Goal: Information Seeking & Learning: Learn about a topic

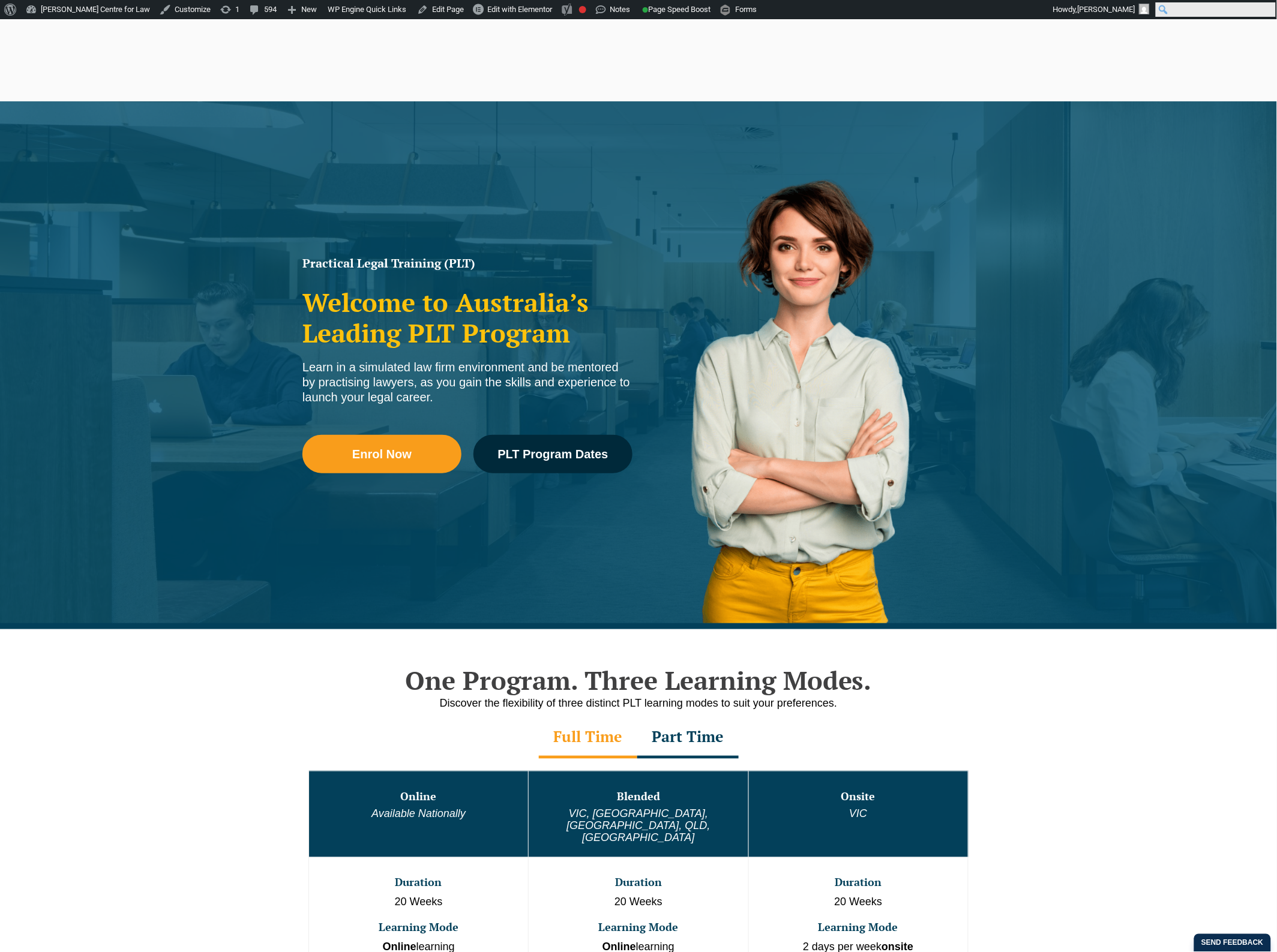
click at [1265, 8] on form "Search Search" at bounding box center [1216, 10] width 123 height 19
type input "PLT Guide"
click input "Search" at bounding box center [0, 0] width 0 height 0
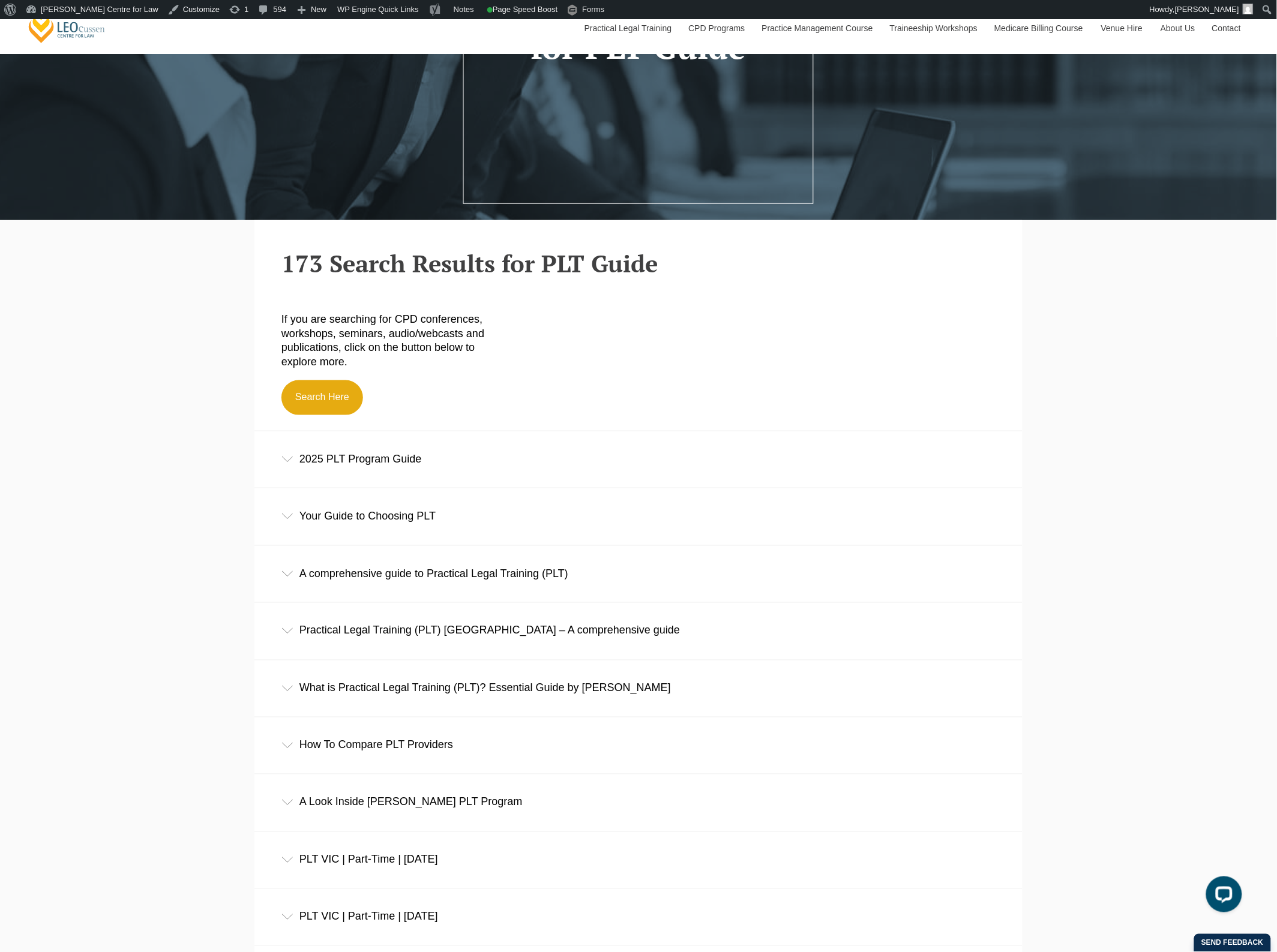
scroll to position [300, 0]
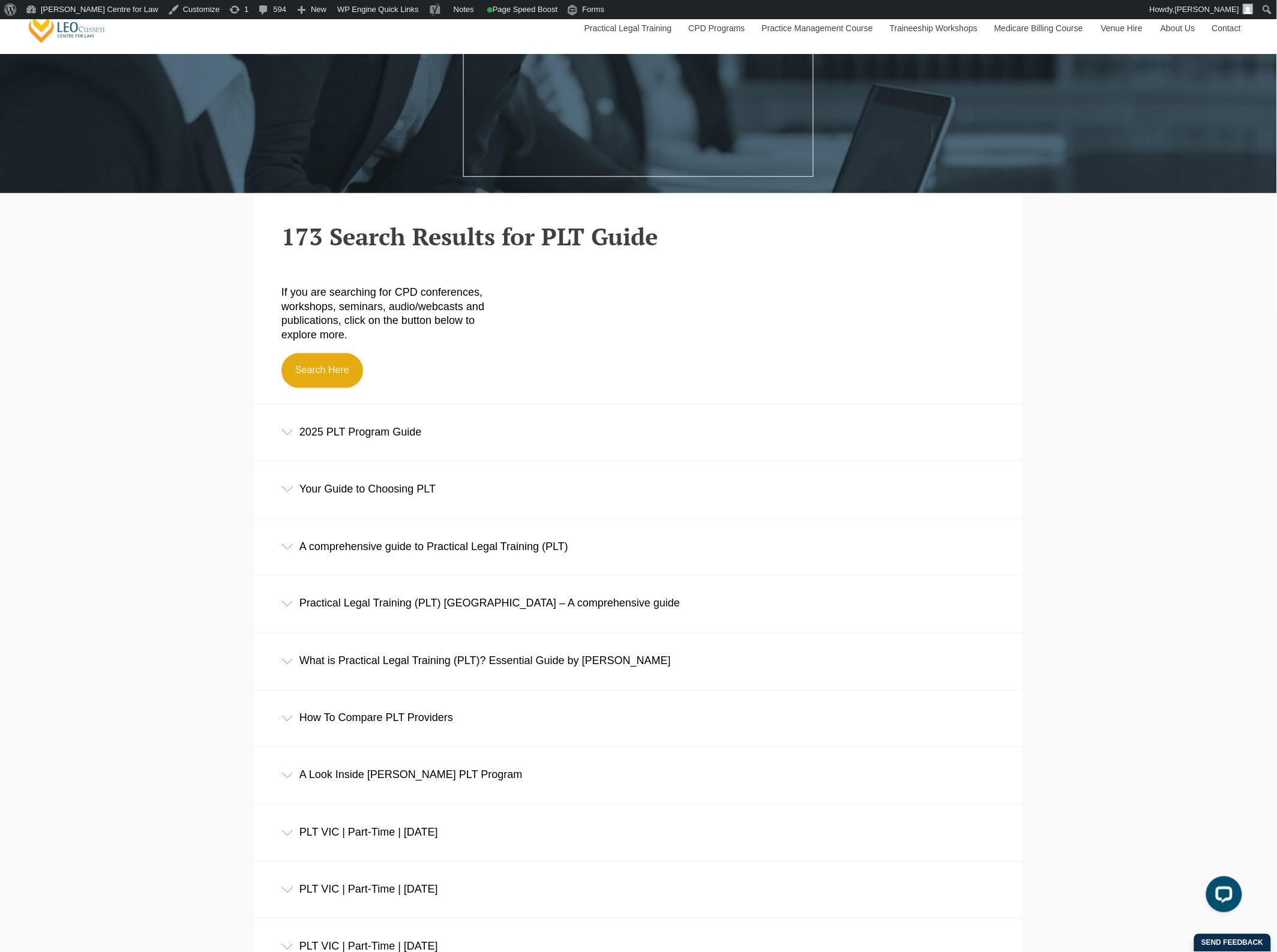
click at [499, 442] on div "2025 PLT Program Guide" at bounding box center [638, 433] width 768 height 56
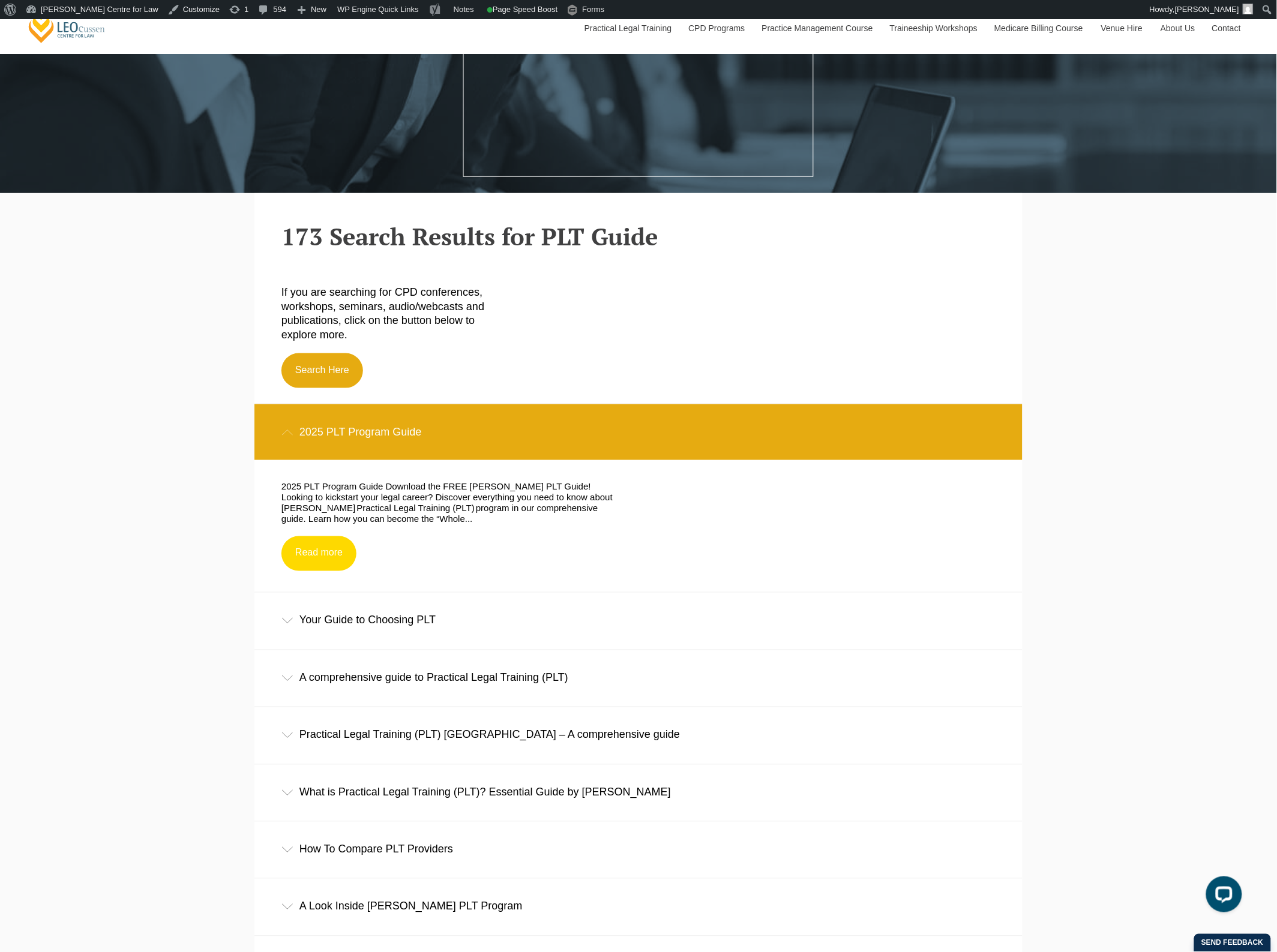
click at [322, 558] on link "Read more" at bounding box center [319, 553] width 75 height 35
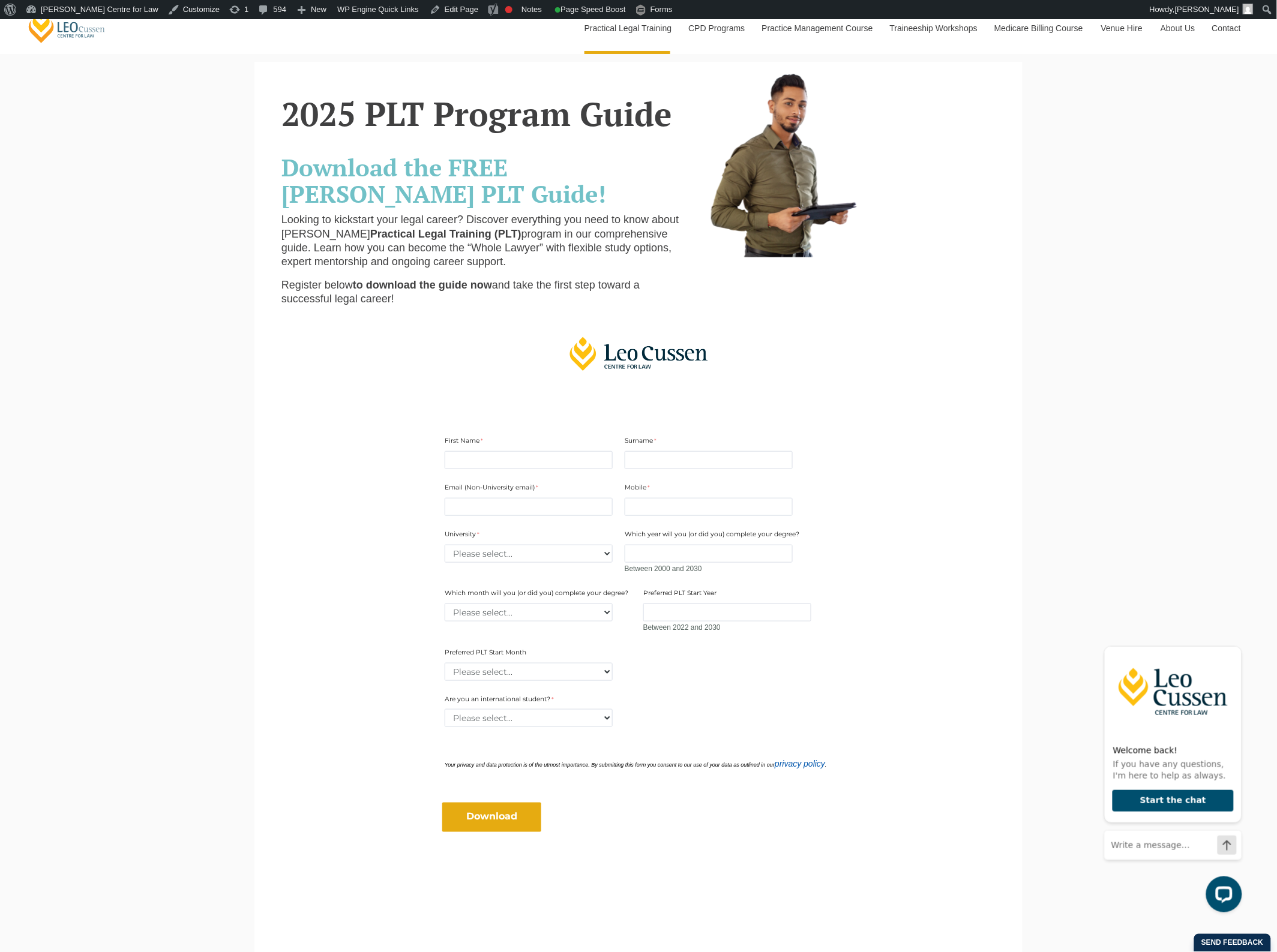
scroll to position [75, 0]
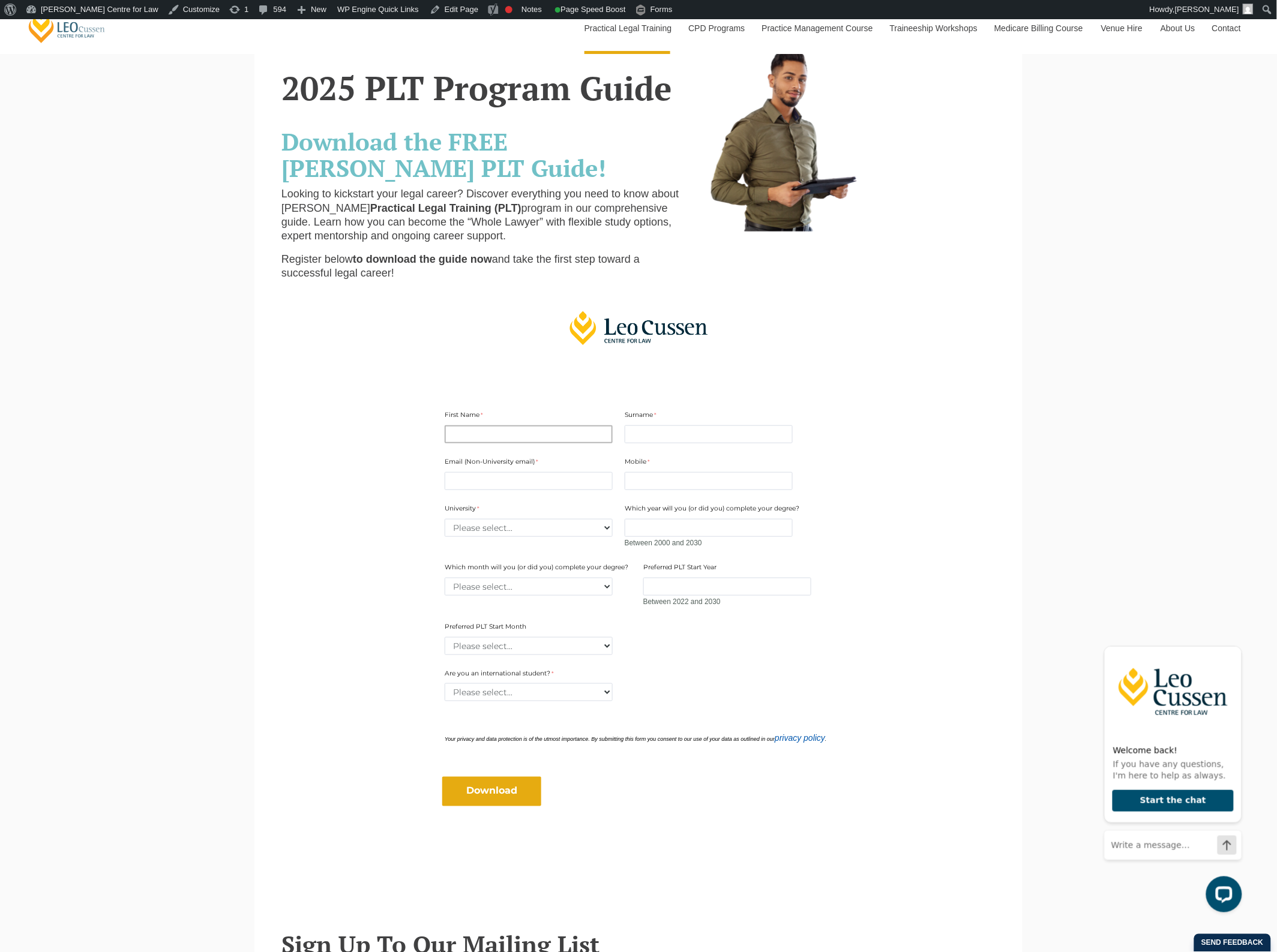
click at [568, 436] on input "First Name" at bounding box center [528, 434] width 168 height 18
drag, startPoint x: 852, startPoint y: 453, endPoint x: 846, endPoint y: 449, distance: 7.2
click at [852, 453] on form "First Name Surname Email (Non-University email) Mobile 10 characters left. Univ…" at bounding box center [639, 600] width 462 height 469
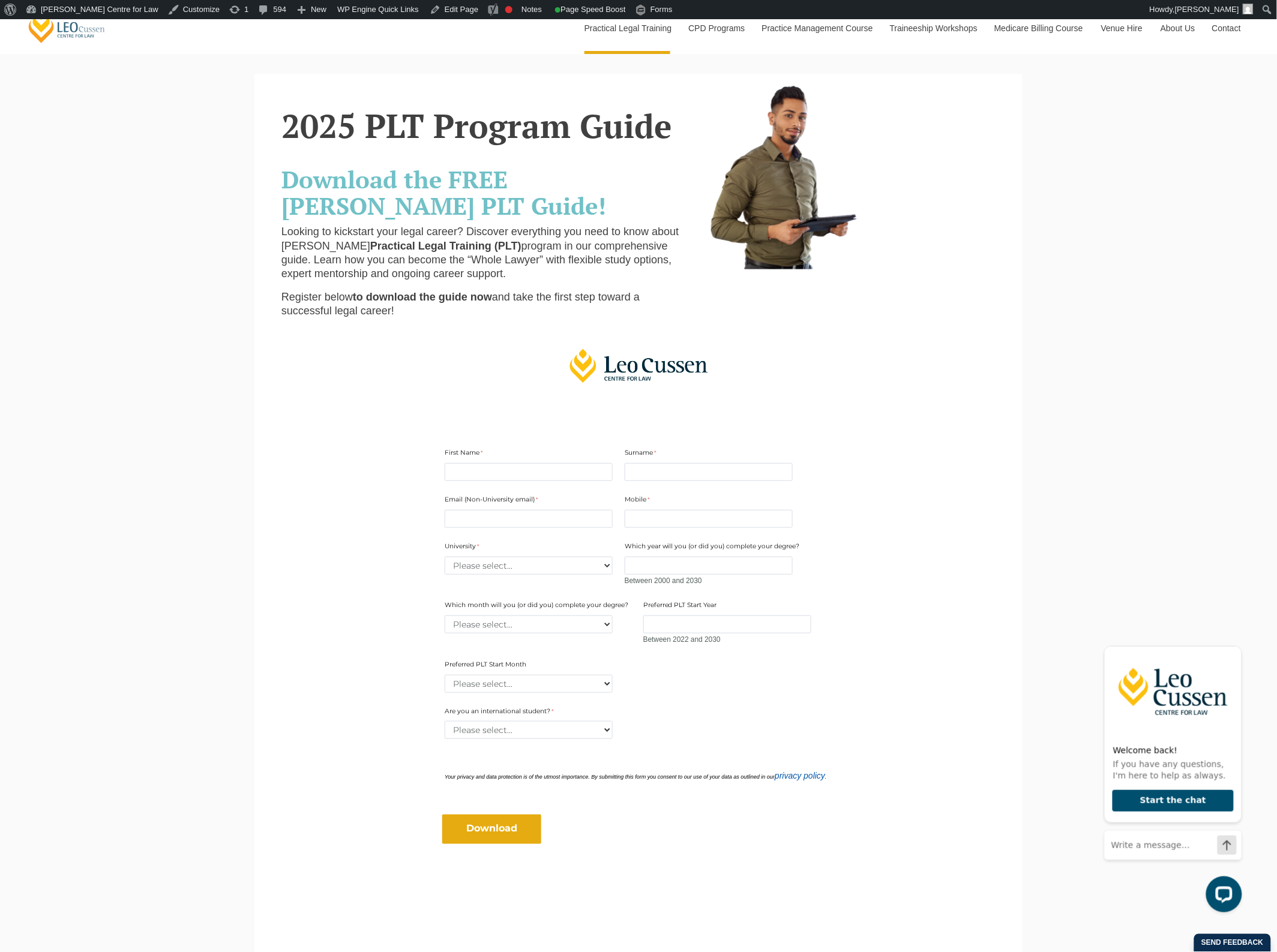
scroll to position [0, 0]
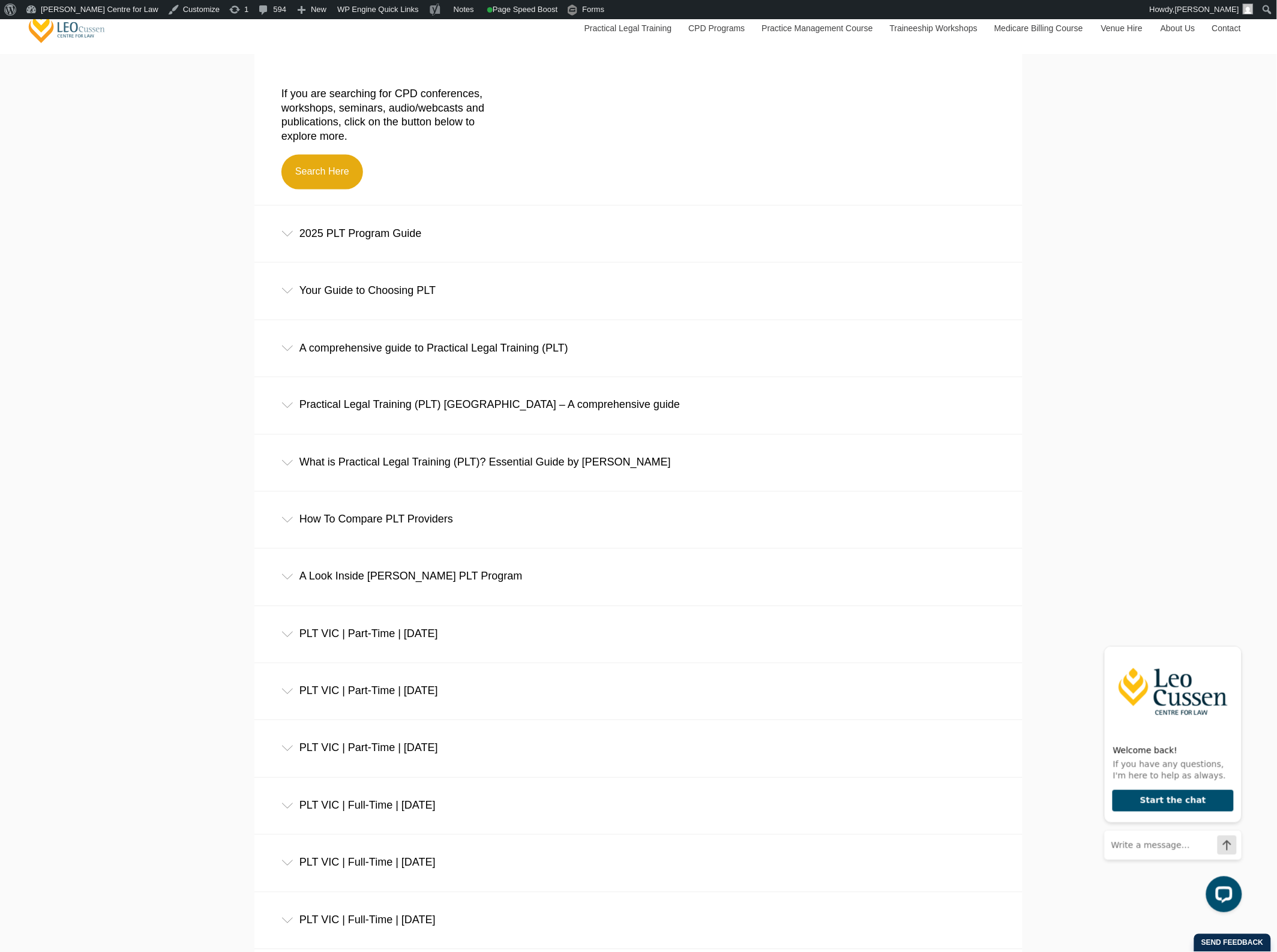
scroll to position [525, 0]
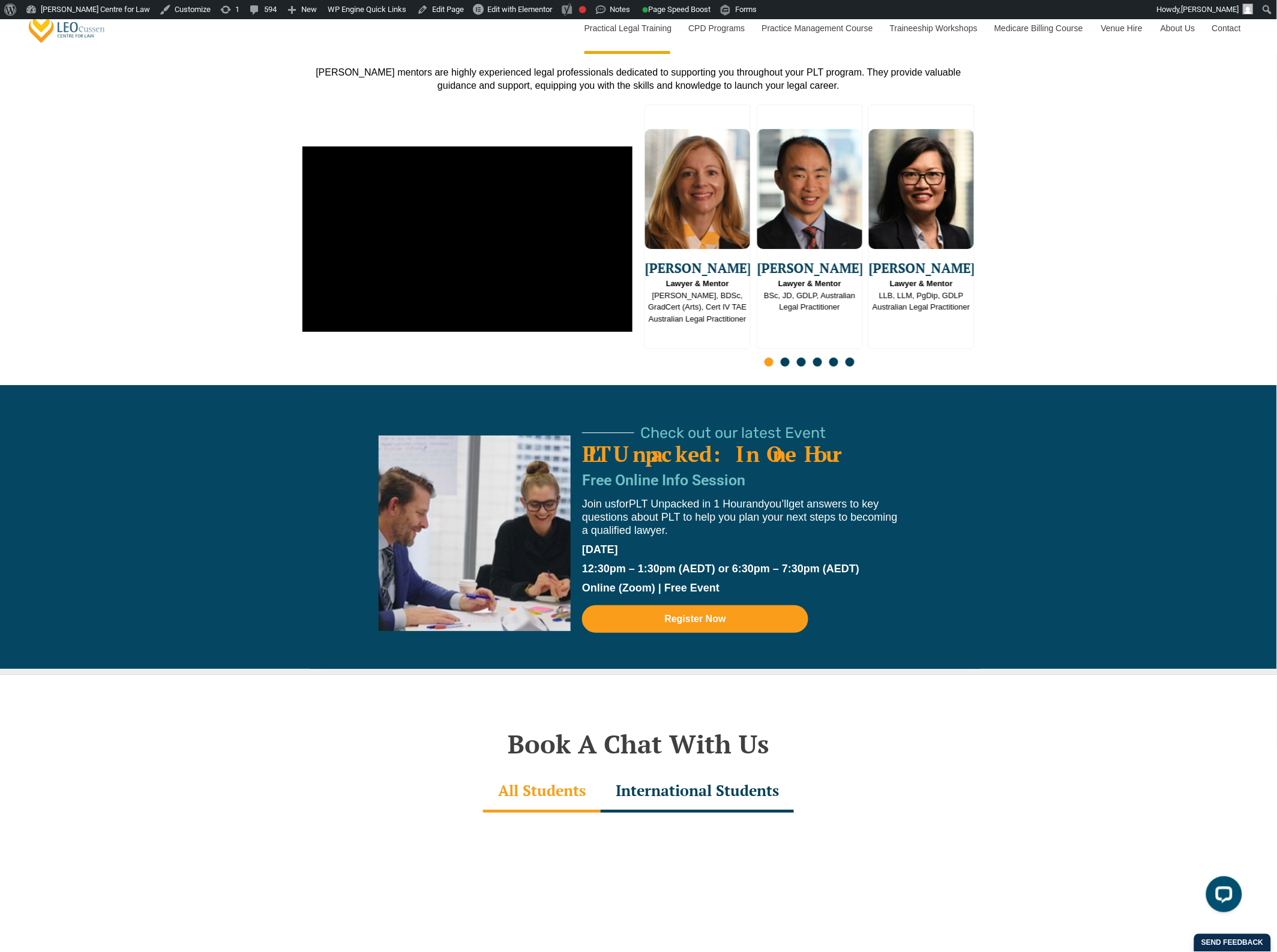
scroll to position [3150, 0]
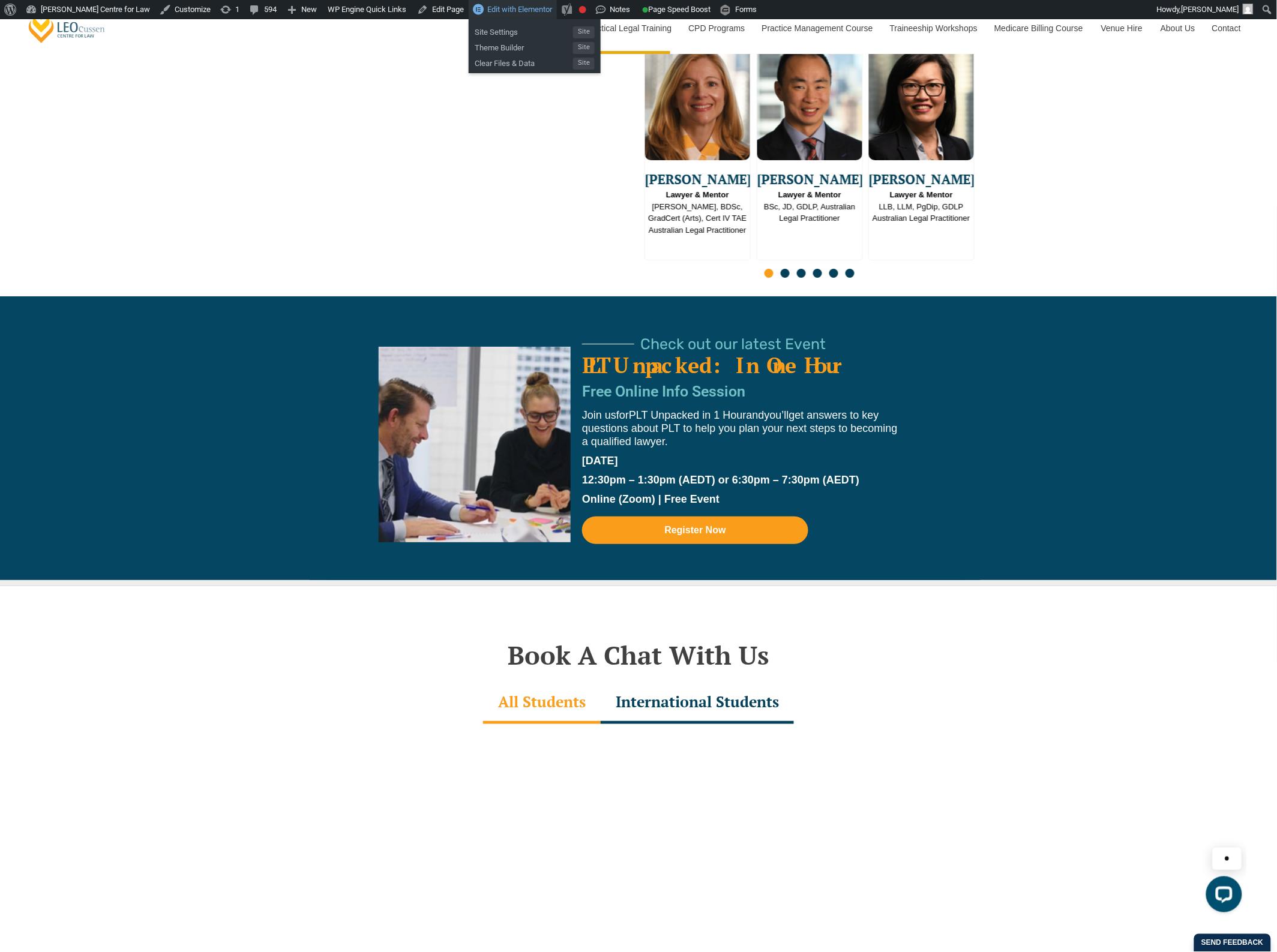
click at [513, 12] on span "Edit with Elementor" at bounding box center [520, 9] width 65 height 9
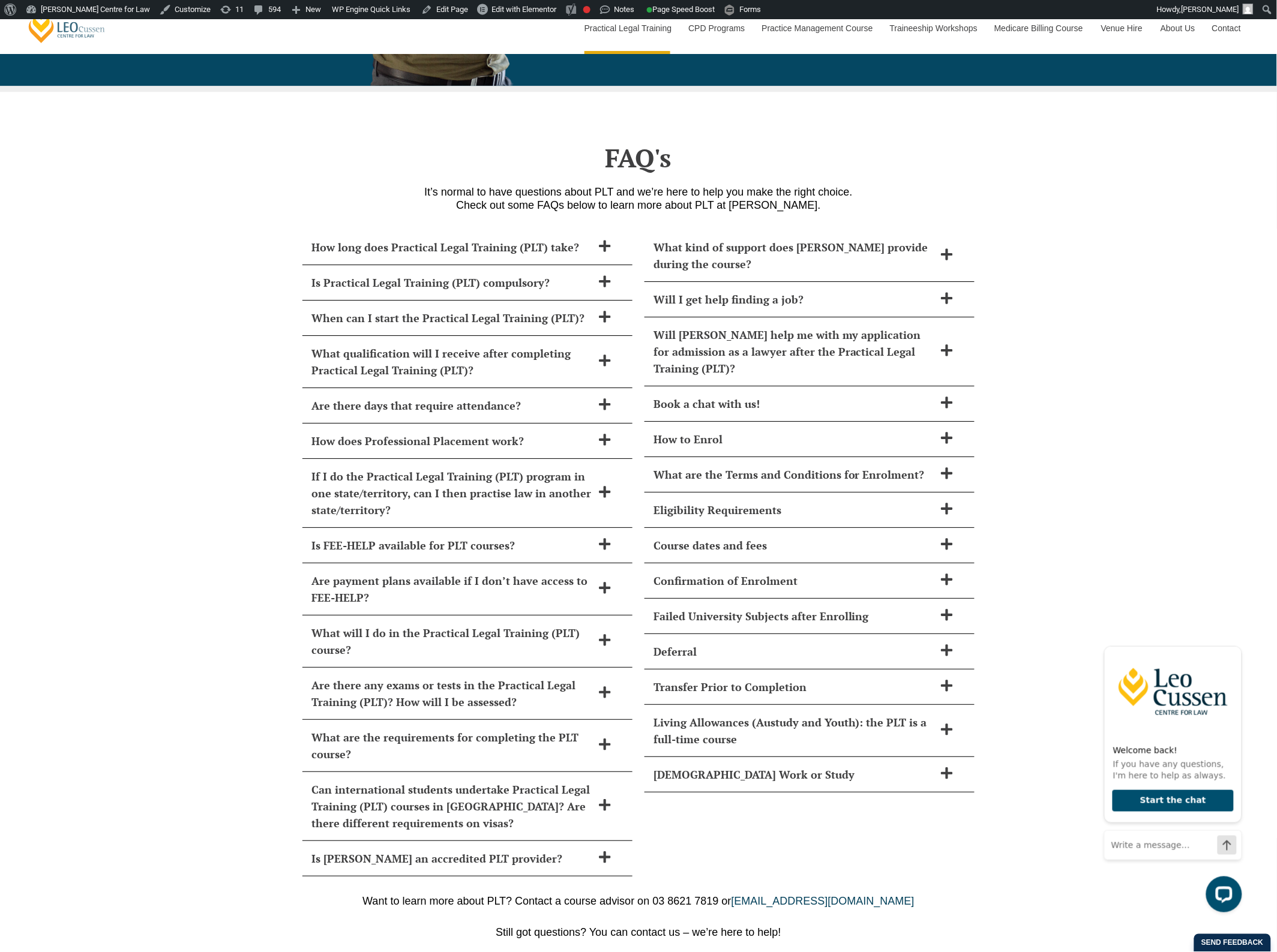
scroll to position [4801, 0]
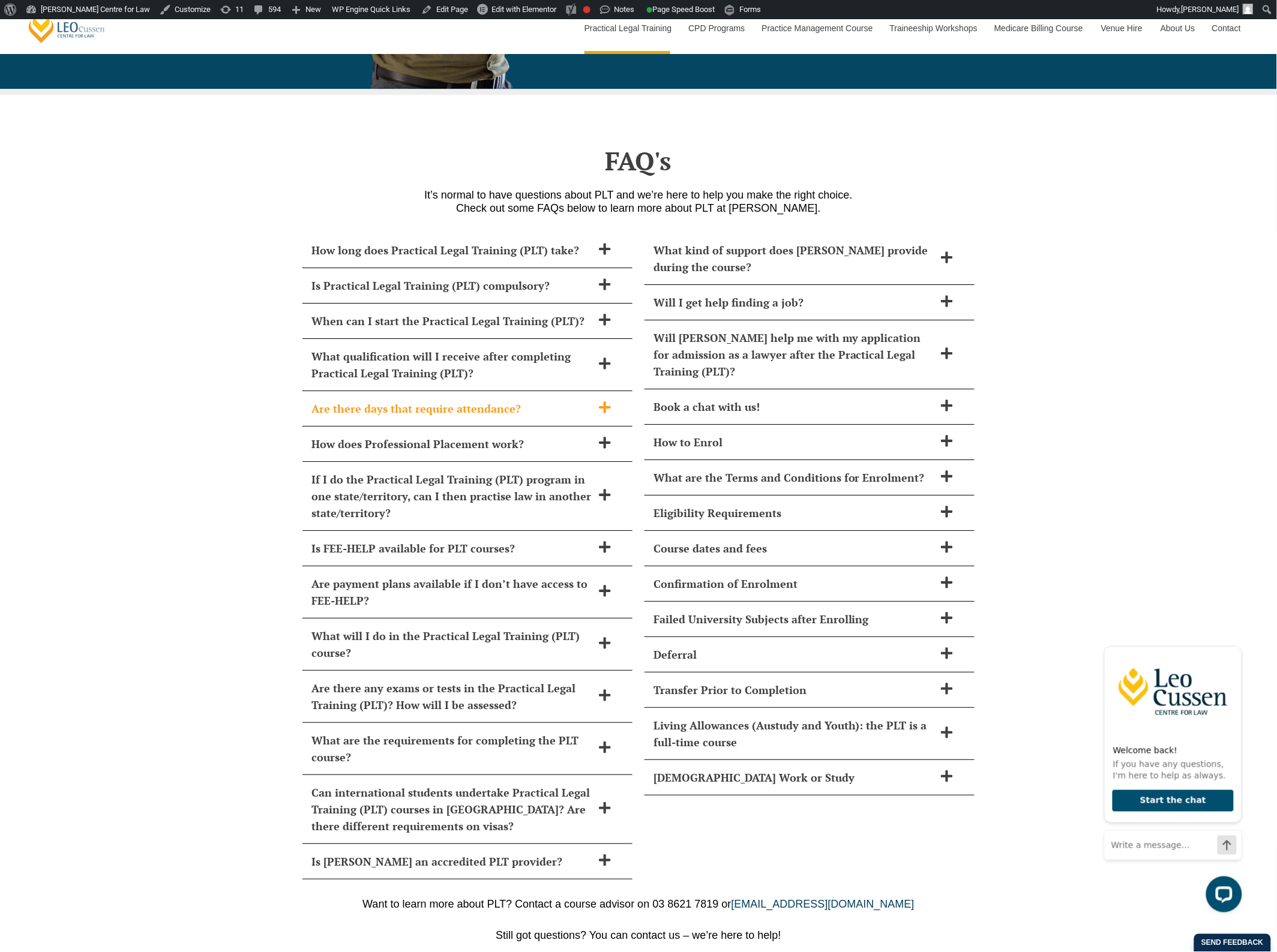
click at [499, 391] on div "Are there days that require attendance?" at bounding box center [467, 409] width 330 height 35
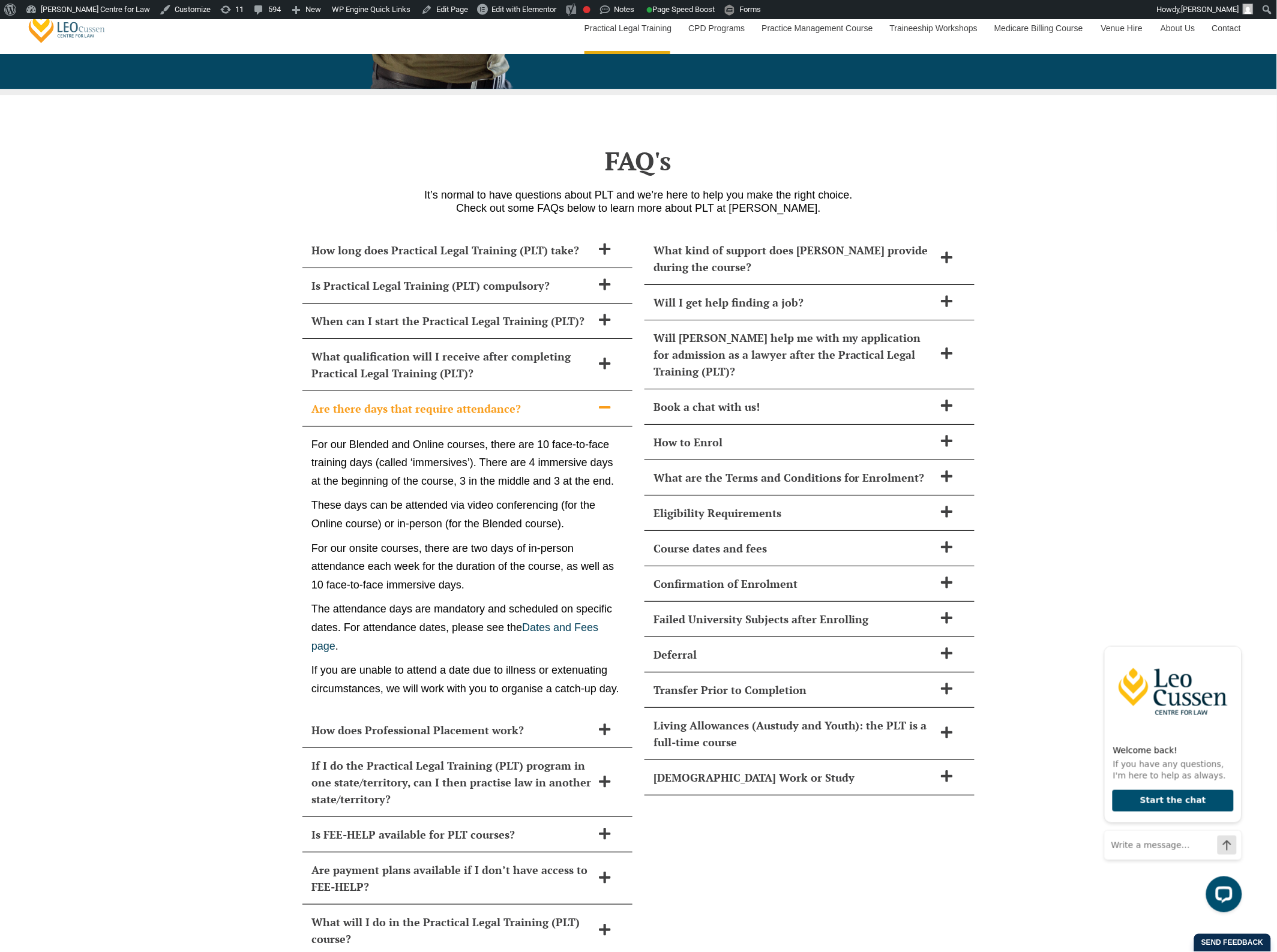
click at [507, 400] on h2 "Are there days that require attendance?" at bounding box center [452, 408] width 281 height 17
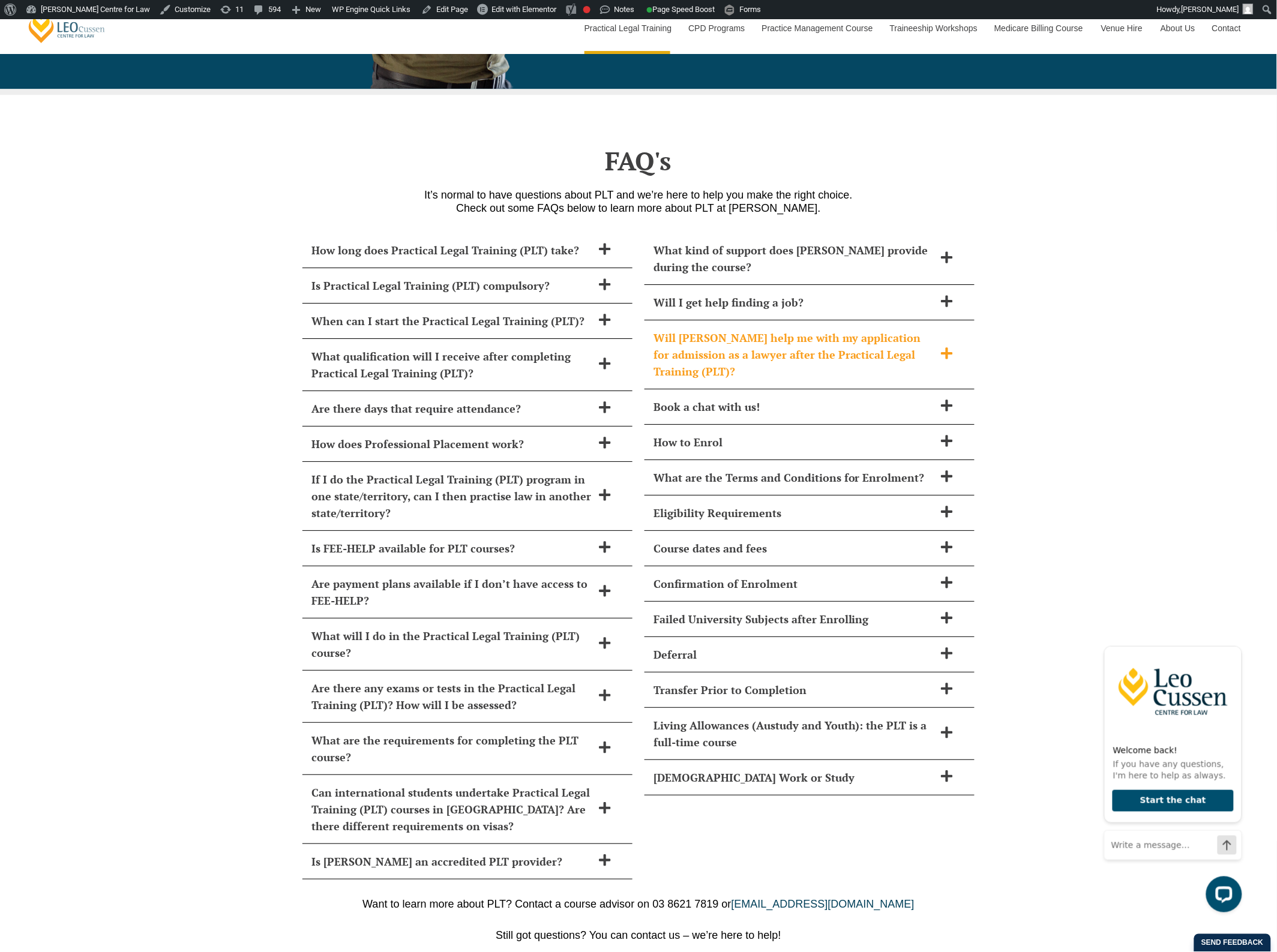
click at [949, 347] on icon at bounding box center [946, 352] width 11 height 11
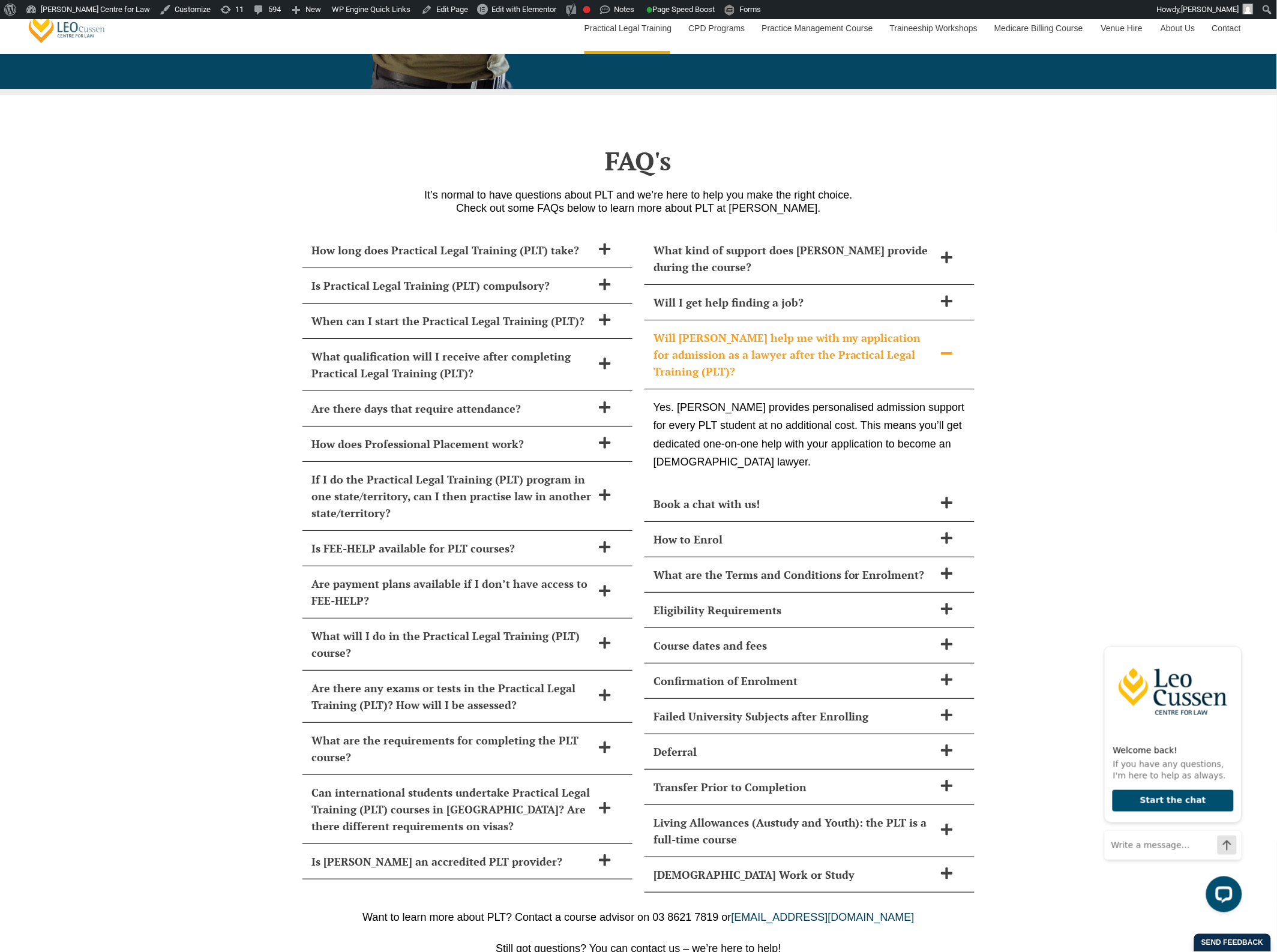
click at [949, 352] on icon at bounding box center [946, 353] width 11 height 2
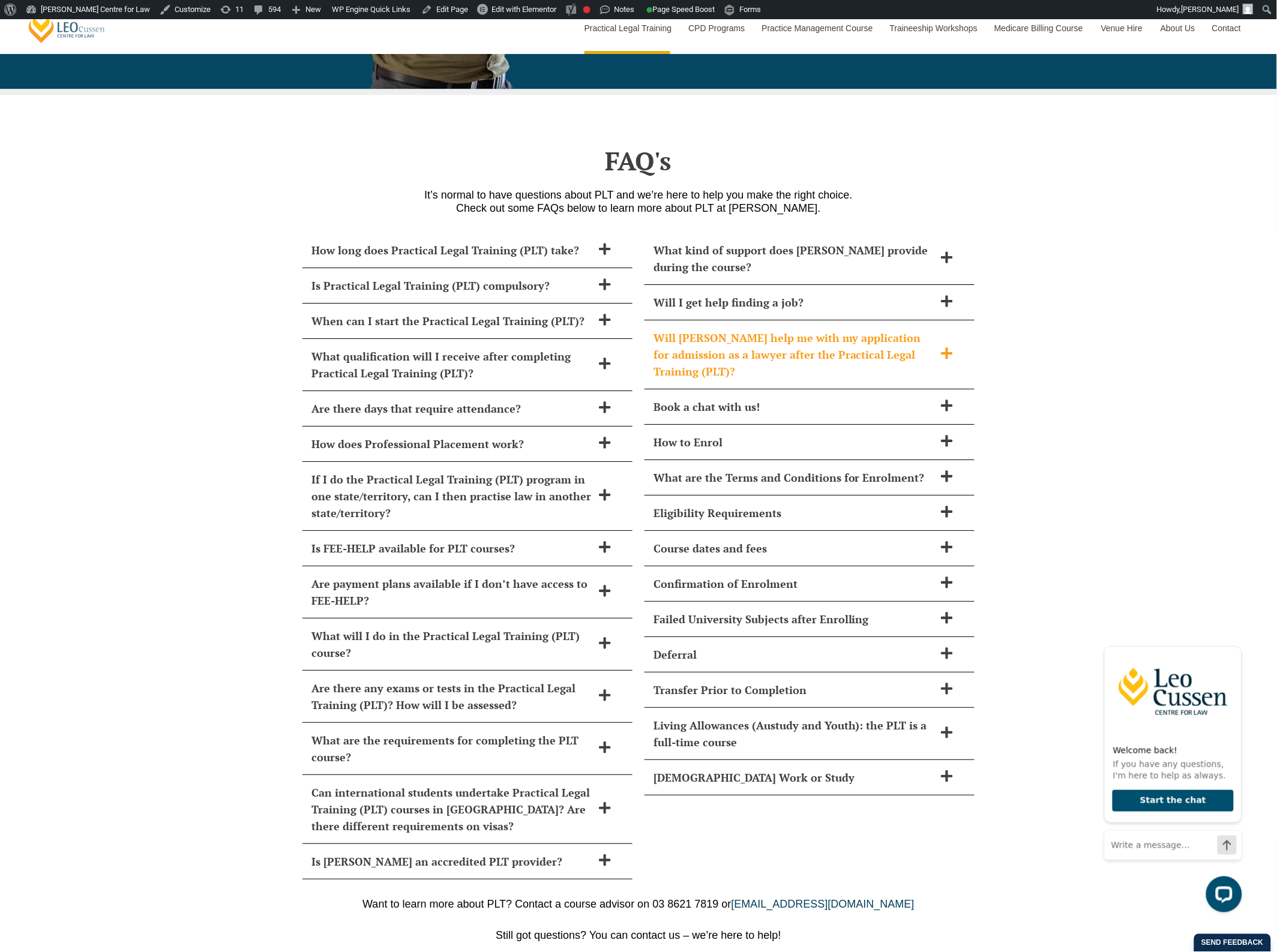
click at [949, 347] on icon at bounding box center [946, 352] width 11 height 11
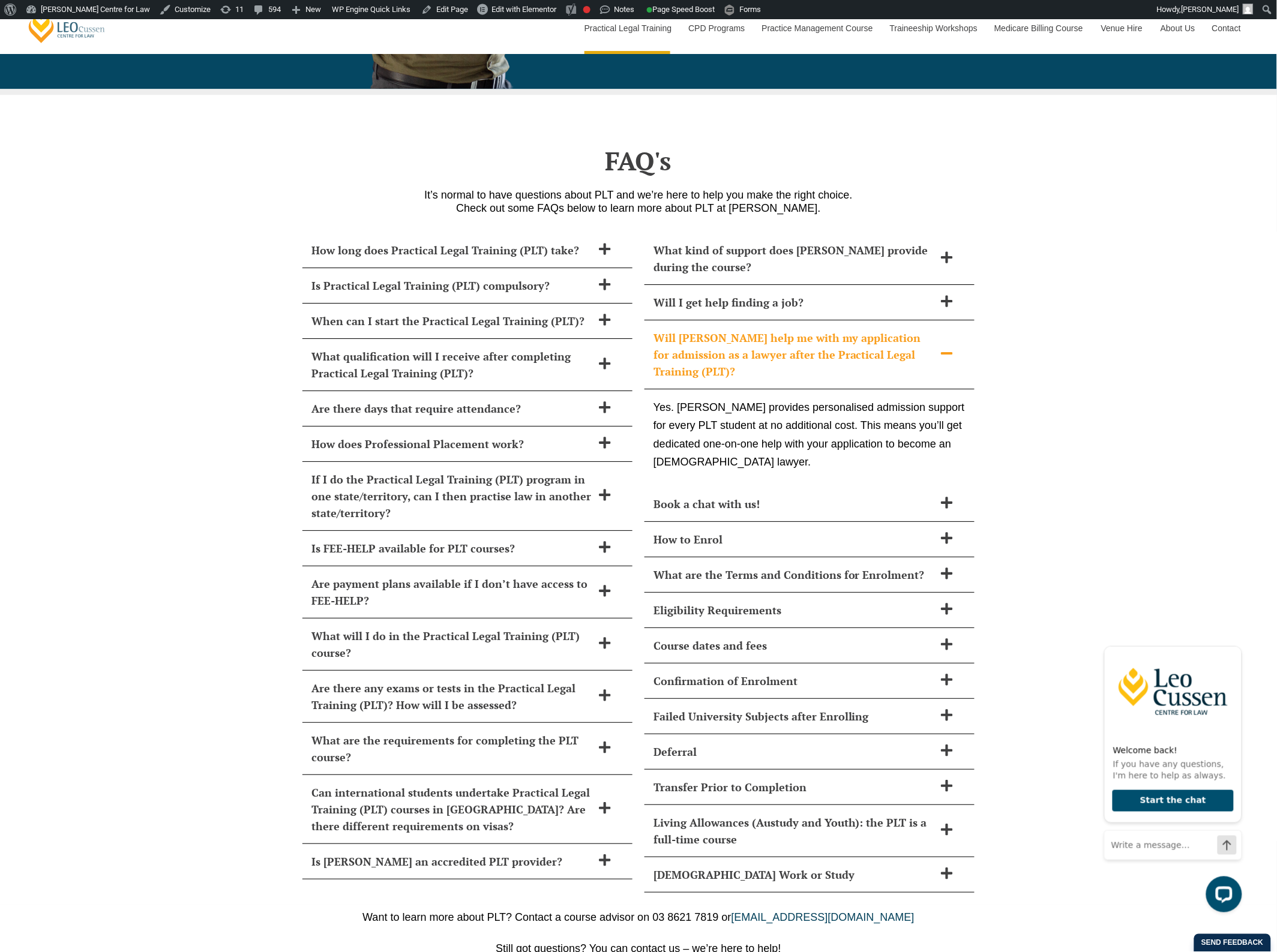
click at [949, 352] on icon at bounding box center [946, 353] width 11 height 2
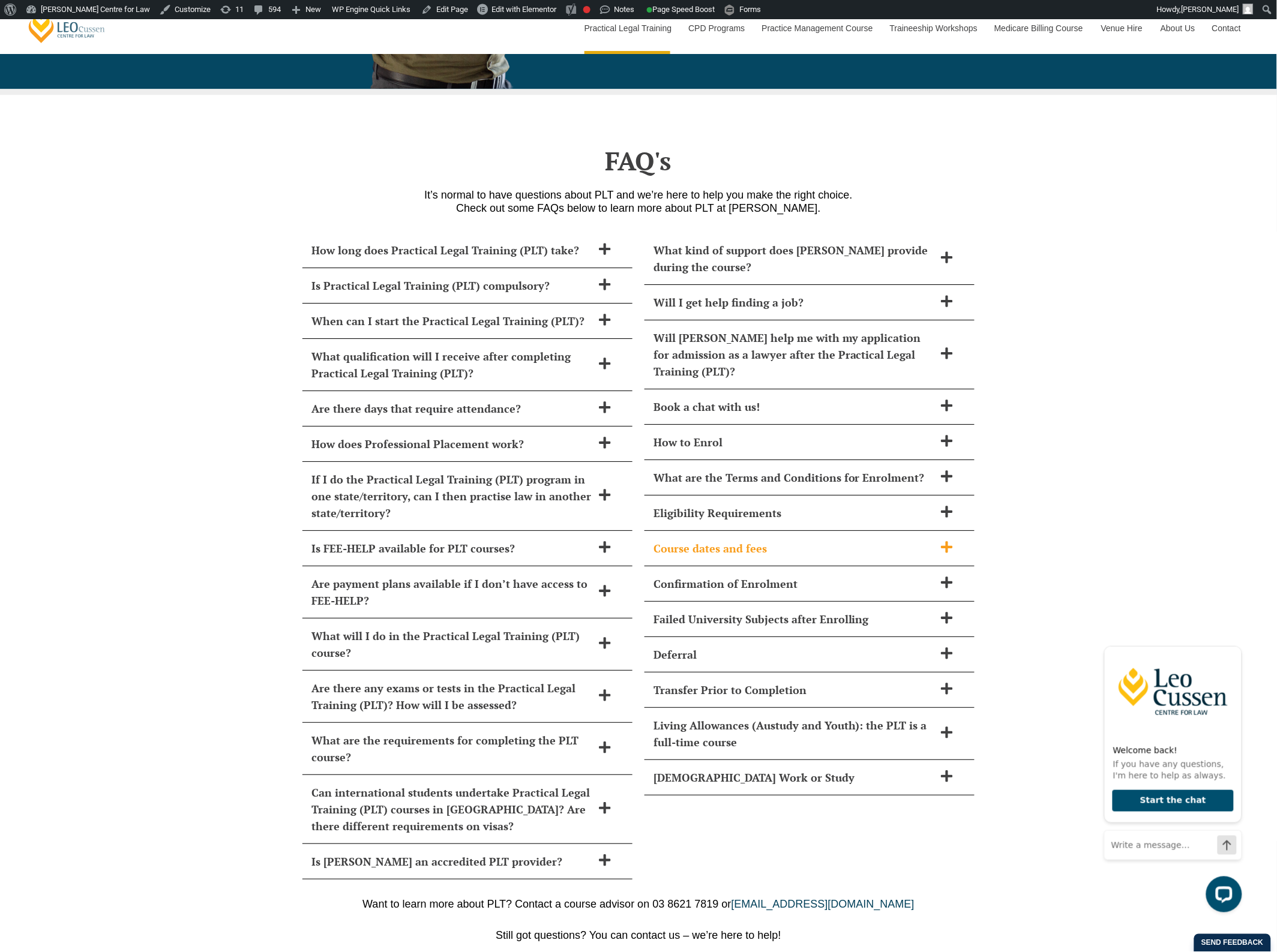
click at [866, 531] on div "Course dates and fees" at bounding box center [809, 549] width 330 height 35
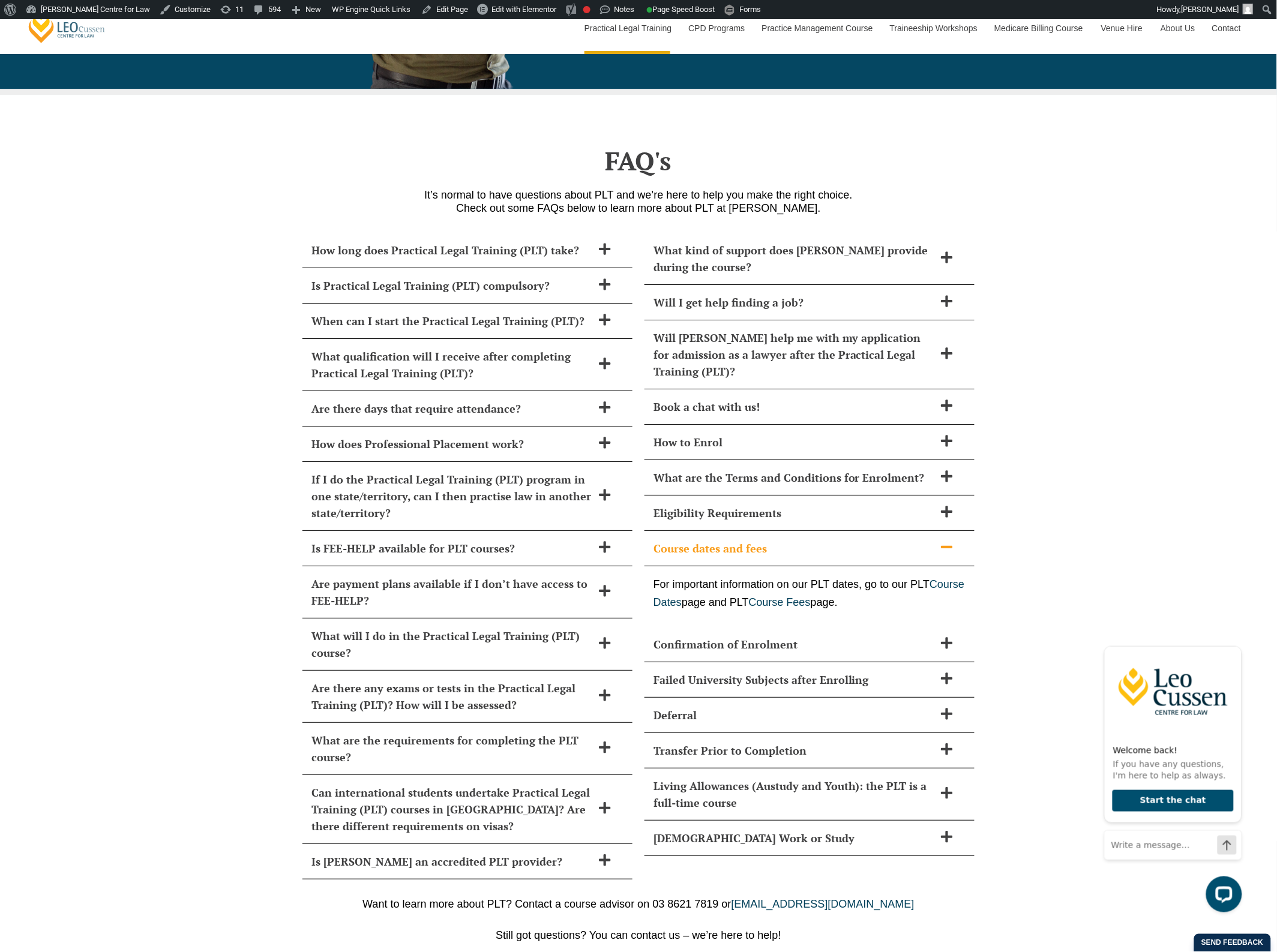
click at [876, 531] on div "Course dates and fees" at bounding box center [809, 549] width 330 height 35
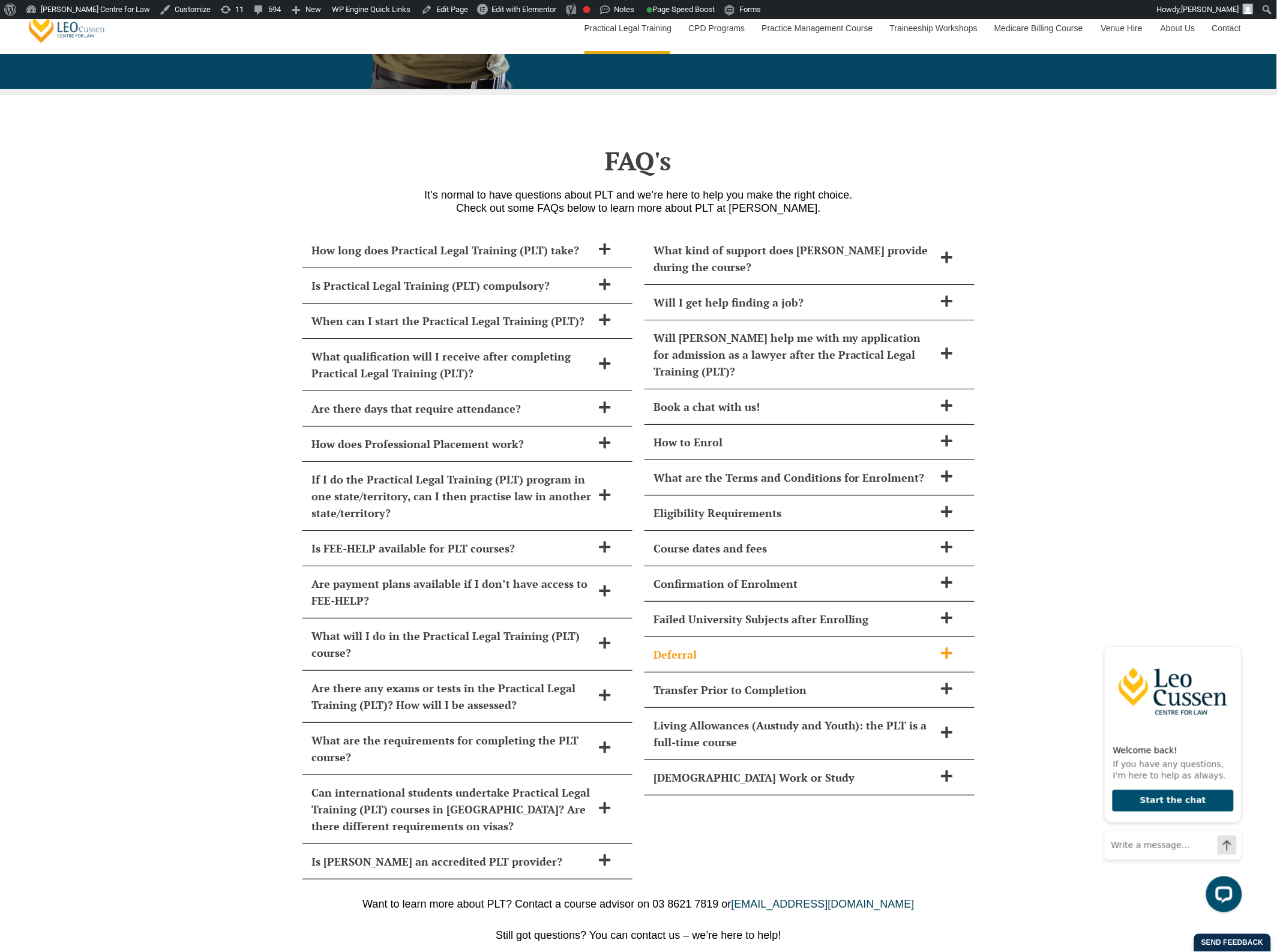
click at [925, 646] on h2 "Deferral" at bounding box center [794, 654] width 281 height 17
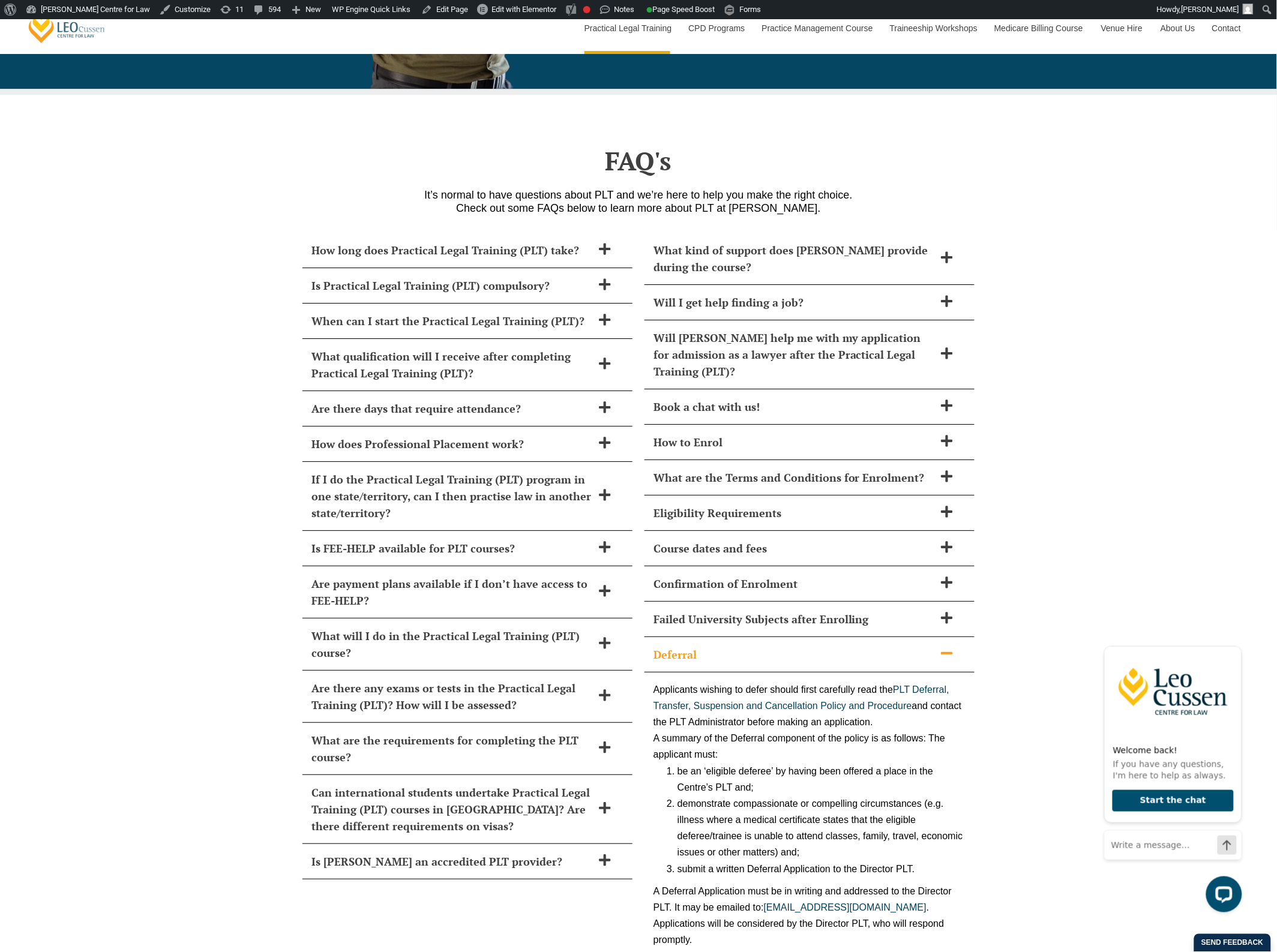
click at [925, 646] on h2 "Deferral" at bounding box center [794, 654] width 281 height 17
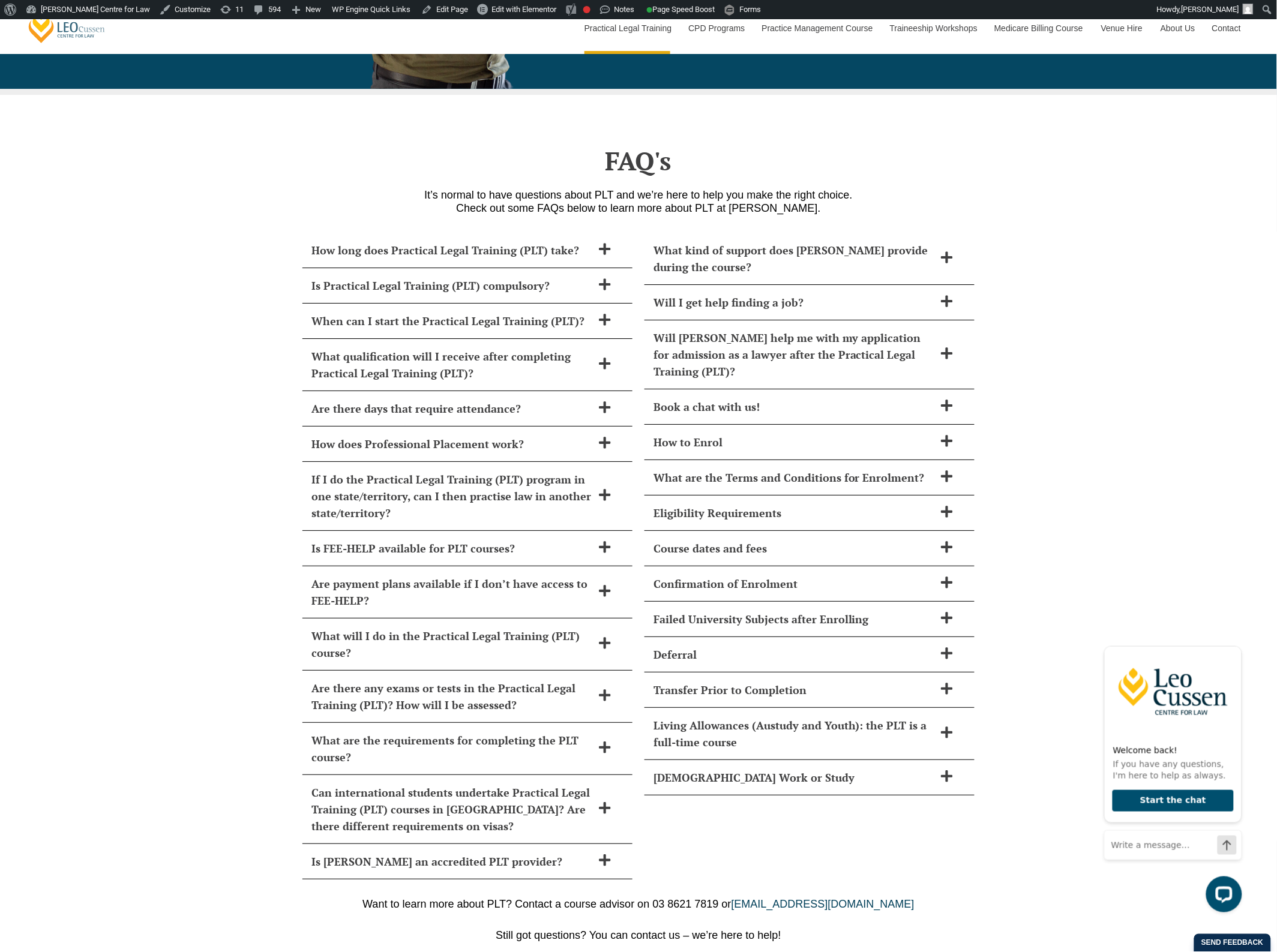
click at [189, 581] on div "How long does Practical Legal Training (PLT) take? Leo Cussen’s PLT course can …" at bounding box center [638, 556] width 1277 height 671
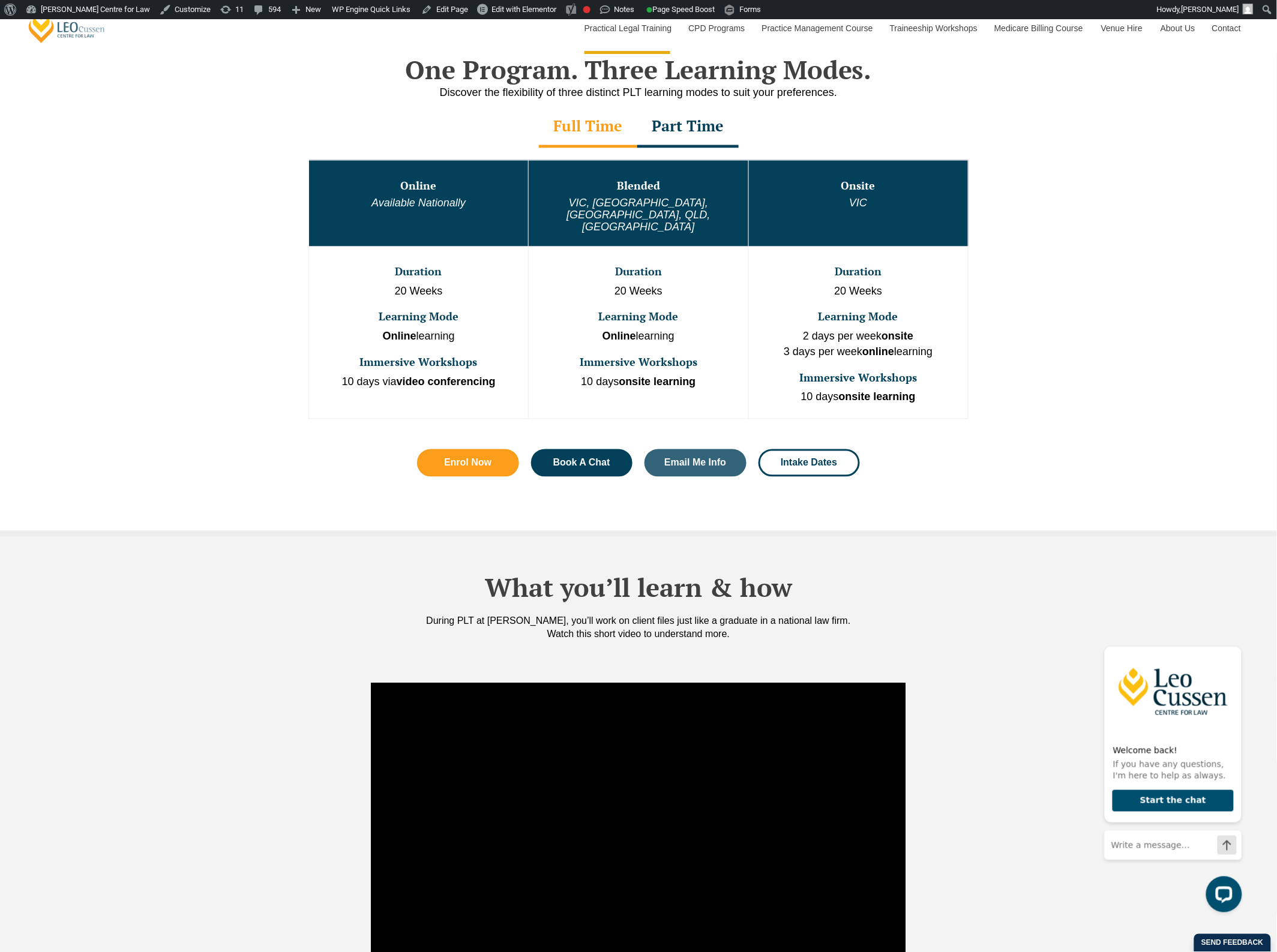
scroll to position [0, 0]
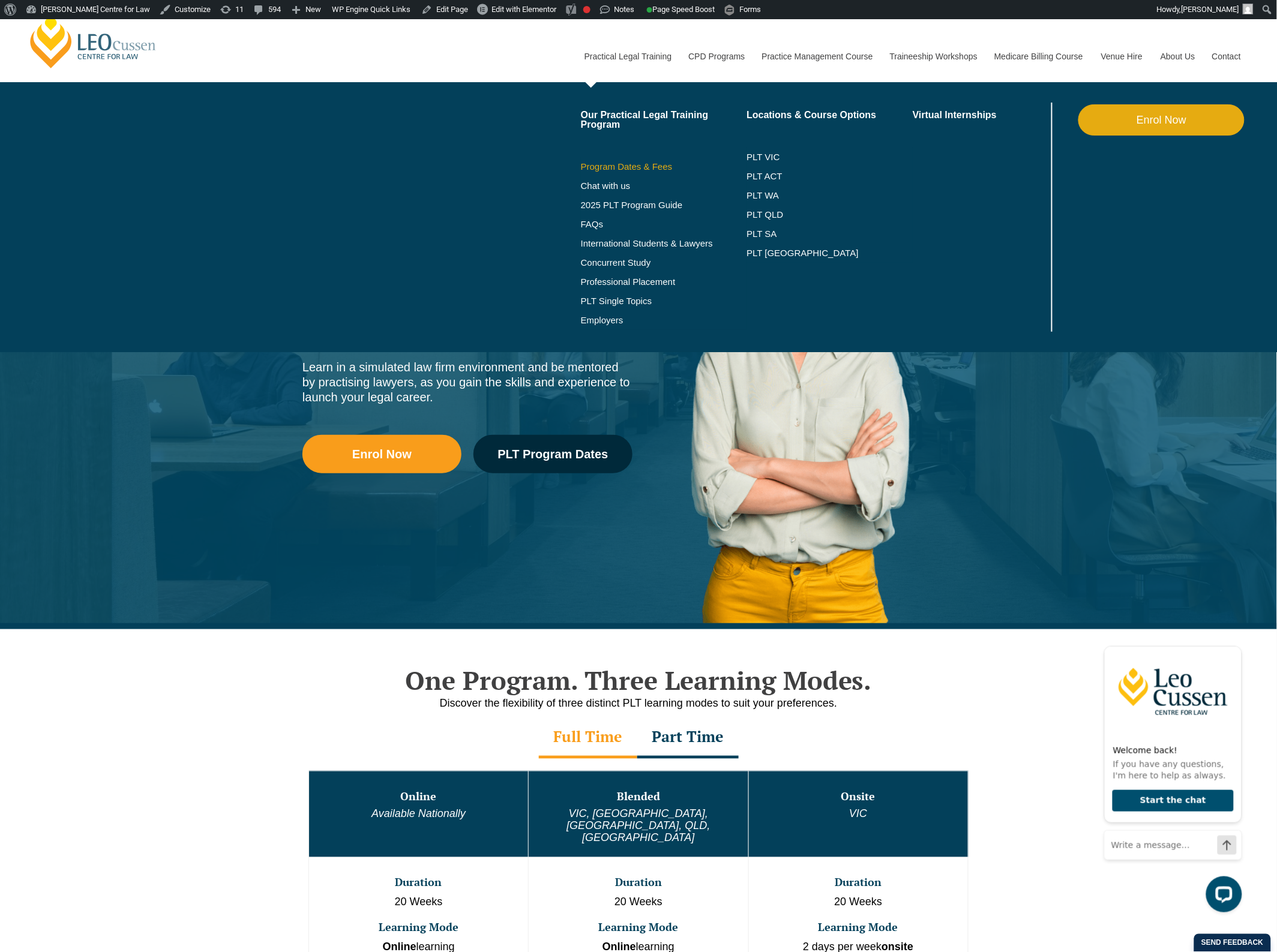
click at [605, 167] on link "Program Dates & Fees" at bounding box center [663, 166] width 166 height 10
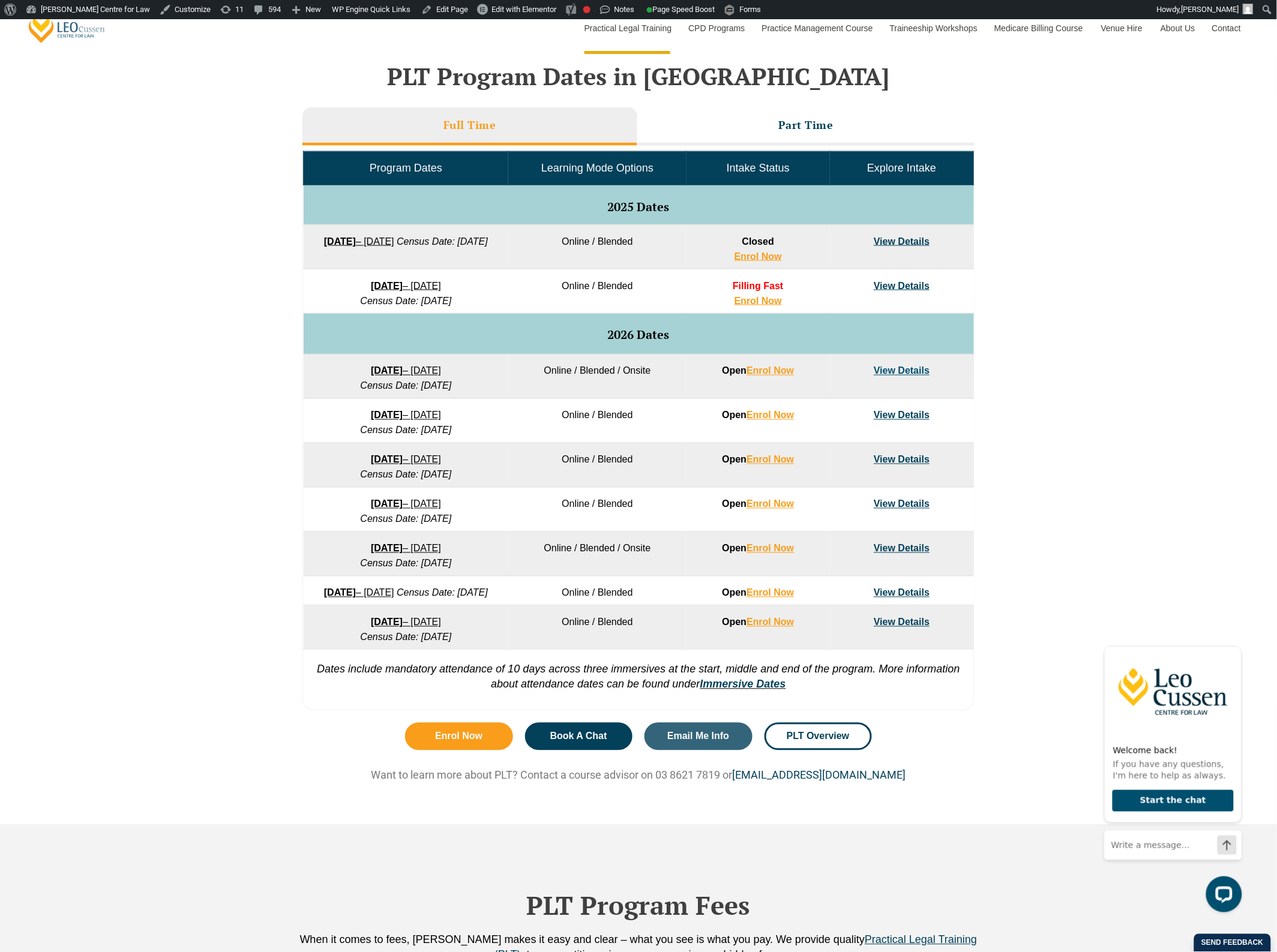
scroll to position [450, 0]
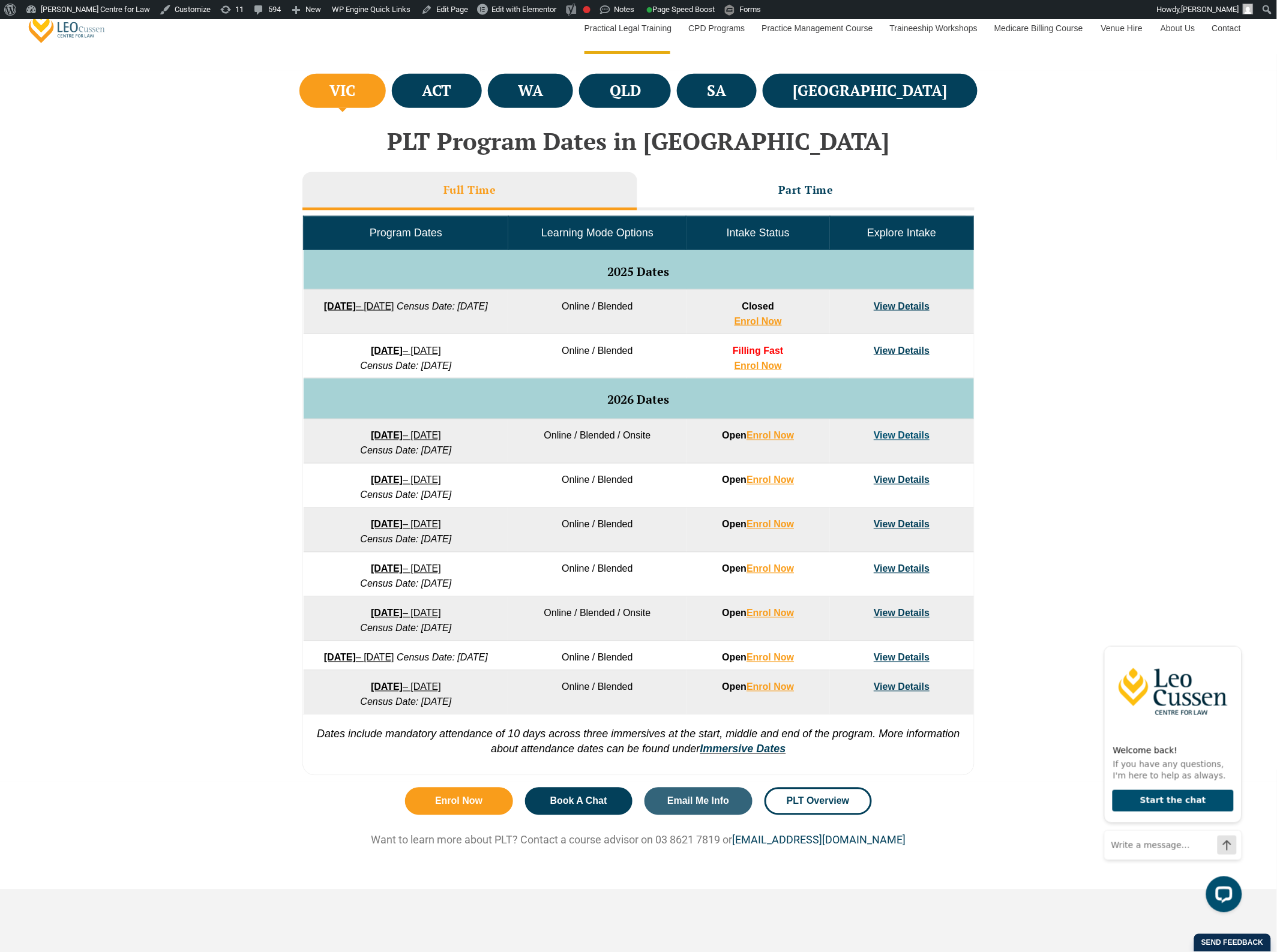
click at [112, 493] on div "VIC ACT [GEOGRAPHIC_DATA] QLD SA" at bounding box center [638, 426] width 1277 height 711
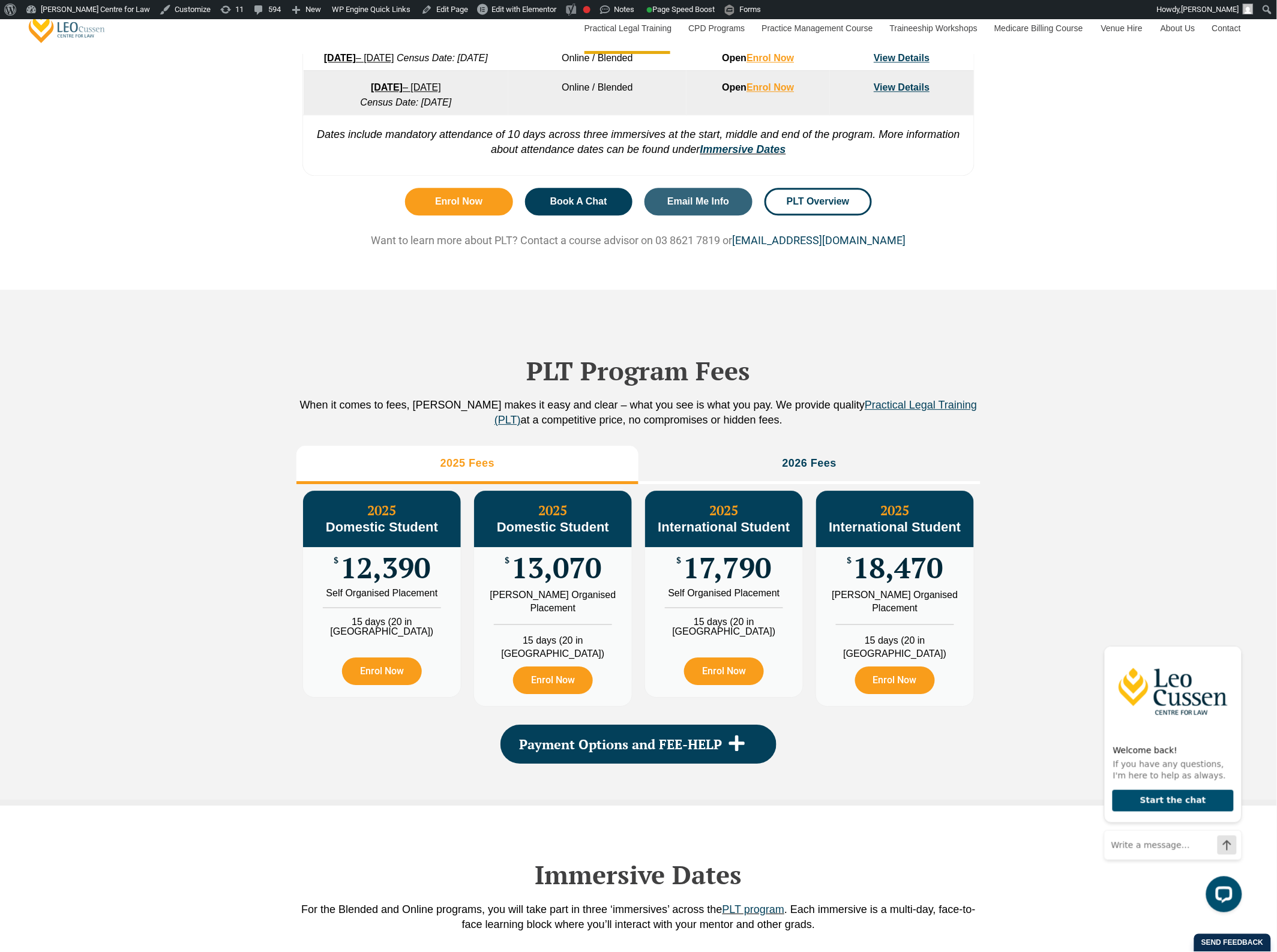
scroll to position [1125, 0]
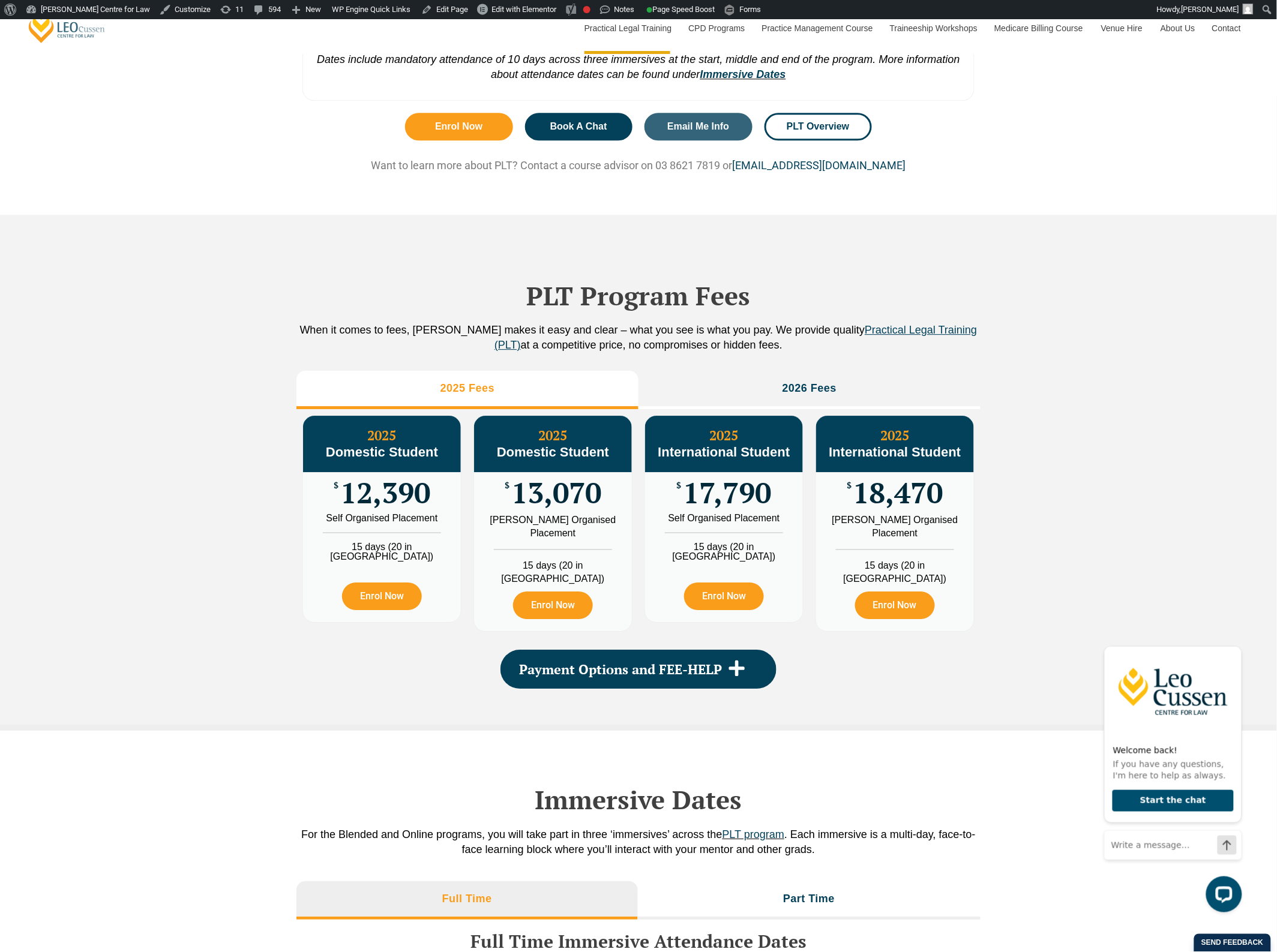
click at [185, 448] on div "PLT Program Fees When it comes to fees, Leo Cussen makes it easy and clear – wh…" at bounding box center [638, 473] width 1277 height 516
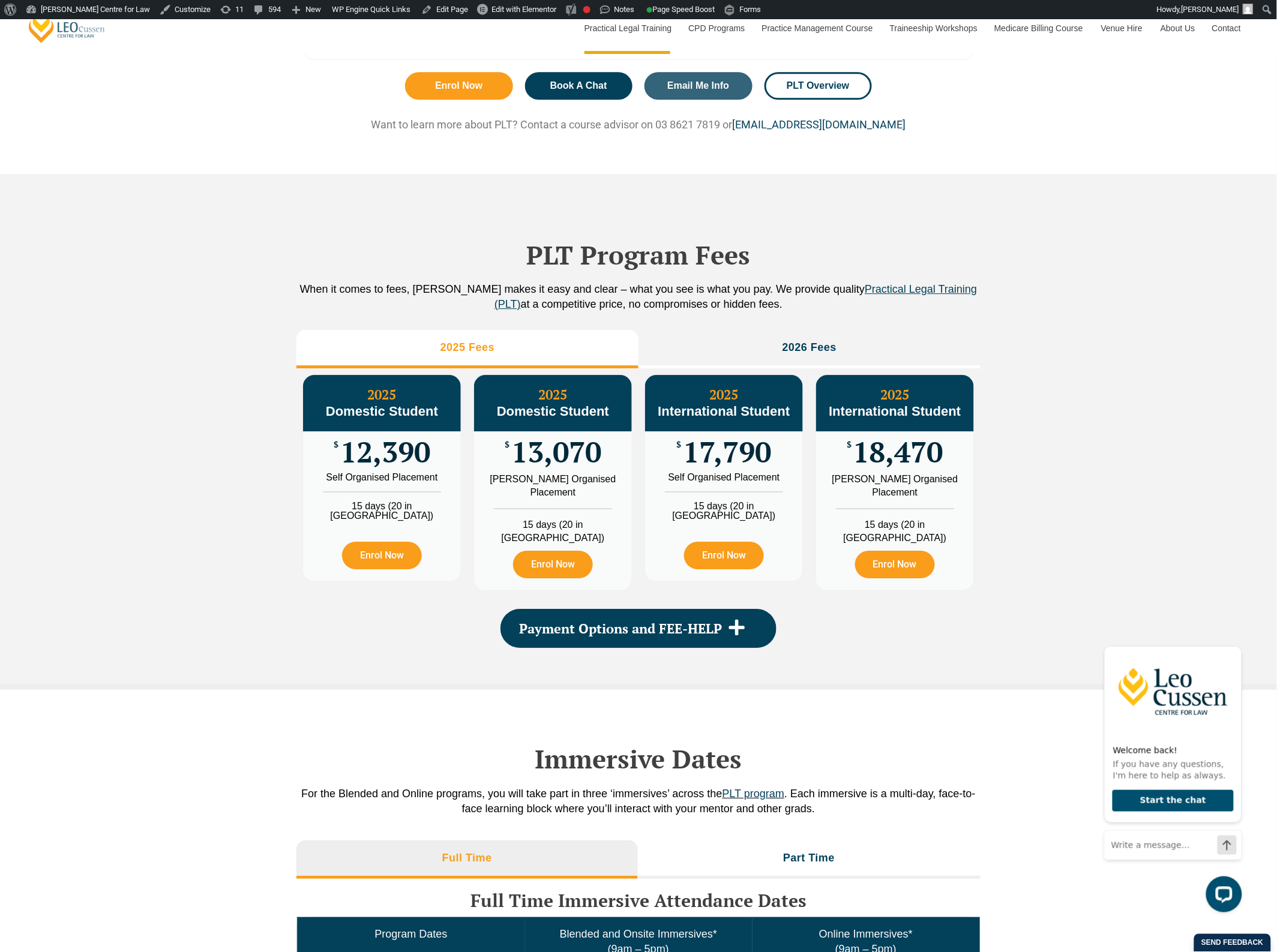
scroll to position [1200, 0]
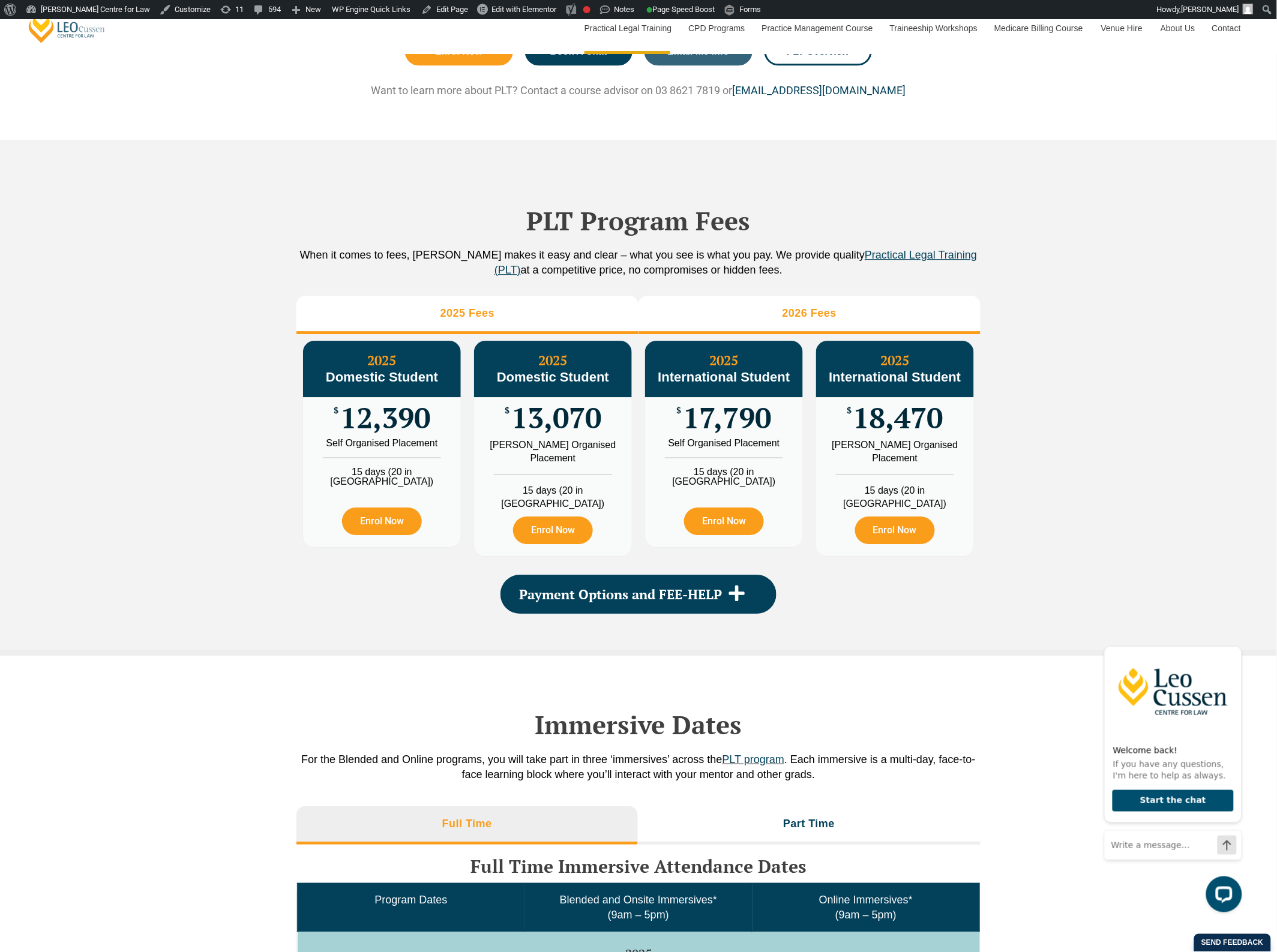
drag, startPoint x: 780, startPoint y: 321, endPoint x: 763, endPoint y: 323, distance: 17.1
click at [780, 321] on li "2026 Fees" at bounding box center [809, 315] width 342 height 38
click at [518, 330] on li "2025 Fees" at bounding box center [467, 315] width 342 height 38
click at [740, 332] on li "2026 Fees" at bounding box center [809, 315] width 342 height 38
click at [527, 332] on li "2025 Fees" at bounding box center [467, 315] width 342 height 38
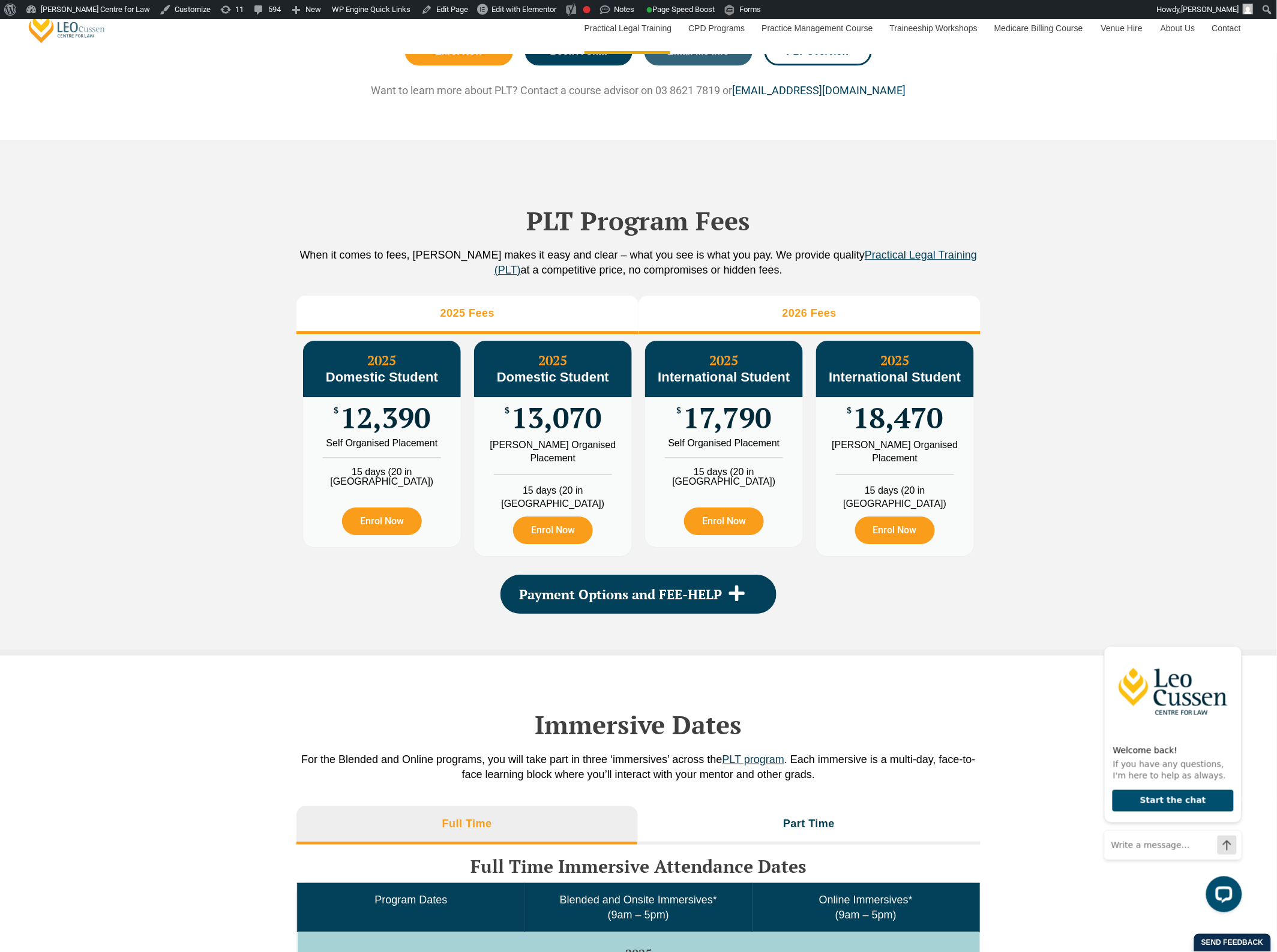
click at [788, 321] on h3 "2026 Fees" at bounding box center [809, 313] width 55 height 14
drag, startPoint x: 490, startPoint y: 345, endPoint x: 470, endPoint y: 343, distance: 20.1
click at [470, 335] on li "2025 Fees" at bounding box center [467, 315] width 342 height 38
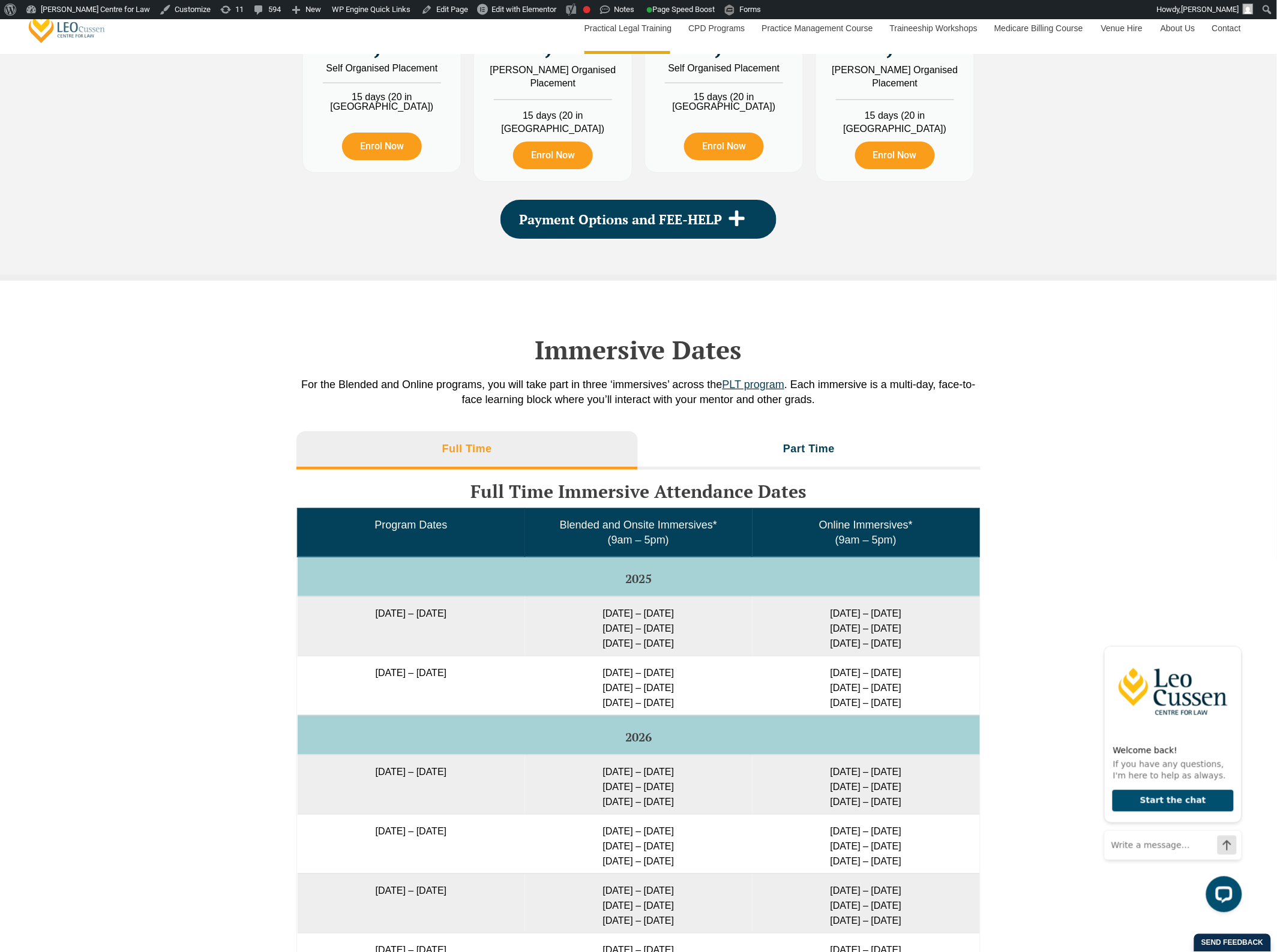
click at [244, 340] on div "Immersive Dates For the Blended and Online programs, you will take part in thre…" at bounding box center [638, 352] width 1277 height 144
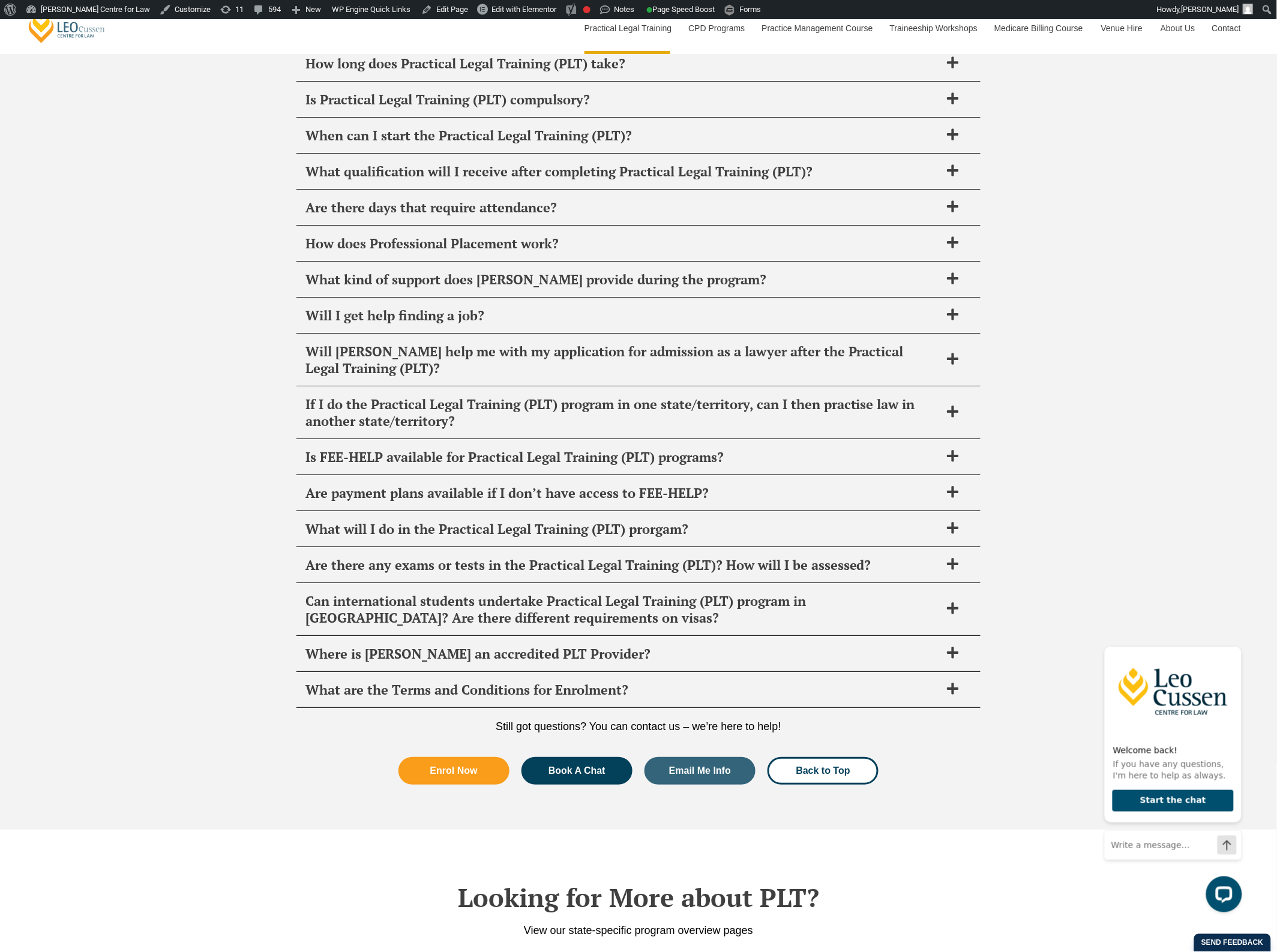
scroll to position [4651, 0]
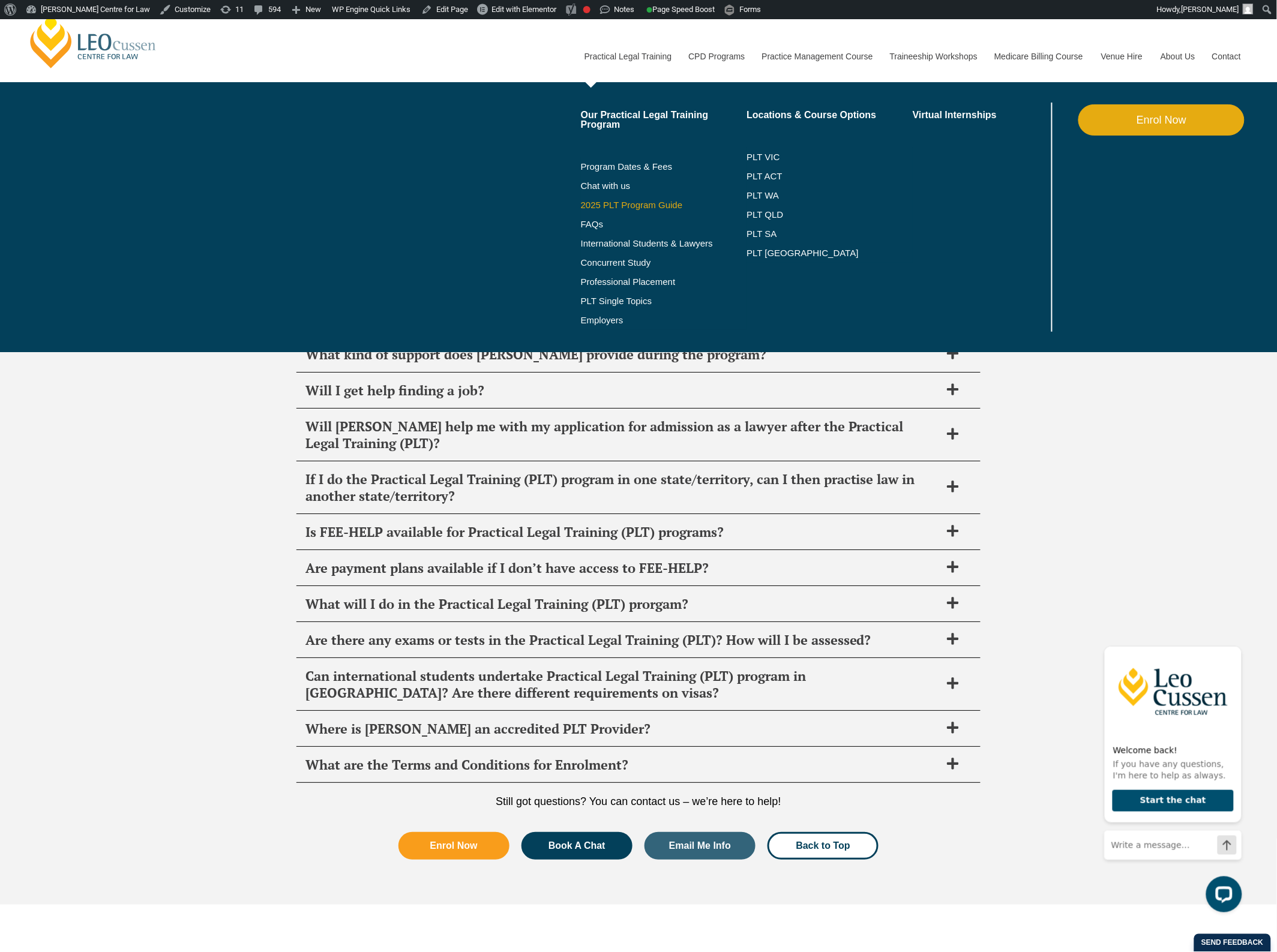
click at [623, 205] on link "2025 PLT Program Guide" at bounding box center [648, 205] width 136 height 10
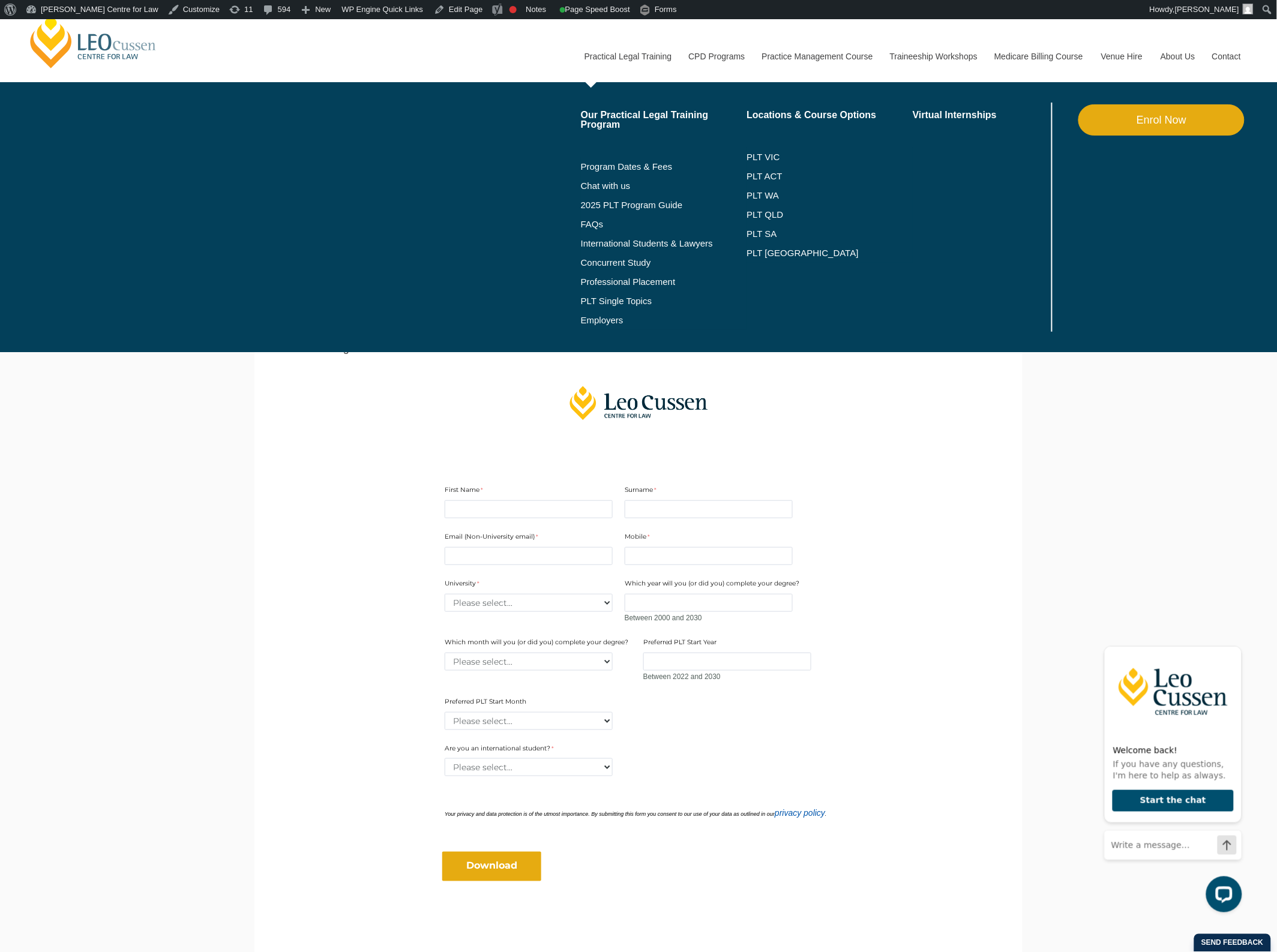
drag, startPoint x: 640, startPoint y: 81, endPoint x: 453, endPoint y: 315, distance: 299.5
click at [575, 315] on div "Our Practical Legal Training Program Program Dates & Fees Chat with us 2025 PLT…" at bounding box center [912, 217] width 674 height 270
click at [596, 221] on link "FAQs" at bounding box center [663, 224] width 166 height 10
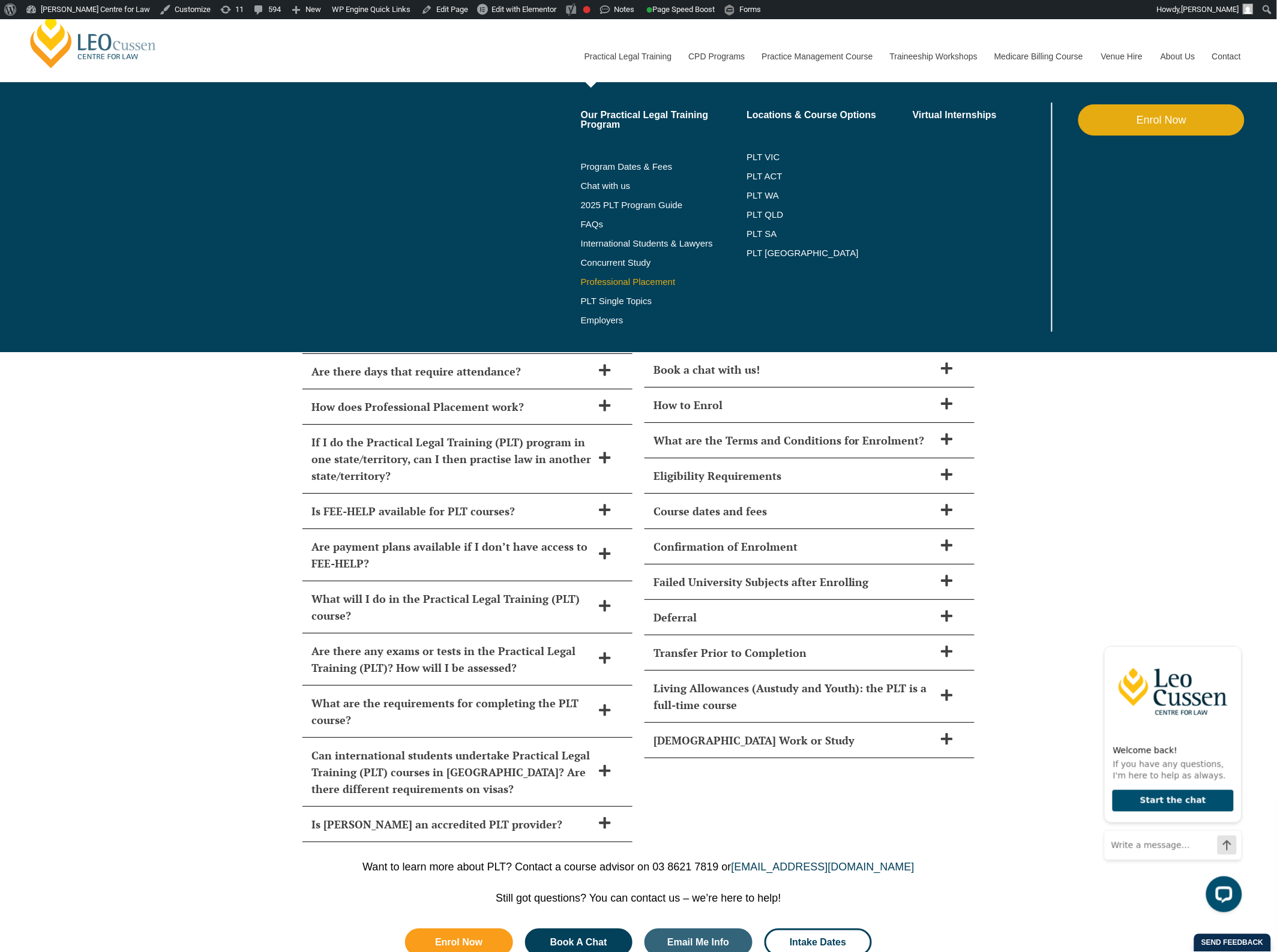
click at [606, 281] on link "Professional Placement" at bounding box center [663, 281] width 166 height 10
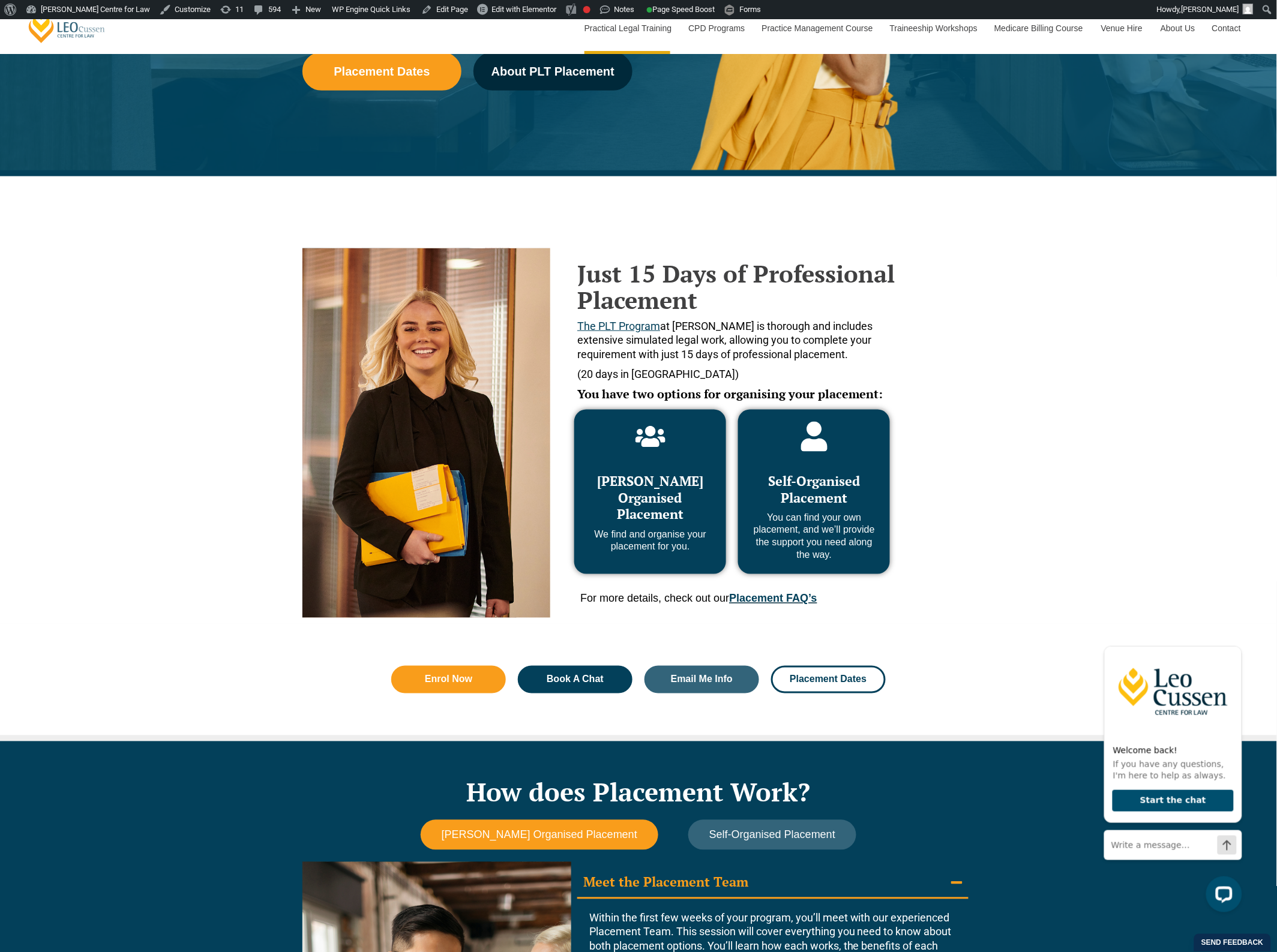
scroll to position [375, 0]
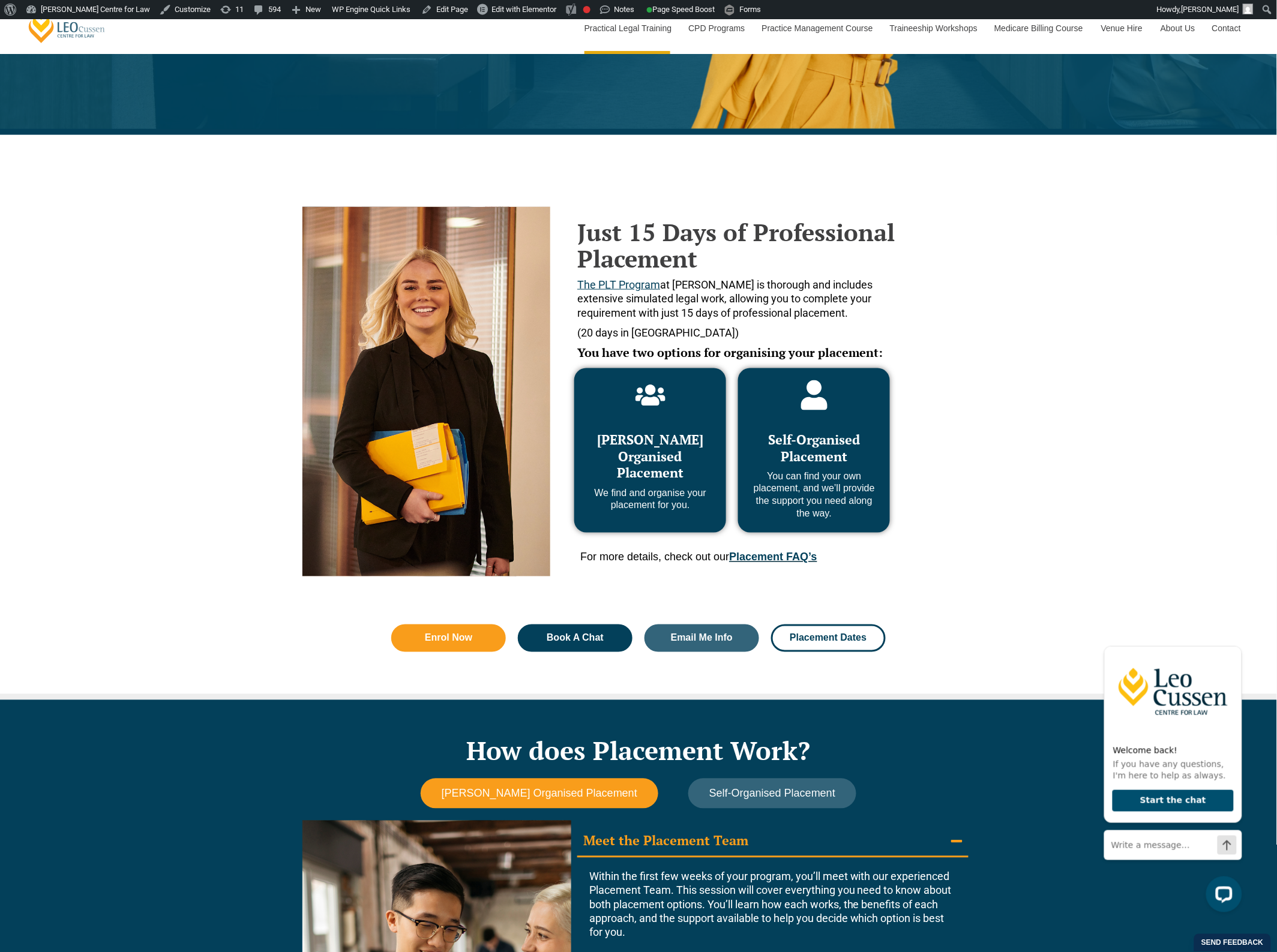
click at [151, 302] on div "Just 15 Days of Professional Placement The PLT Program at Leo Cussen is thoroug…" at bounding box center [638, 359] width 1277 height 448
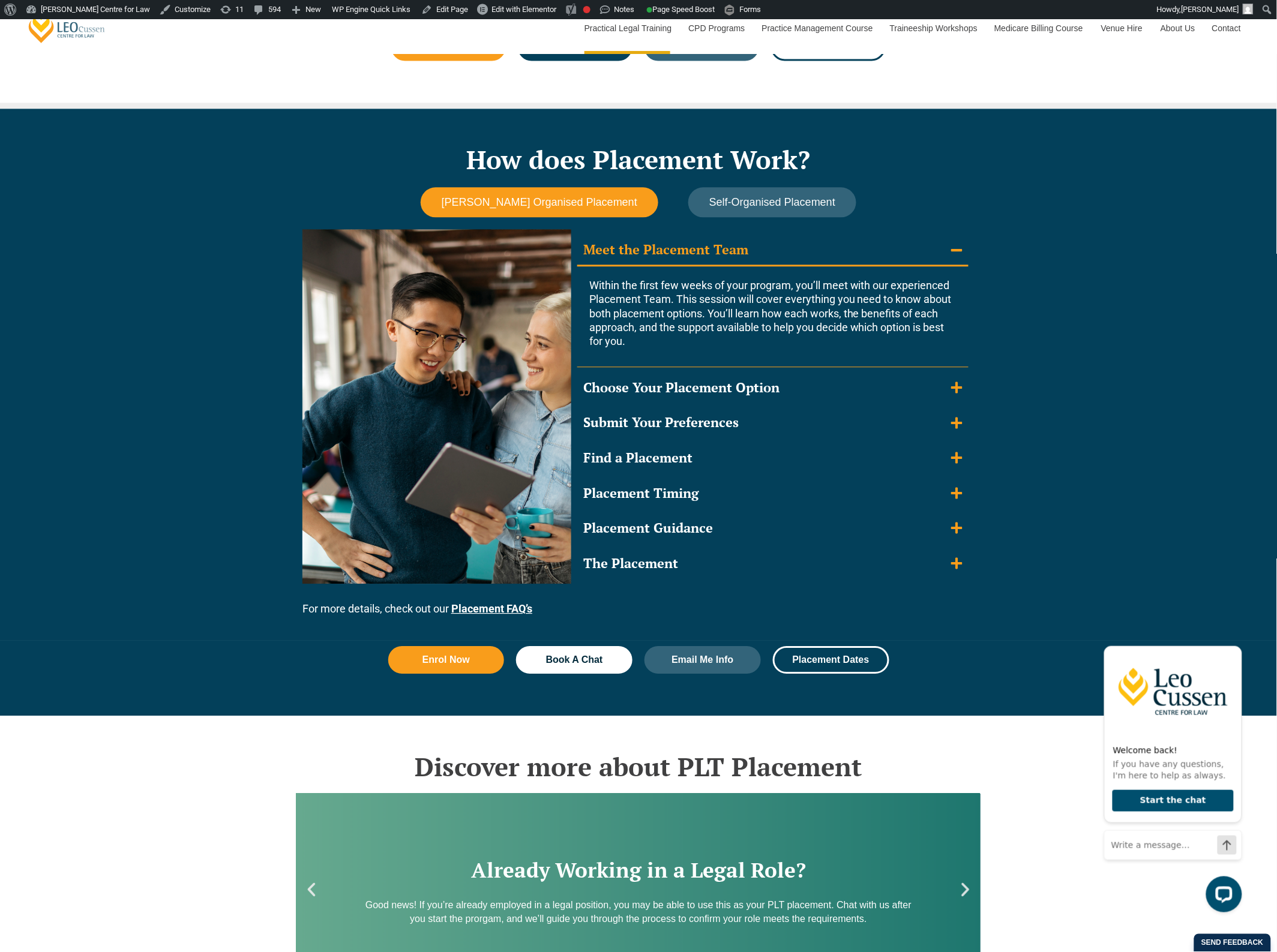
scroll to position [975, 0]
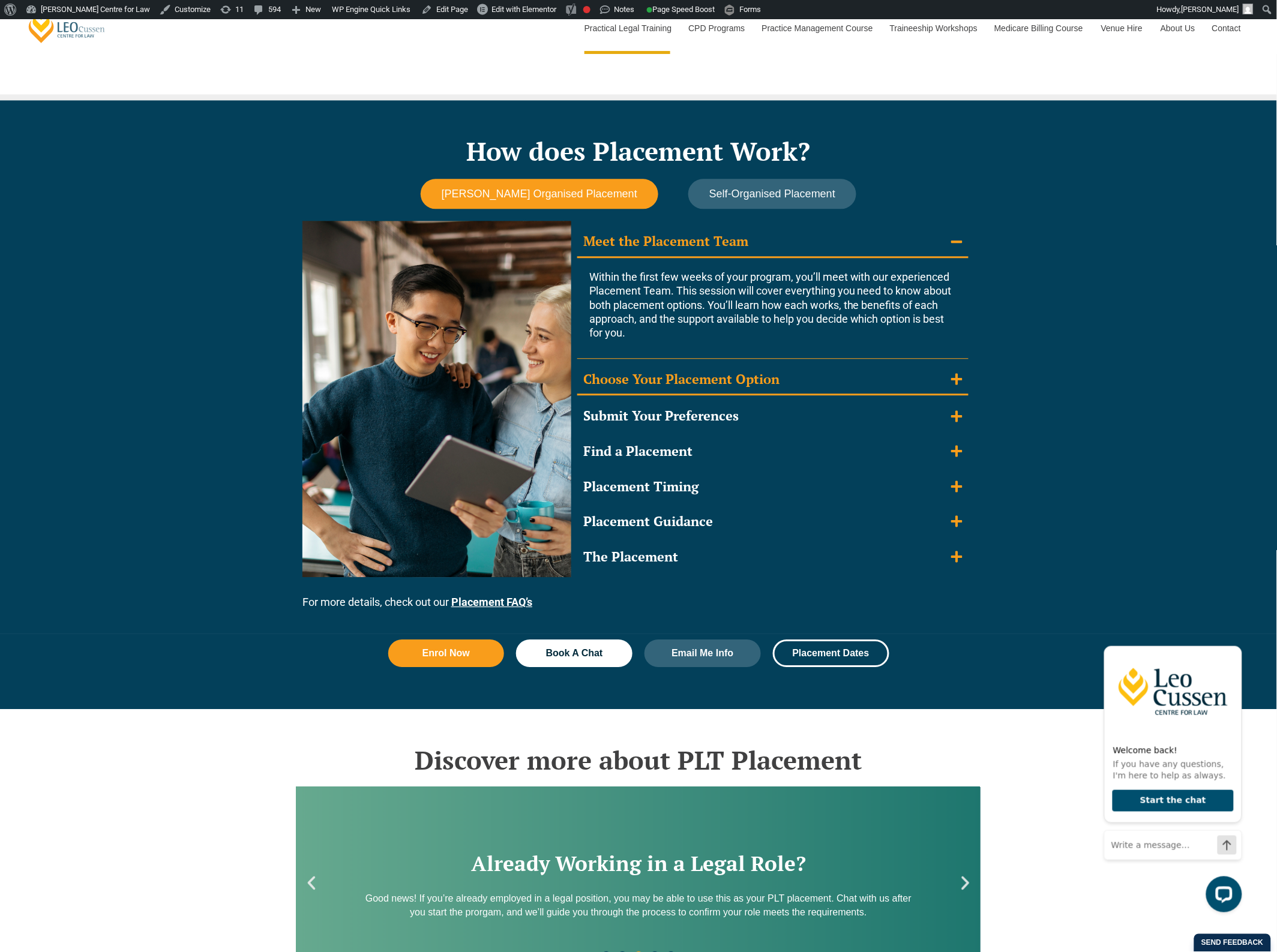
click at [806, 369] on summary "Choose Your Placement Option" at bounding box center [773, 380] width 391 height 31
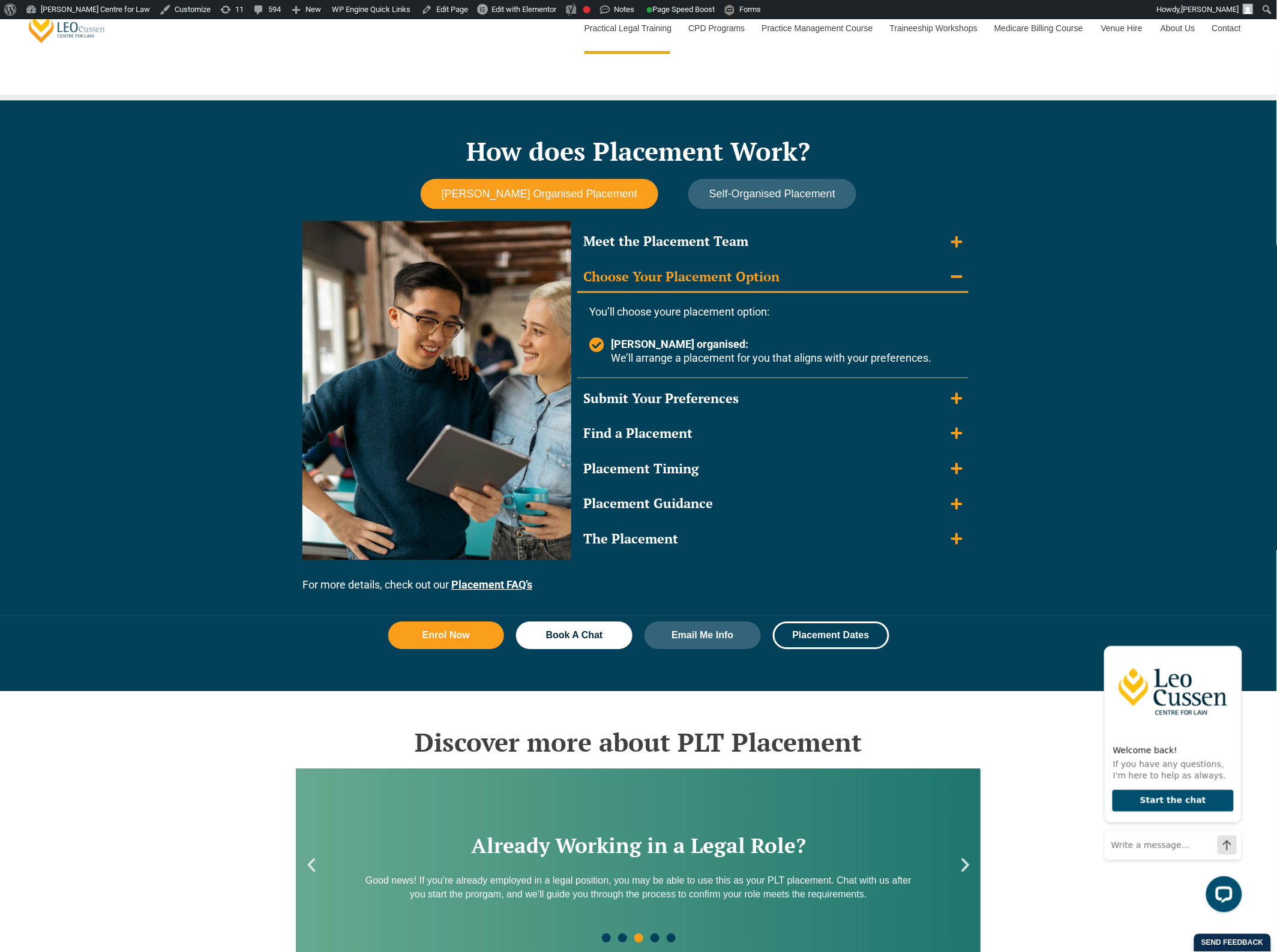
click at [873, 268] on summary "Choose Your Placement Option" at bounding box center [773, 278] width 391 height 31
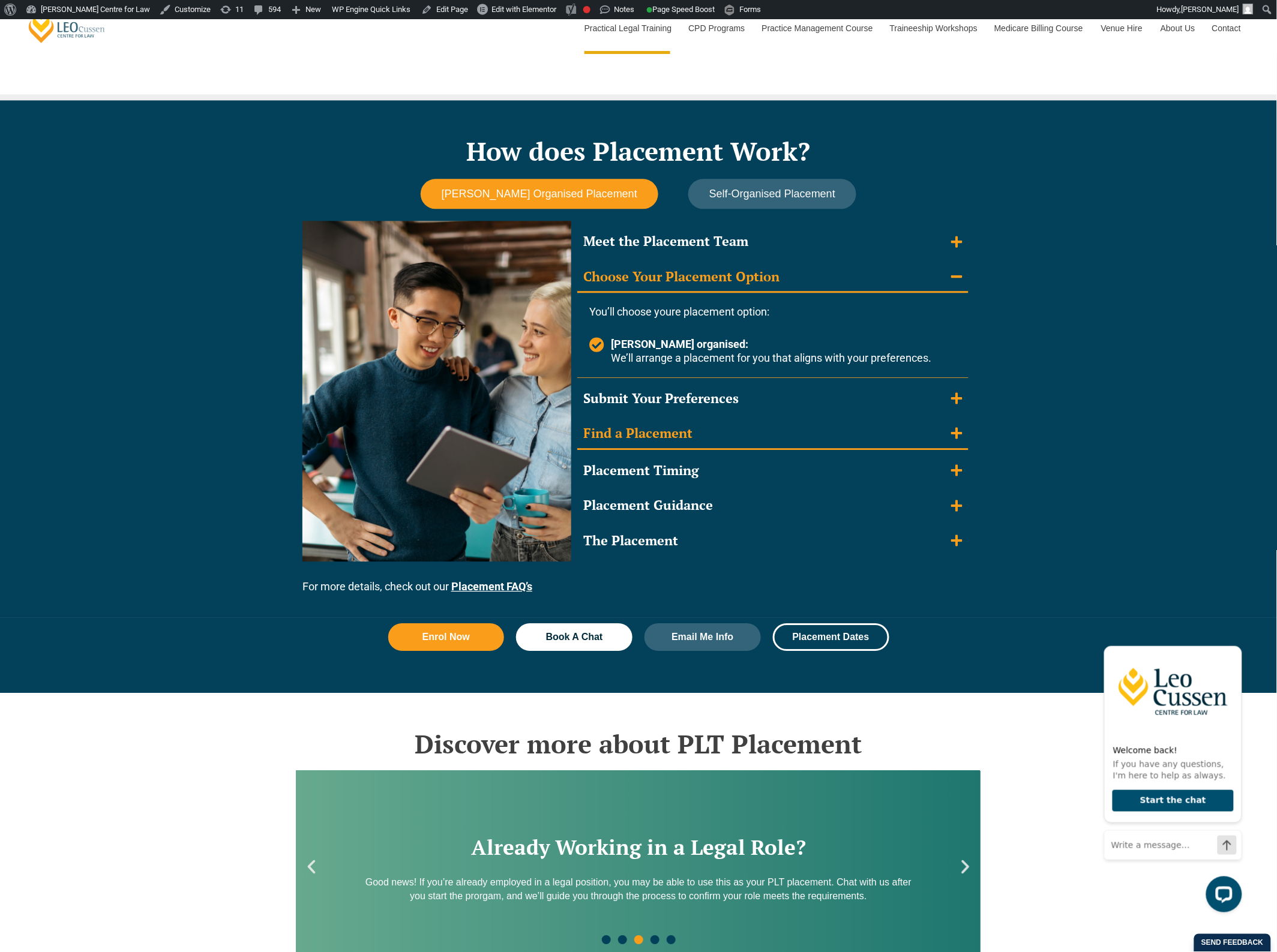
click at [807, 419] on summary "Find a Placement" at bounding box center [773, 434] width 391 height 31
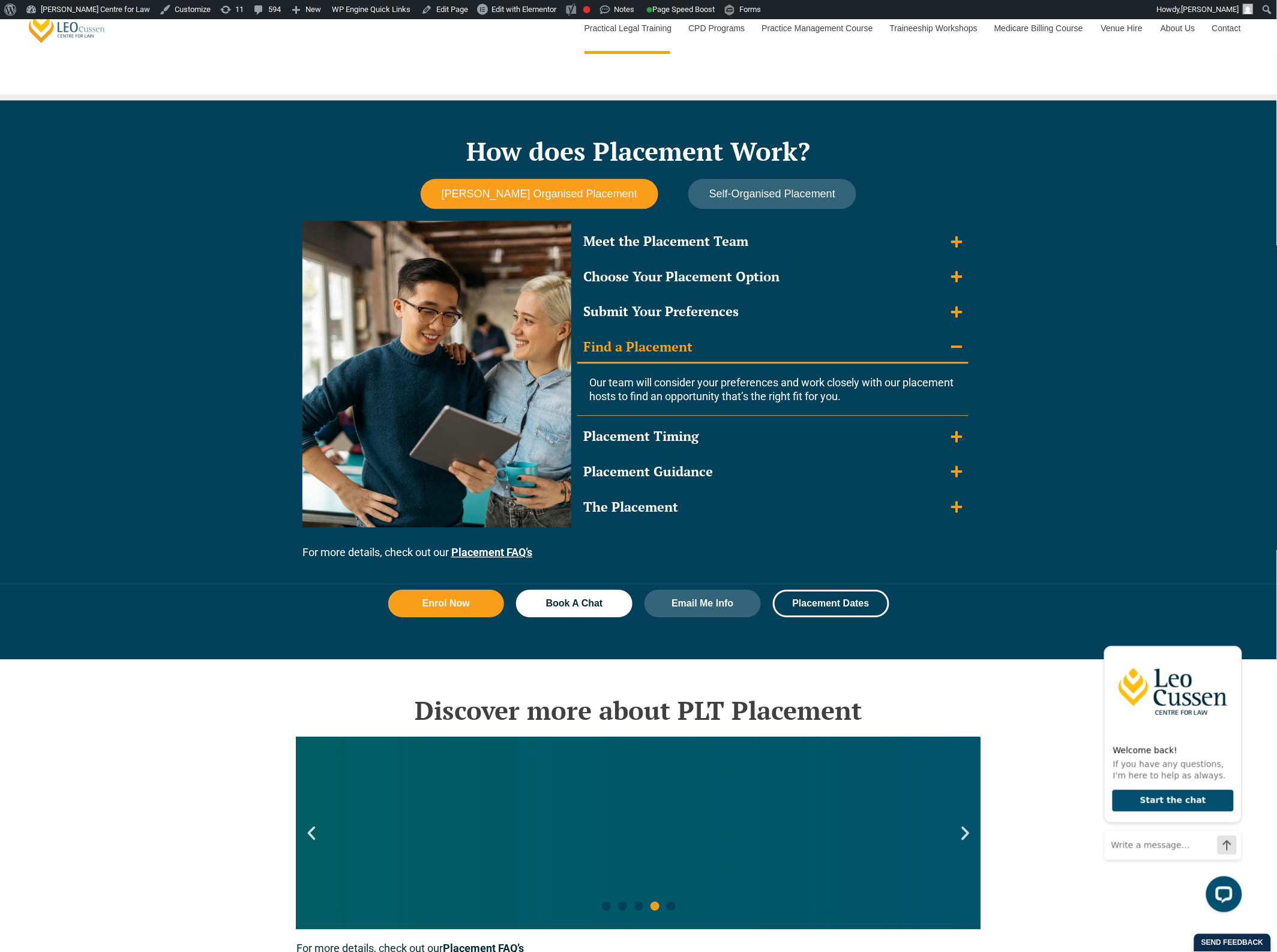
click at [804, 346] on summary "Find a Placement" at bounding box center [773, 348] width 391 height 31
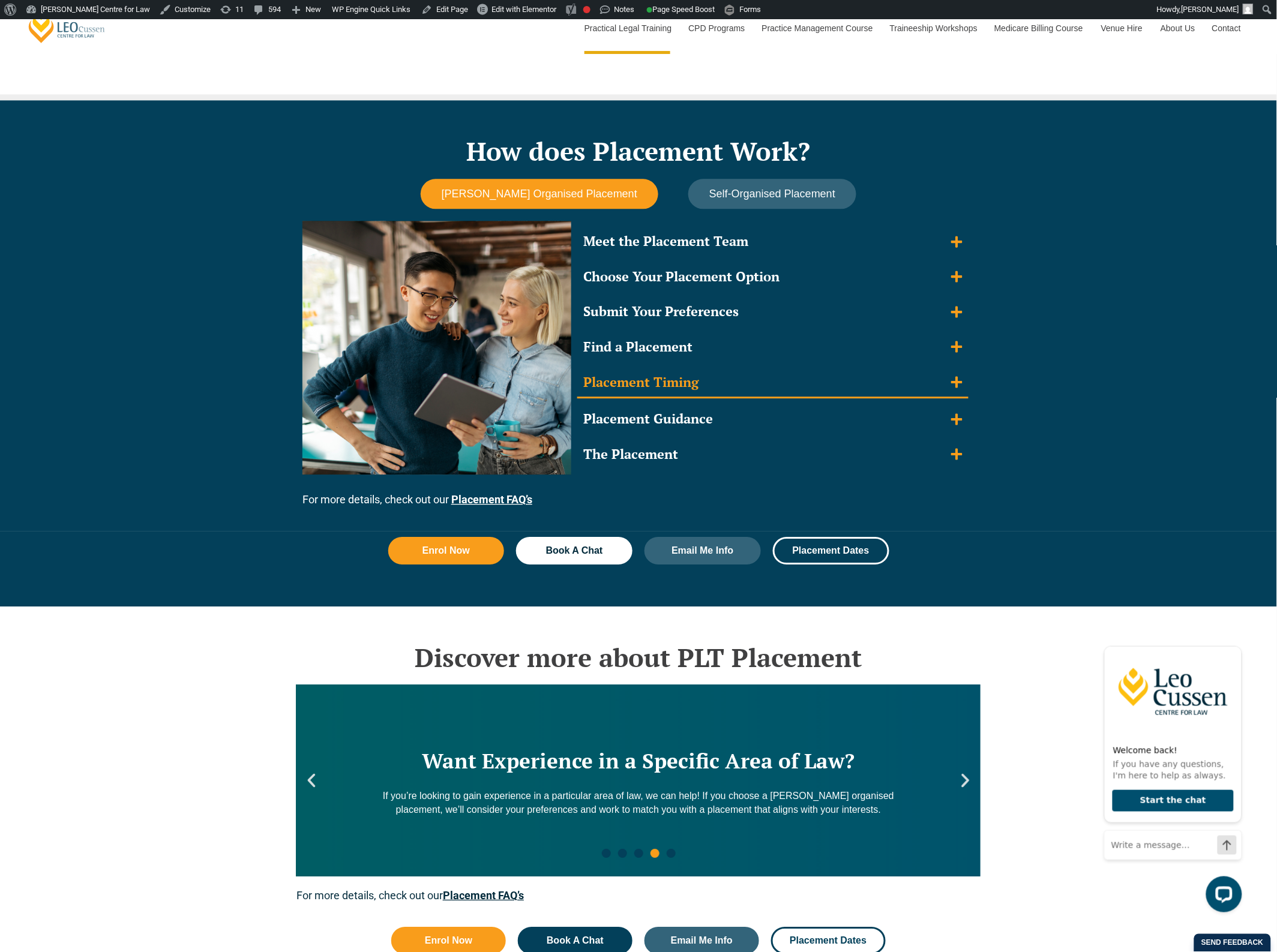
click at [772, 376] on summary "Placement Timing" at bounding box center [773, 383] width 391 height 31
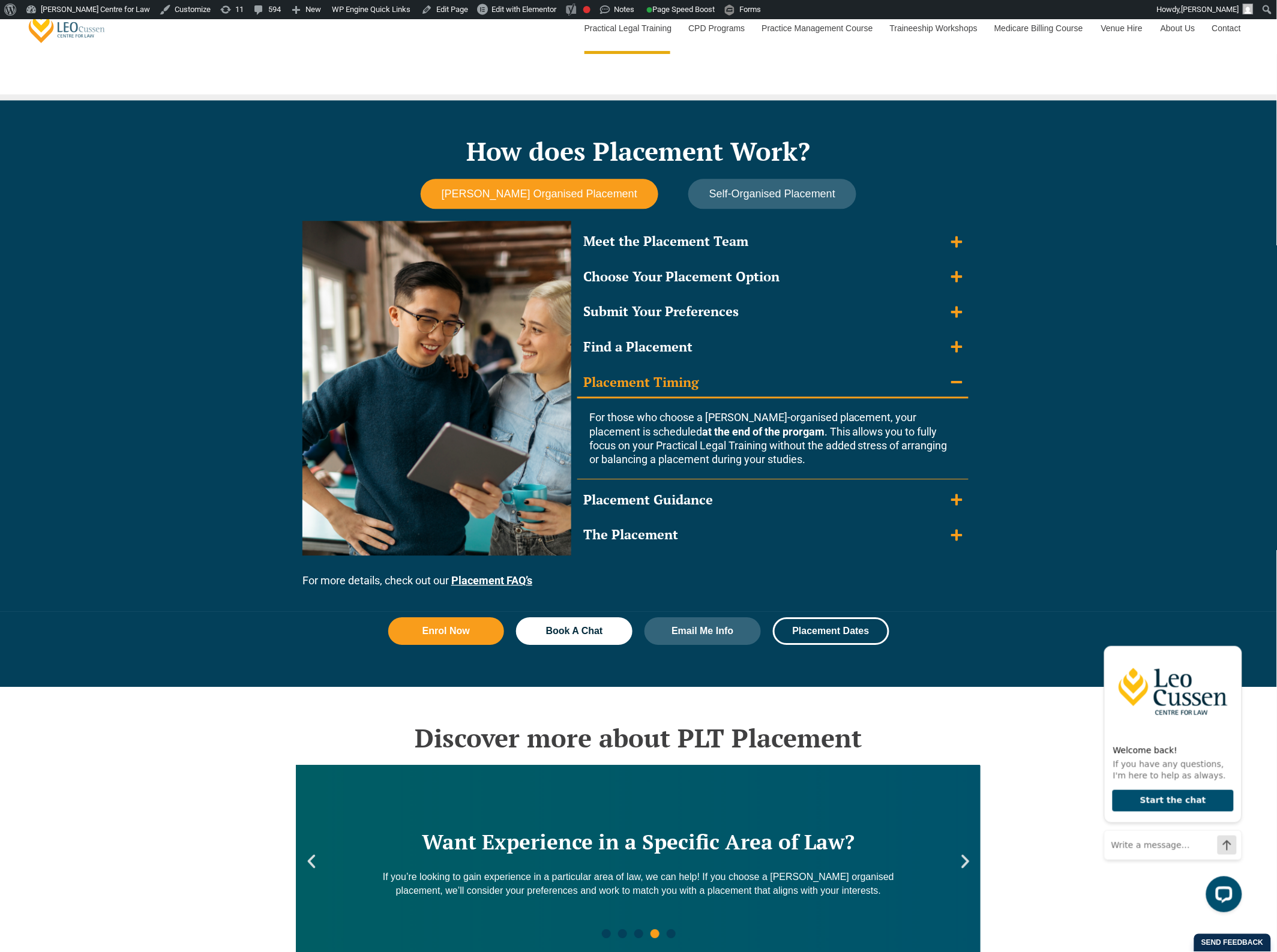
click at [773, 379] on summary "Placement Timing" at bounding box center [773, 383] width 391 height 31
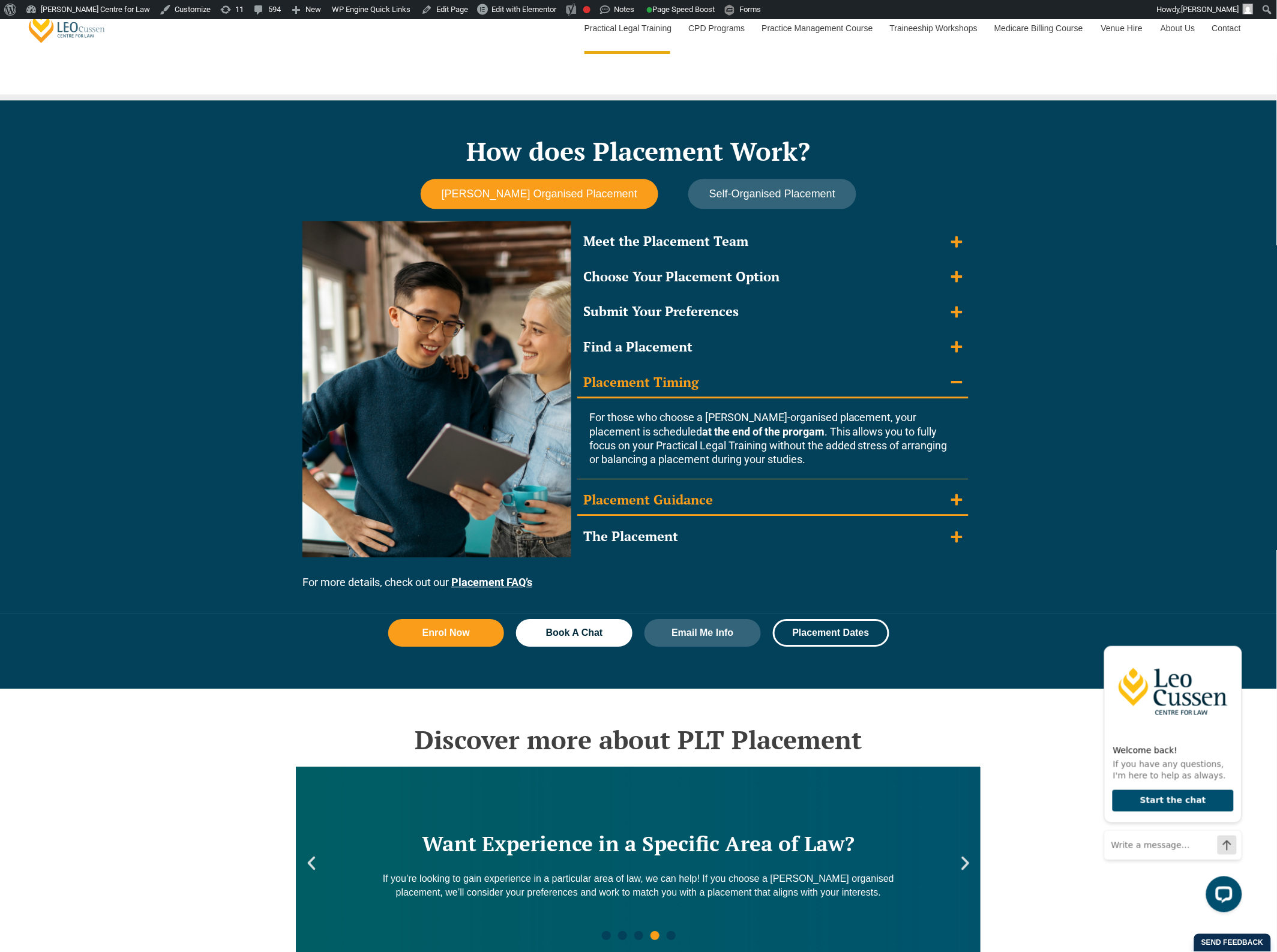
click at [773, 485] on summary "Placement Guidance" at bounding box center [773, 501] width 391 height 31
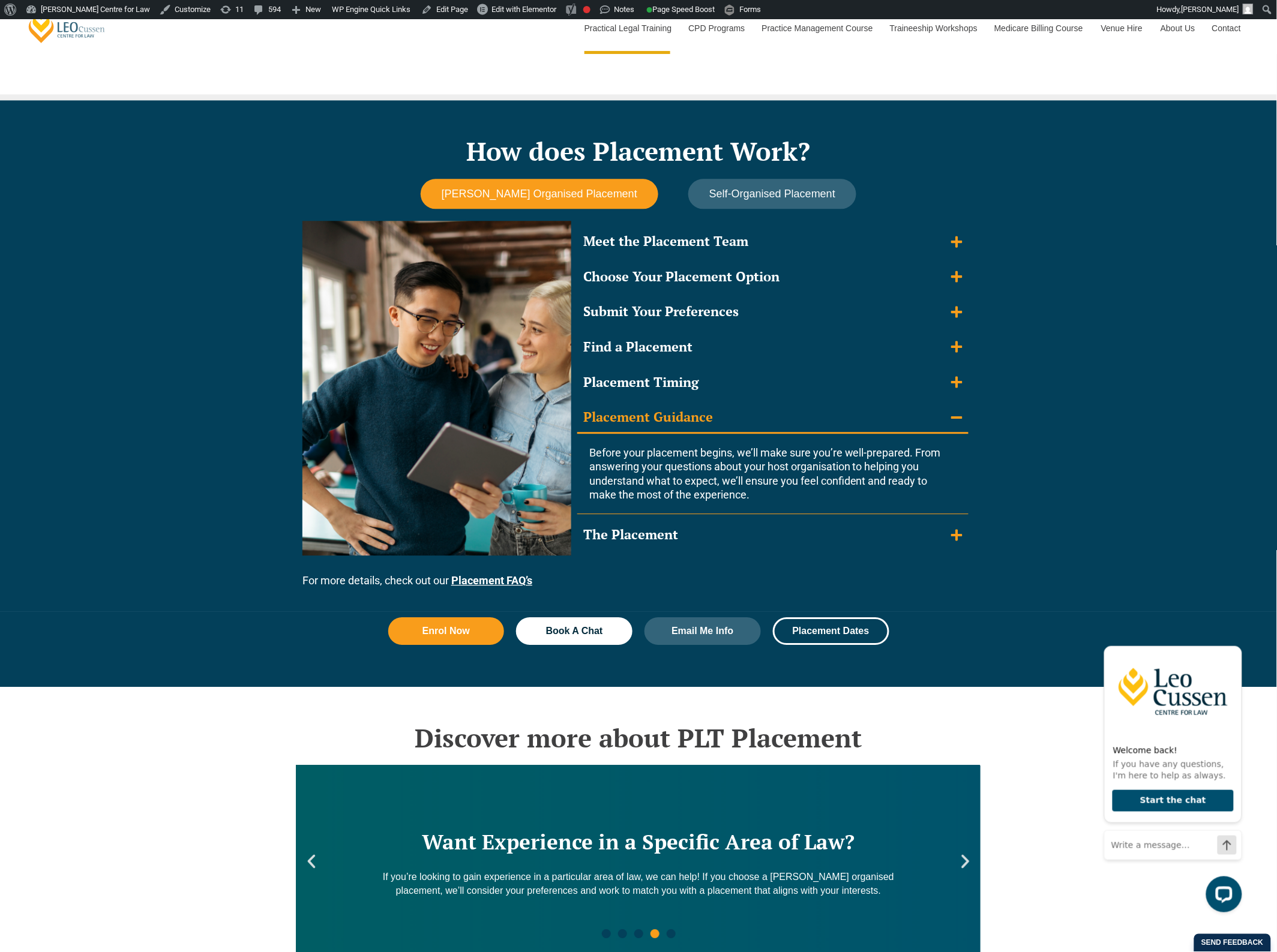
click at [773, 411] on summary "Placement Guidance" at bounding box center [773, 418] width 391 height 31
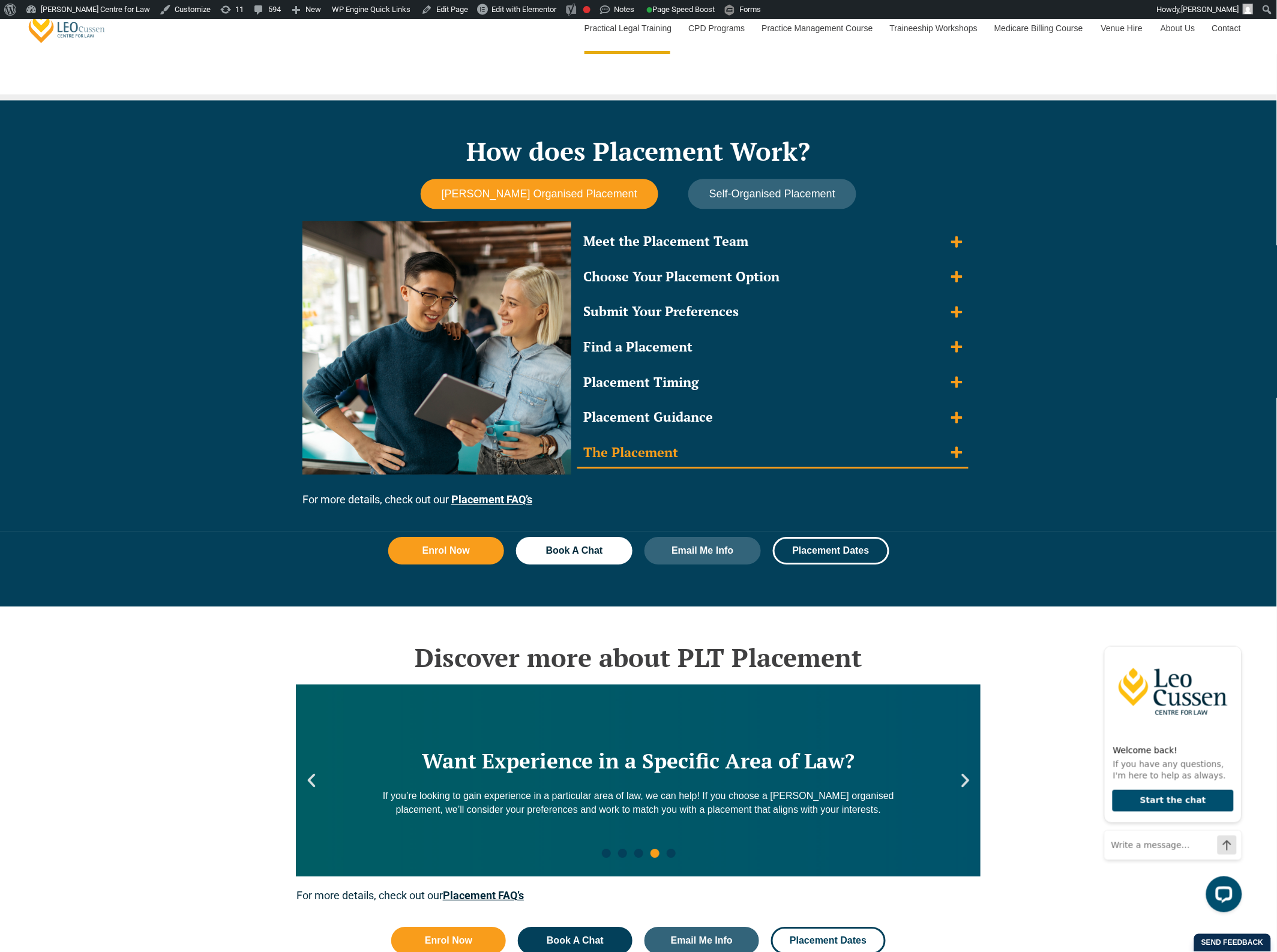
click at [754, 445] on summary "The Placement" at bounding box center [773, 453] width 391 height 31
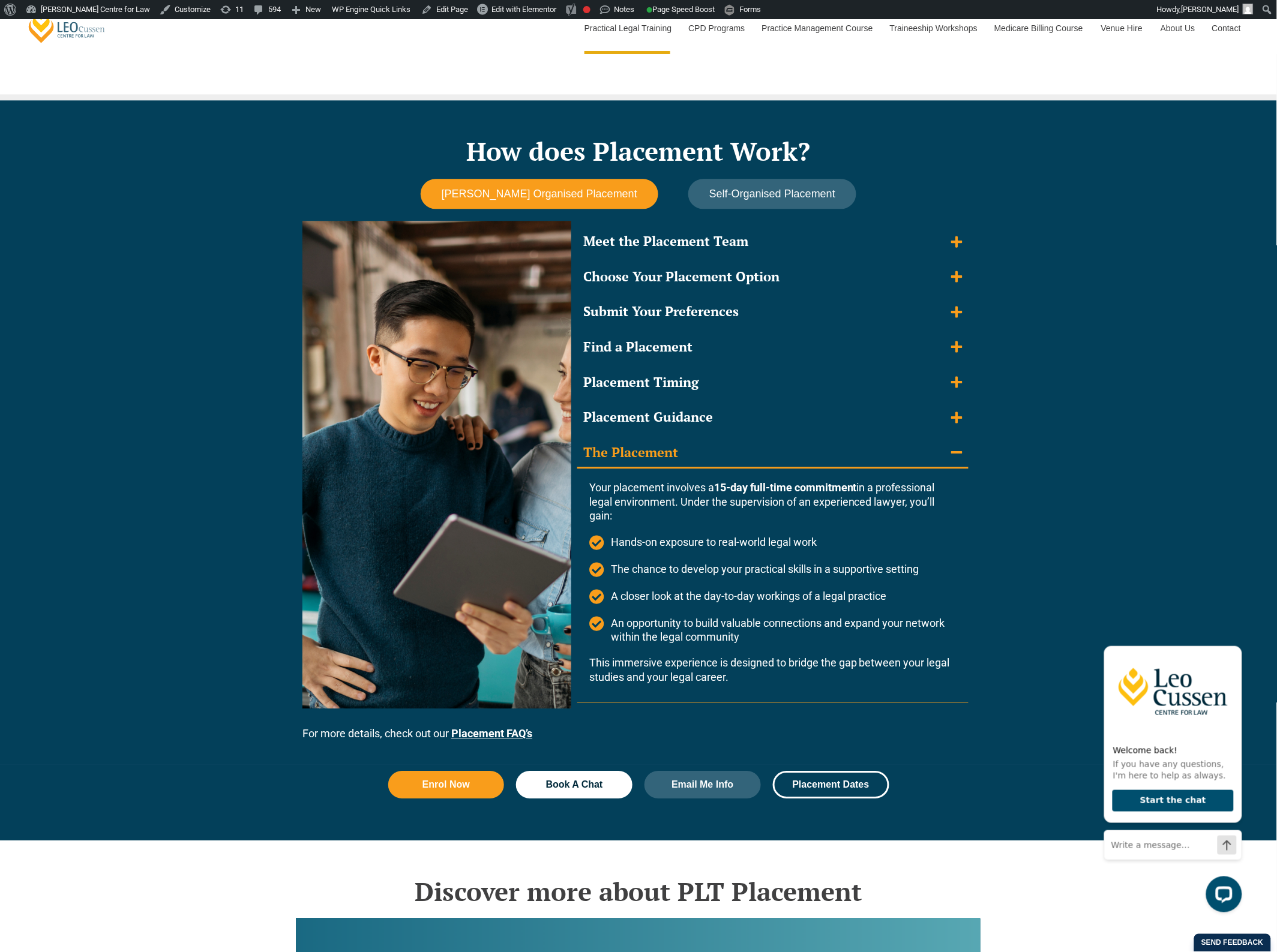
click at [754, 445] on summary "The Placement" at bounding box center [773, 453] width 391 height 31
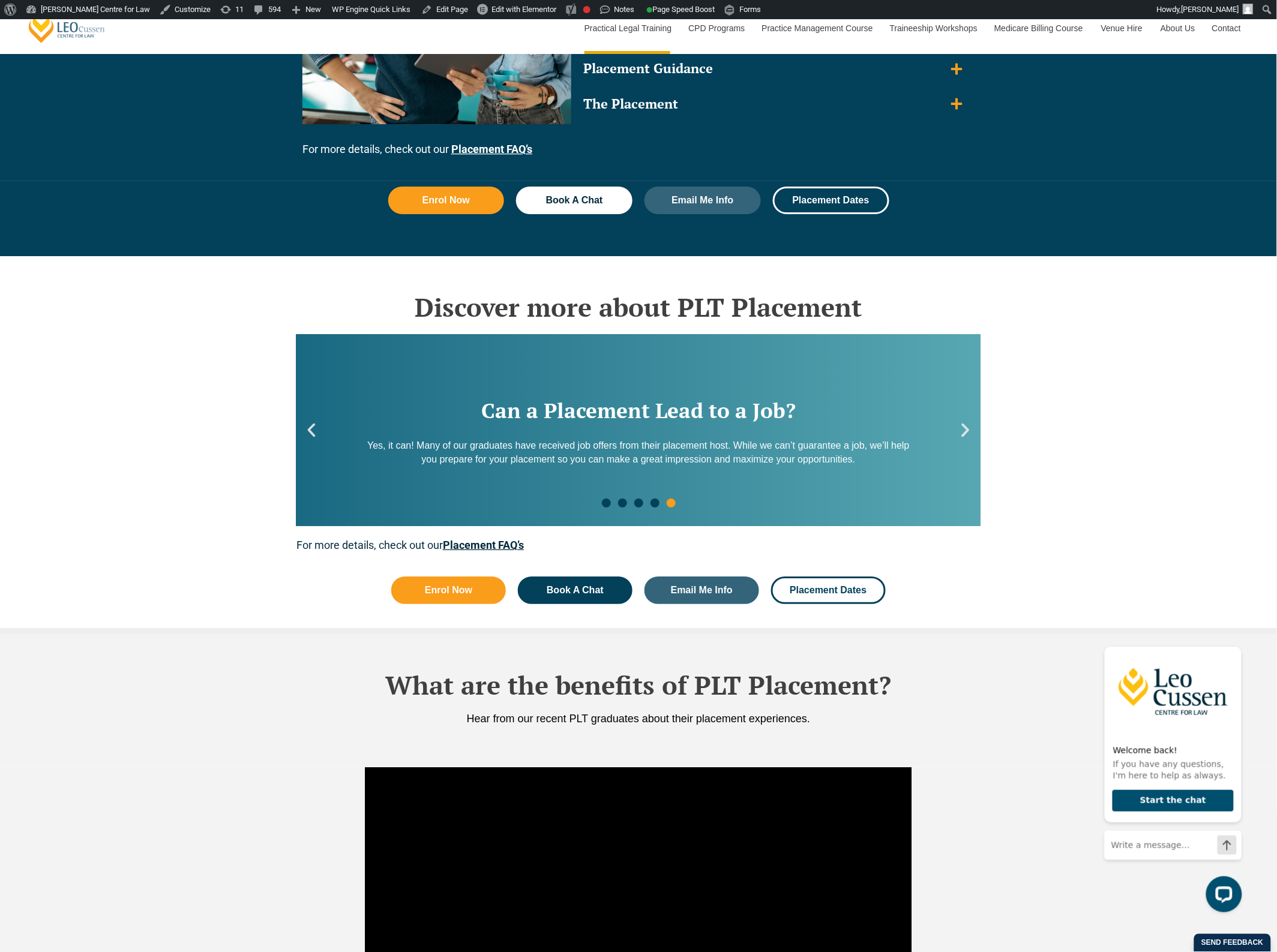
scroll to position [1350, 0]
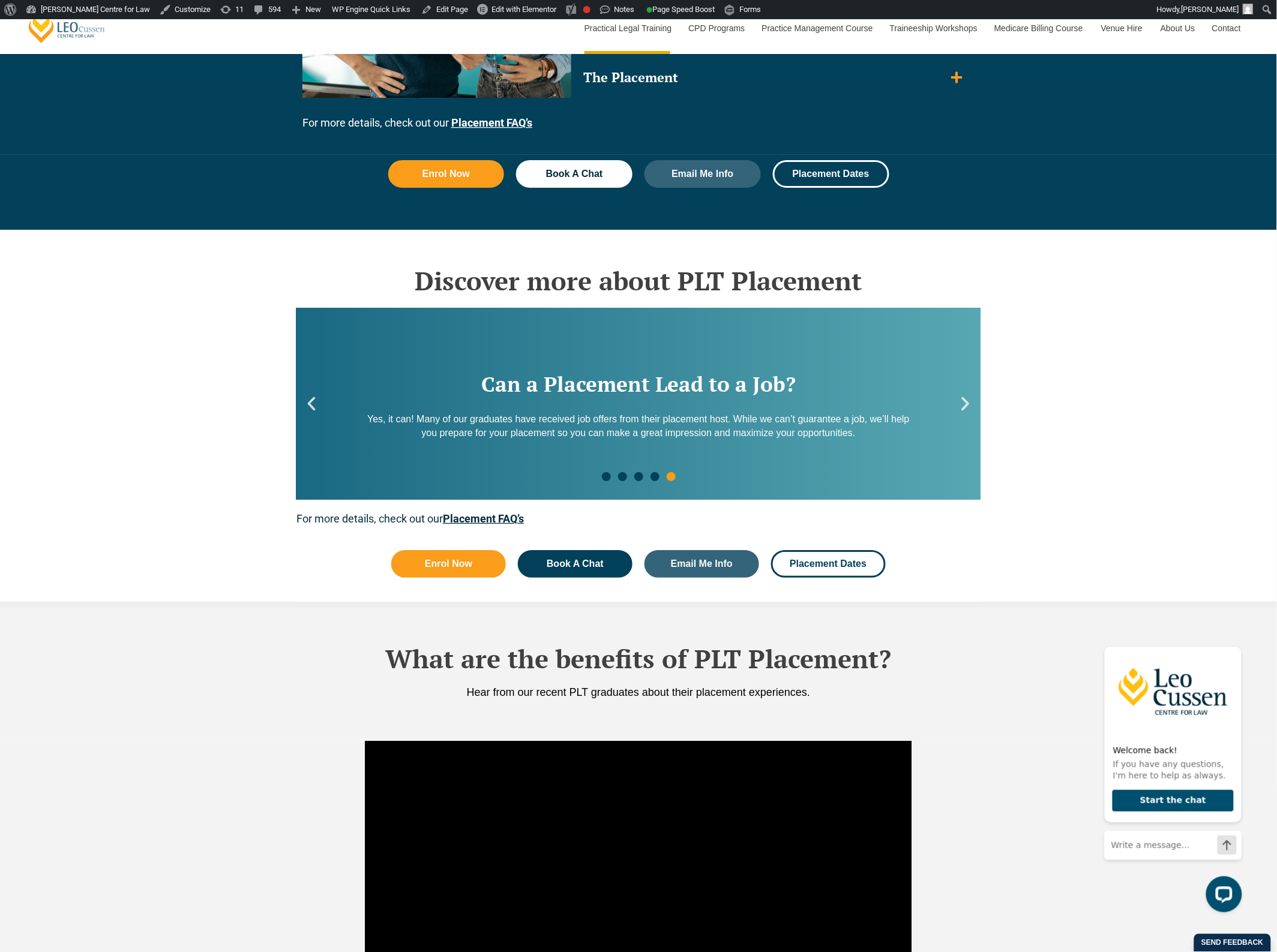
click at [967, 404] on icon "Next slide" at bounding box center [965, 404] width 8 height 14
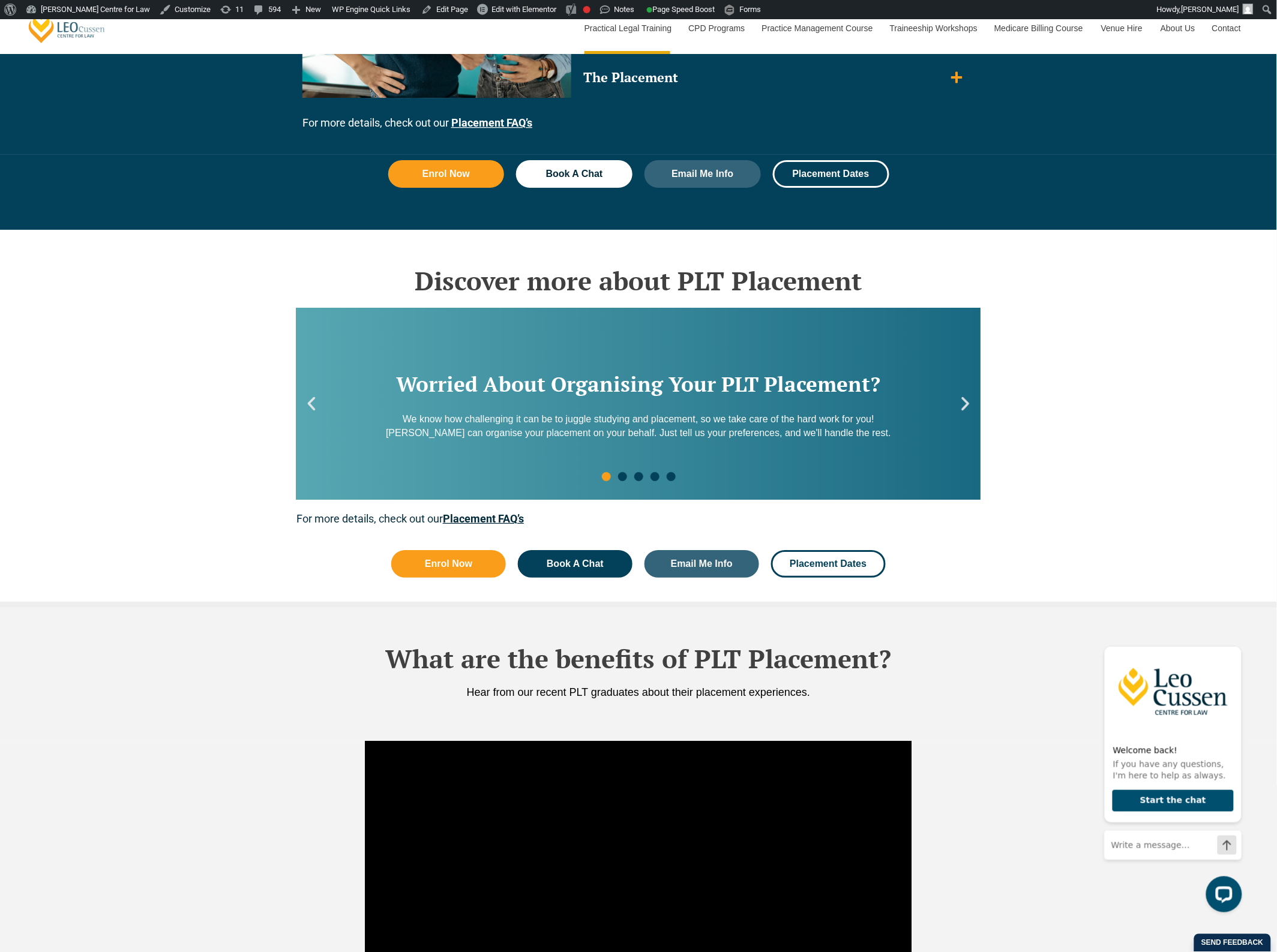
click at [706, 395] on h2 "Worried About Organising Your PLT Placement?" at bounding box center [638, 384] width 547 height 21
click at [959, 403] on icon "Next slide" at bounding box center [965, 404] width 18 height 18
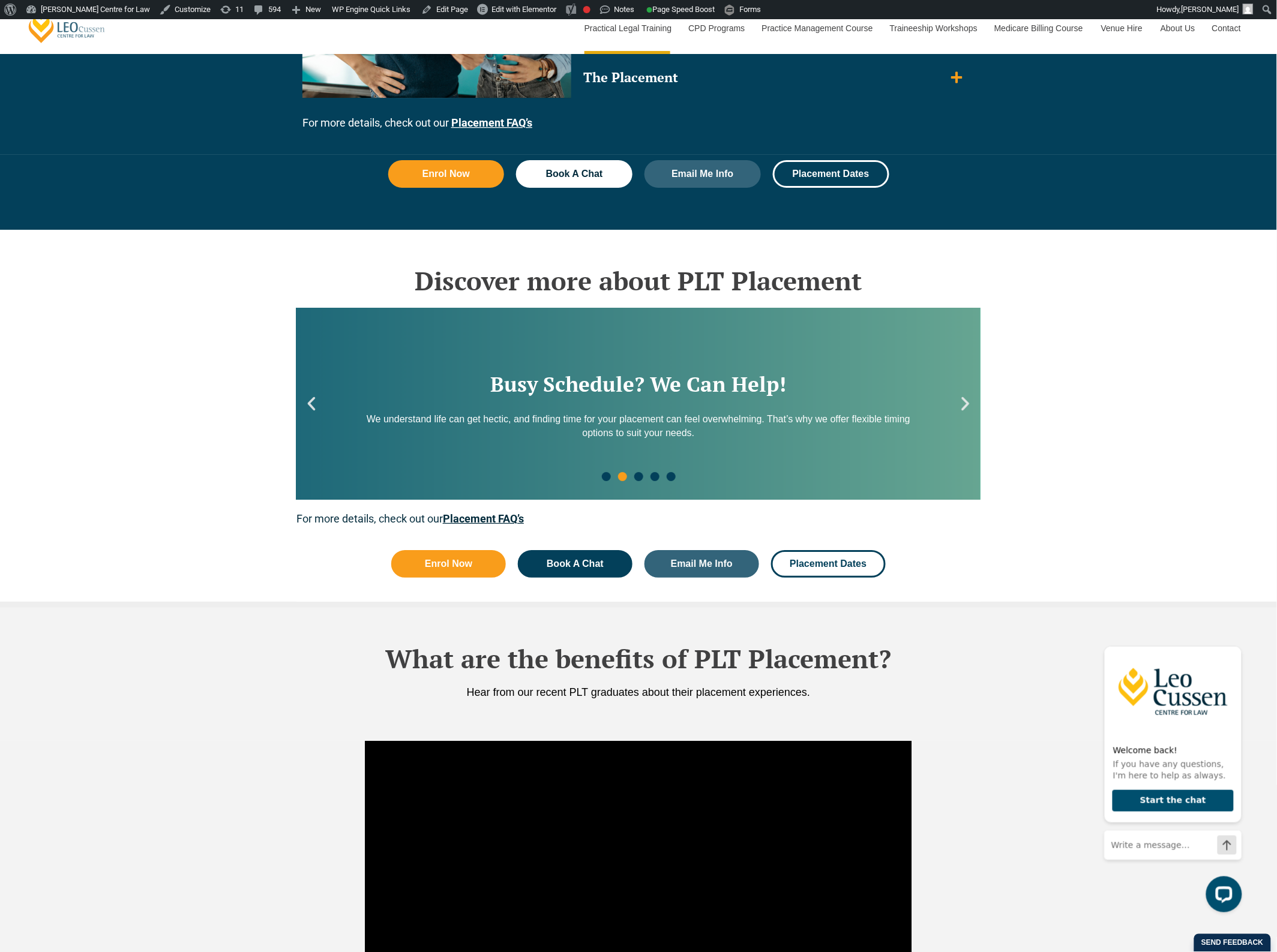
click at [959, 403] on icon "Next slide" at bounding box center [965, 404] width 18 height 18
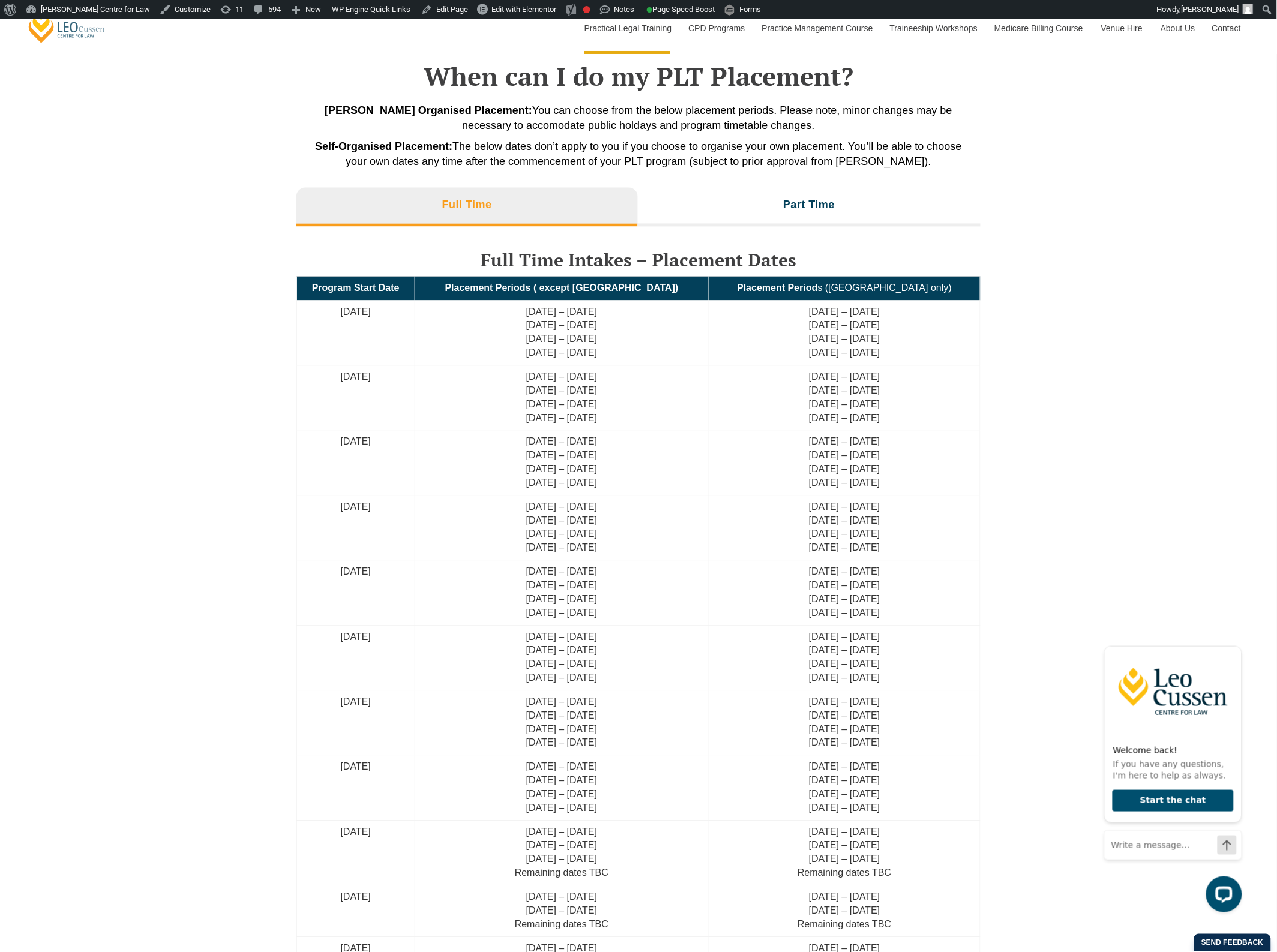
scroll to position [2475, 0]
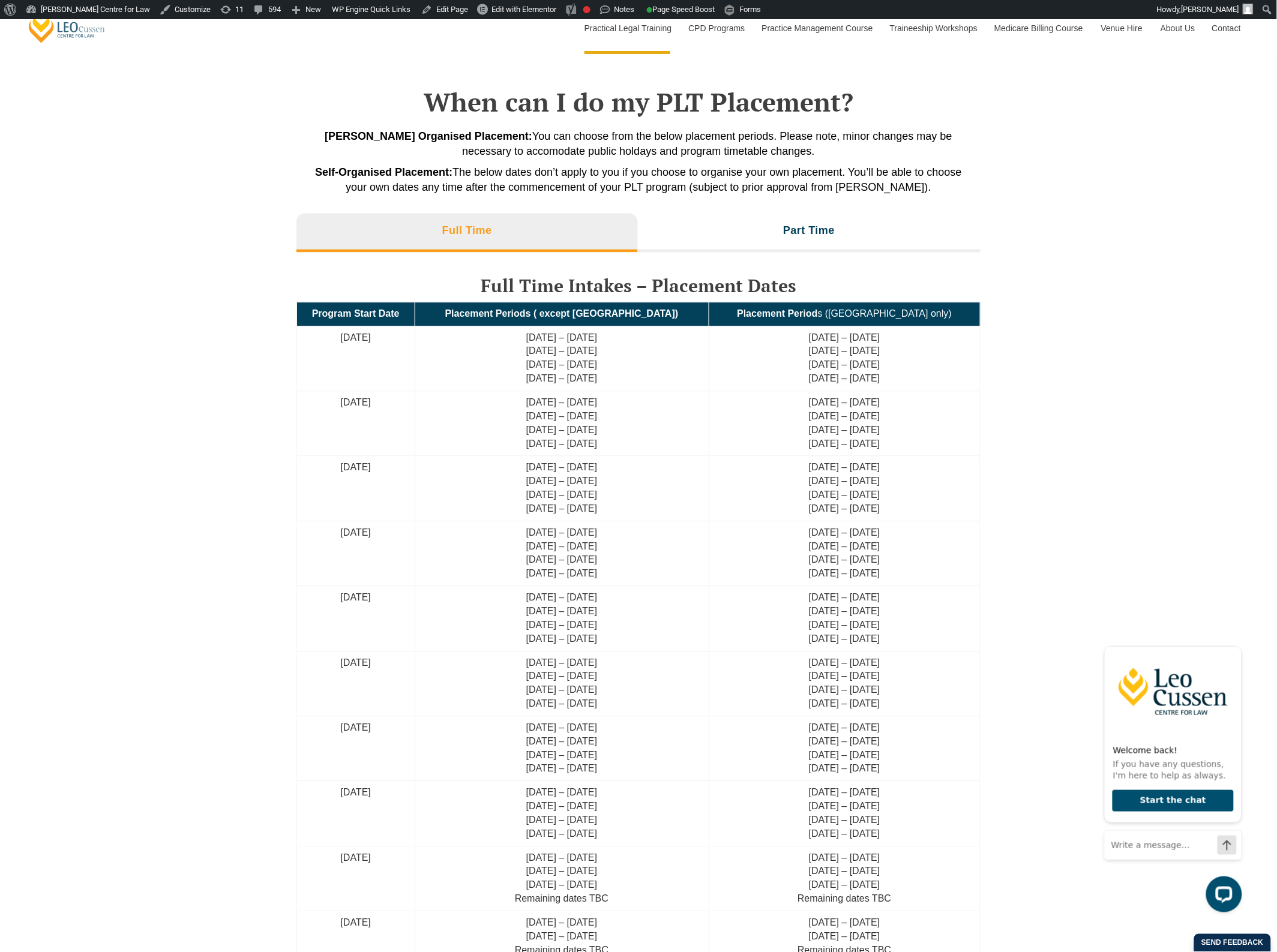
click at [212, 304] on div "When can I do my PLT Placement? Leo Cussen Organised Placement: You can choose …" at bounding box center [638, 566] width 1277 height 1079
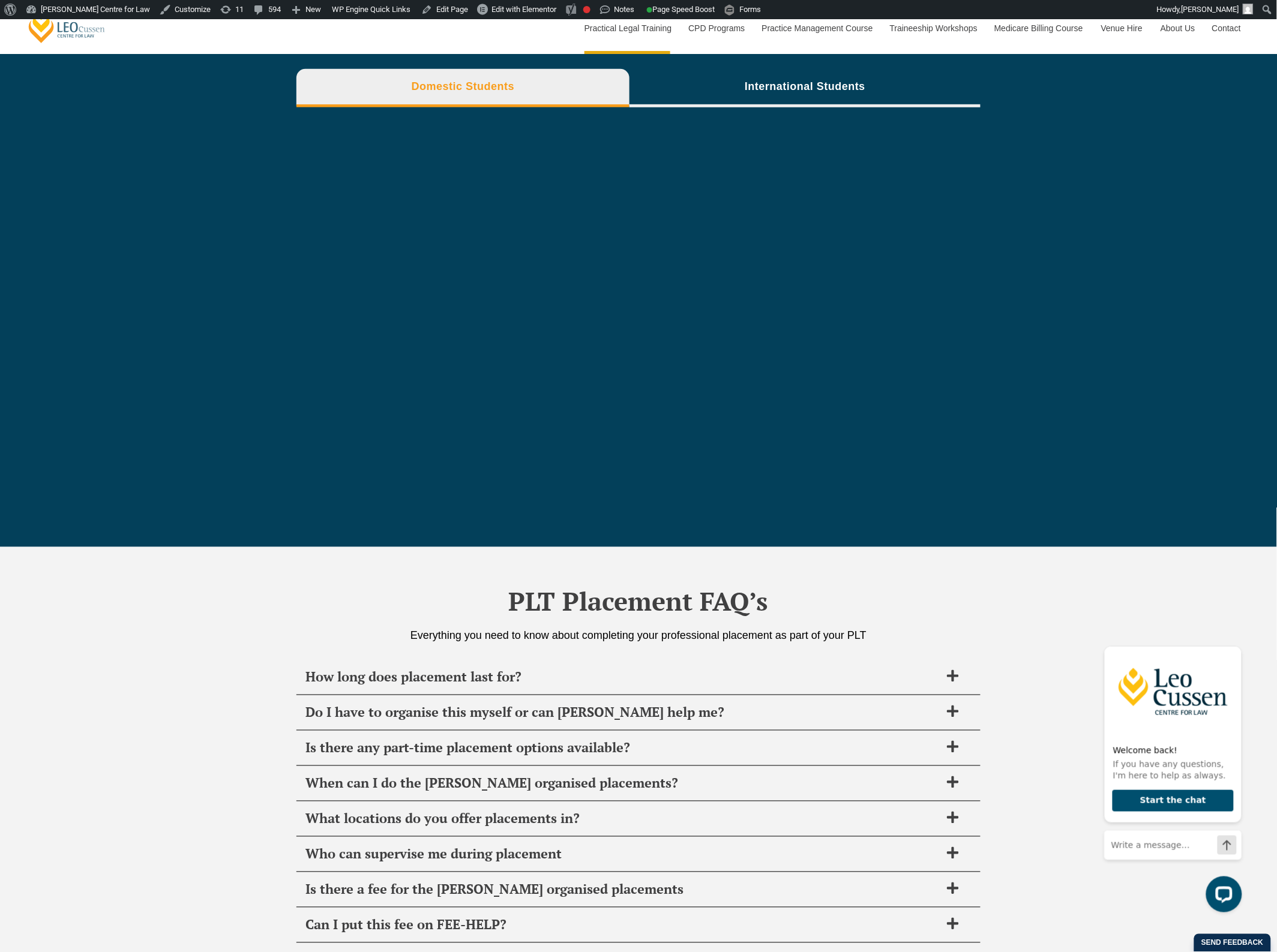
scroll to position [3976, 0]
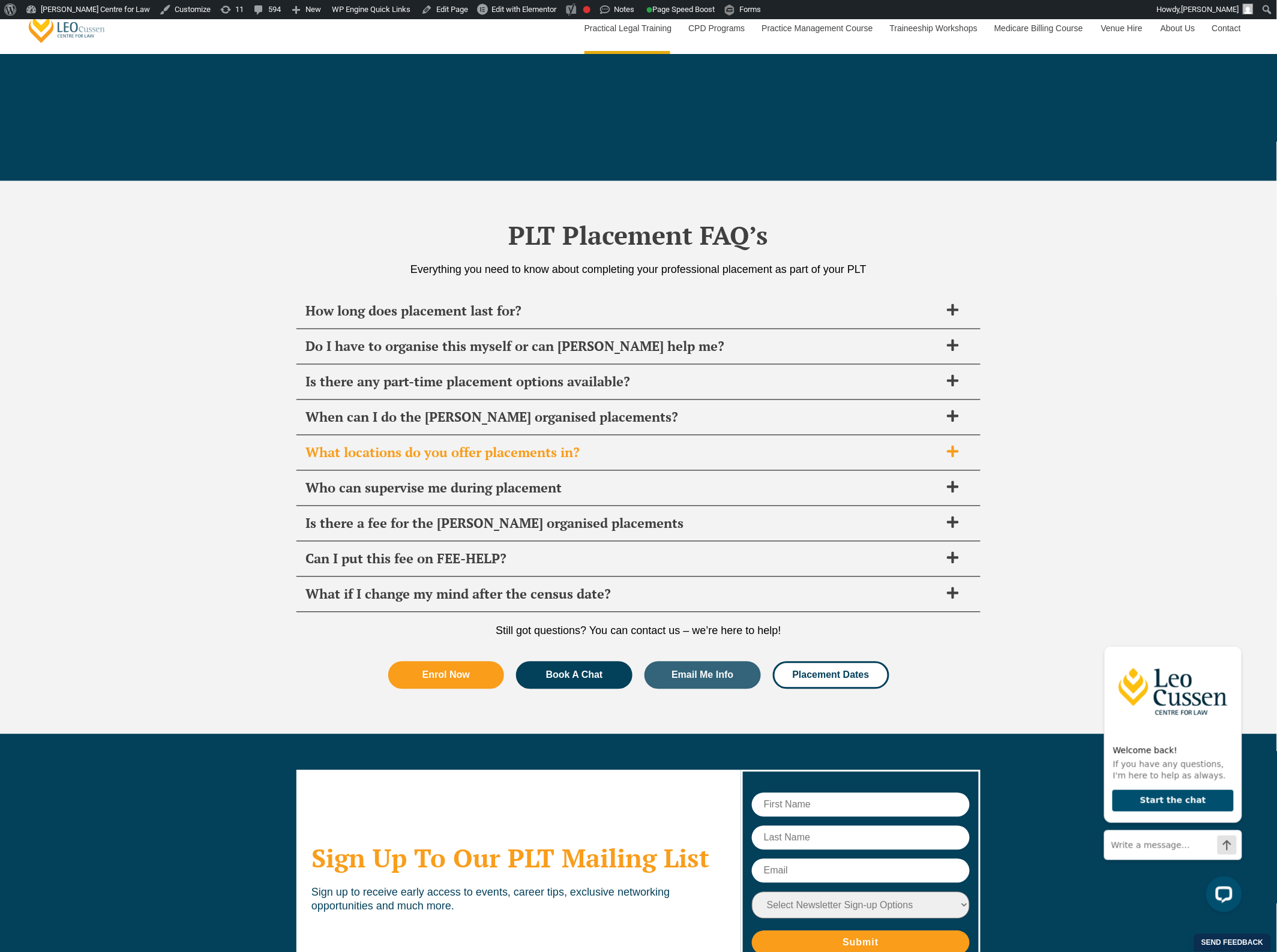
click at [507, 450] on span "What locations do you offer placements in?" at bounding box center [623, 453] width 635 height 17
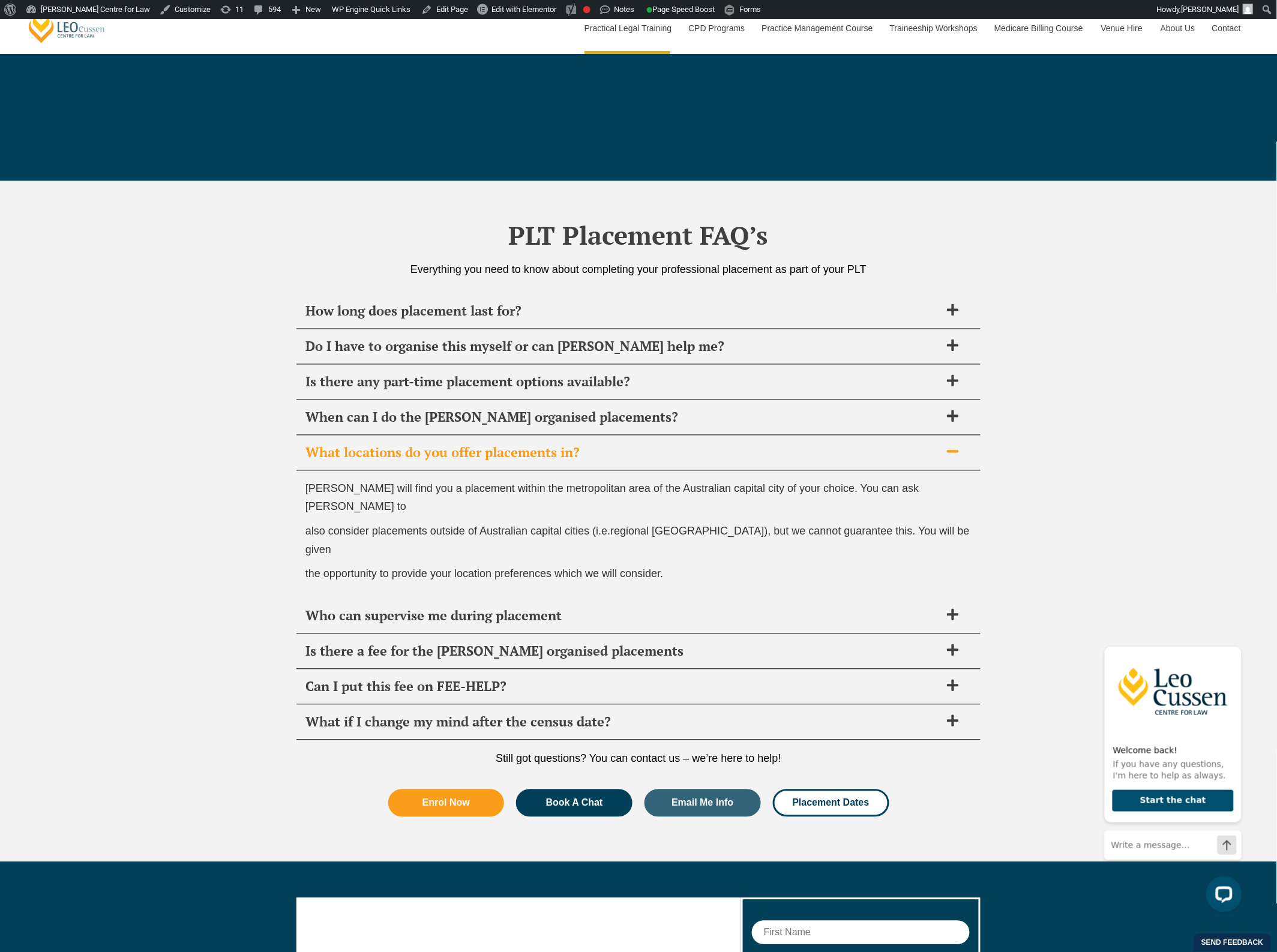
click at [623, 449] on span "What locations do you offer placements in?" at bounding box center [623, 453] width 635 height 17
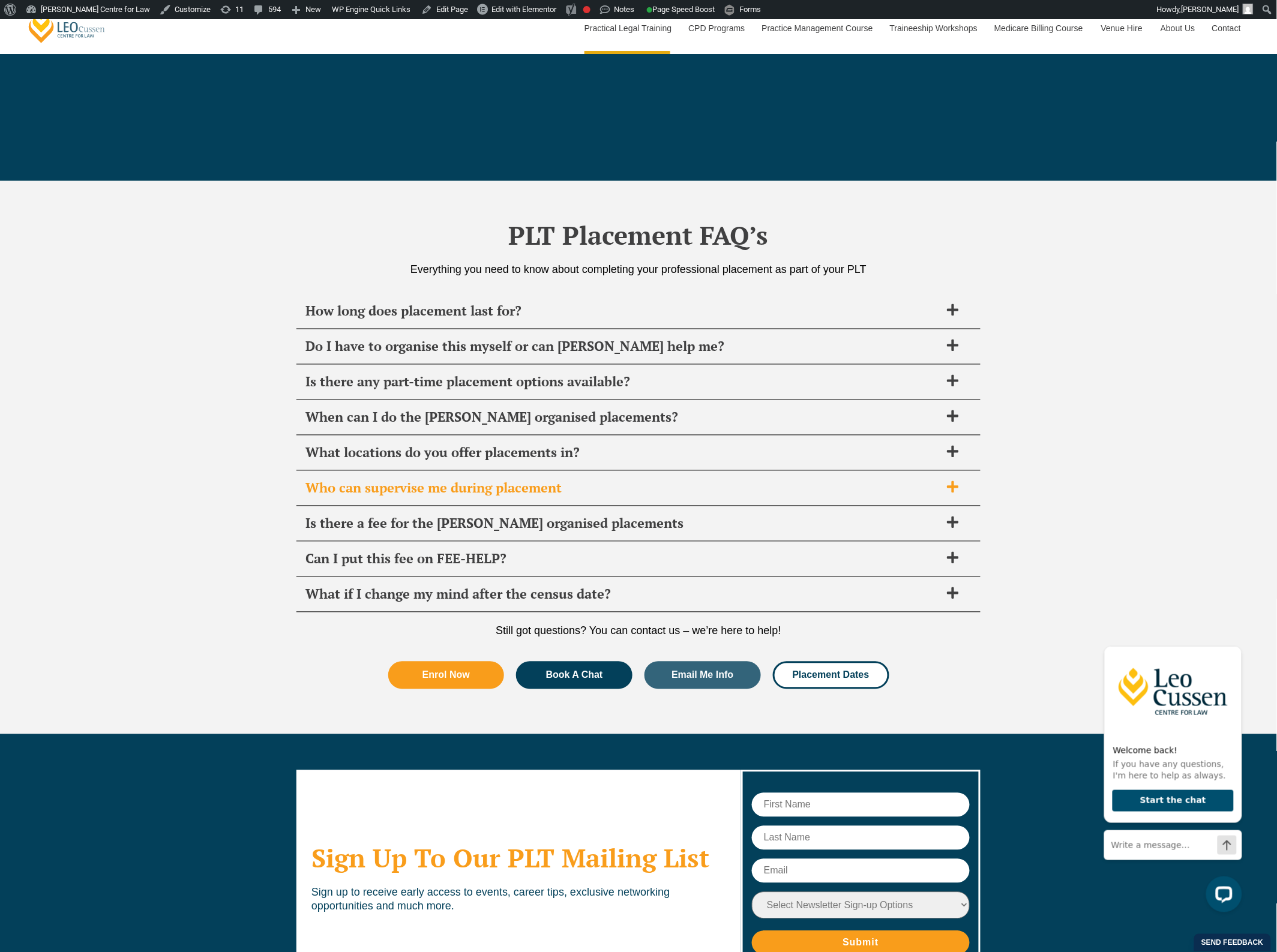
click at [595, 474] on div "Who can supervise me during placement" at bounding box center [638, 489] width 684 height 35
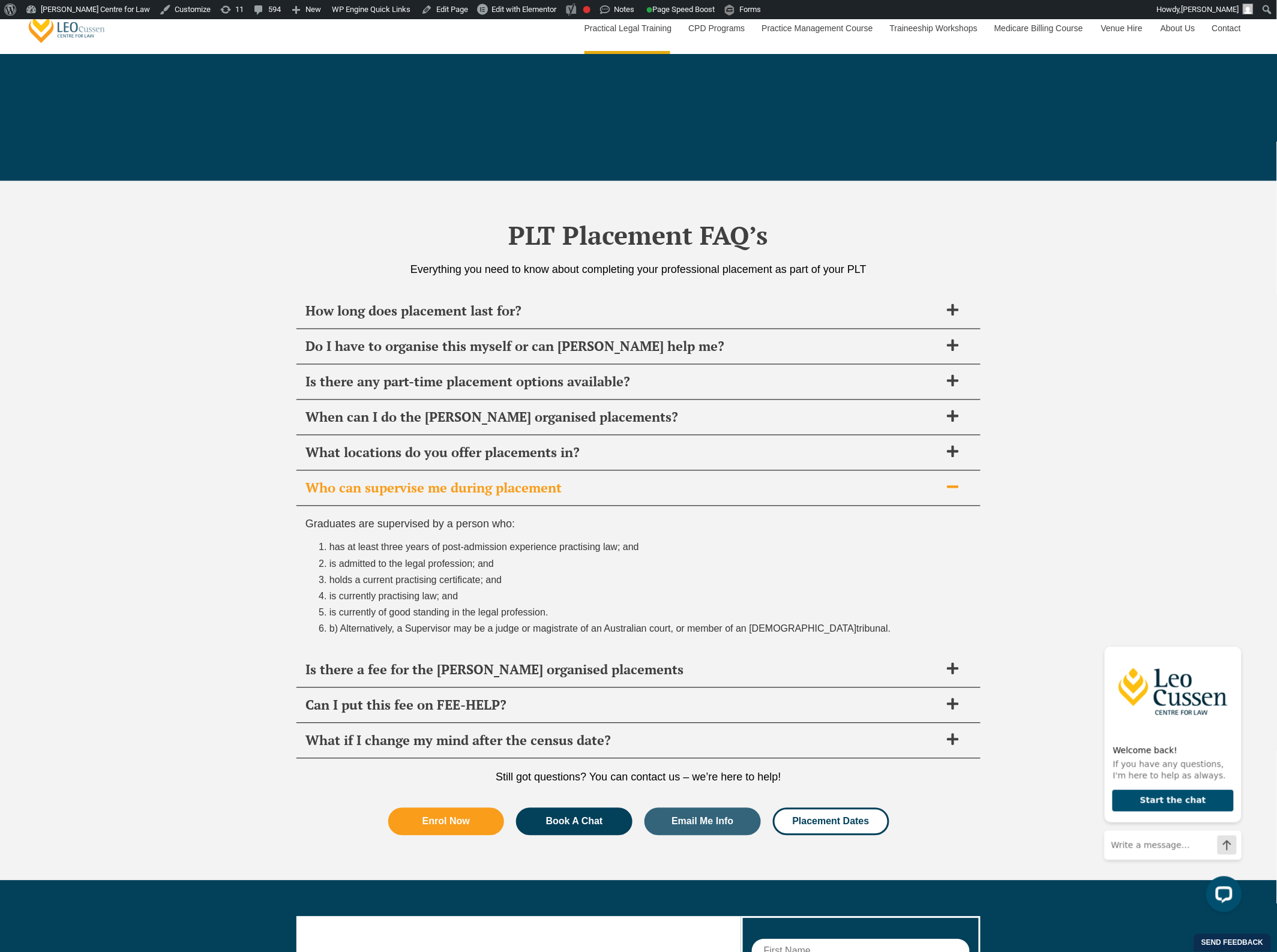
click at [595, 474] on div "Who can supervise me during placement" at bounding box center [638, 489] width 684 height 35
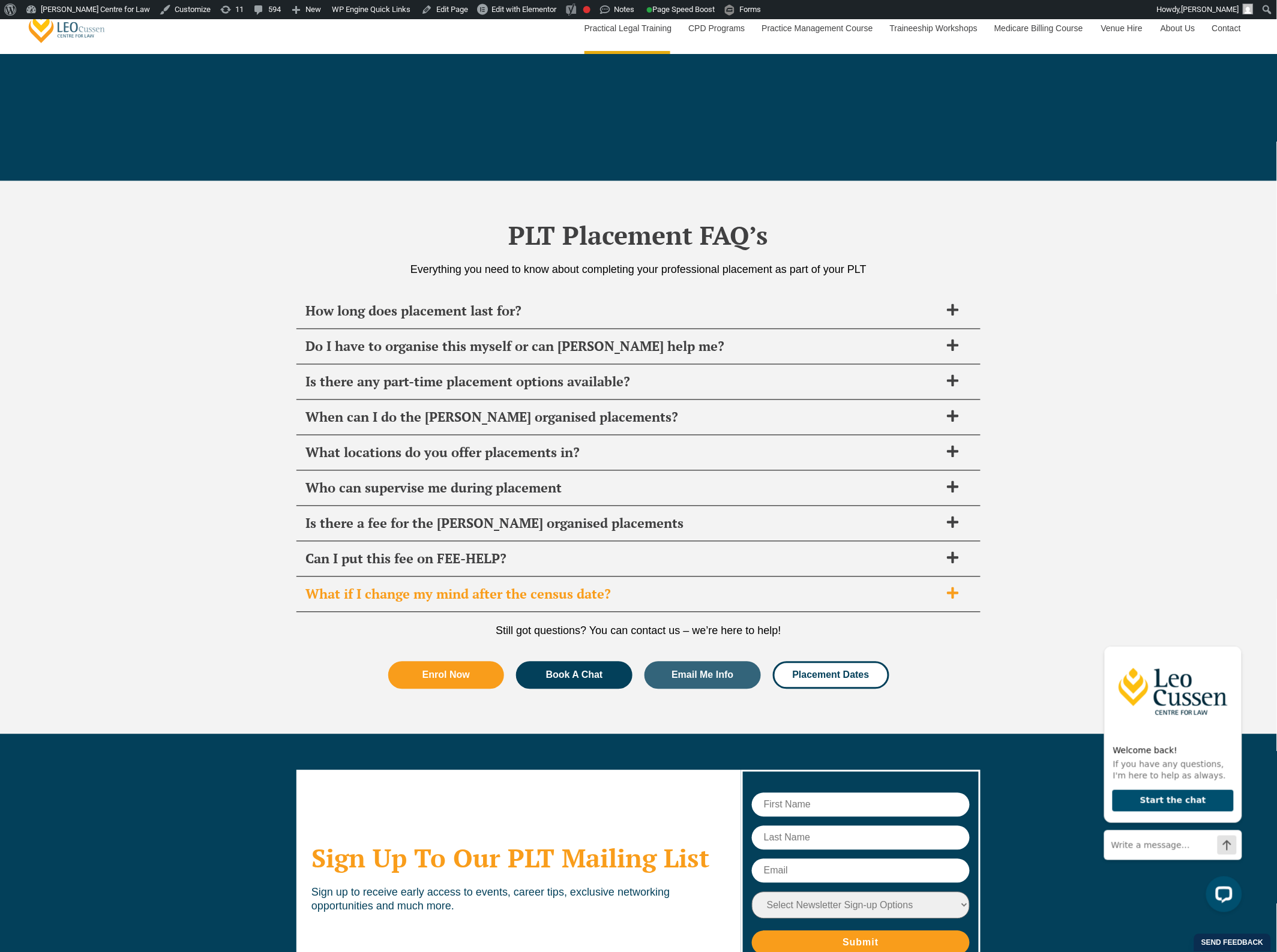
click at [551, 597] on span "What if I change my mind after the census date?" at bounding box center [623, 595] width 635 height 17
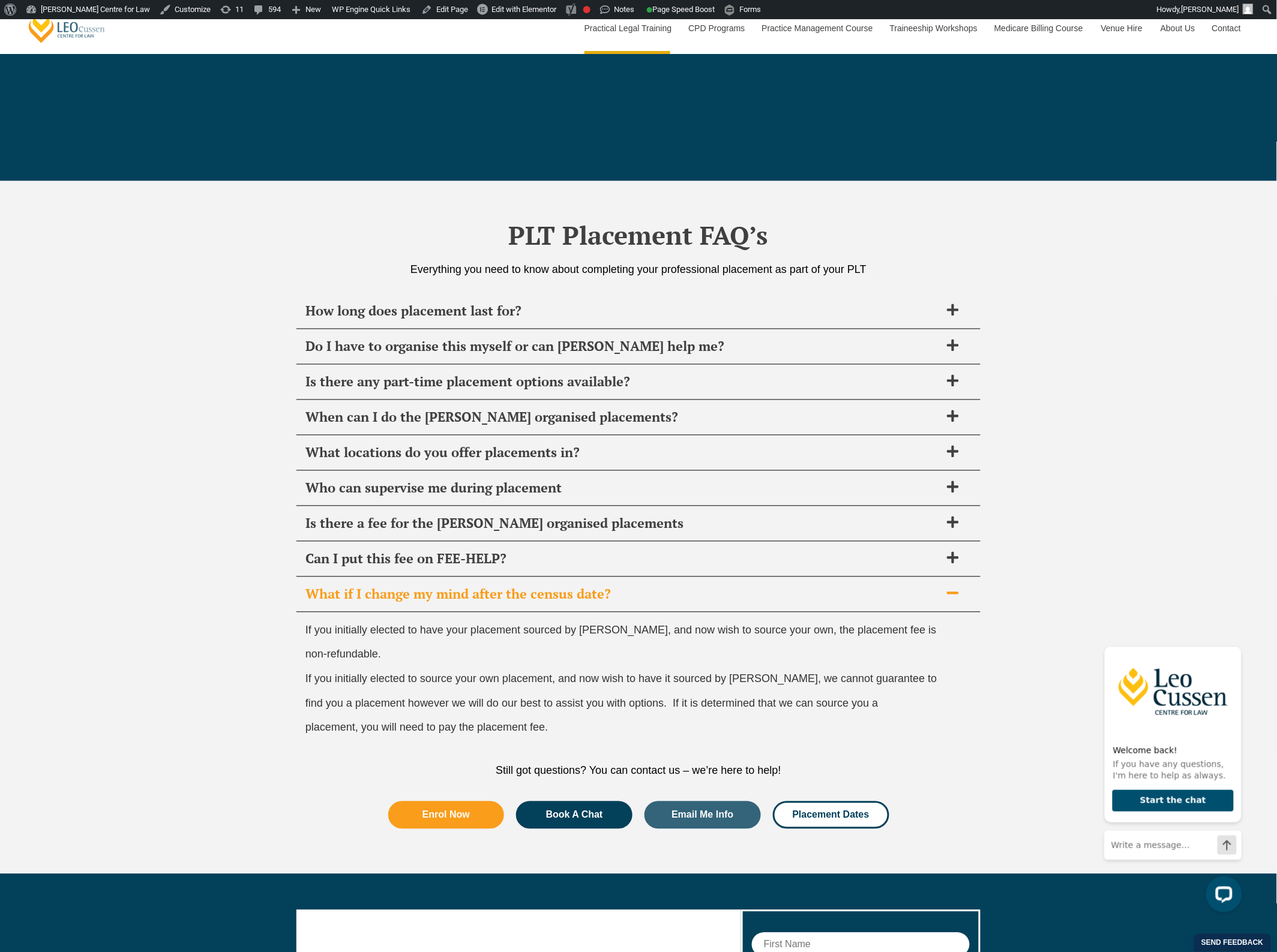
click at [551, 596] on span "What if I change my mind after the census date?" at bounding box center [623, 595] width 635 height 17
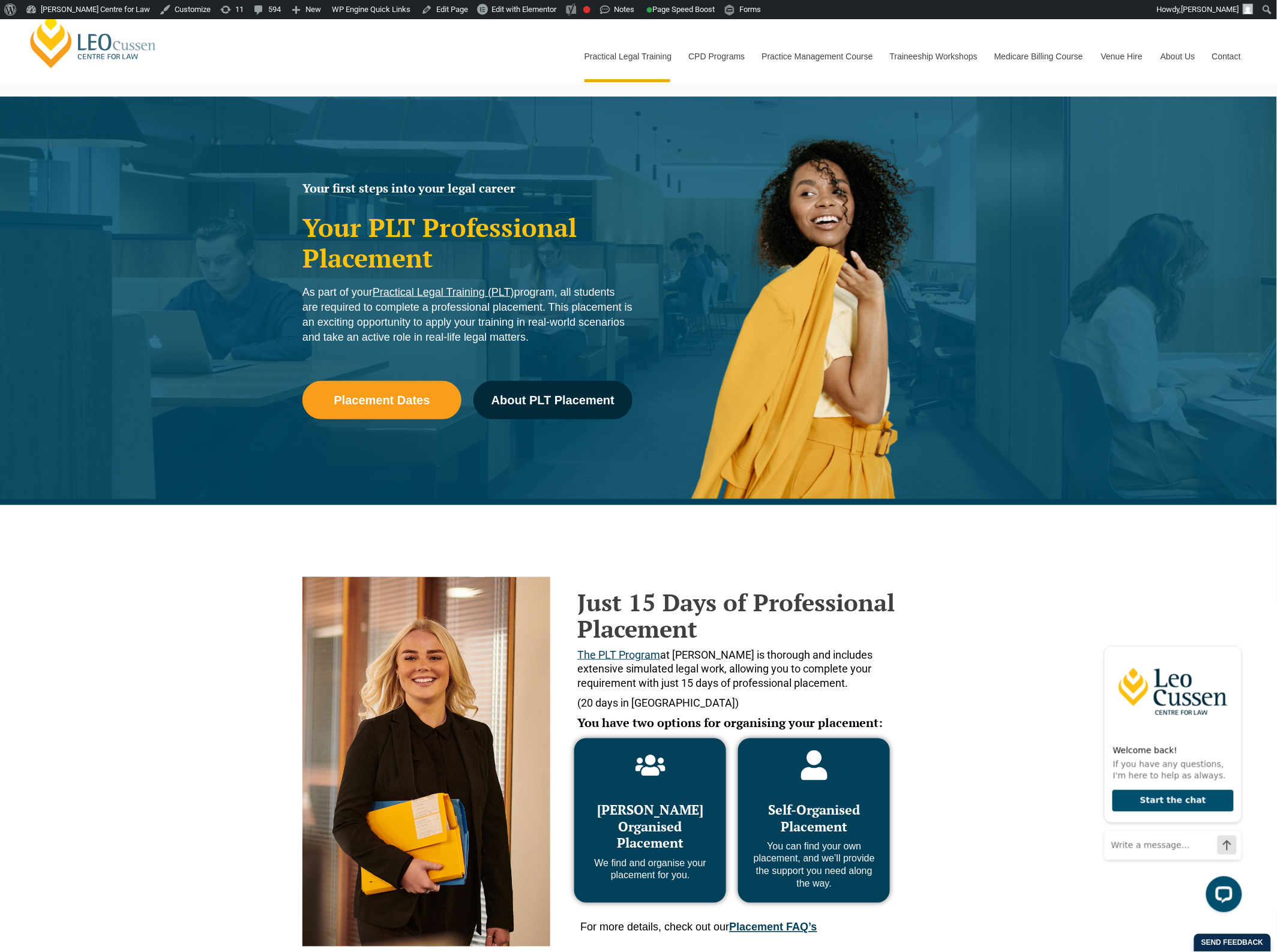
scroll to position [0, 0]
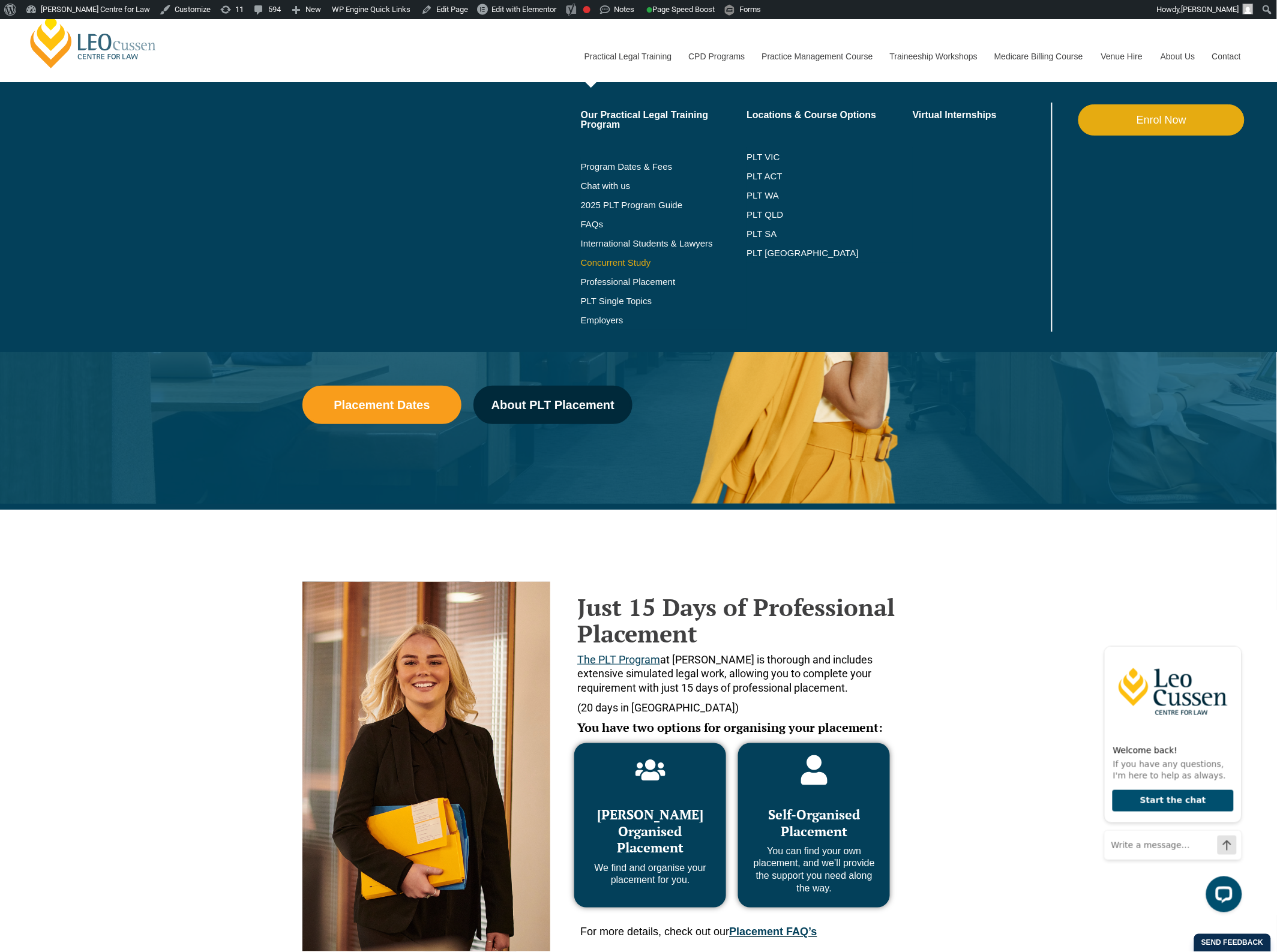
click at [628, 261] on link "Concurrent Study" at bounding box center [663, 262] width 166 height 10
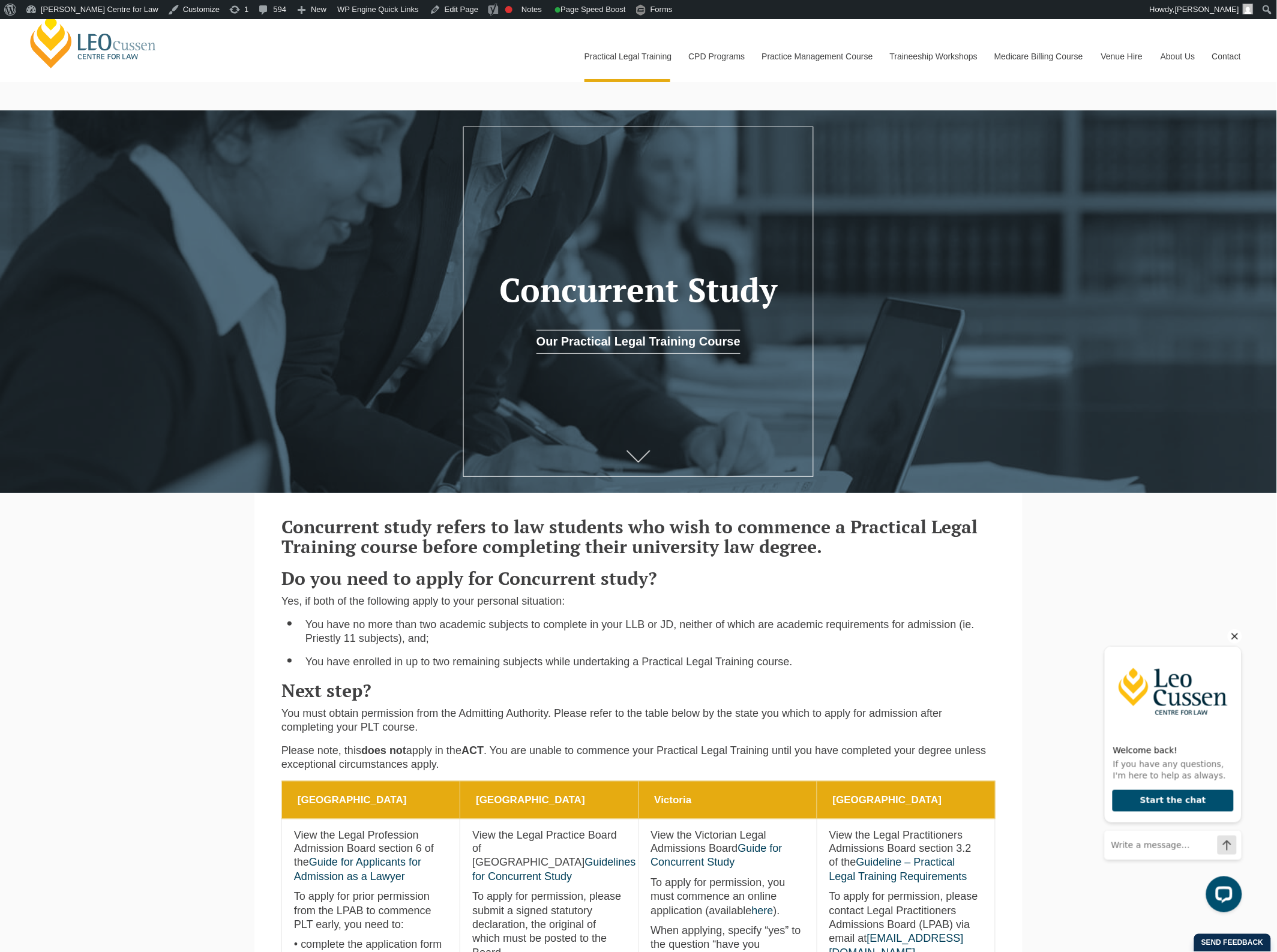
click at [1239, 633] on icon "Hide greeting" at bounding box center [1234, 635] width 14 height 14
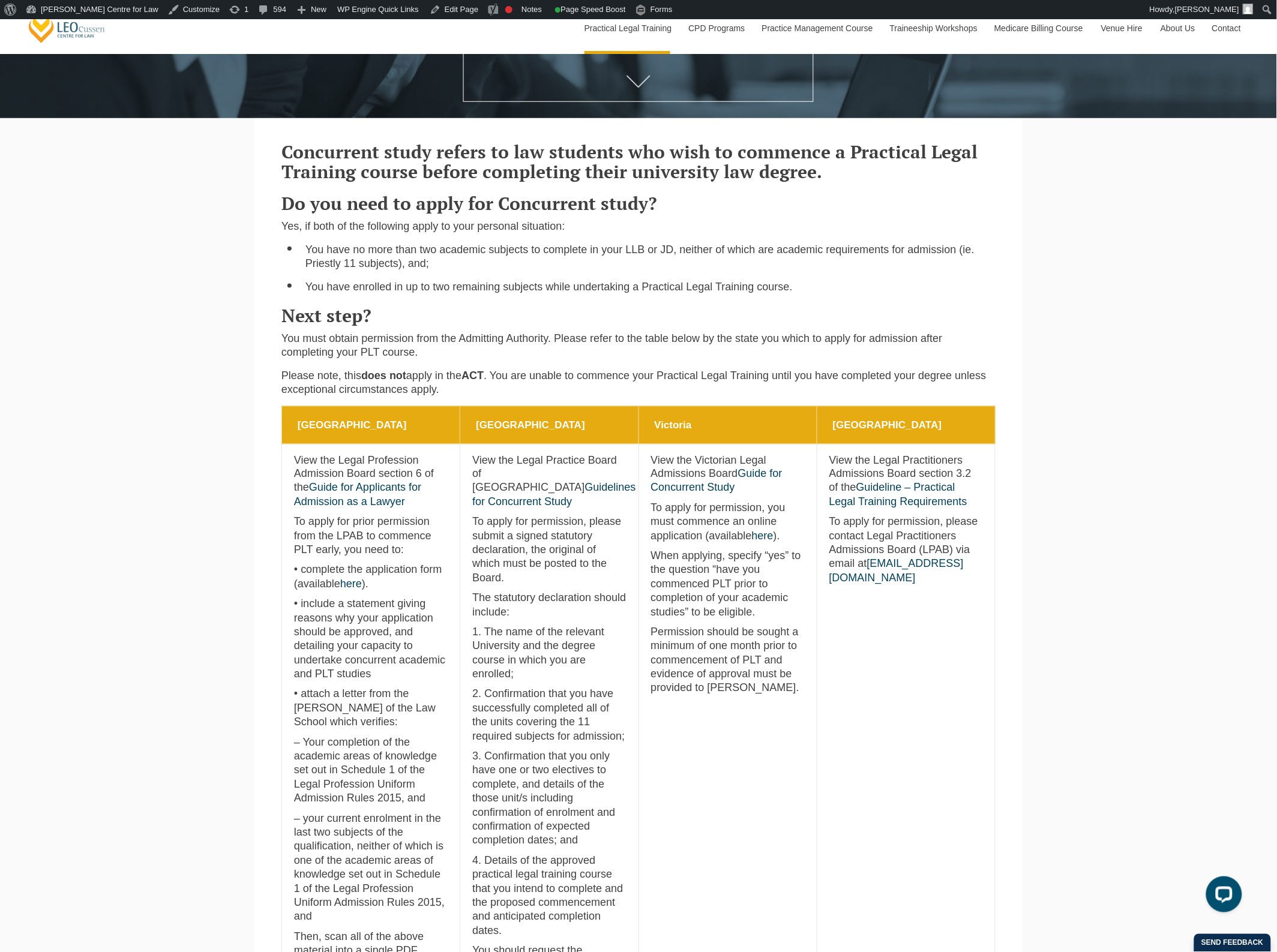
scroll to position [450, 0]
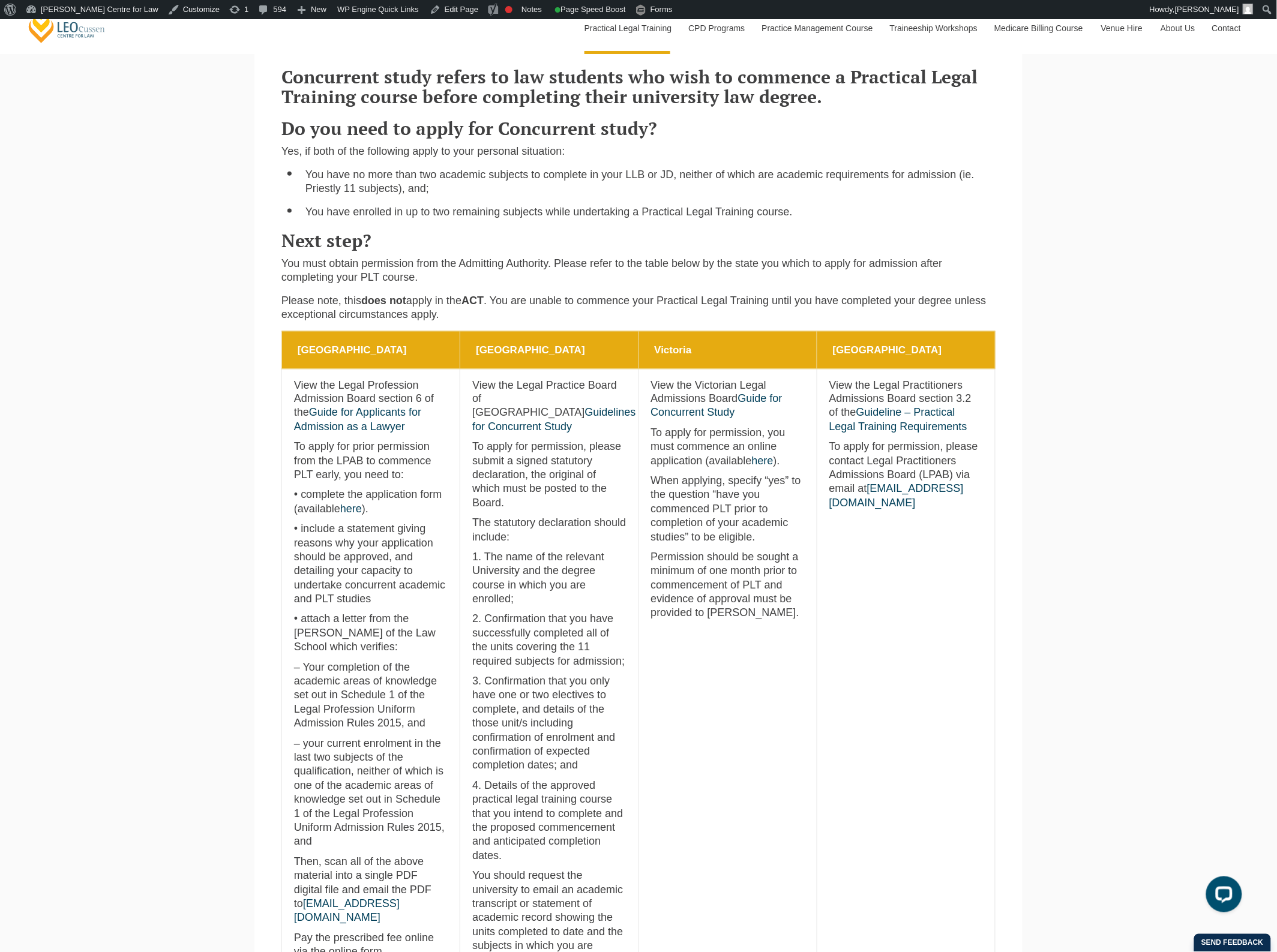
click at [331, 511] on p "• complete the application form (available here )." at bounding box center [371, 502] width 154 height 28
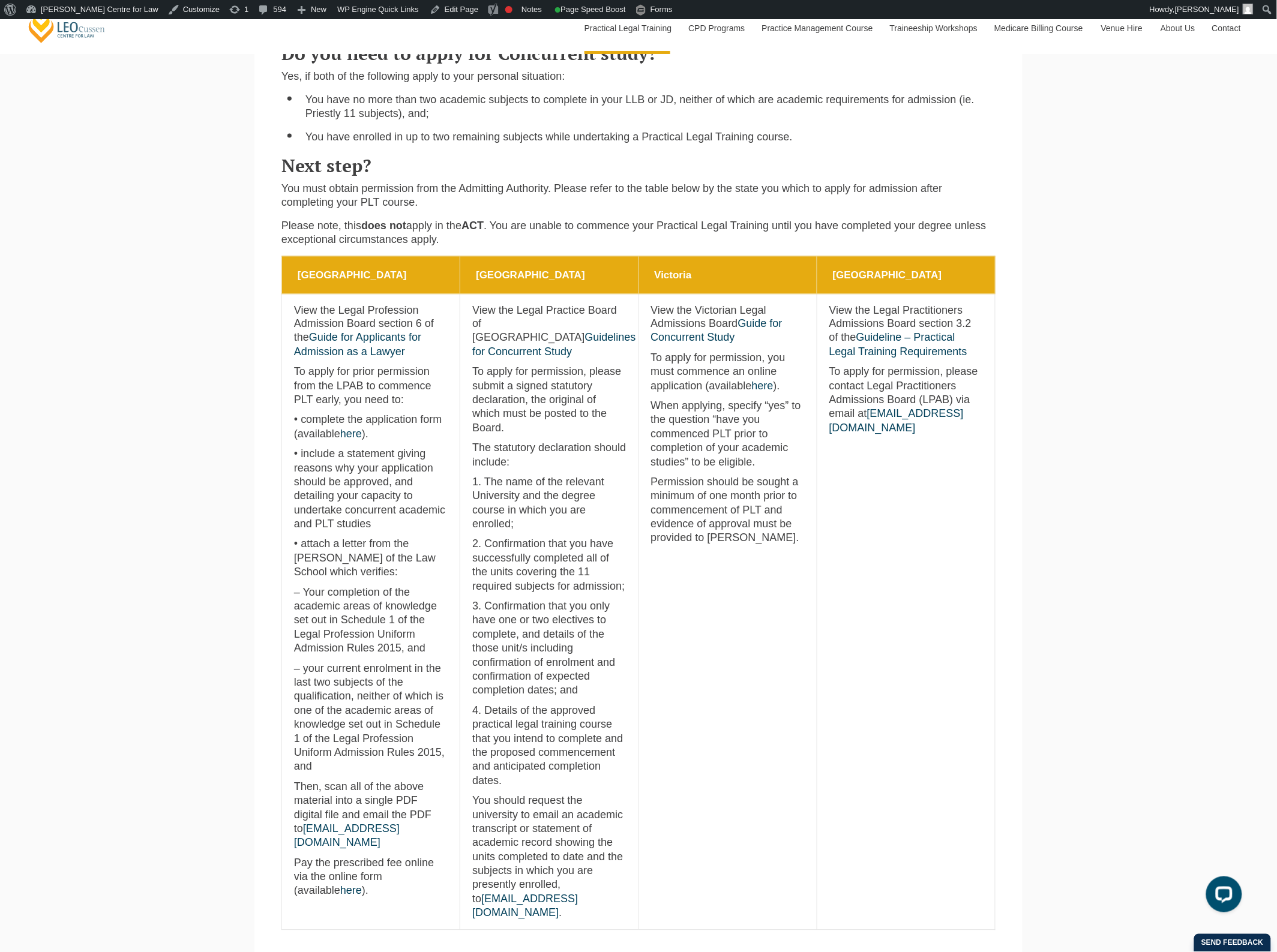
scroll to position [675, 0]
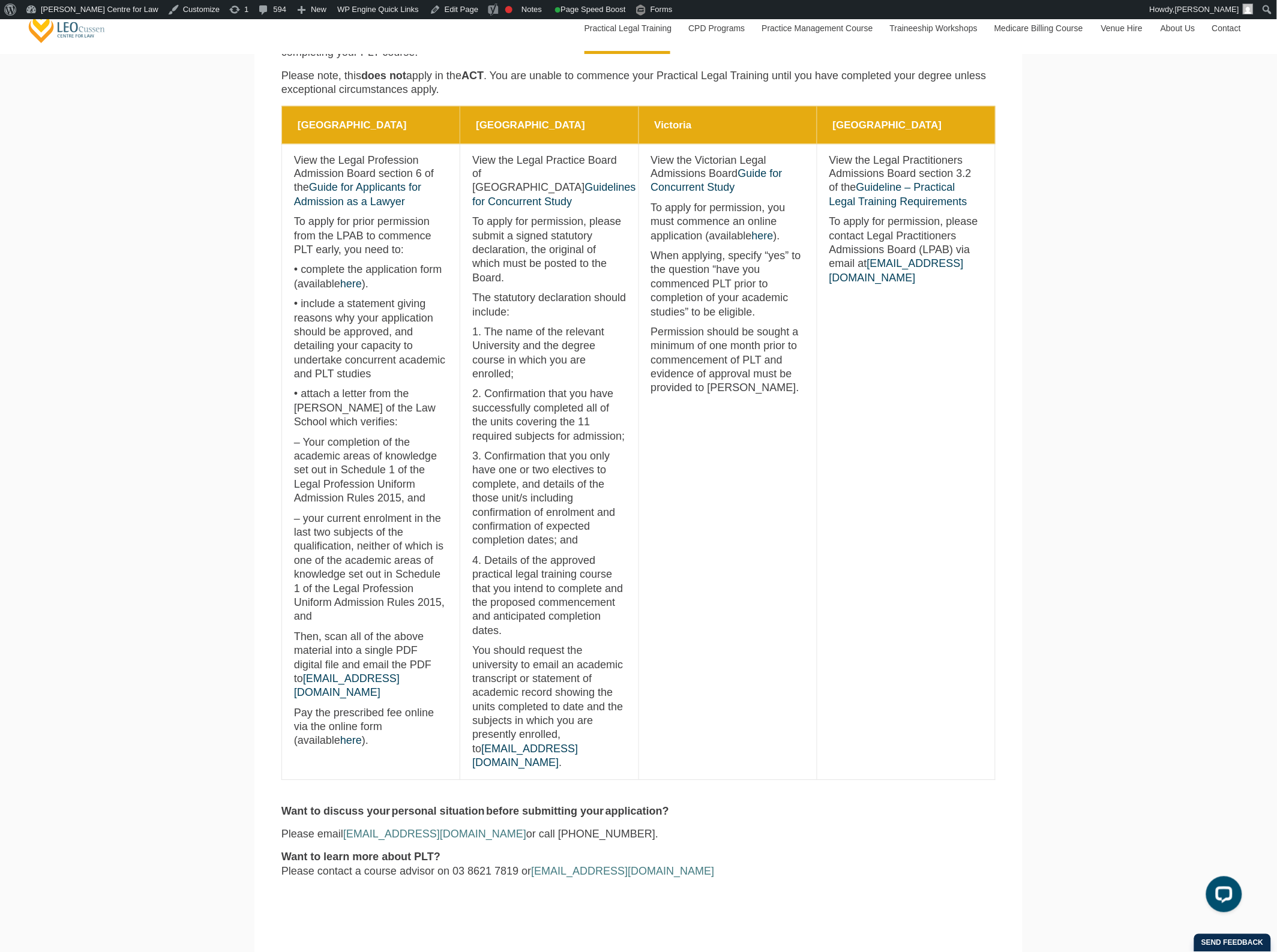
click at [229, 477] on div "Leo Cussen Centre for Law Search here Practical Legal Training Our Practical Le…" at bounding box center [638, 579] width 1277 height 2470
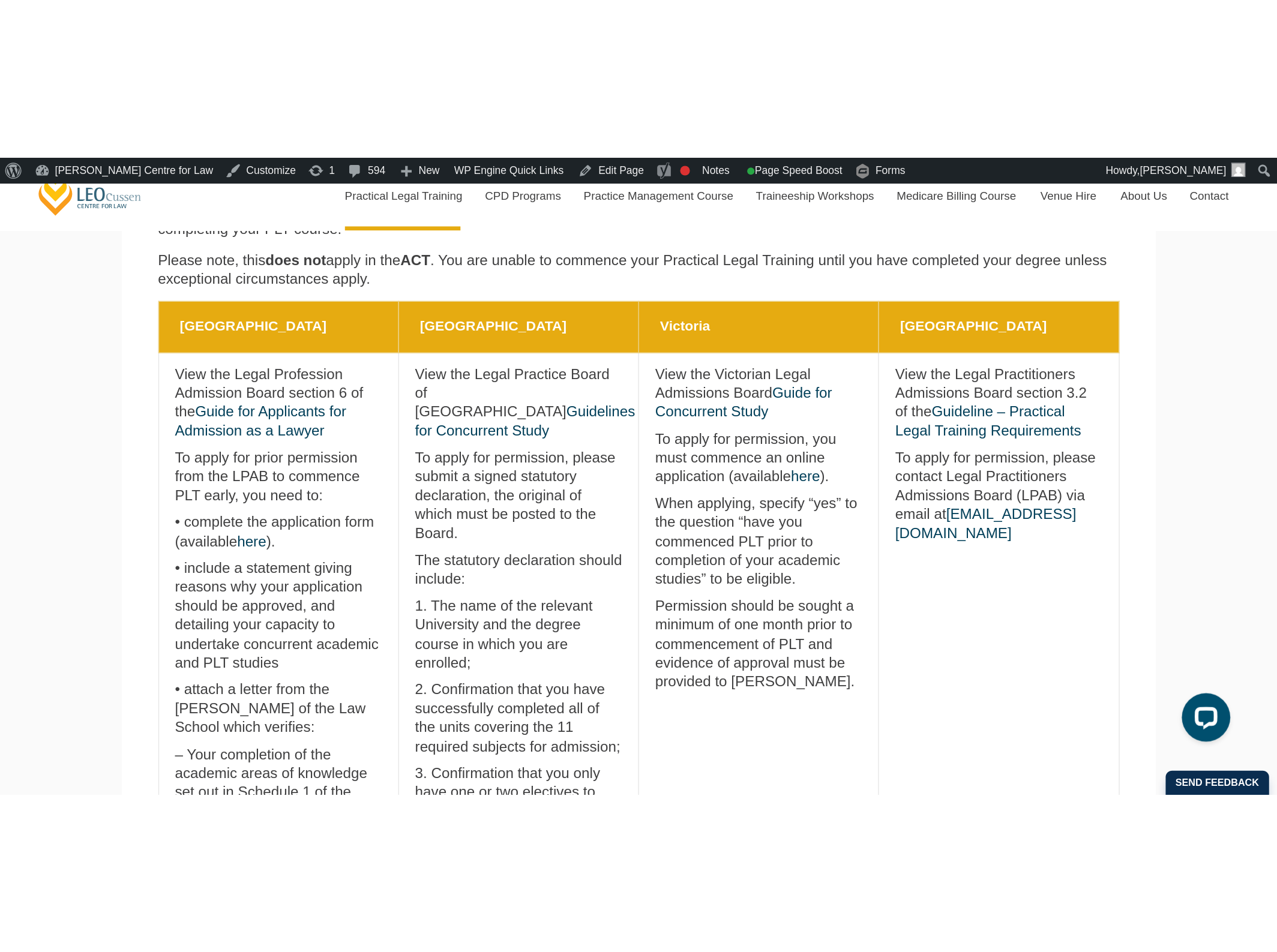
scroll to position [676, 0]
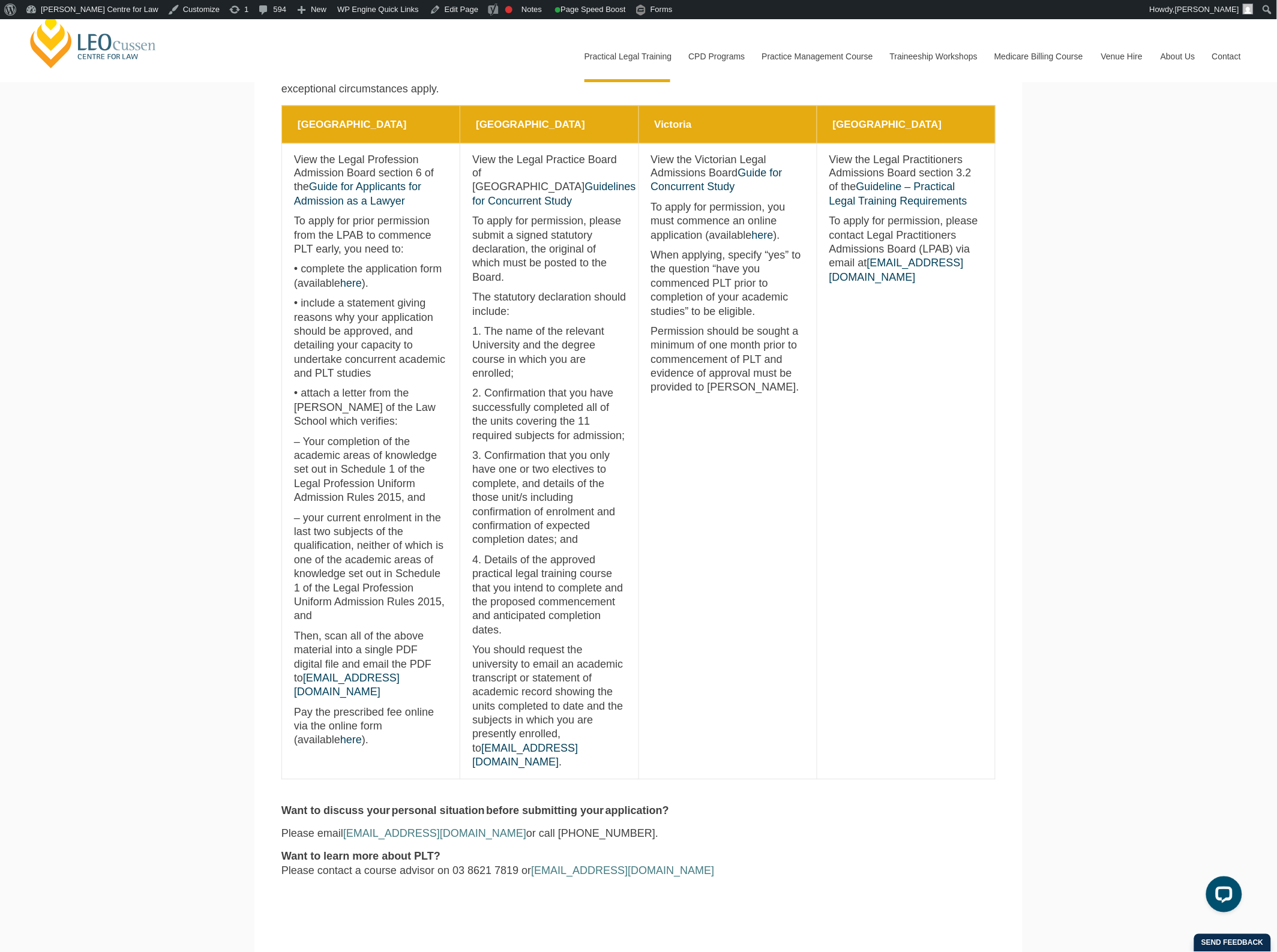
click at [1016, 403] on section "New South Wales Western Australia Victoria Queensland New South Wales View the …" at bounding box center [638, 449] width 768 height 687
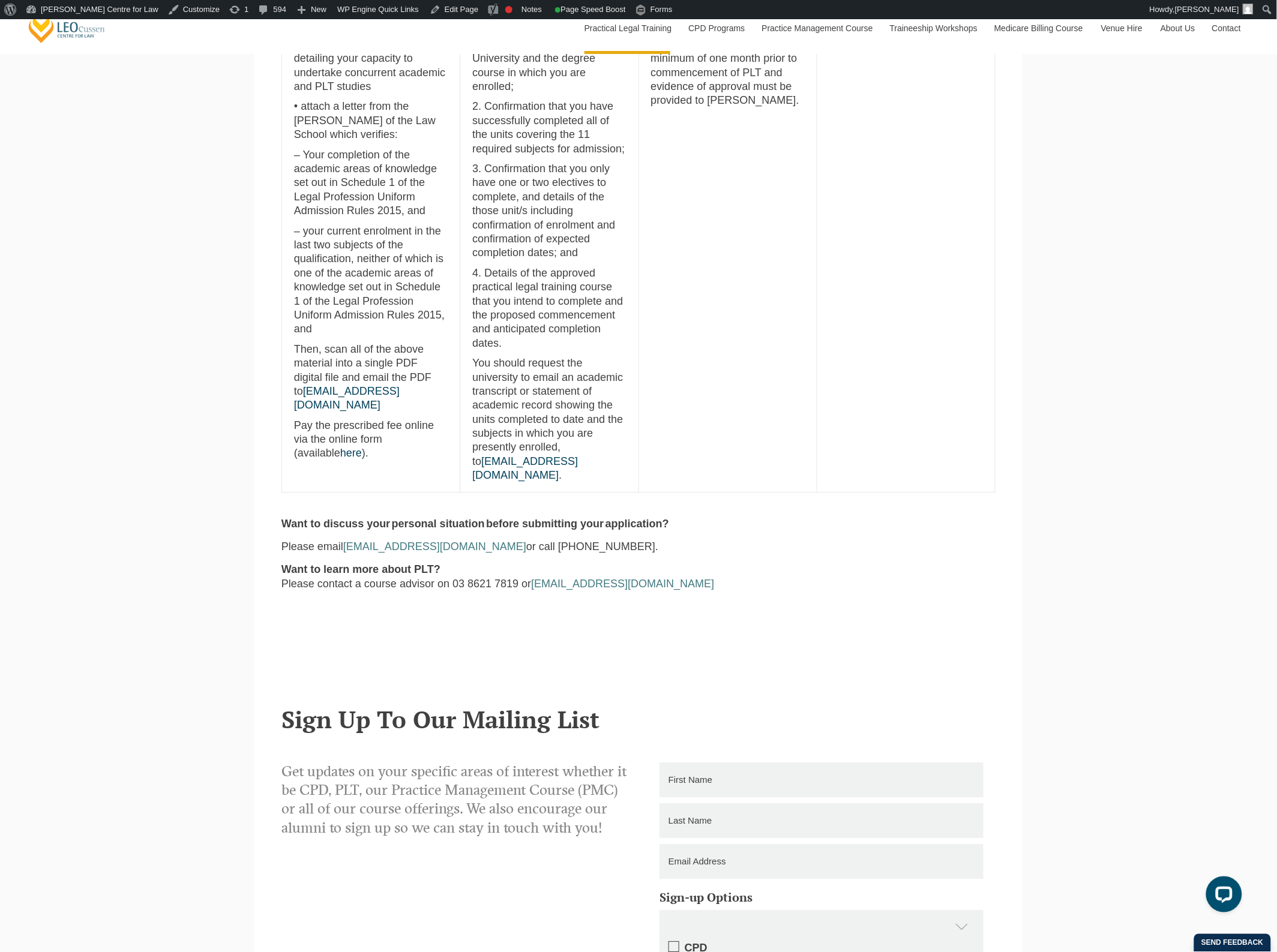
scroll to position [976, 0]
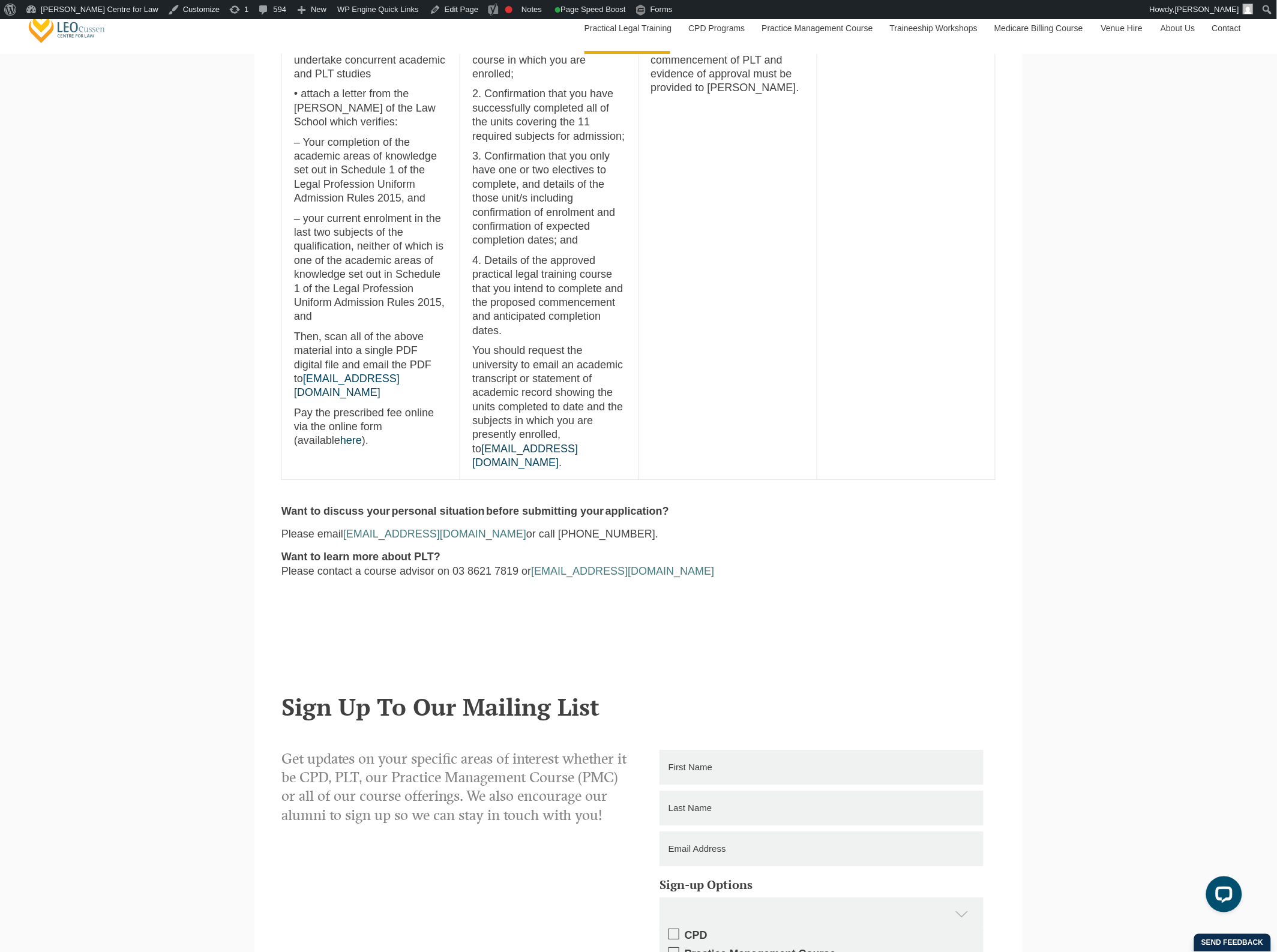
click at [889, 504] on div "Want to discuss your personal situation before submitting your application? Ple…" at bounding box center [638, 569] width 732 height 129
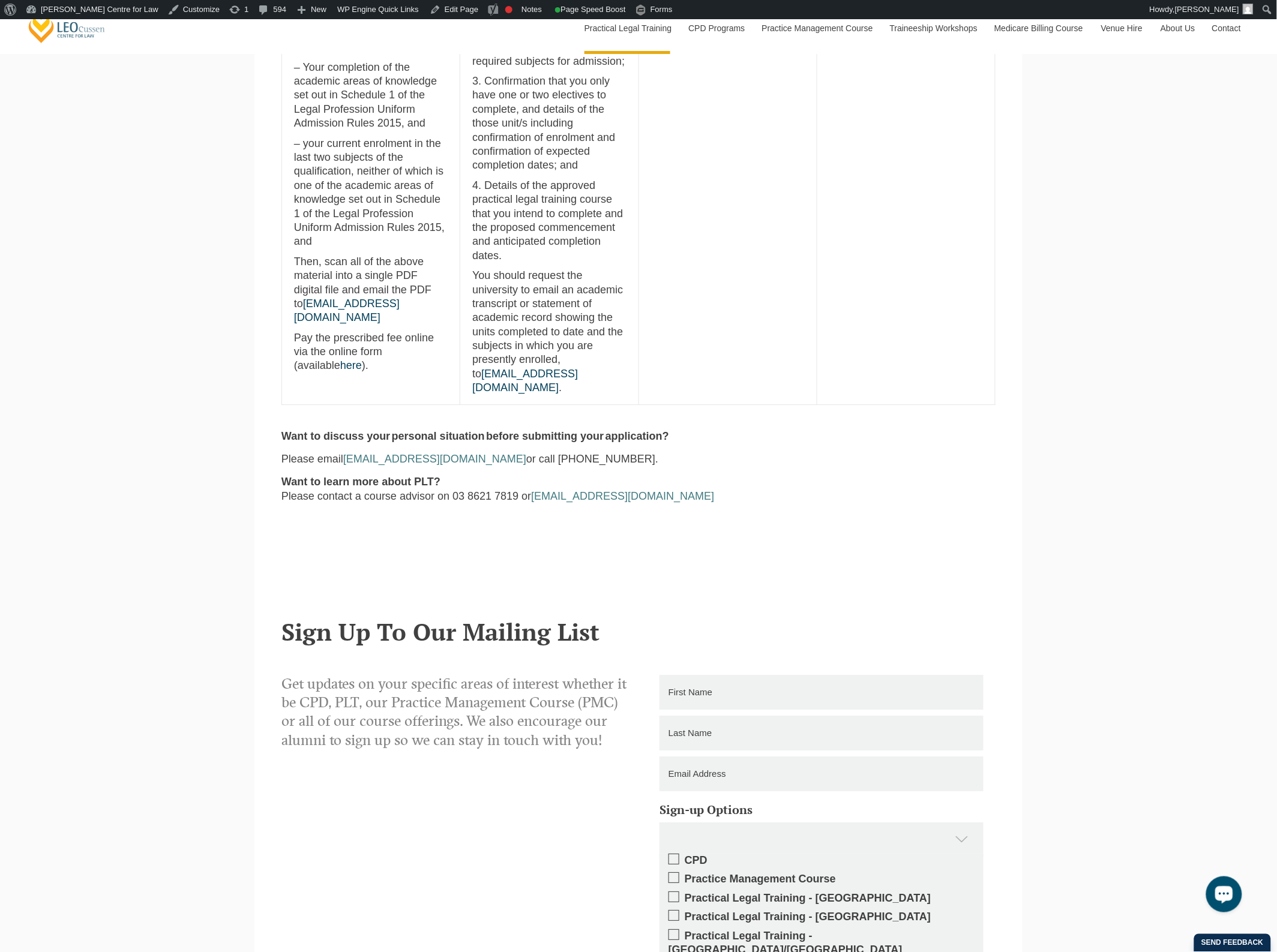
click at [171, 553] on div "Leo Cussen Centre for Law Search here Practical Legal Training Our Practical Le…" at bounding box center [638, 203] width 1277 height 2470
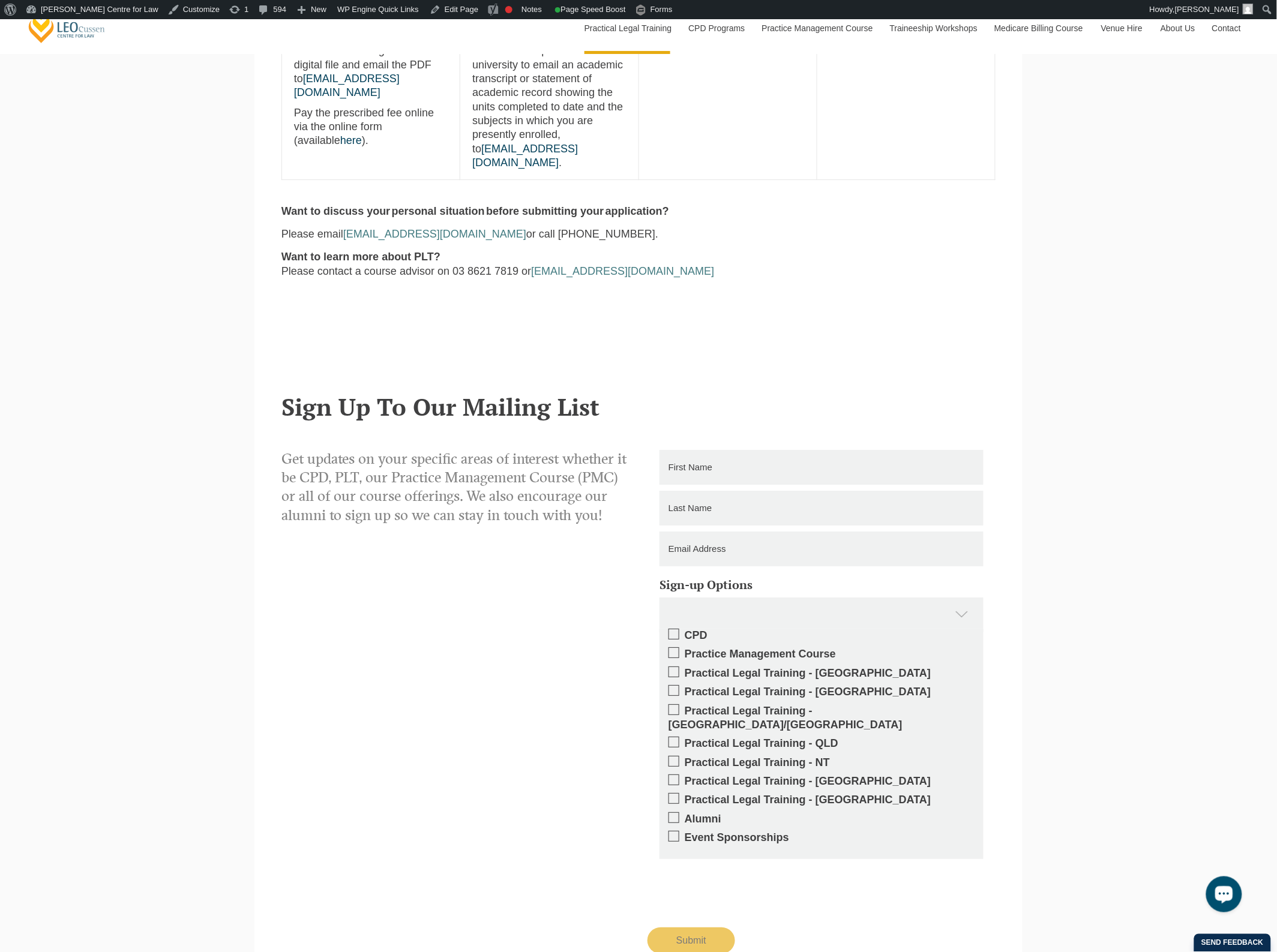
click at [338, 544] on div "Get updates on your specific areas of interest whether it be CPD, PLT, our Prac…" at bounding box center [638, 702] width 732 height 504
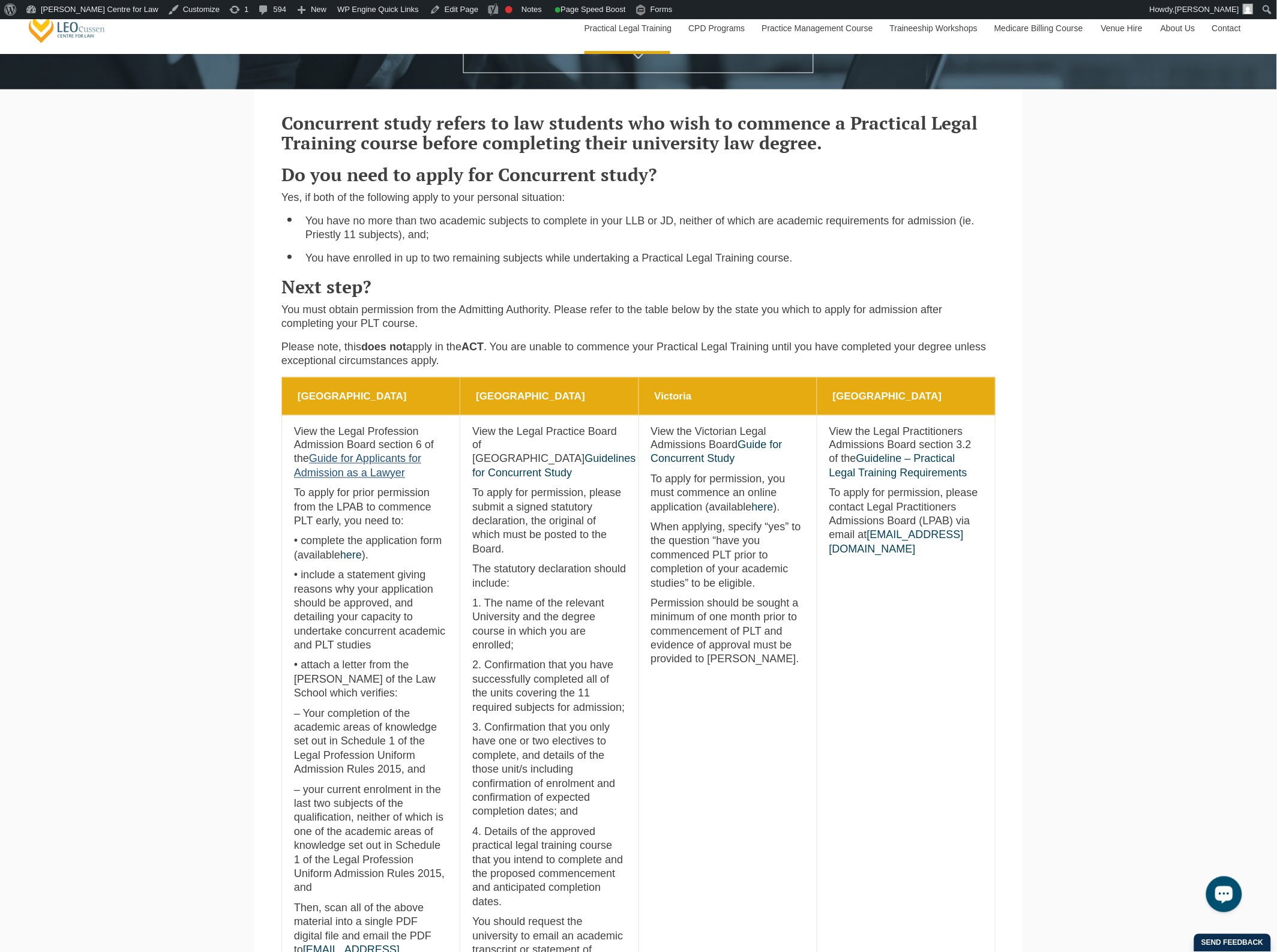
scroll to position [0, 0]
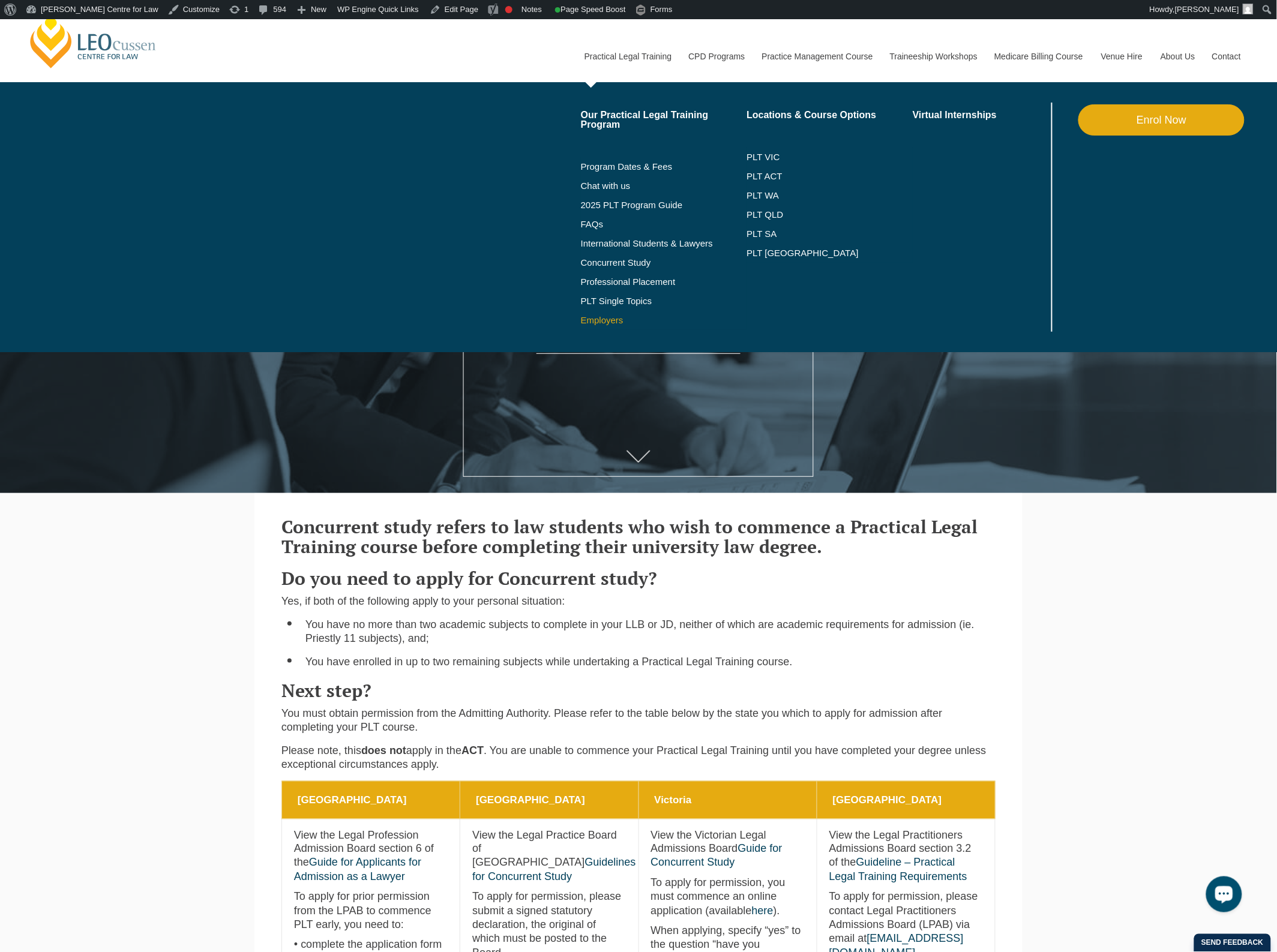
click at [613, 321] on link "Employers" at bounding box center [663, 320] width 166 height 10
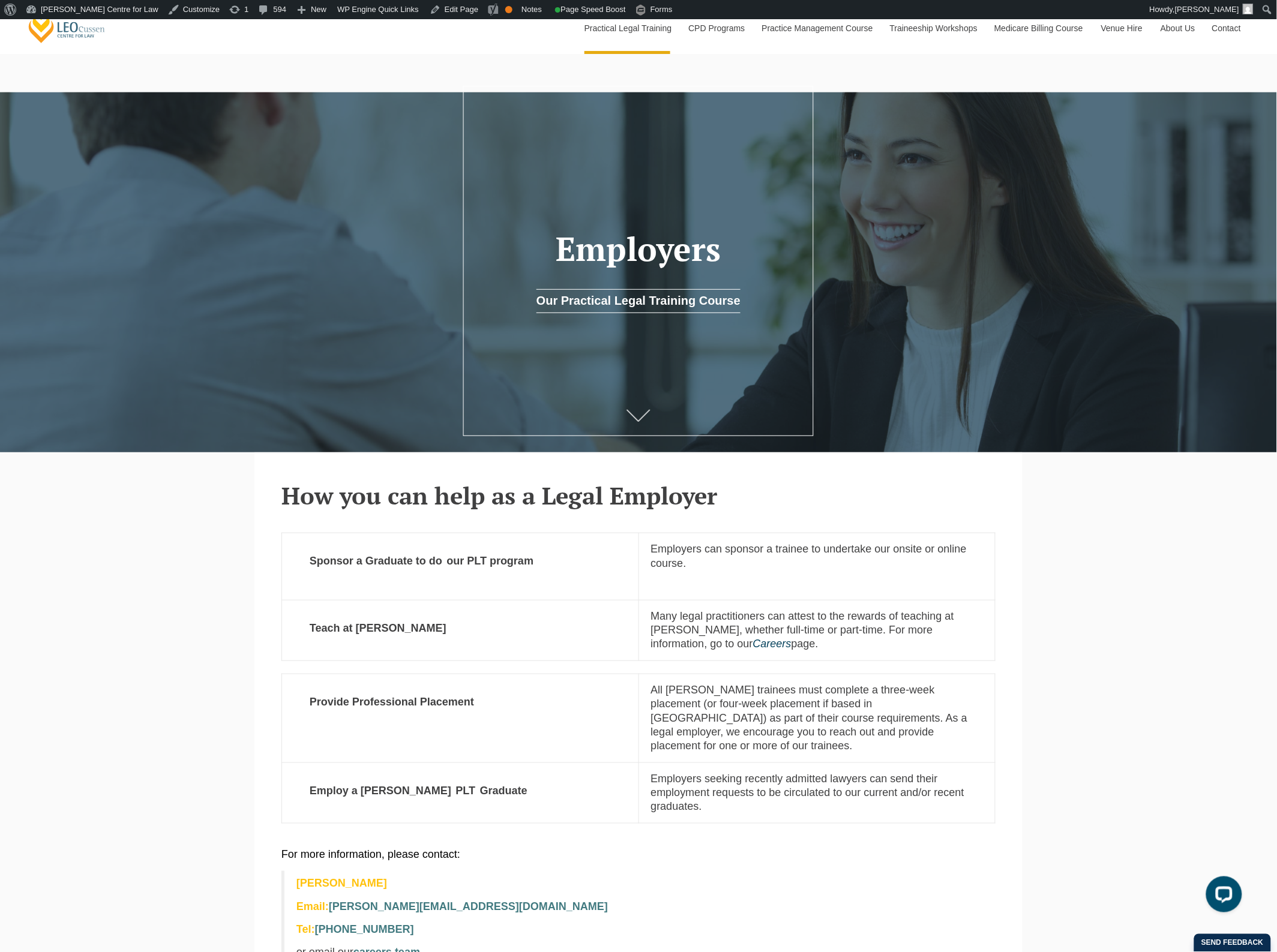
scroll to position [75, 0]
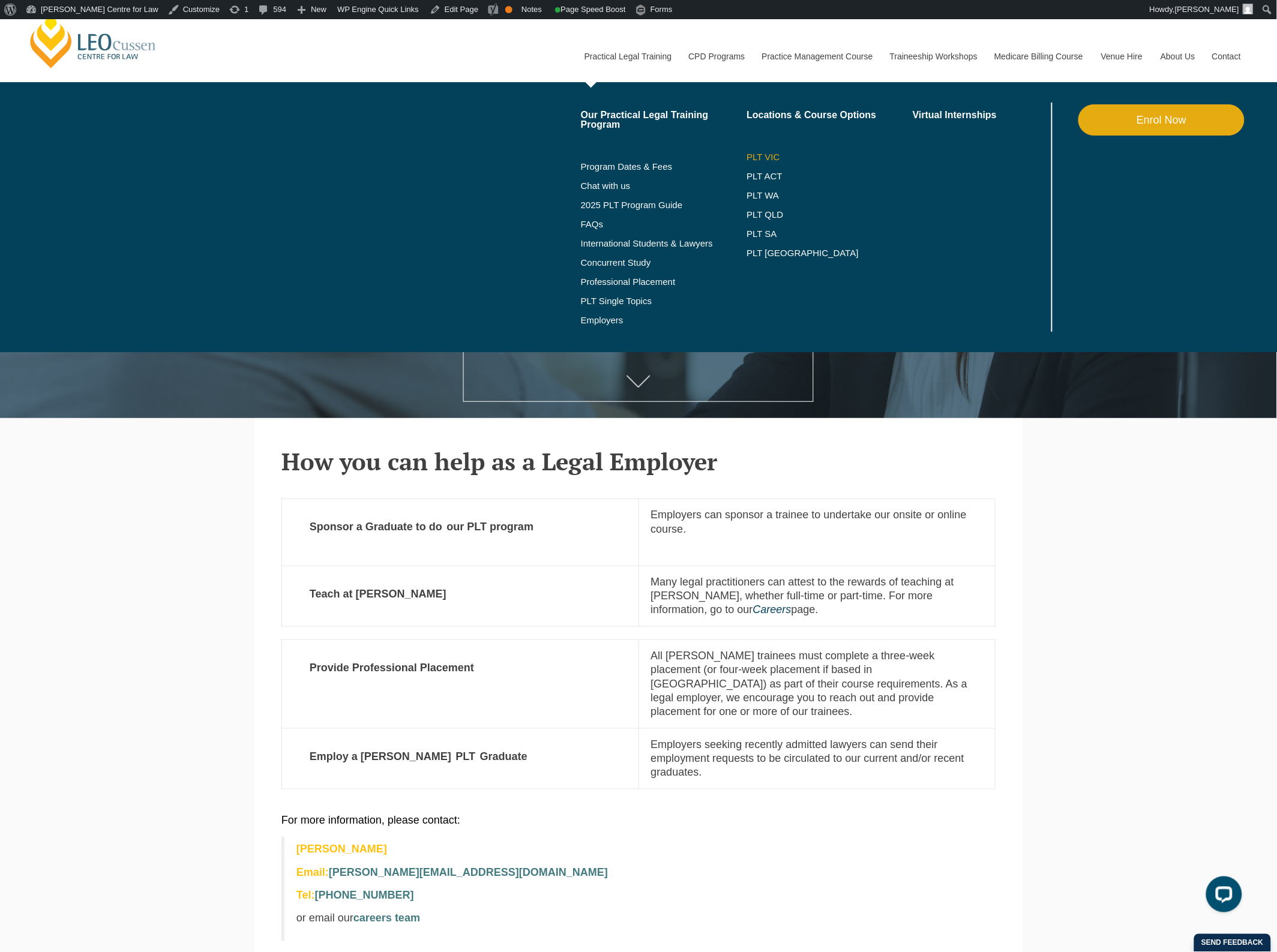
click at [781, 157] on link "PLT VIC" at bounding box center [829, 157] width 166 height 10
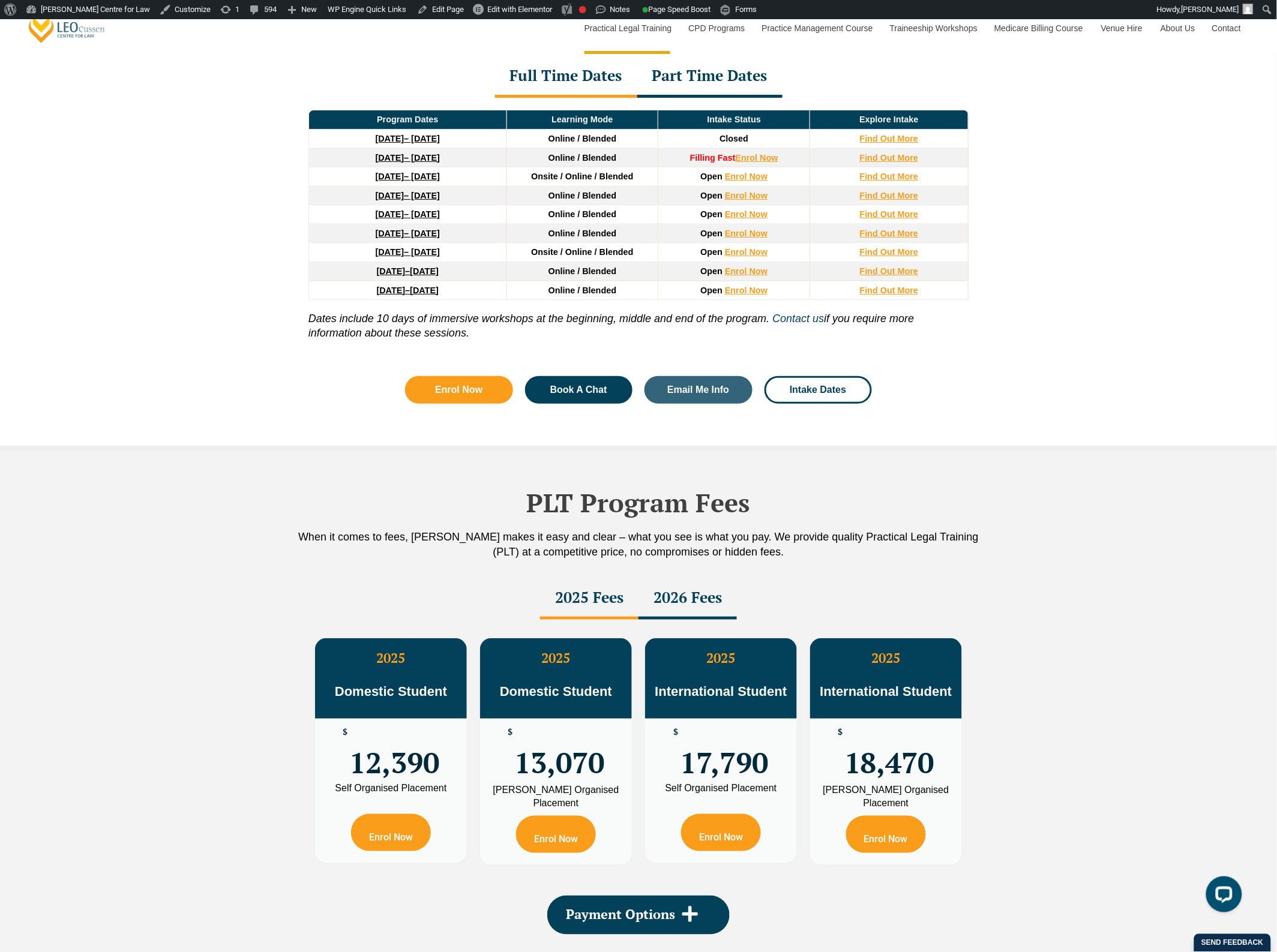
scroll to position [1650, 0]
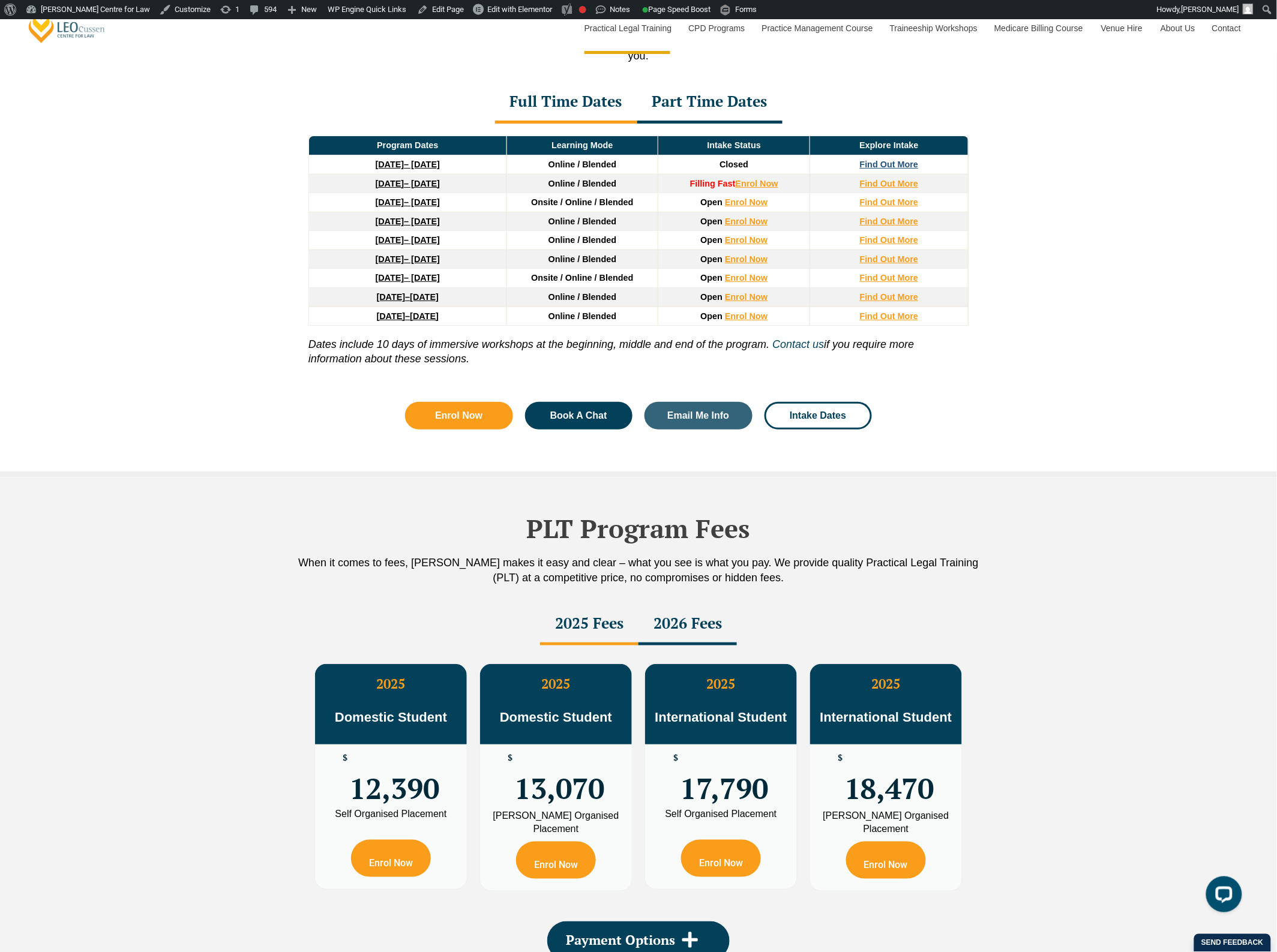
click at [906, 168] on strong "Find Out More" at bounding box center [889, 164] width 59 height 10
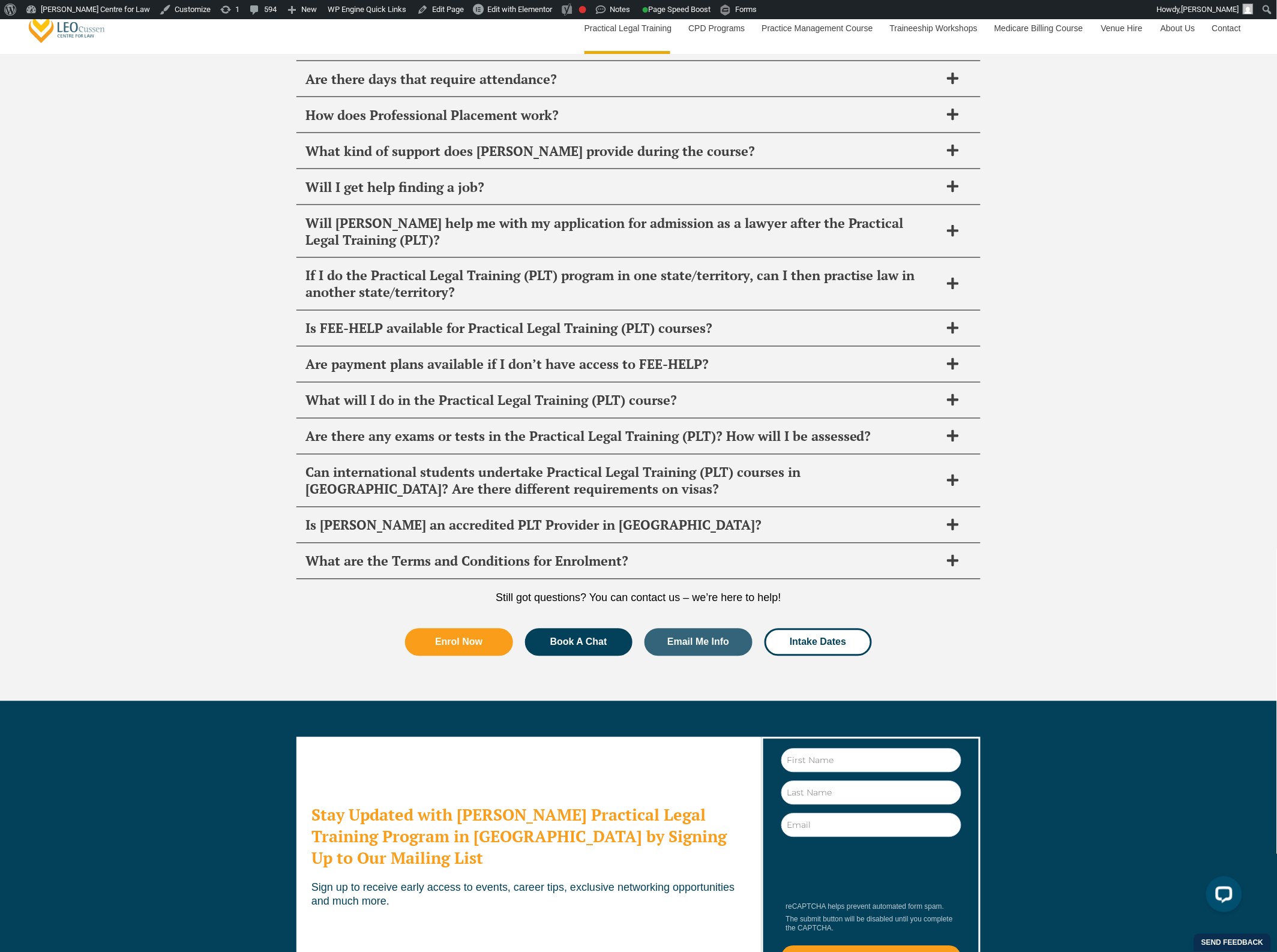
scroll to position [5888, 0]
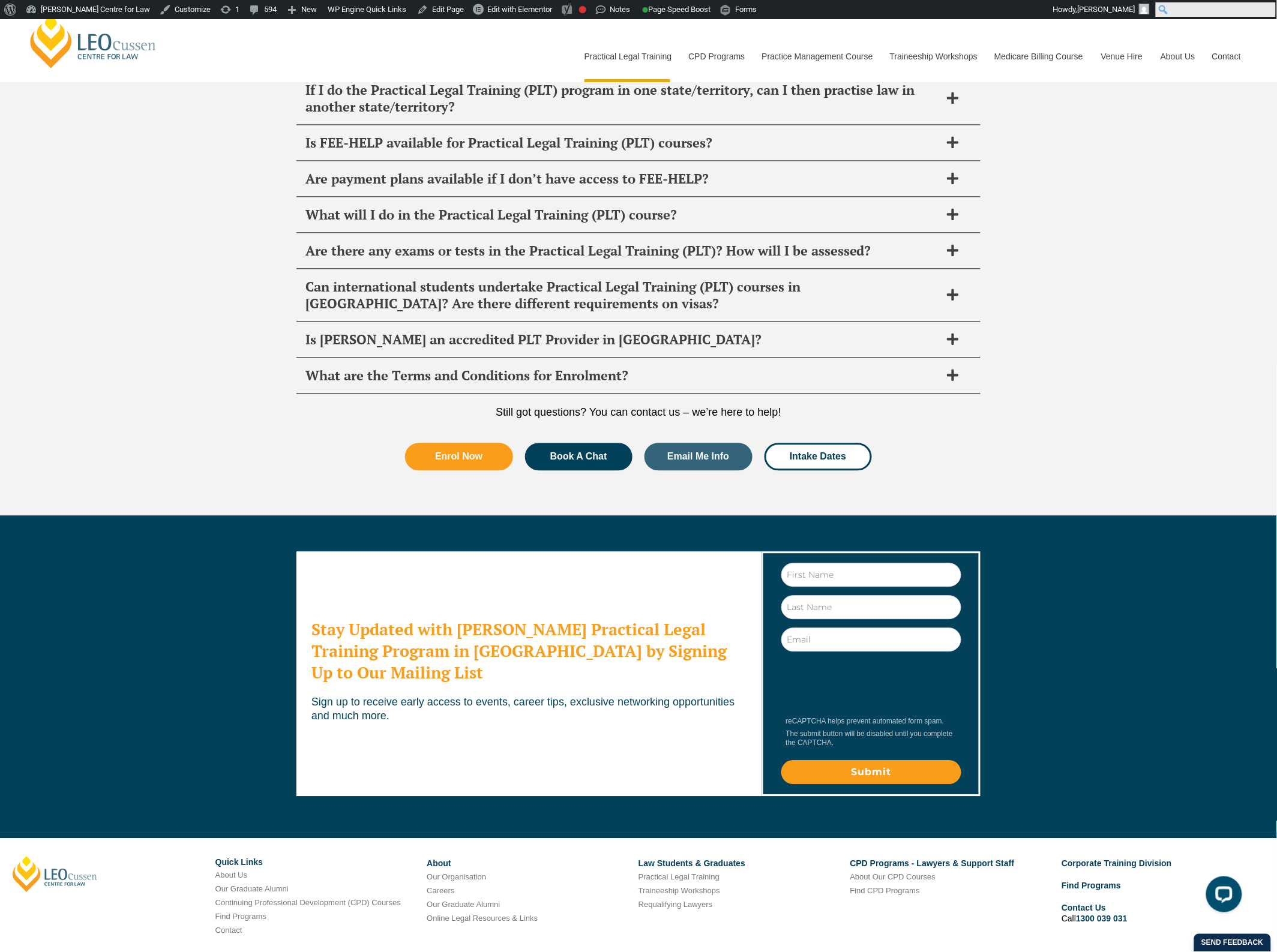
click at [1260, 6] on form "Search Search" at bounding box center [1216, 10] width 123 height 19
click at [1016, 52] on link "Medicare Billing Course" at bounding box center [1038, 56] width 107 height 52
click at [1269, 11] on input "Search" at bounding box center [1216, 9] width 120 height 14
type input "NSW"
click input "Search" at bounding box center [0, 0] width 0 height 0
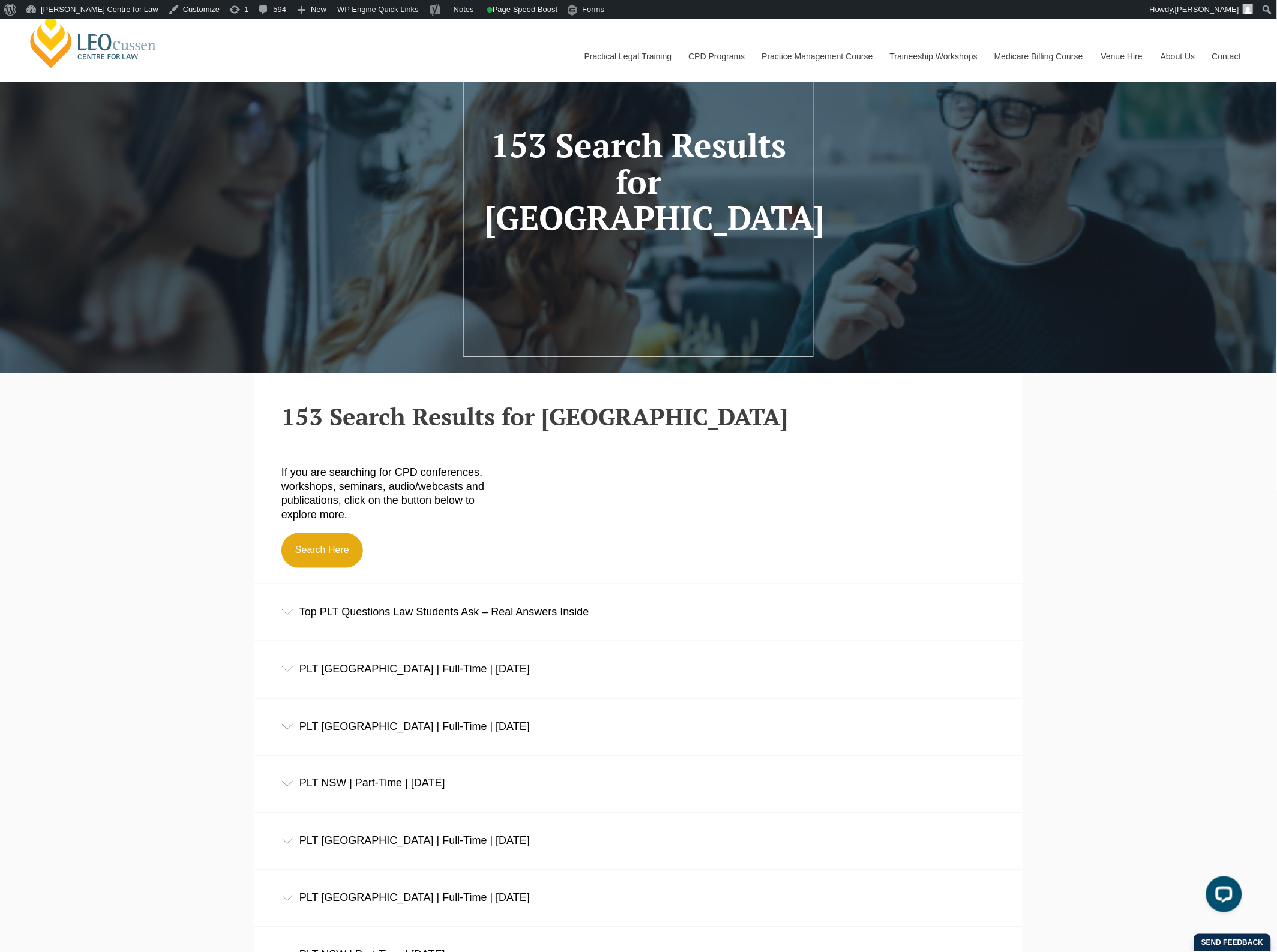
scroll to position [300, 0]
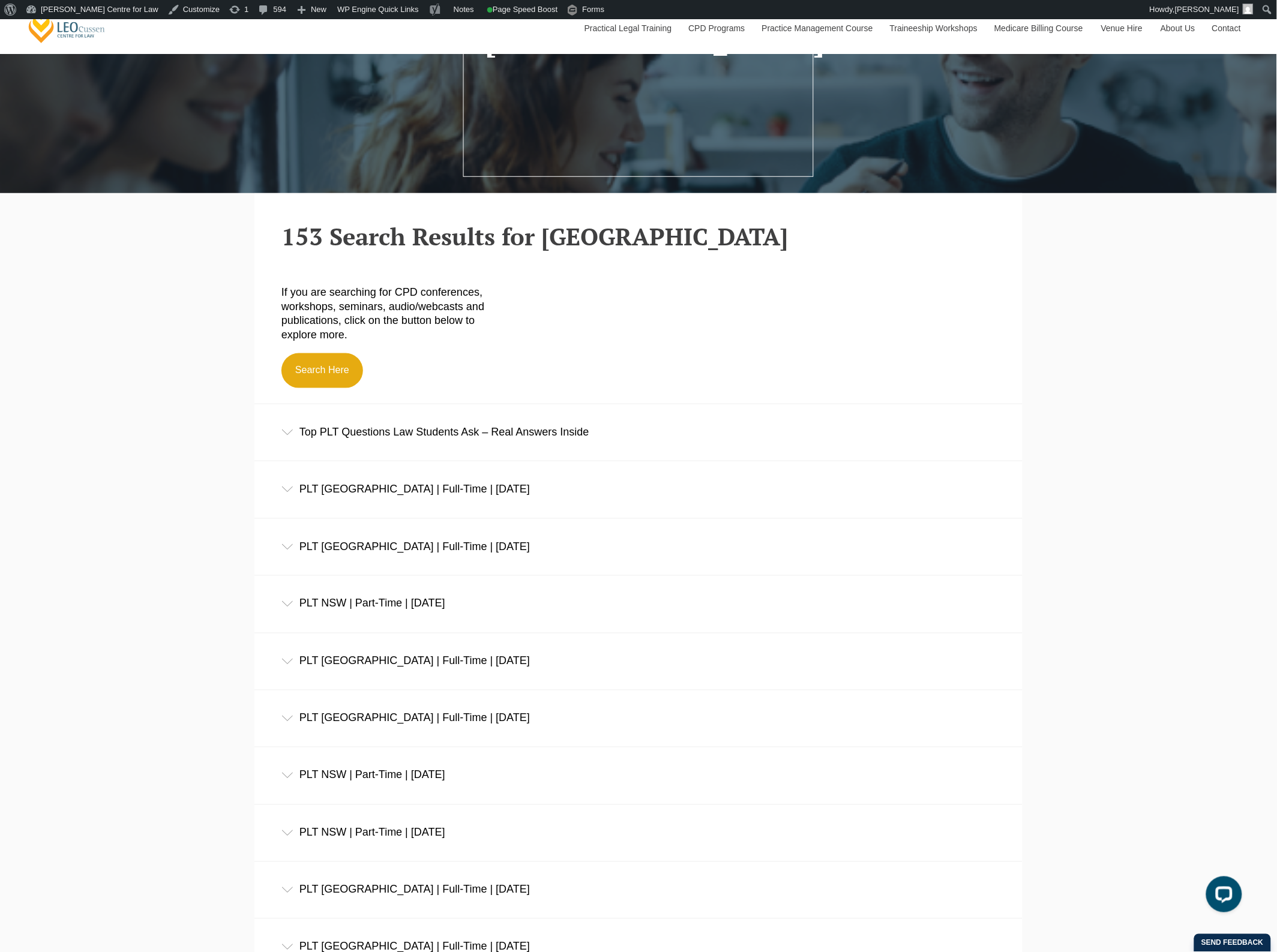
click at [591, 459] on div "Top PLT Questions Law Students Ask – Real Answers Inside" at bounding box center [638, 433] width 768 height 56
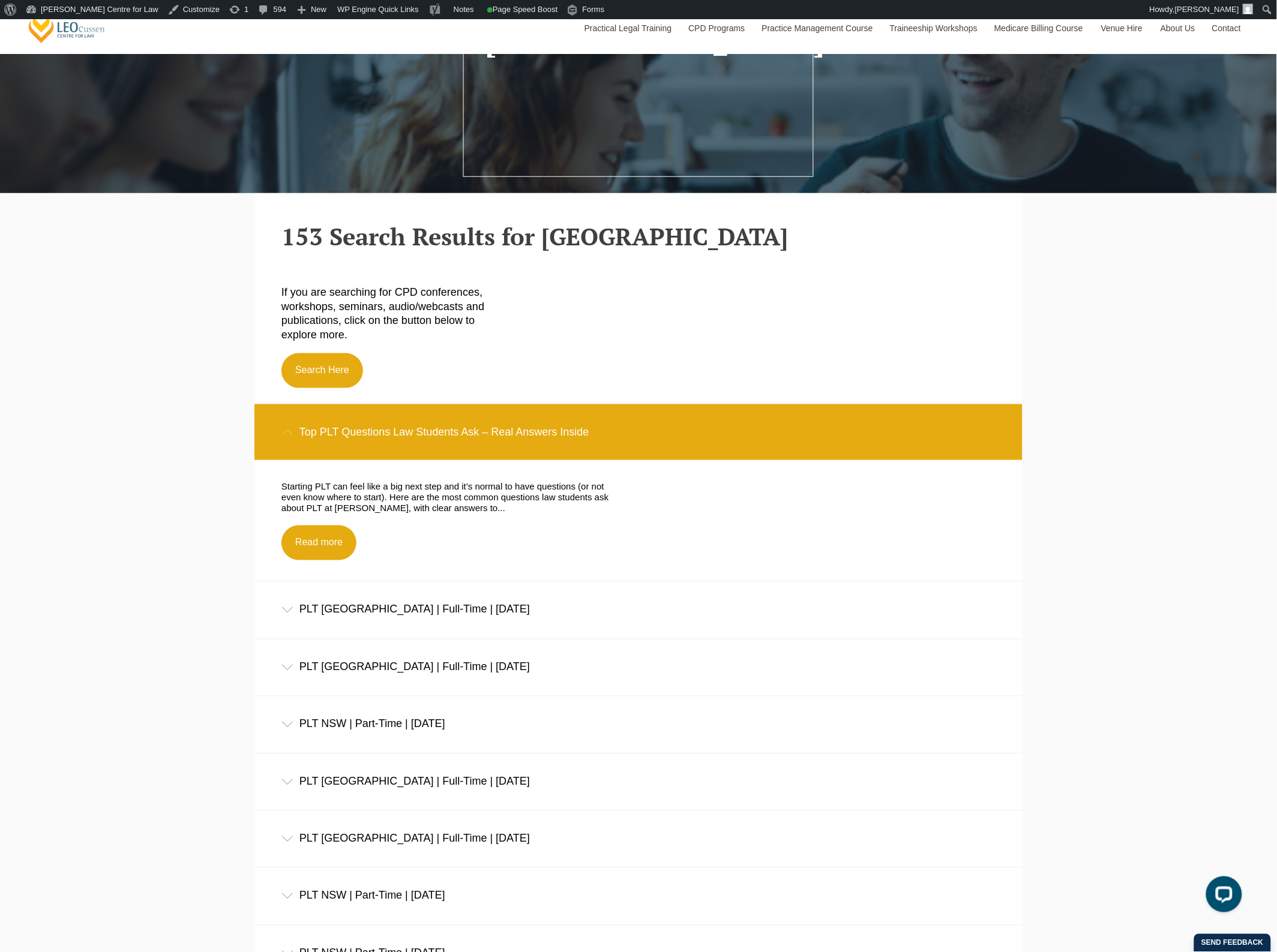
click at [592, 444] on div "Top PLT Questions Law Students Ask – Real Answers Inside" at bounding box center [638, 433] width 768 height 56
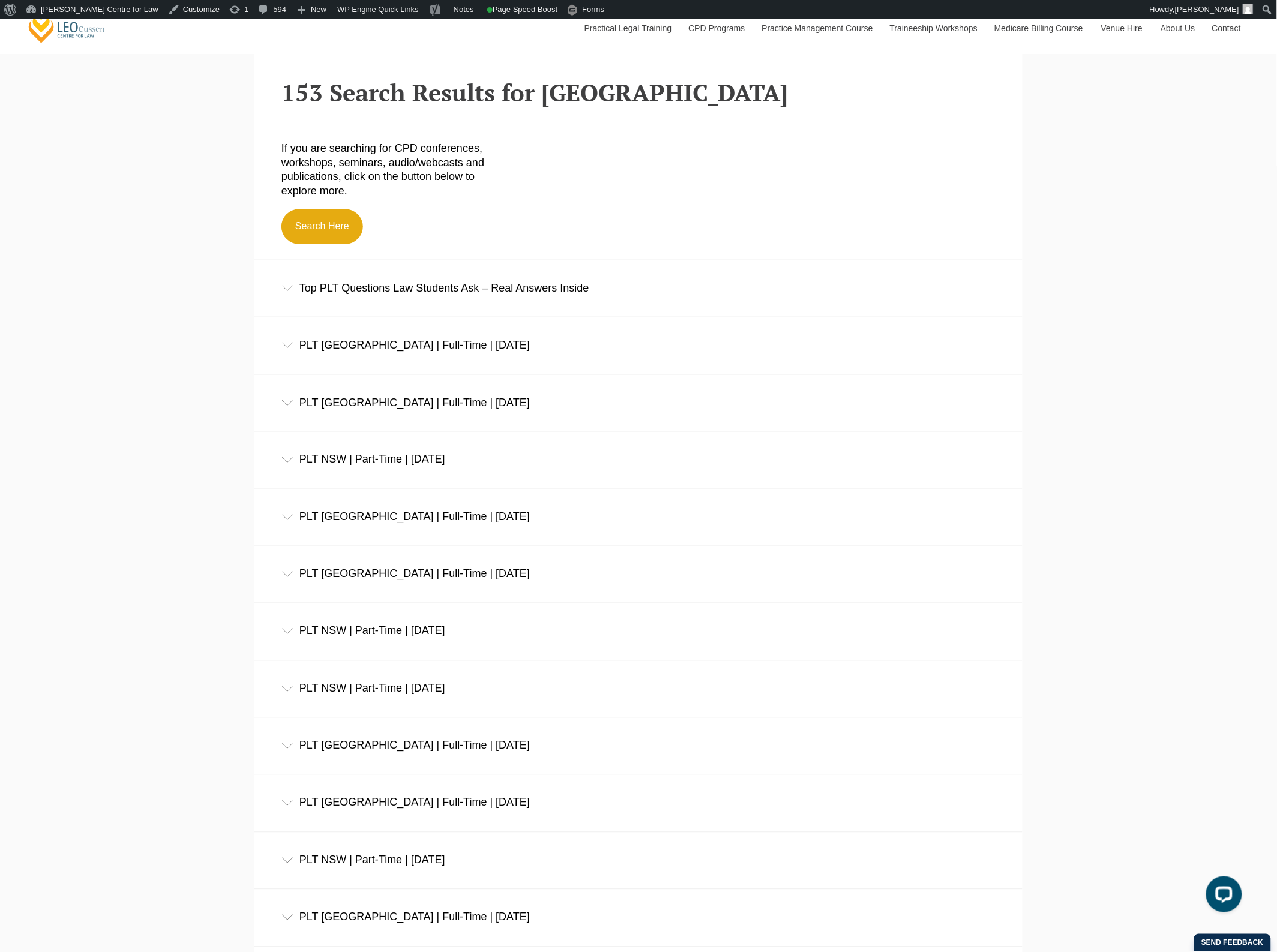
scroll to position [450, 0]
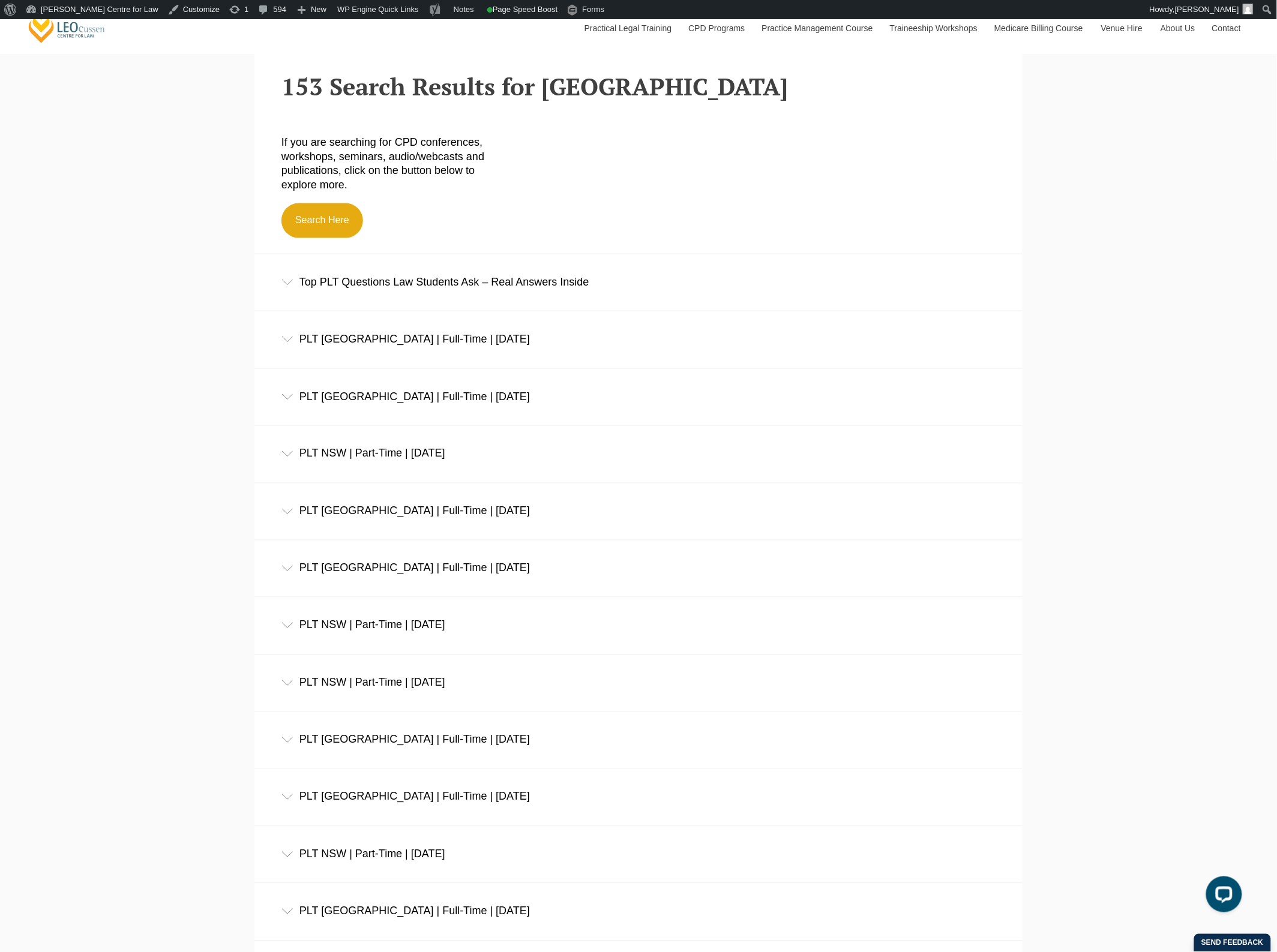
click at [408, 338] on div "PLT NSW | Full-Time | December 2026" at bounding box center [638, 340] width 768 height 56
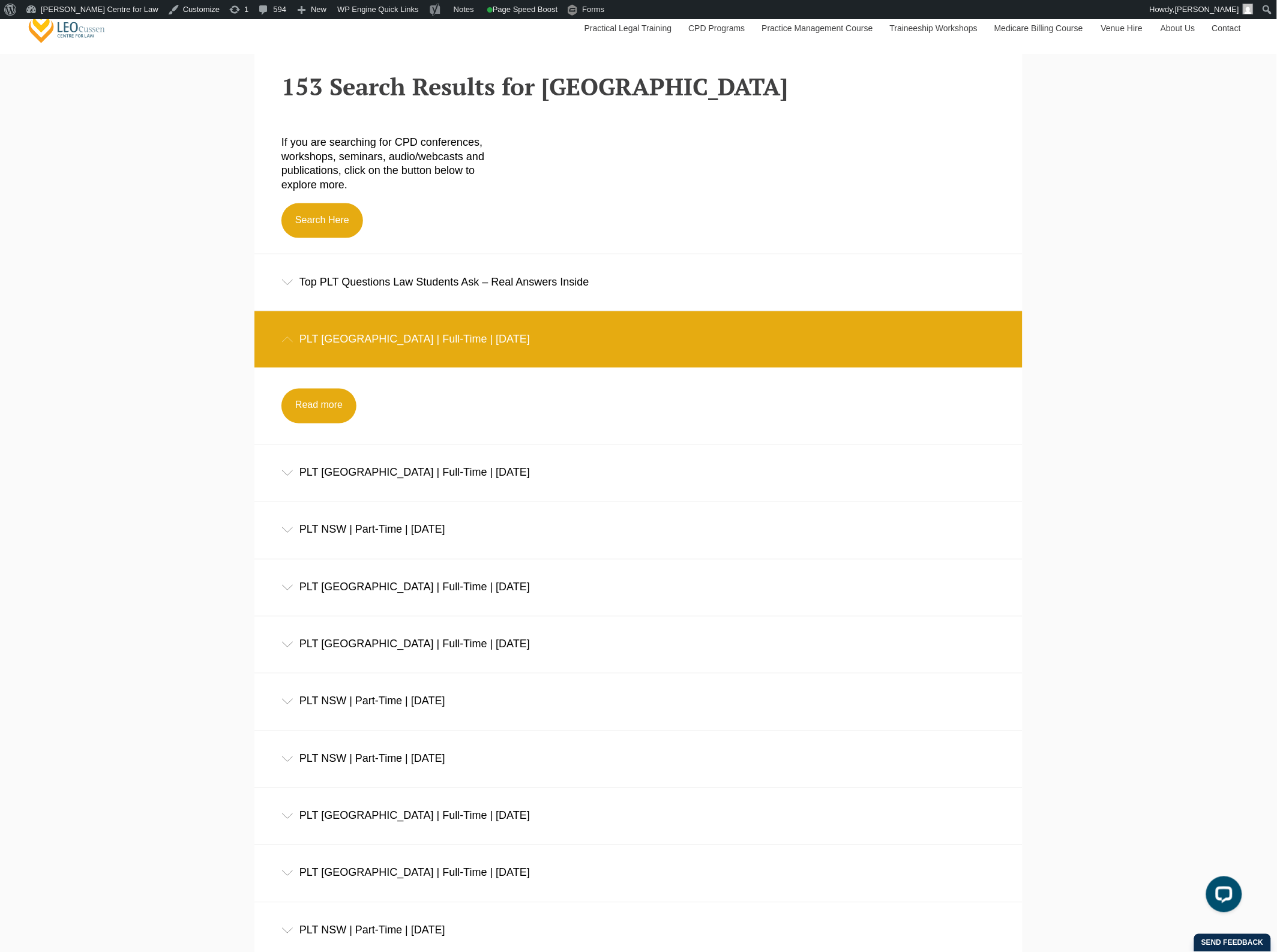
click at [408, 338] on div "PLT NSW | Full-Time | December 2026" at bounding box center [638, 340] width 768 height 56
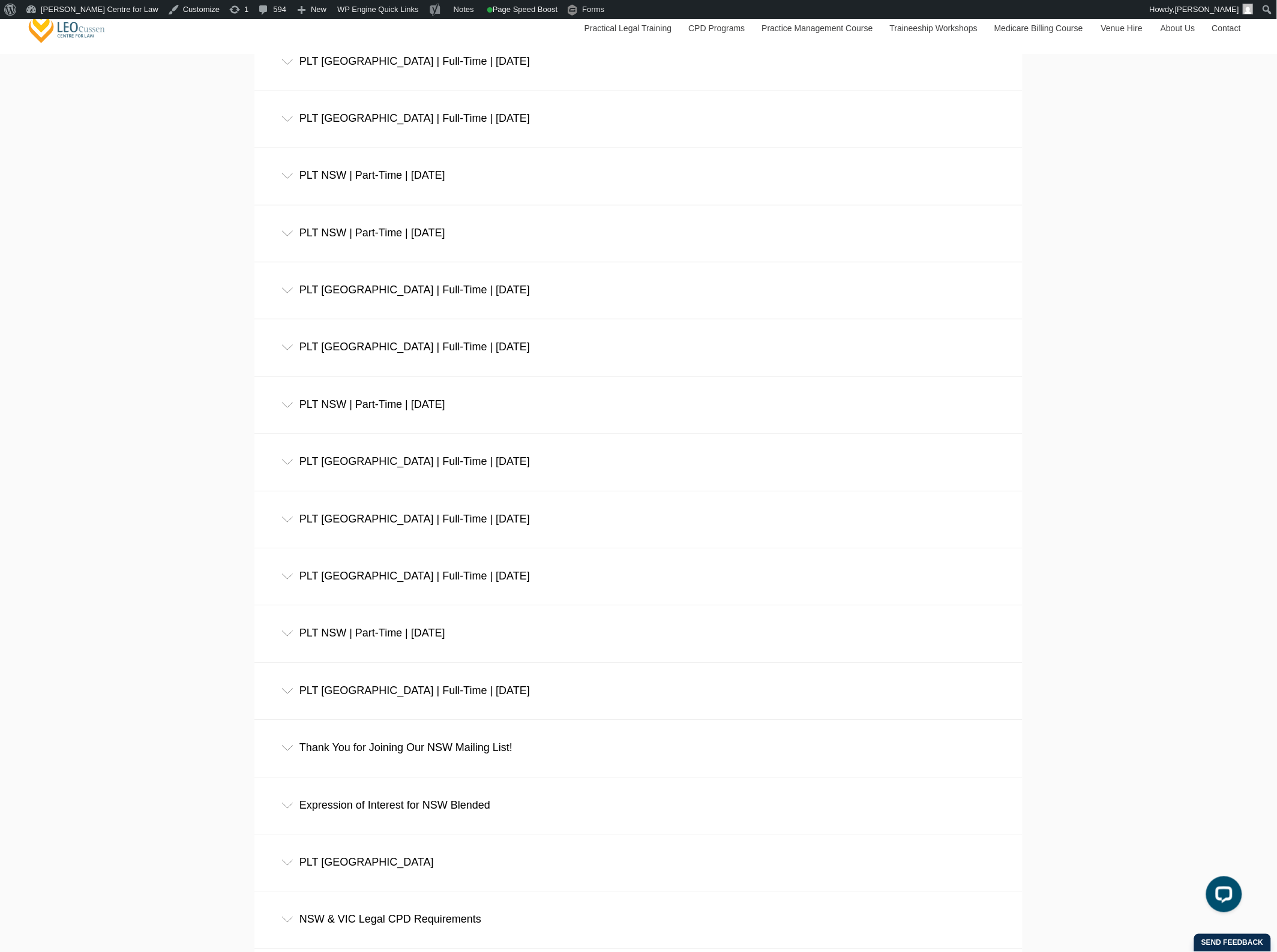
scroll to position [1425, 0]
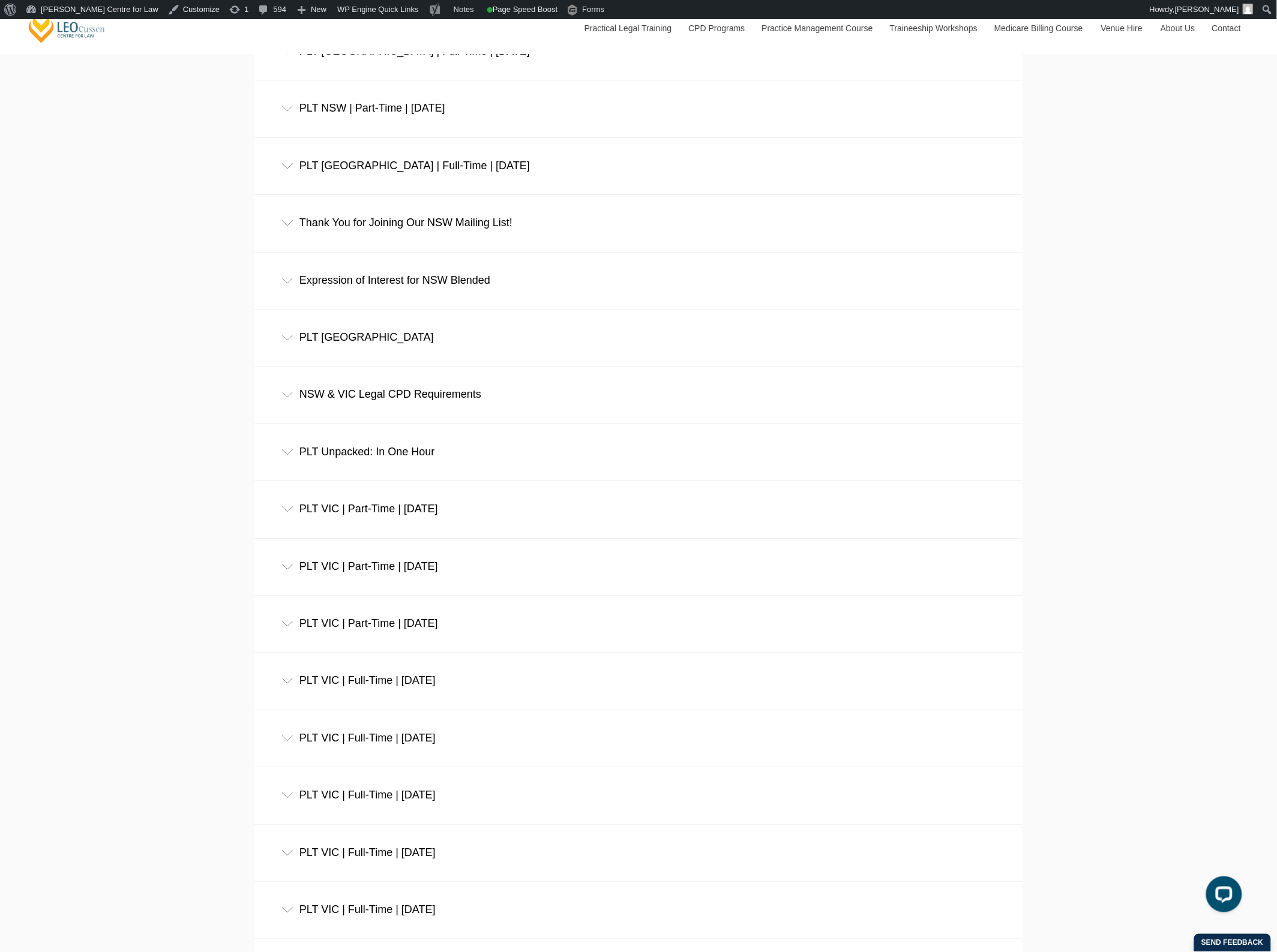
click at [424, 301] on div "Expression of Interest for NSW Blended" at bounding box center [638, 281] width 768 height 56
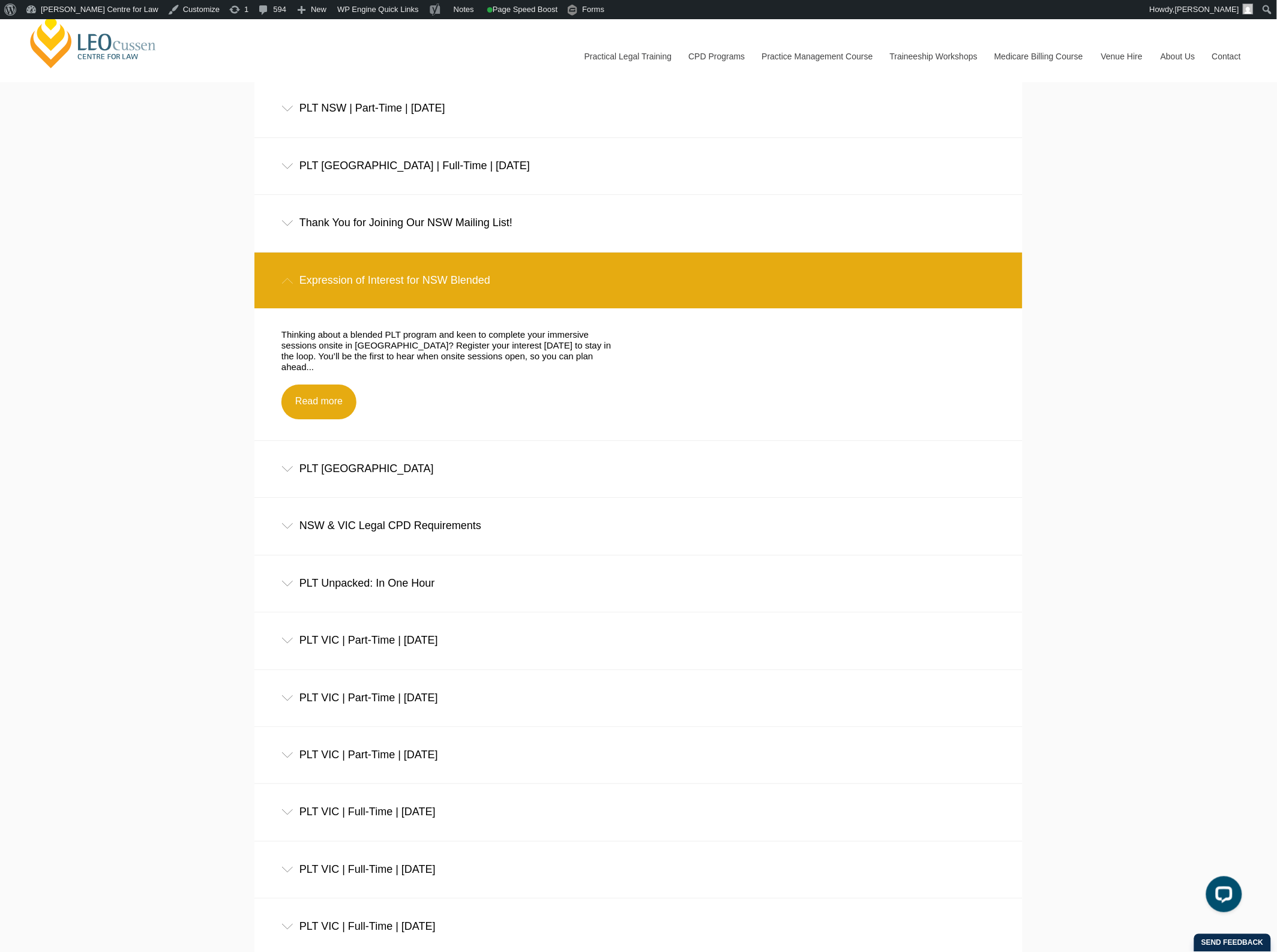
click at [457, 242] on div "Thank You for Joining Our NSW Mailing List!" at bounding box center [638, 223] width 768 height 56
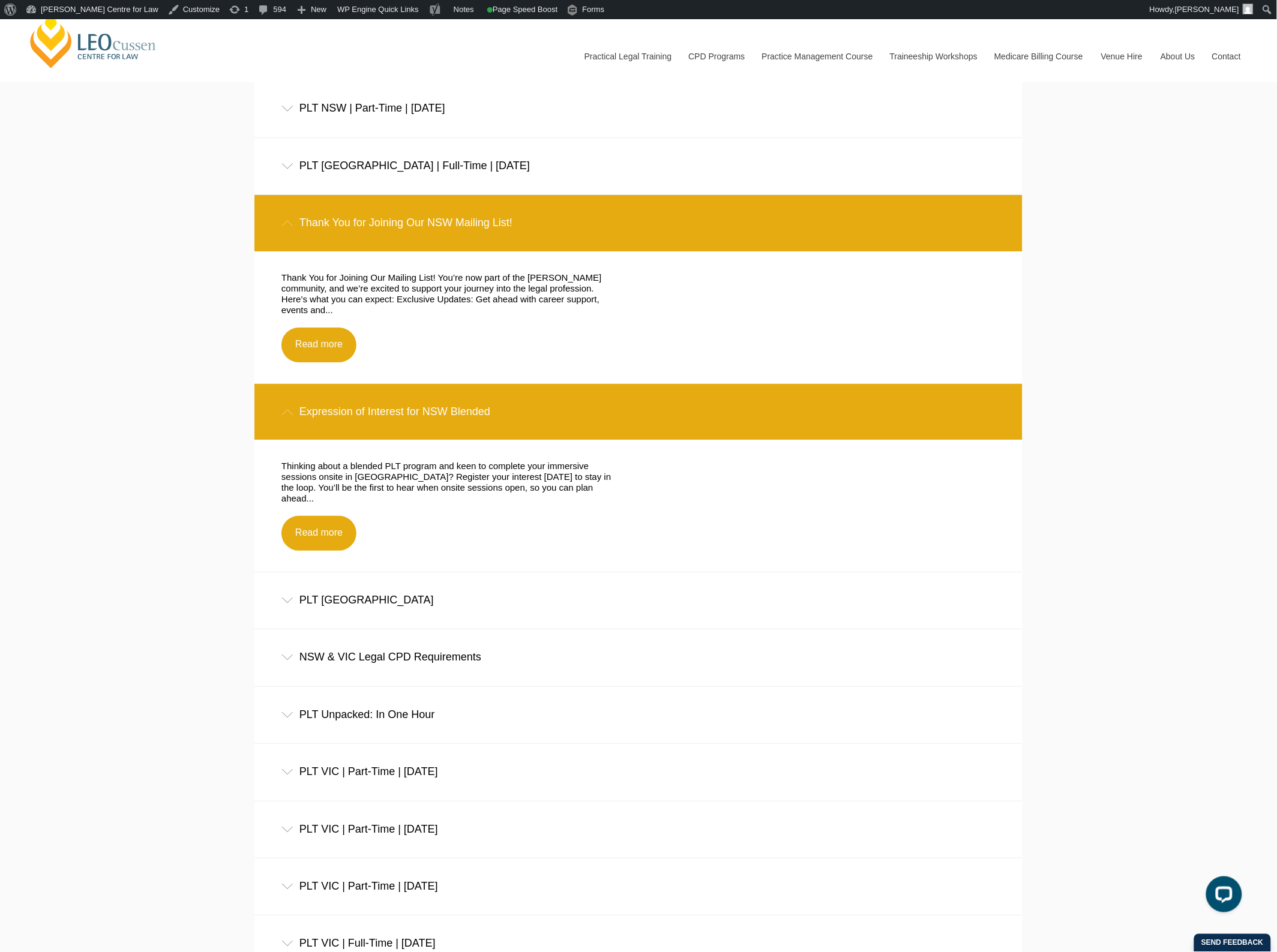
click at [451, 251] on div "Thank You for Joining Our NSW Mailing List!" at bounding box center [638, 223] width 768 height 56
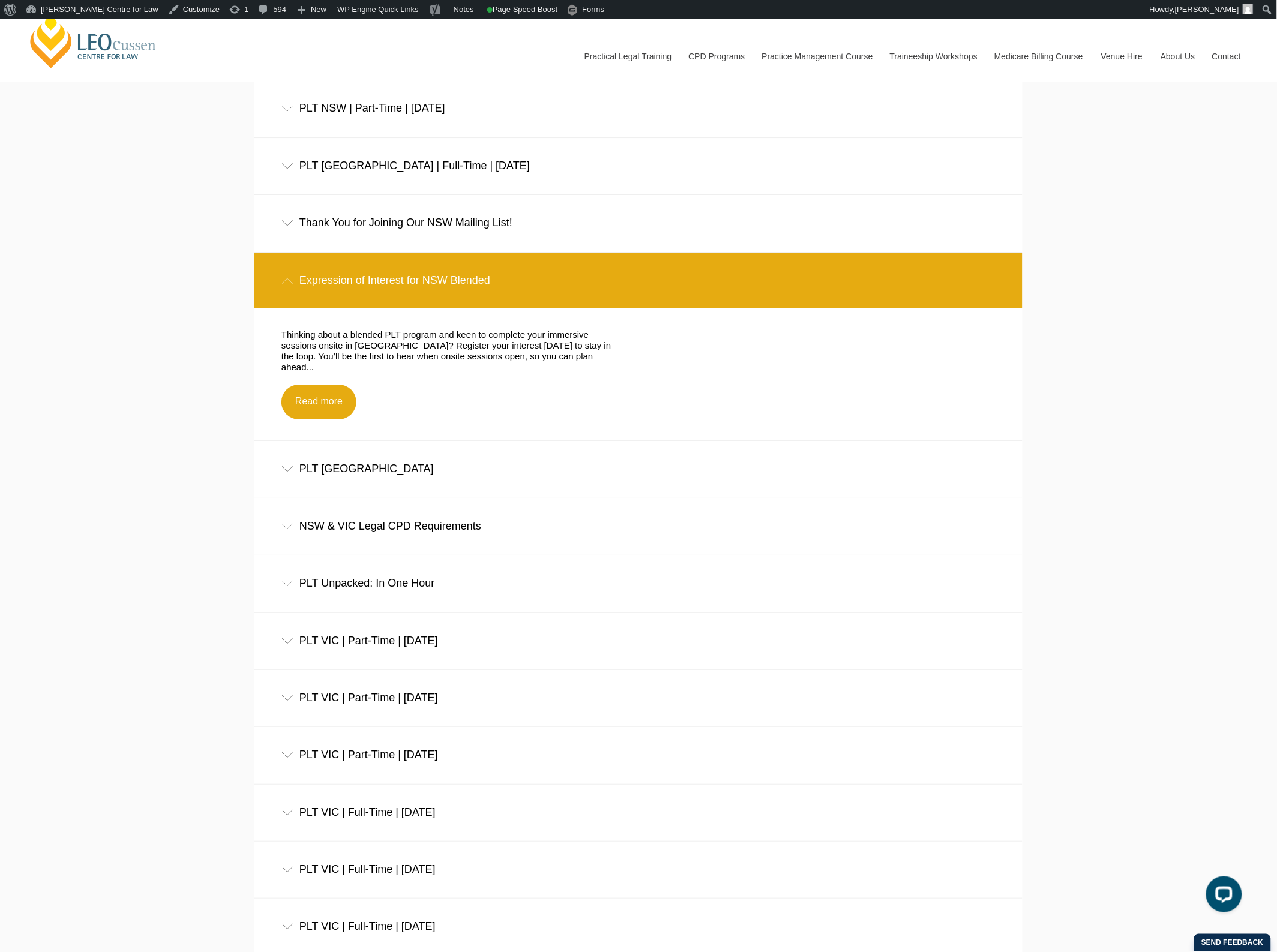
click at [448, 280] on div "Expression of Interest for NSW Blended" at bounding box center [638, 281] width 768 height 56
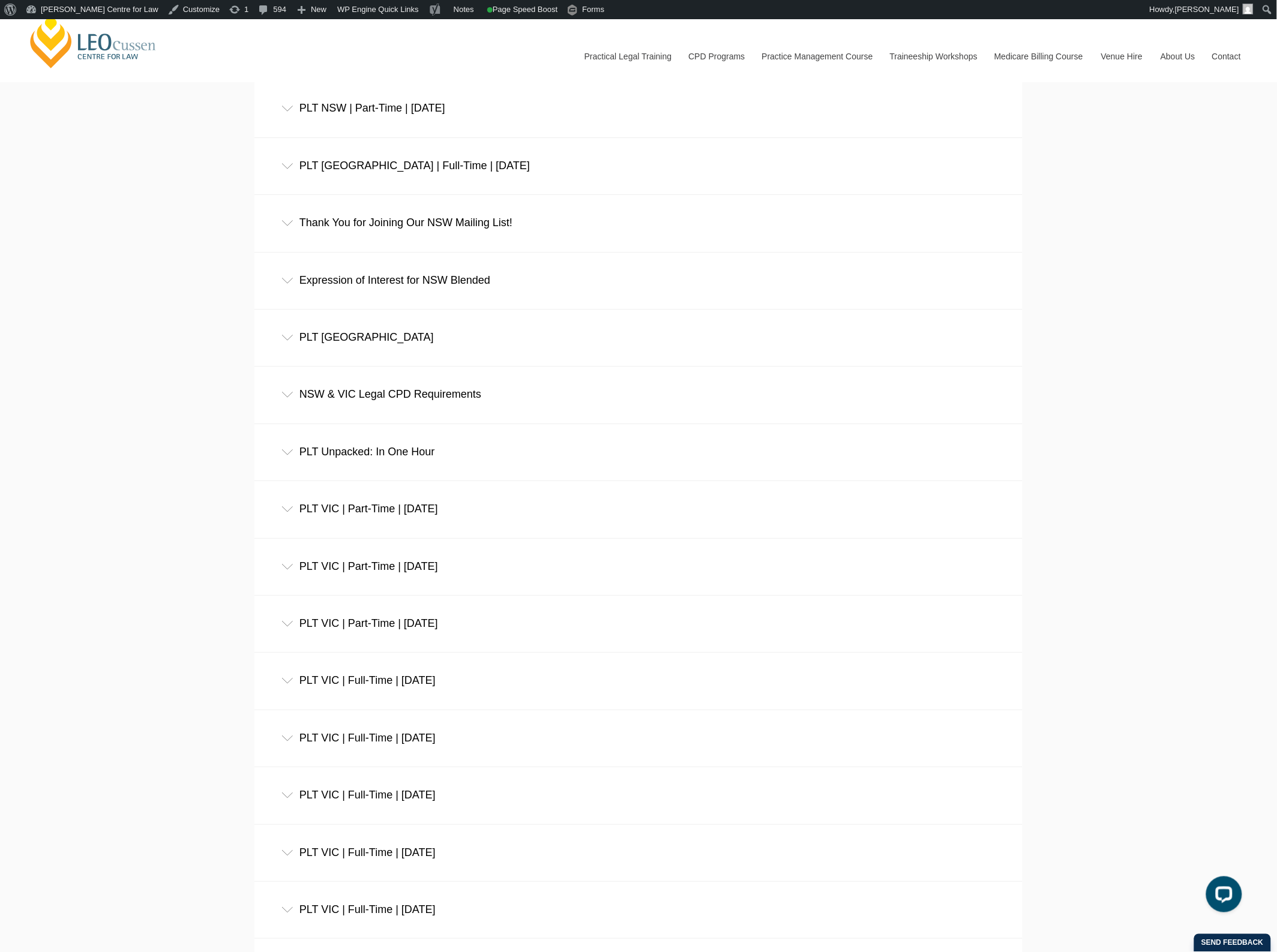
click at [438, 354] on div "PLT [GEOGRAPHIC_DATA]" at bounding box center [638, 338] width 768 height 56
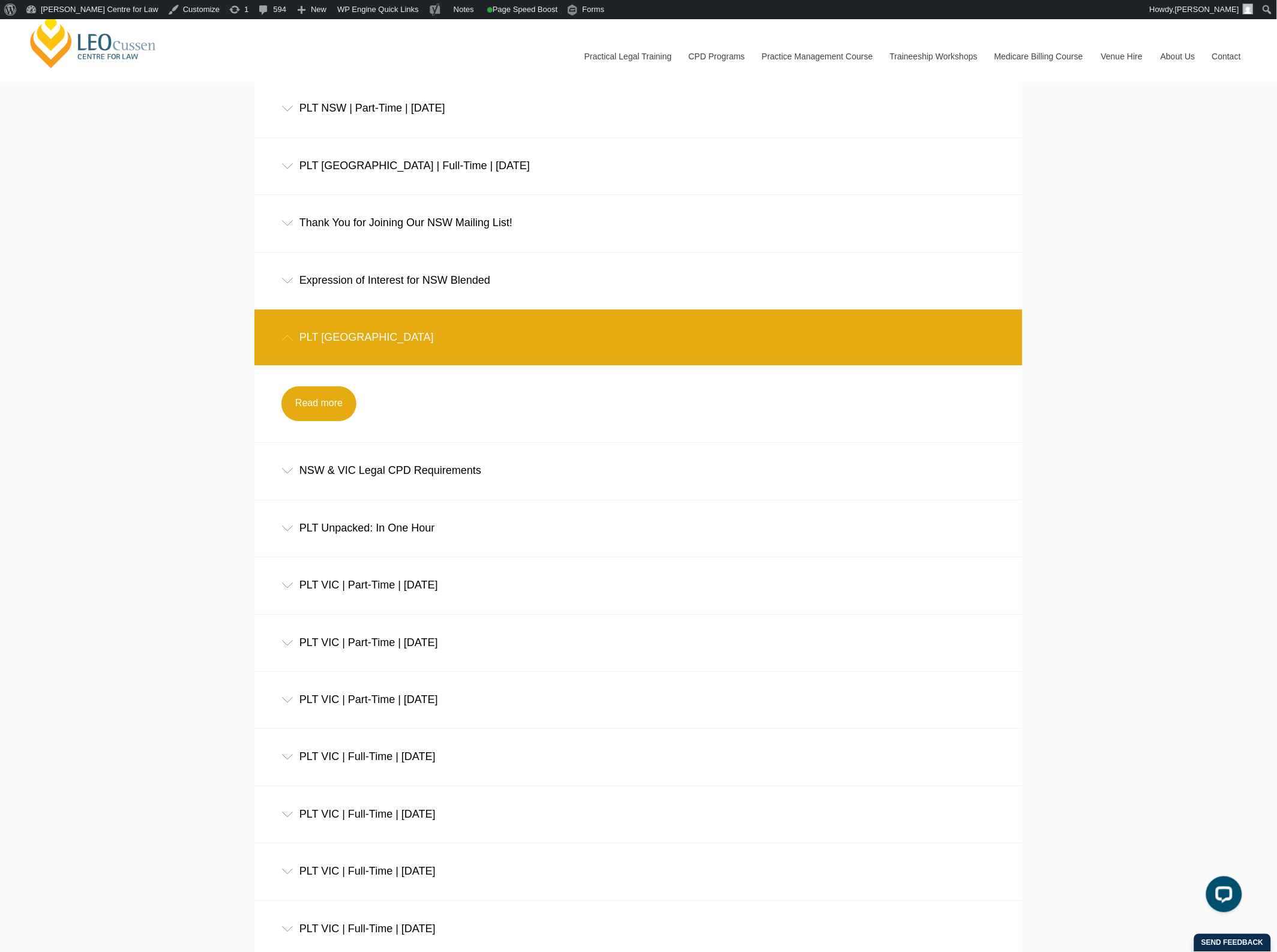
click at [442, 347] on div "PLT [GEOGRAPHIC_DATA]" at bounding box center [638, 338] width 768 height 56
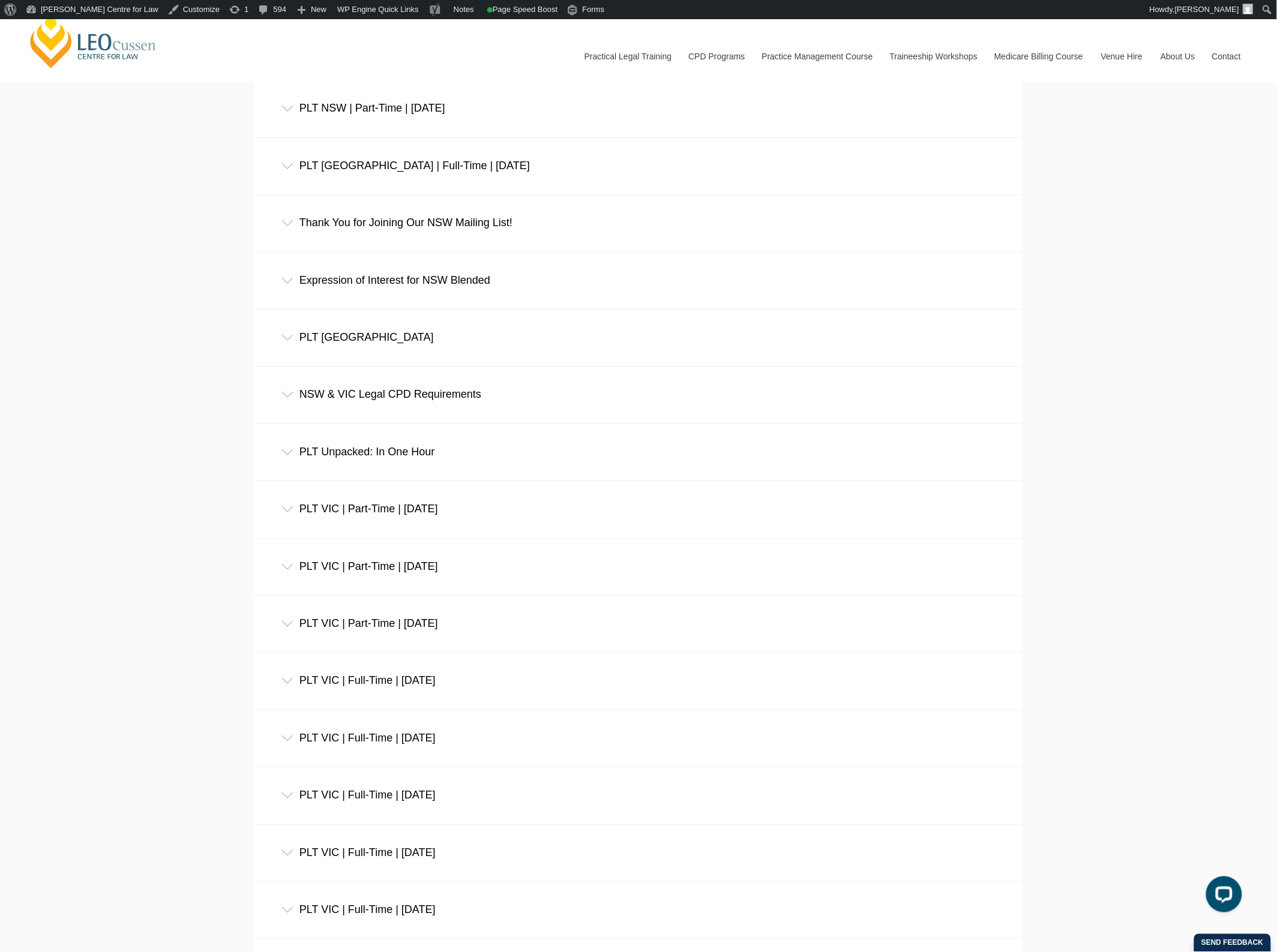
click at [477, 390] on div "NSW & VIC Legal CPD Requirements" at bounding box center [638, 394] width 768 height 56
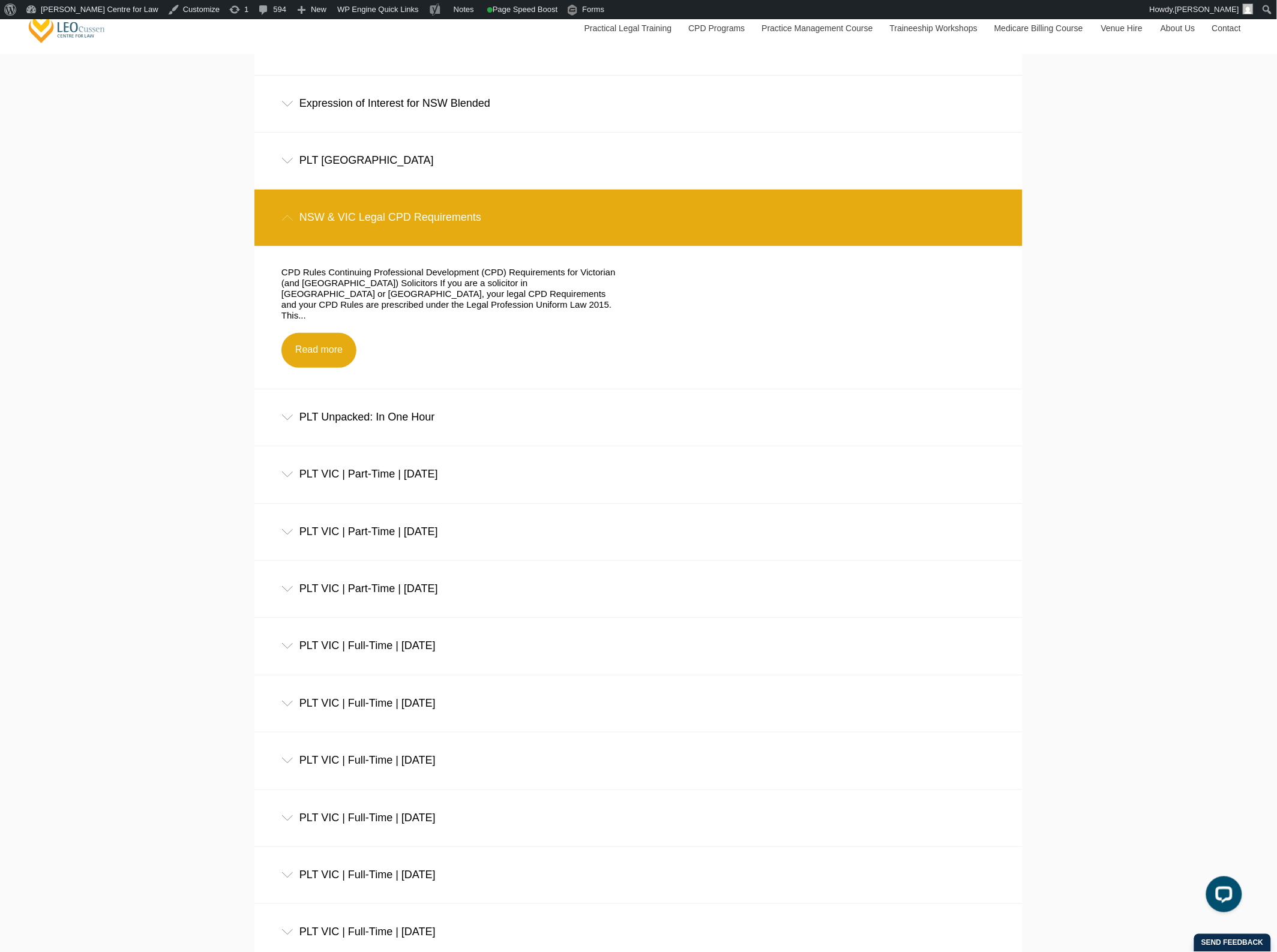
scroll to position [1650, 0]
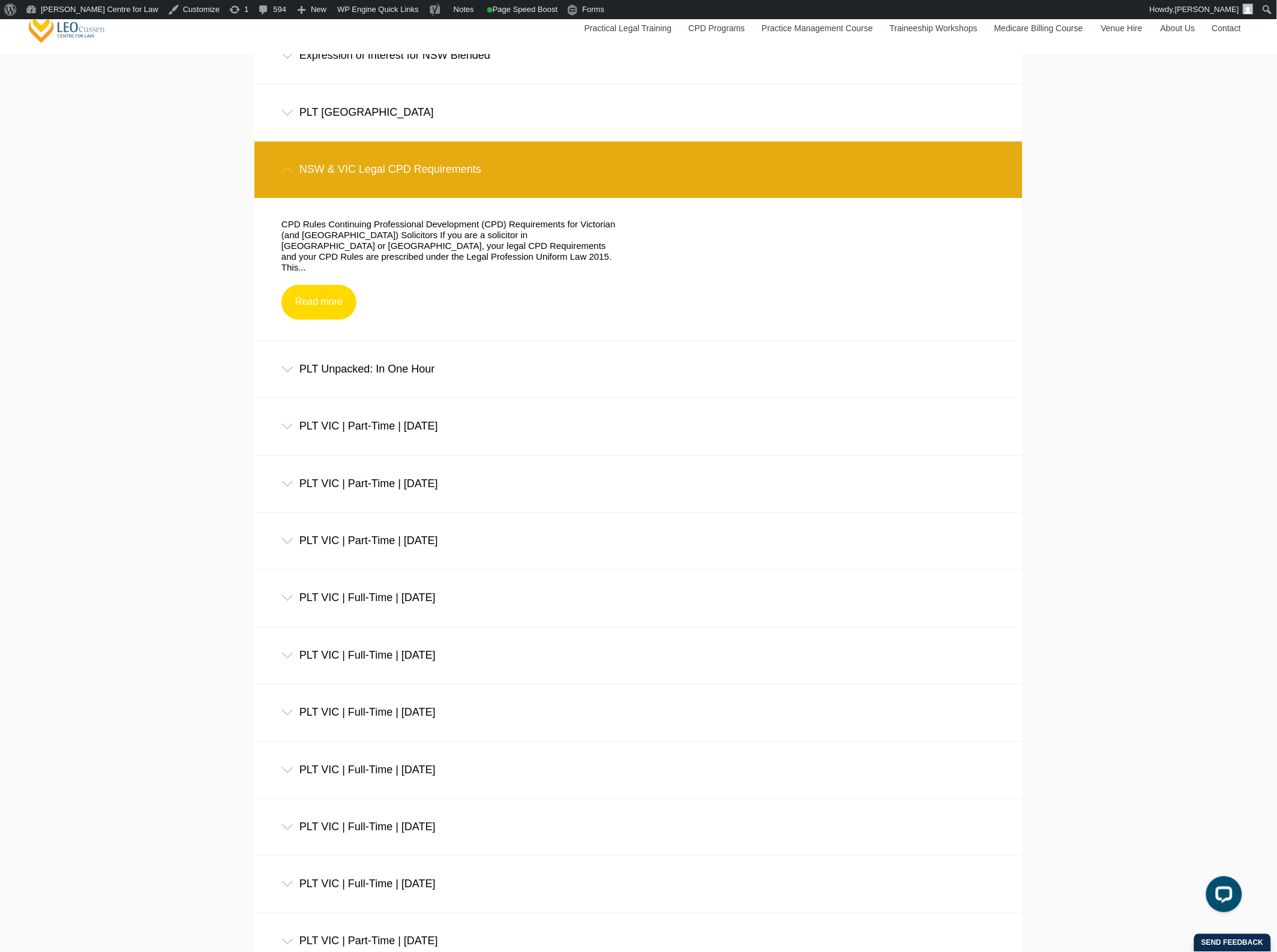
click at [322, 298] on link "Read more" at bounding box center [319, 302] width 75 height 35
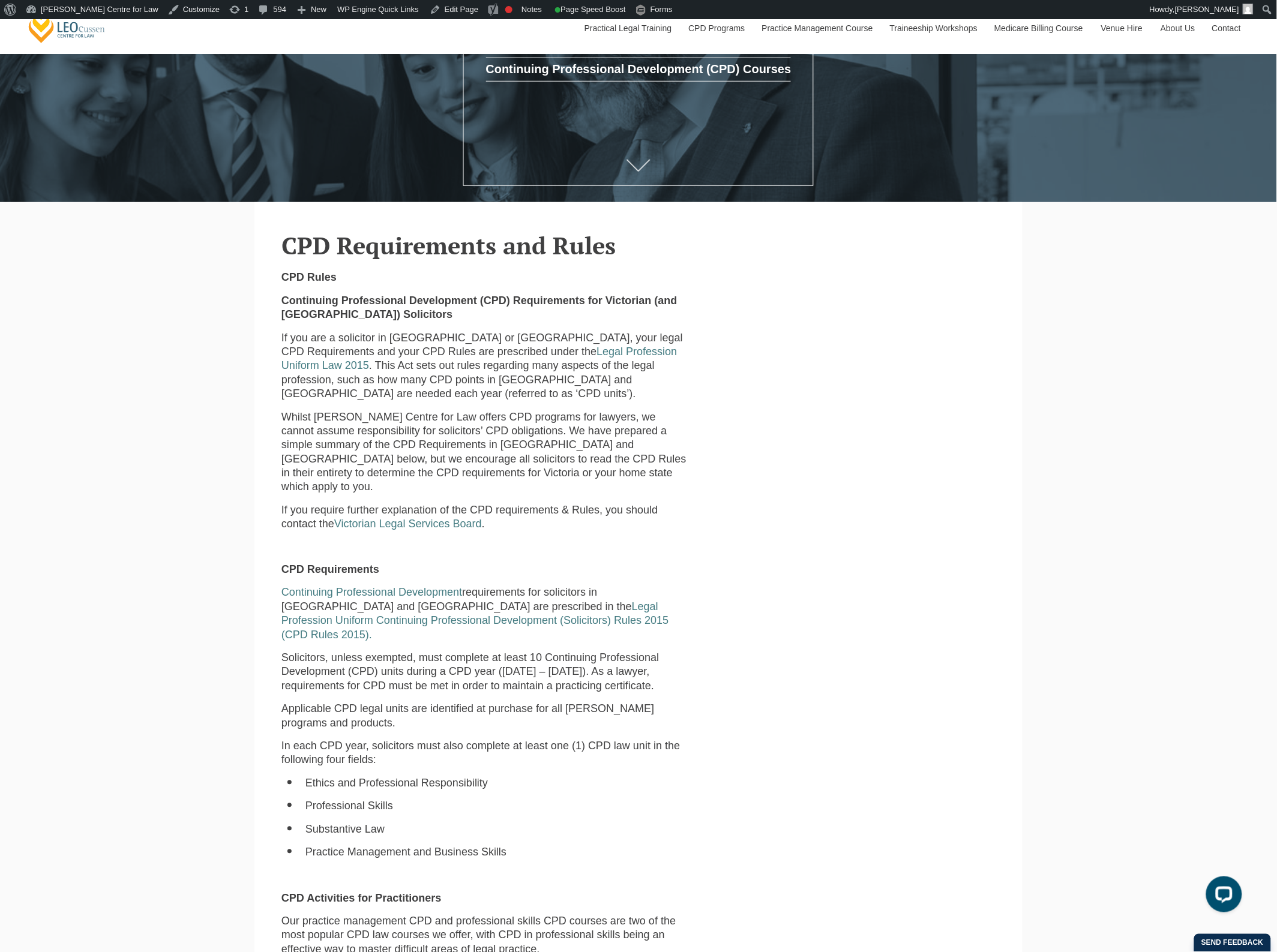
scroll to position [375, 0]
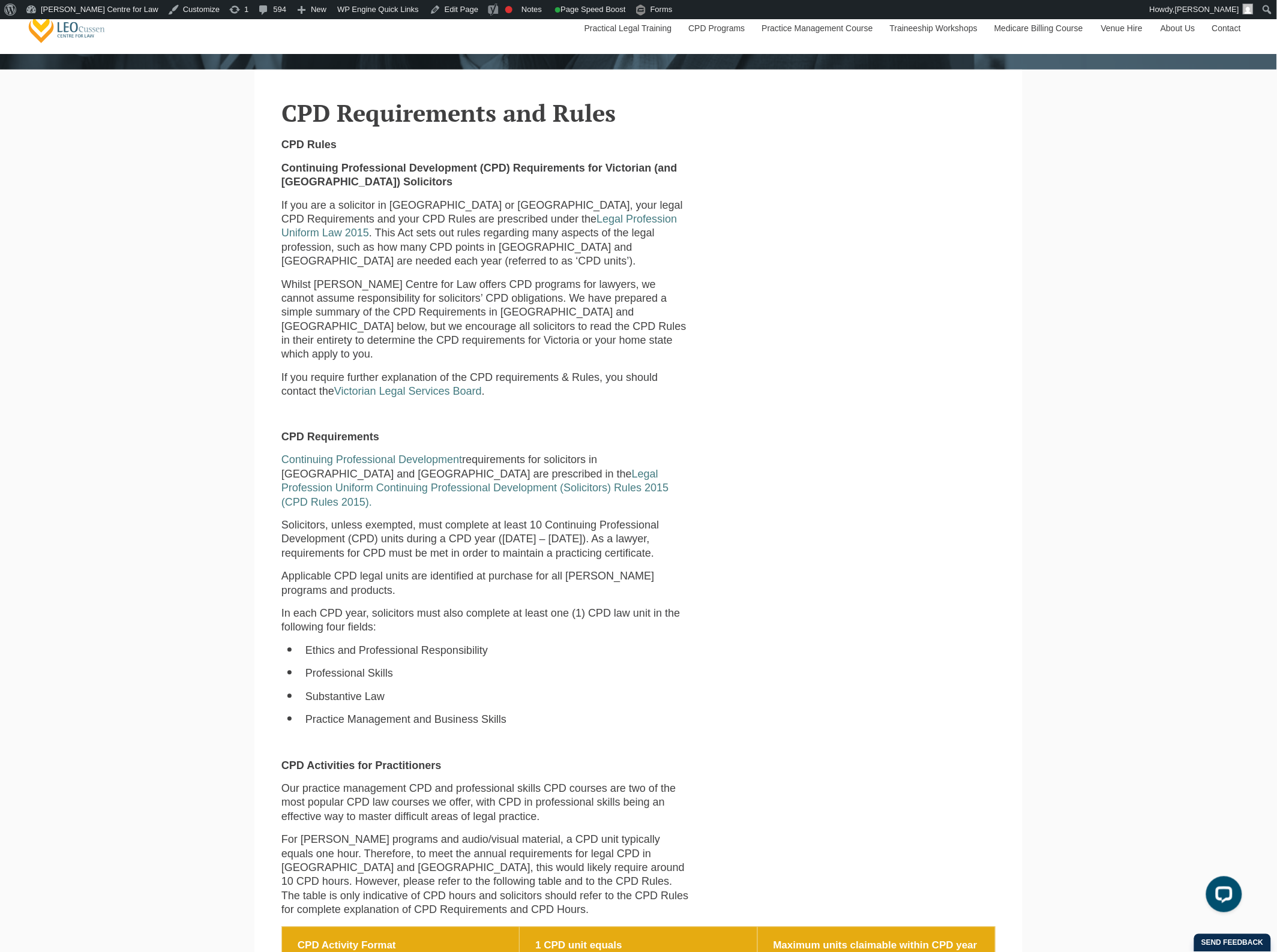
scroll to position [450, 0]
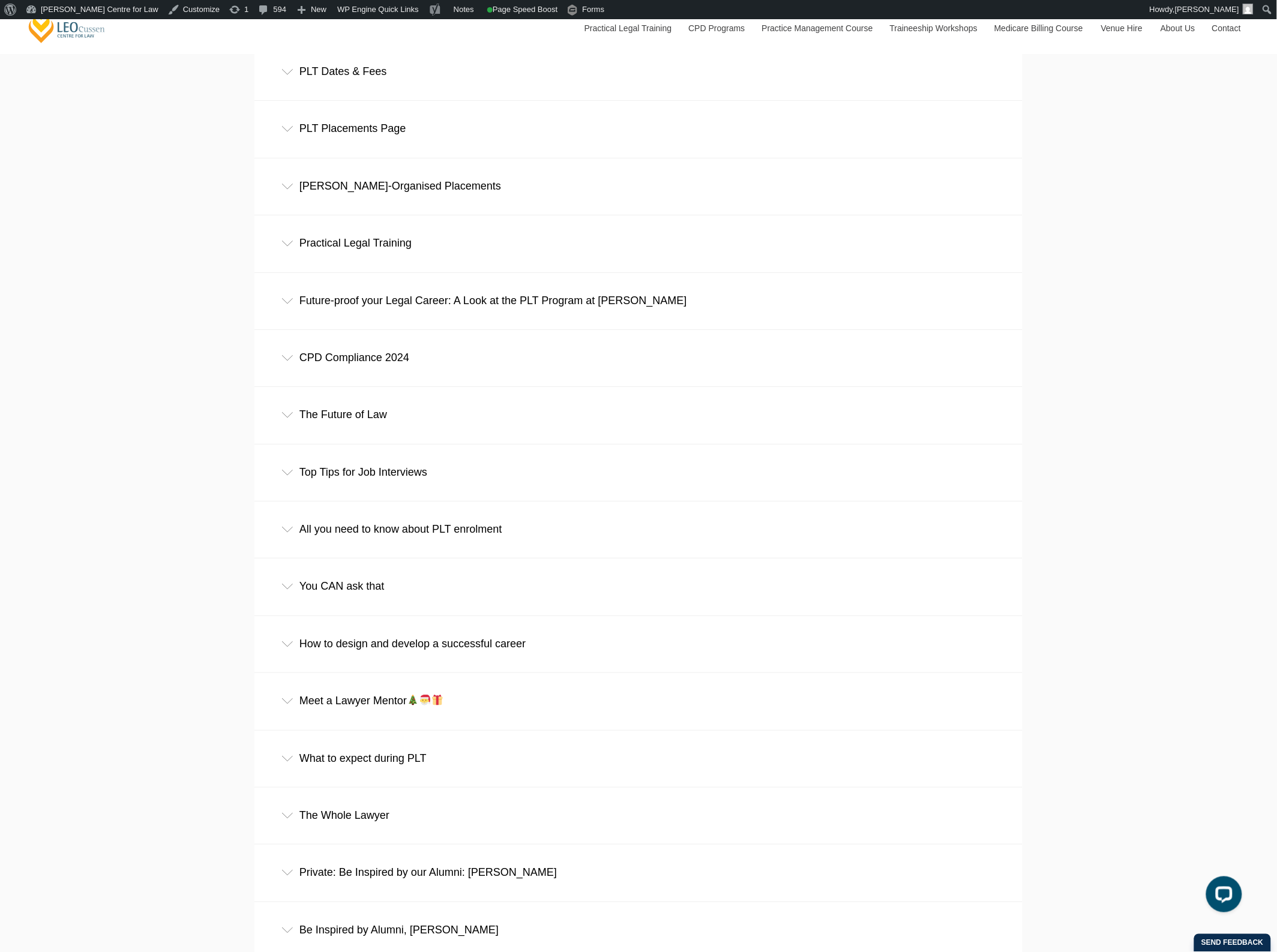
scroll to position [6676, 0]
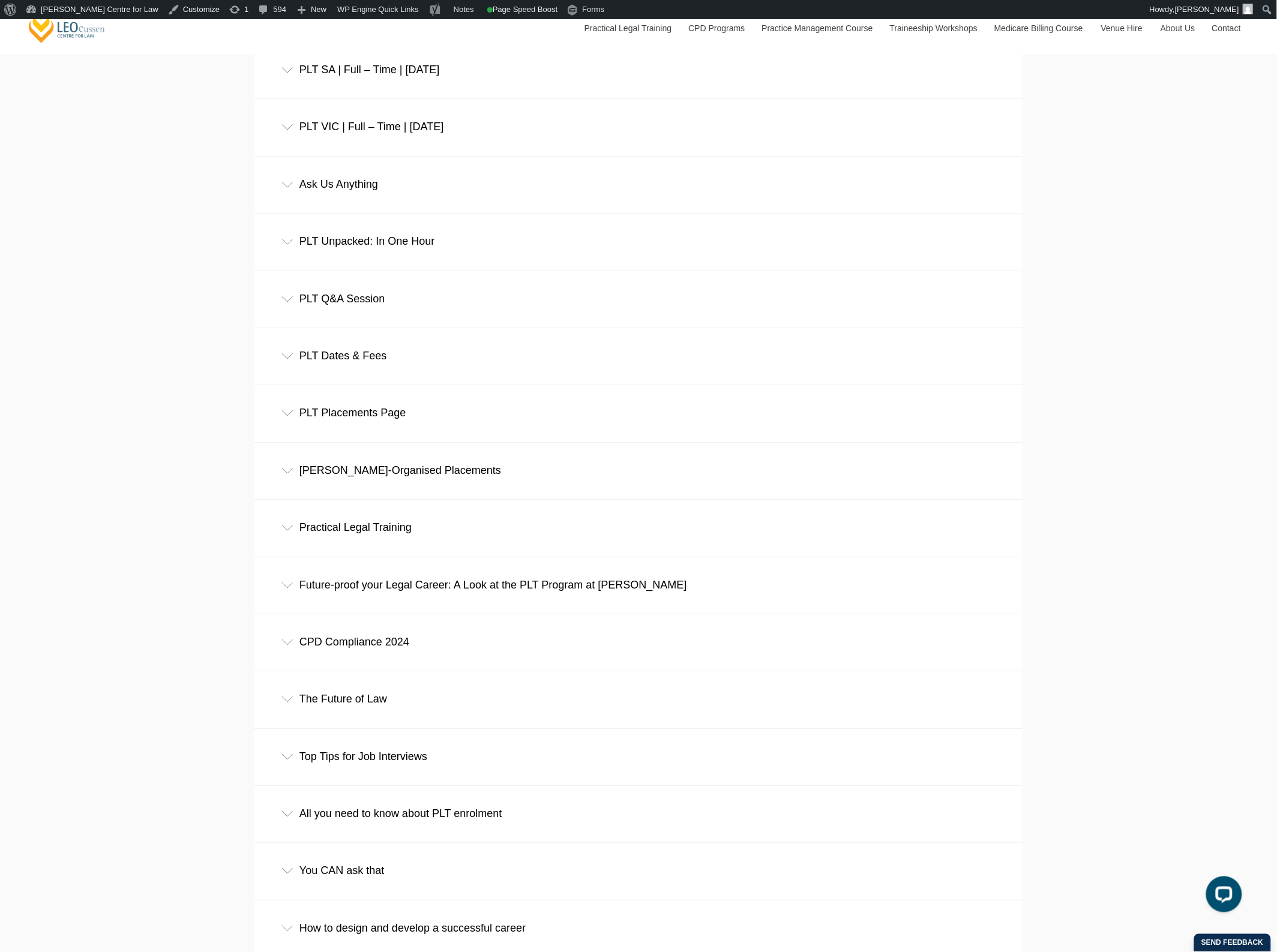
scroll to position [6301, 0]
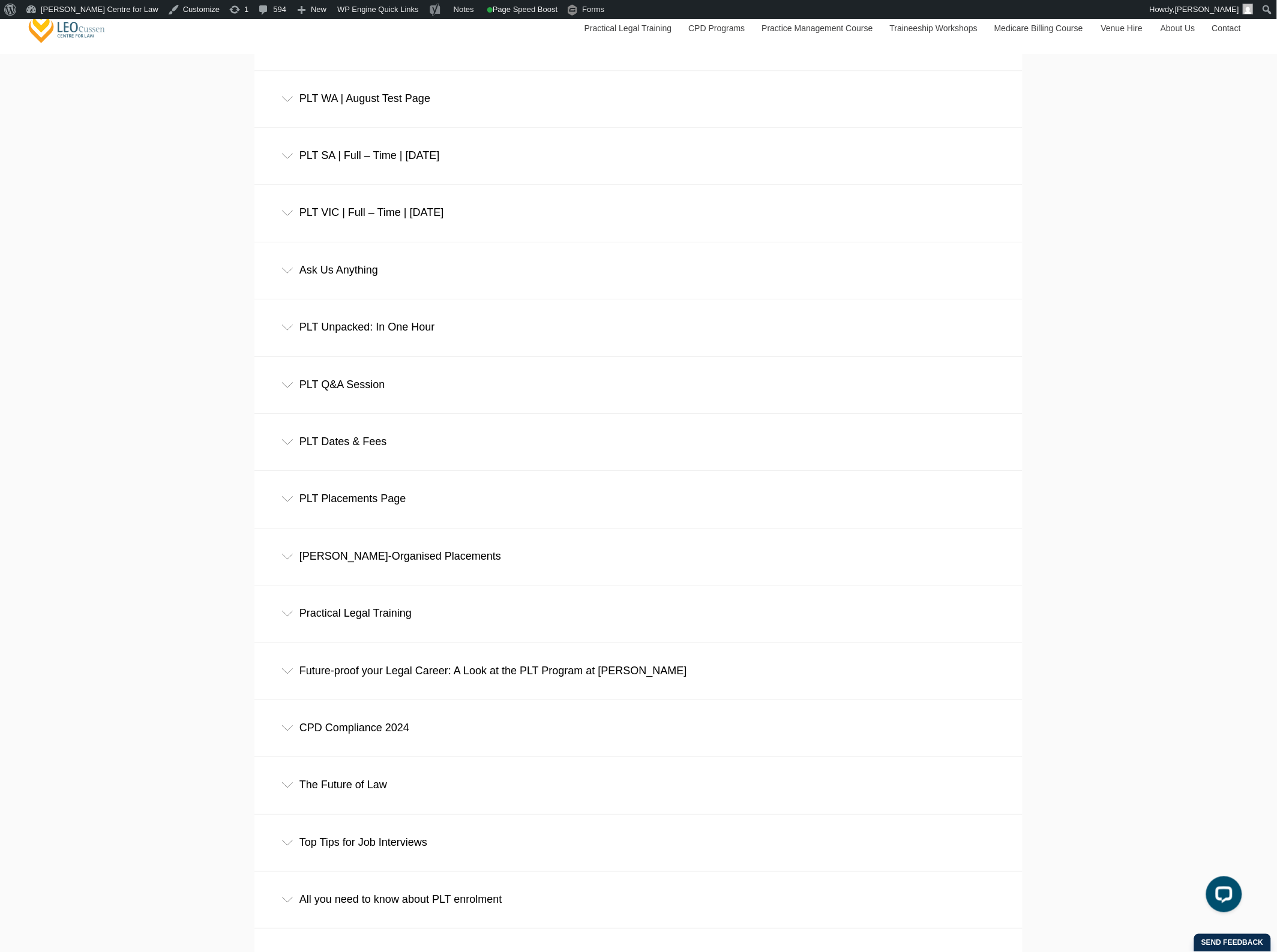
click at [484, 289] on div "Ask Us Anything" at bounding box center [638, 270] width 768 height 56
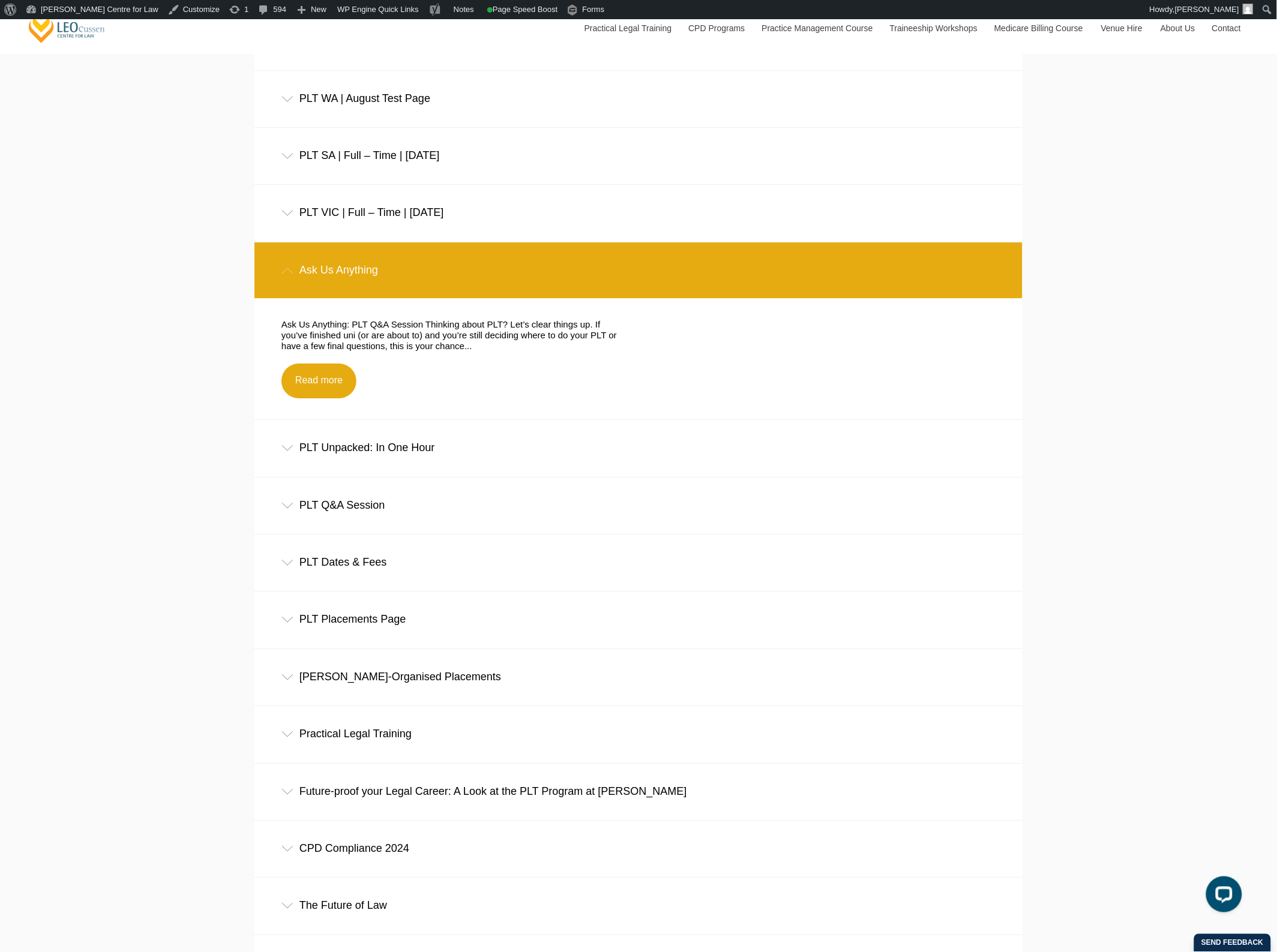
click at [484, 289] on div "Ask Us Anything" at bounding box center [638, 270] width 768 height 56
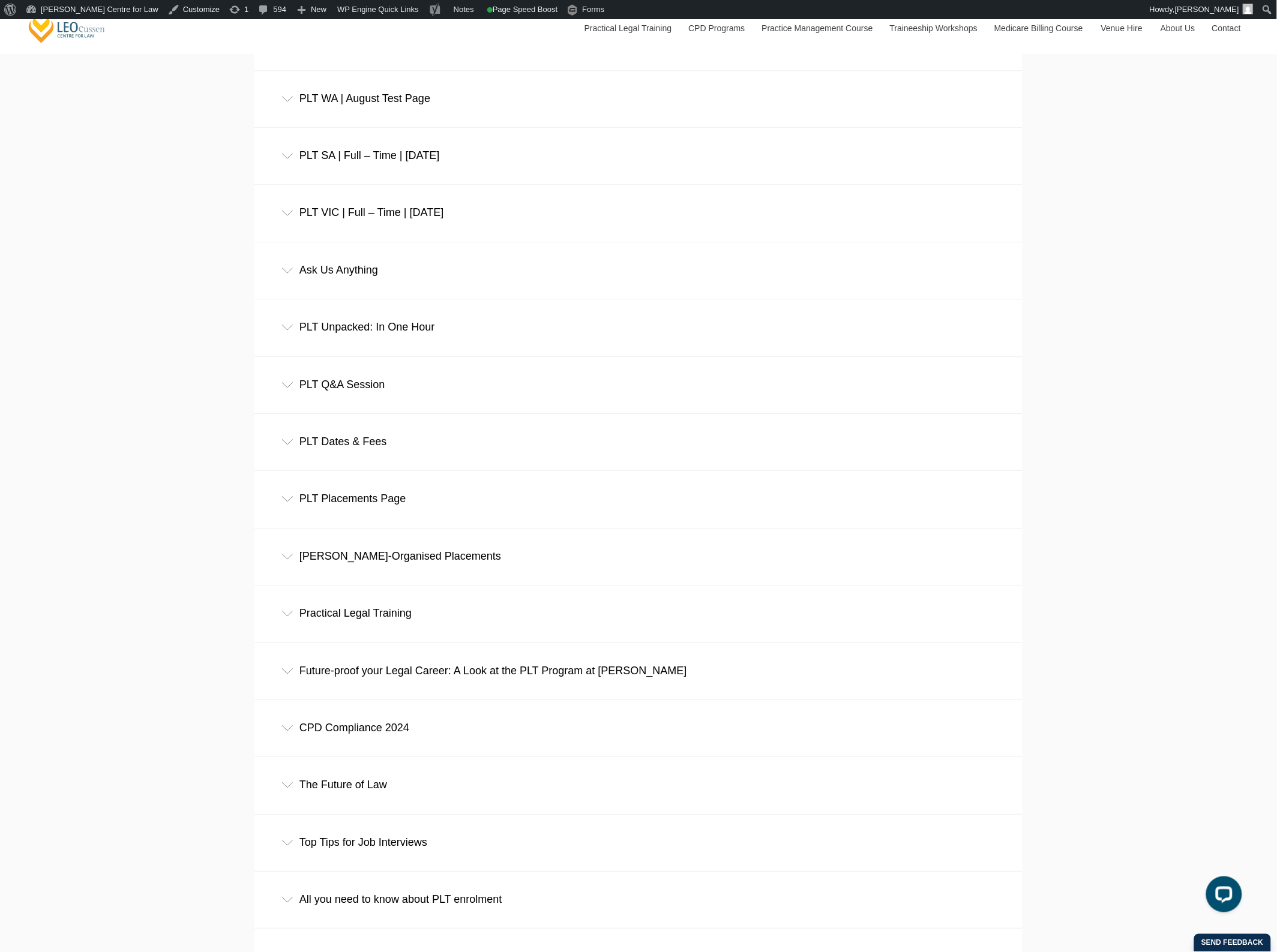
click at [435, 355] on div "PLT Unpacked: In One Hour" at bounding box center [638, 327] width 768 height 56
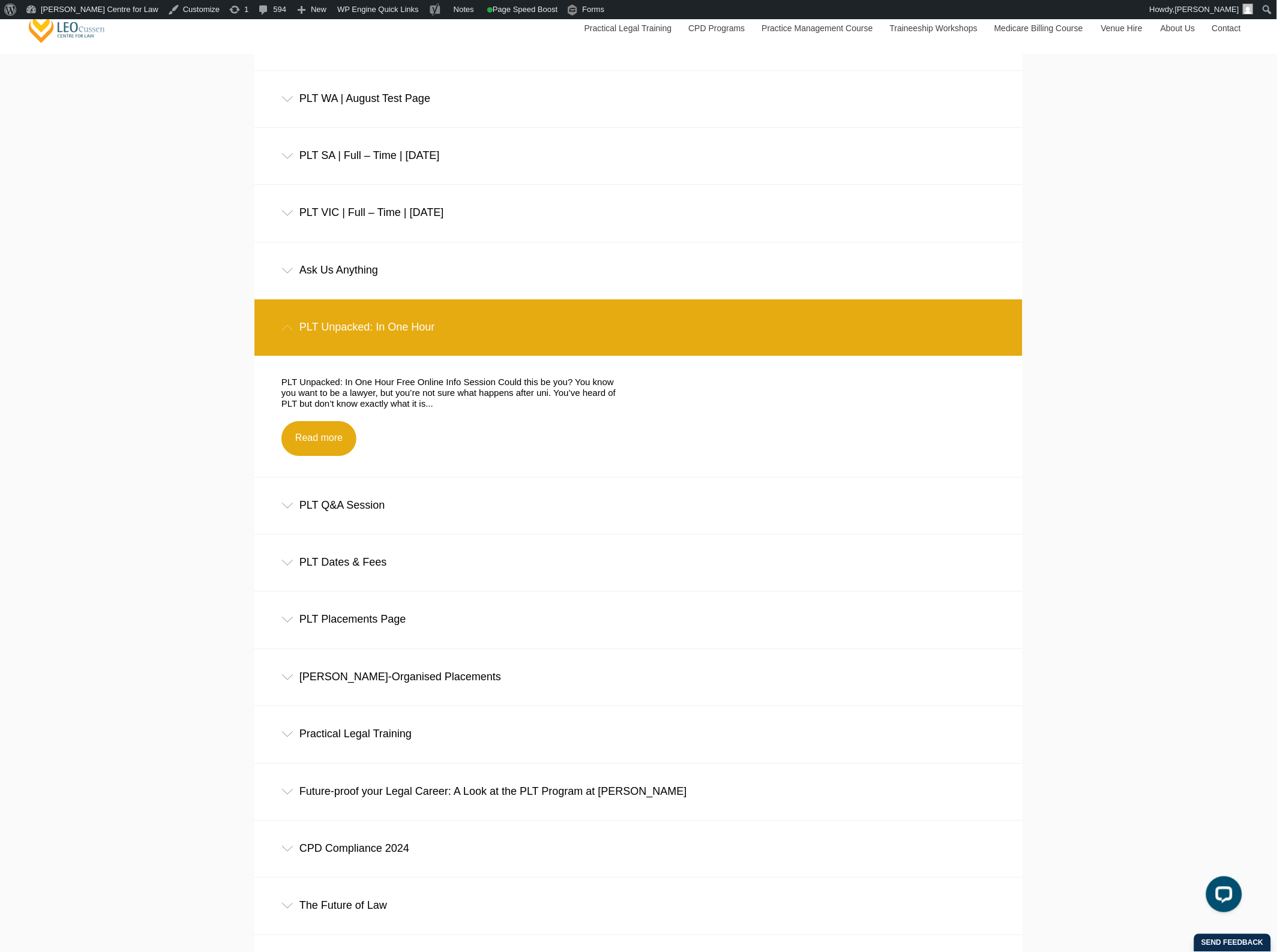
click at [435, 352] on div "PLT Unpacked: In One Hour" at bounding box center [638, 327] width 768 height 56
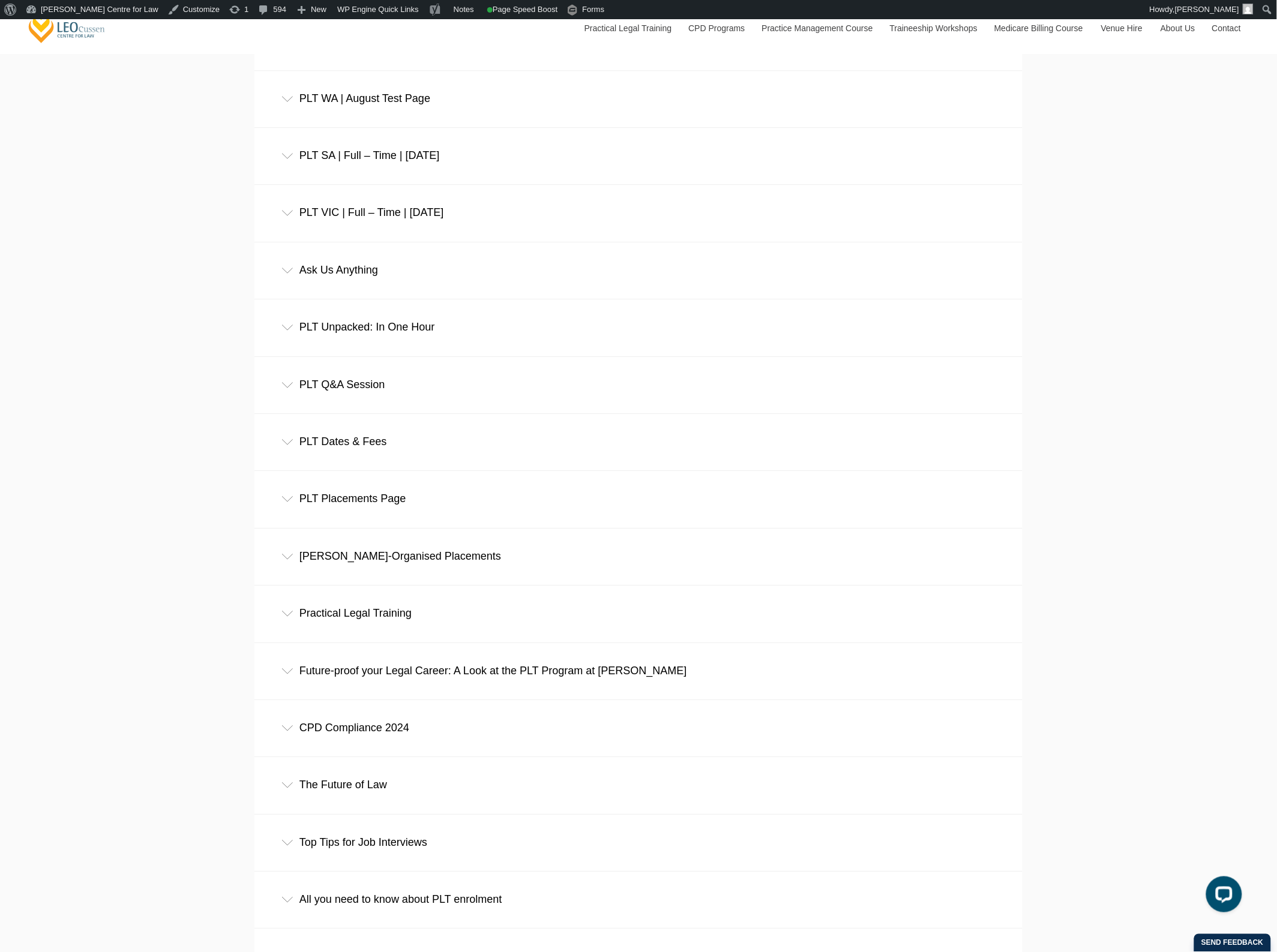
click at [416, 395] on div "PLT Q&A Session" at bounding box center [638, 385] width 768 height 56
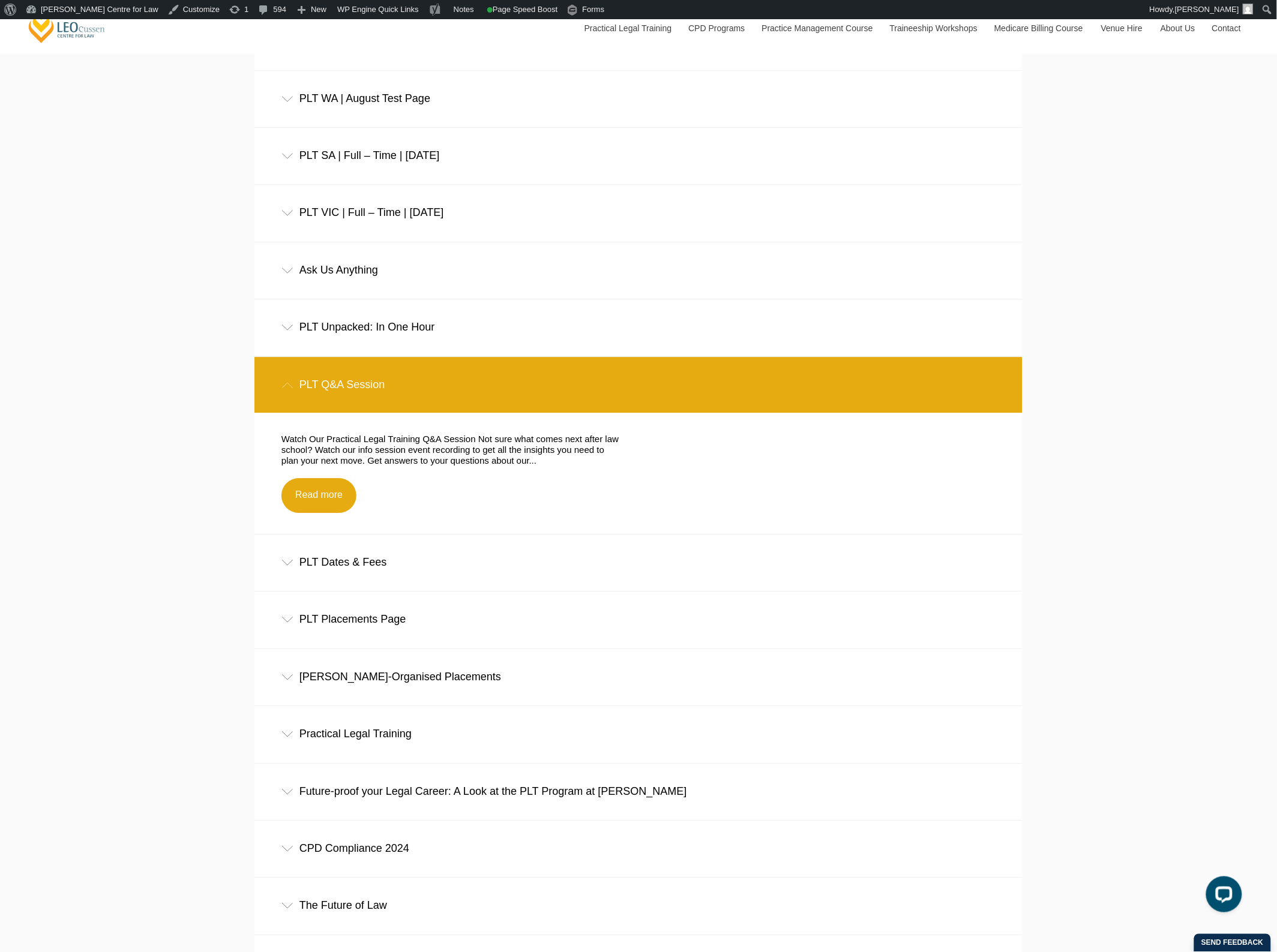
click at [416, 396] on div "PLT Q&A Session" at bounding box center [638, 385] width 768 height 56
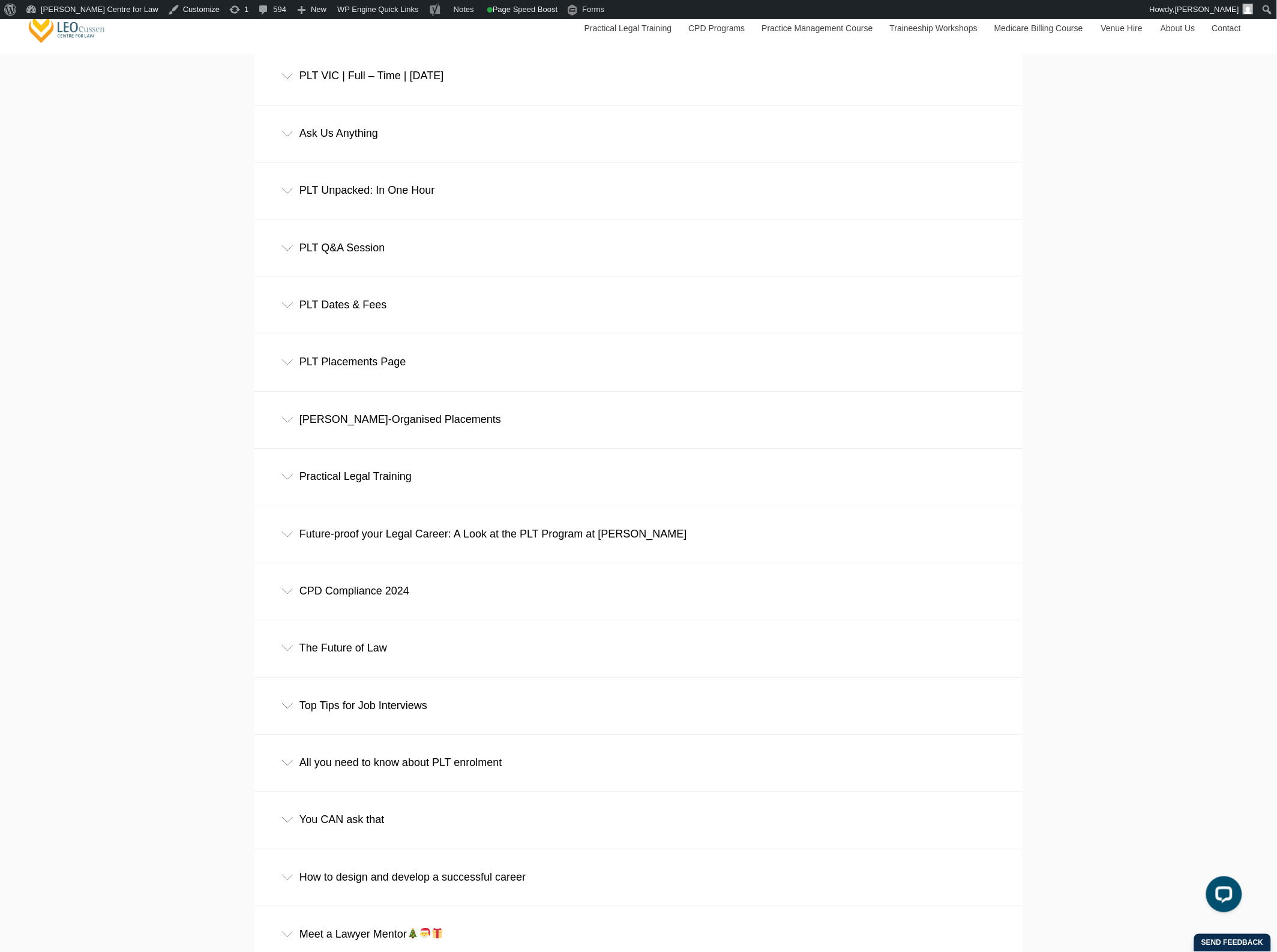
scroll to position [6451, 0]
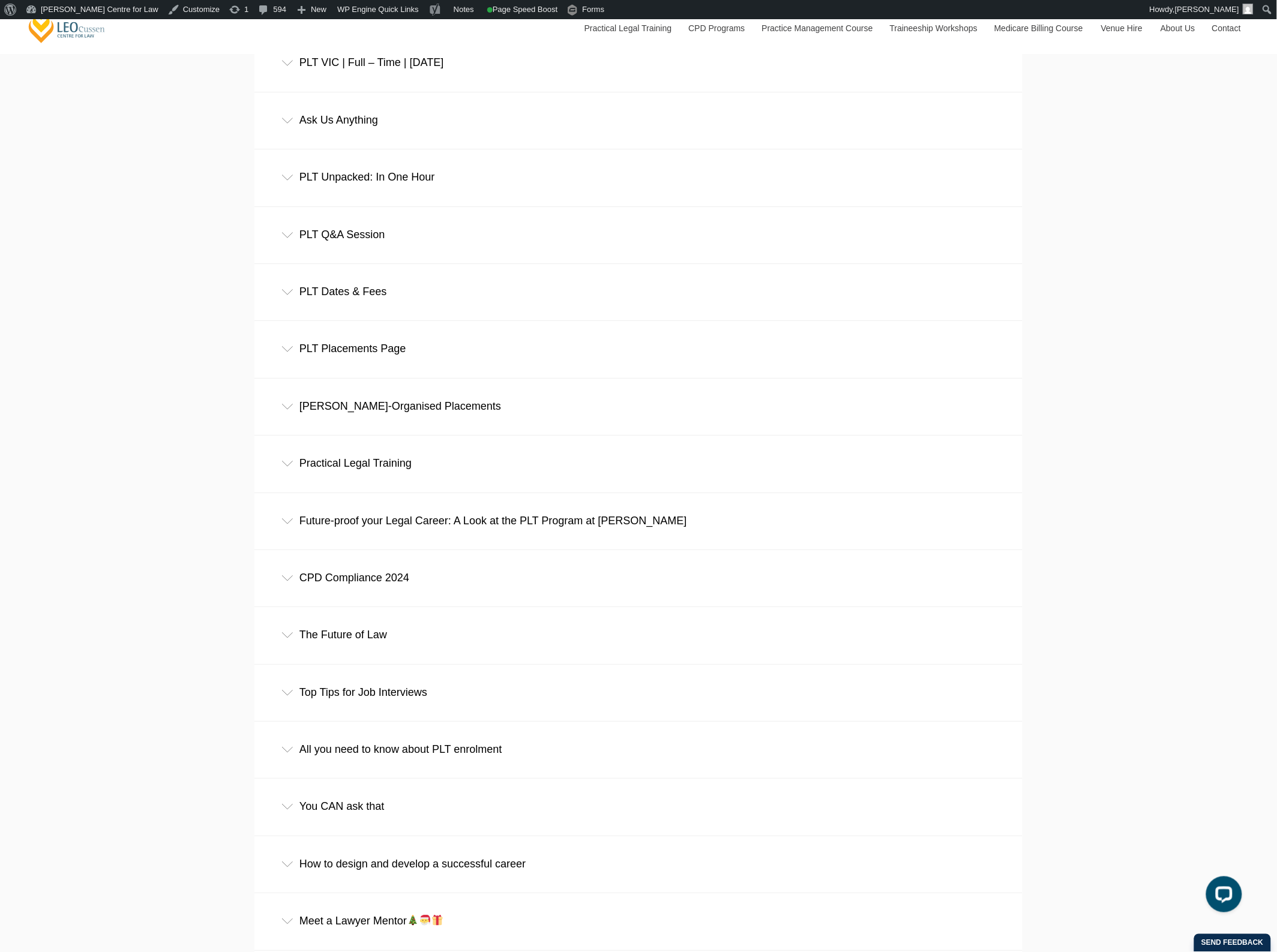
click at [457, 307] on div "PLT Dates & Fees" at bounding box center [638, 292] width 768 height 56
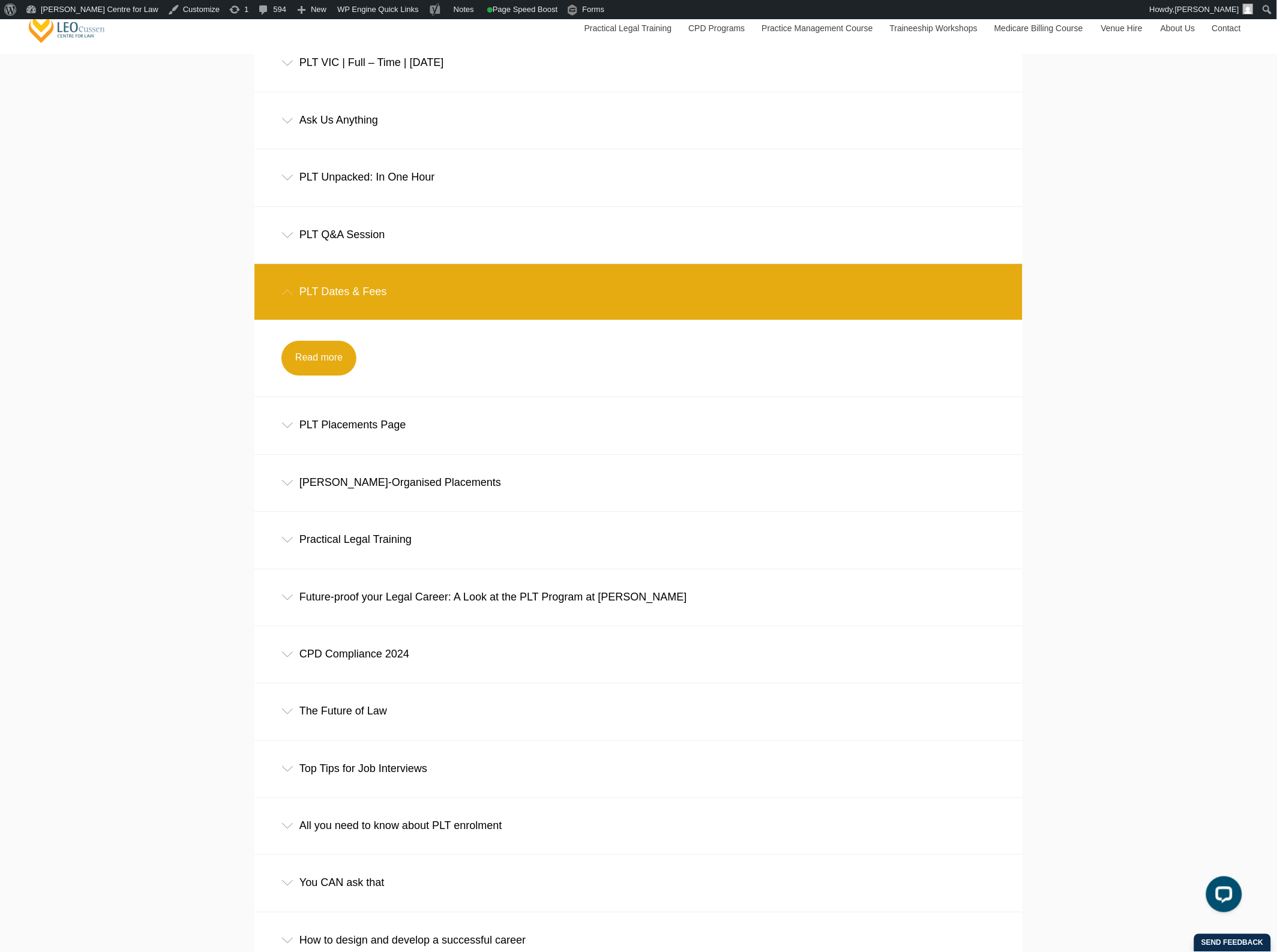
click at [457, 307] on div "PLT Dates & Fees" at bounding box center [638, 292] width 768 height 56
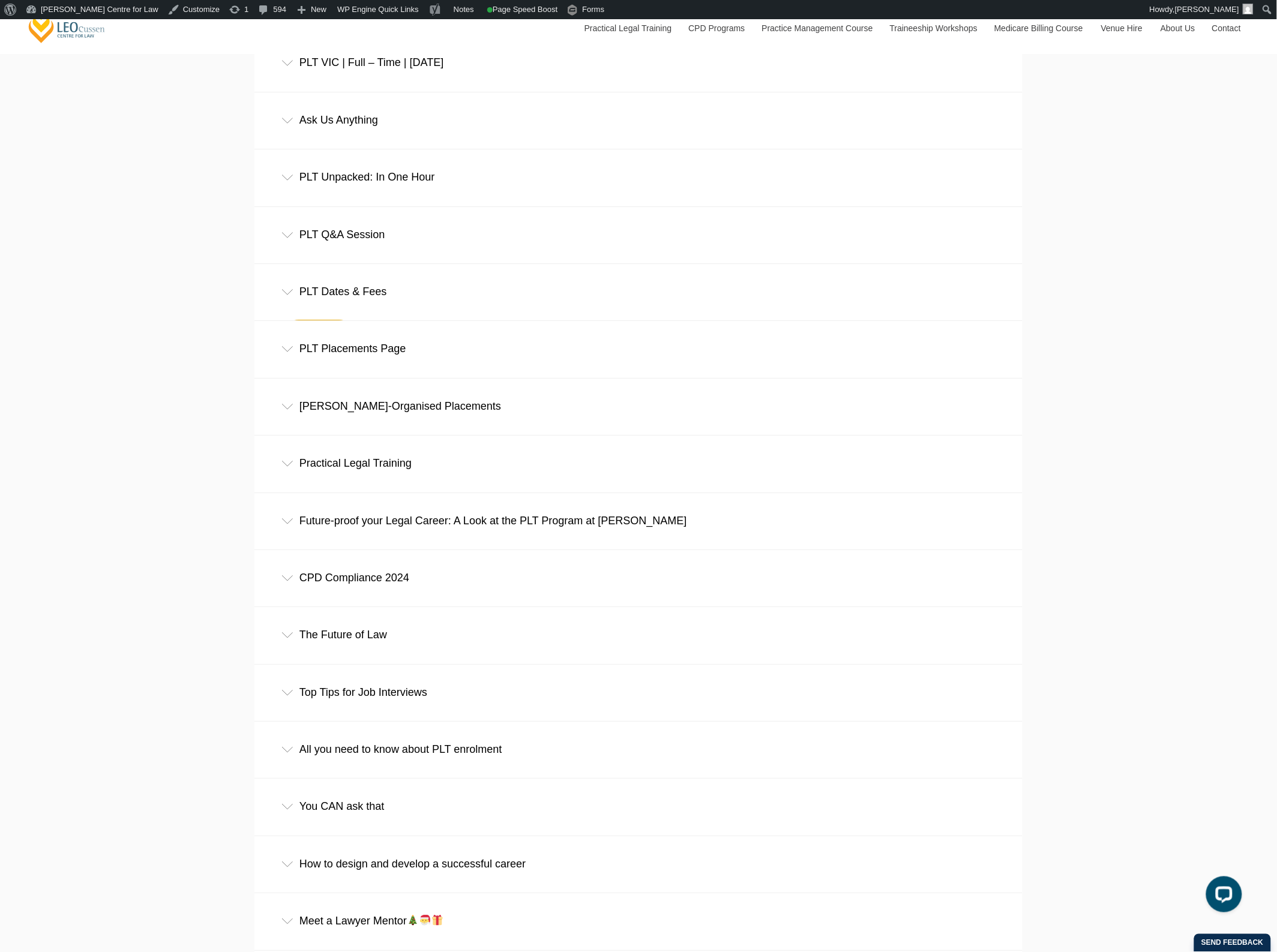
click at [445, 363] on div "PLT Placements Page" at bounding box center [638, 349] width 768 height 56
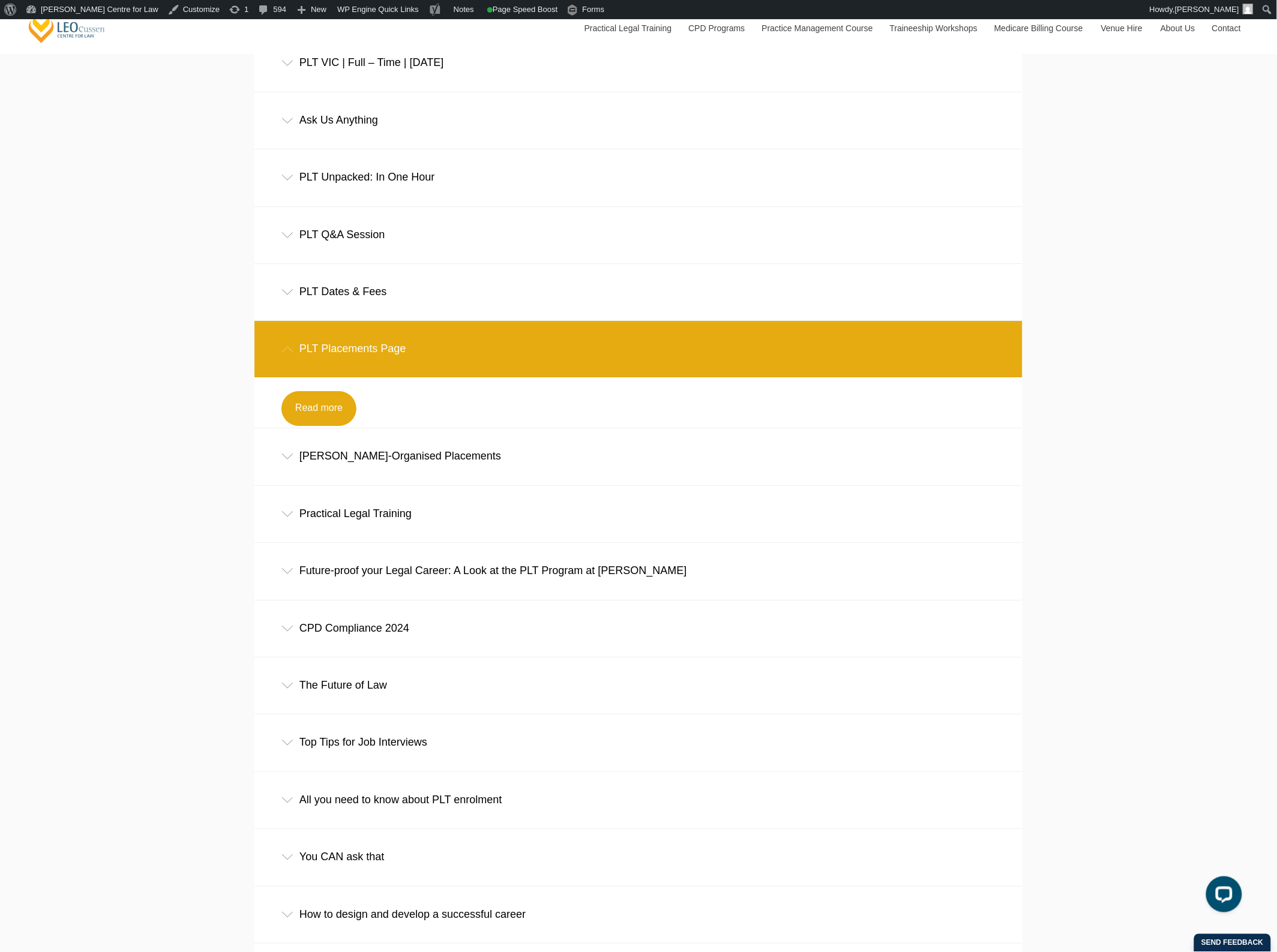
click at [445, 366] on div "PLT Placements Page" at bounding box center [638, 349] width 768 height 56
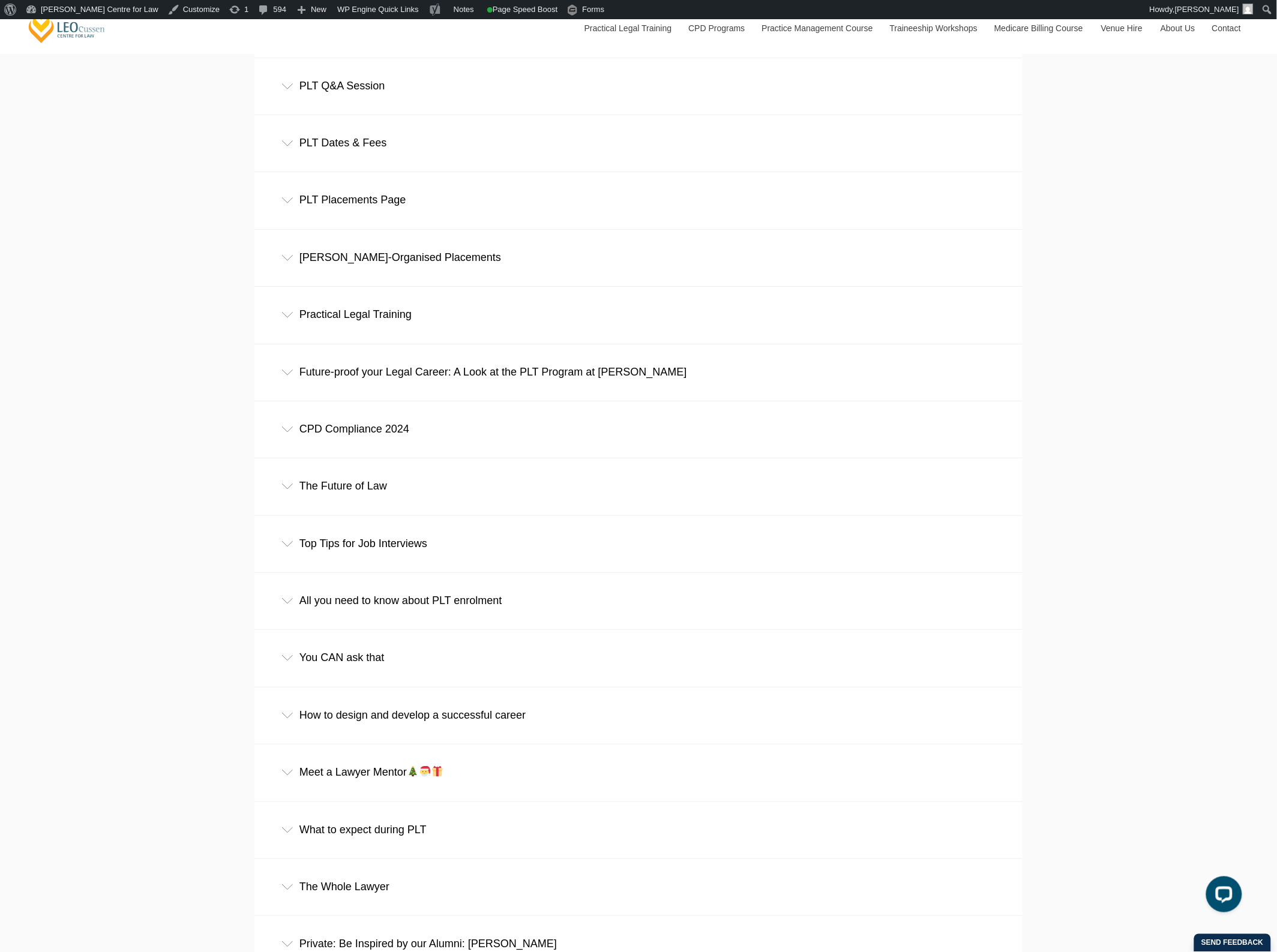
scroll to position [6600, 0]
click at [488, 284] on div "Leo Cussen-Organised Placements" at bounding box center [638, 257] width 768 height 56
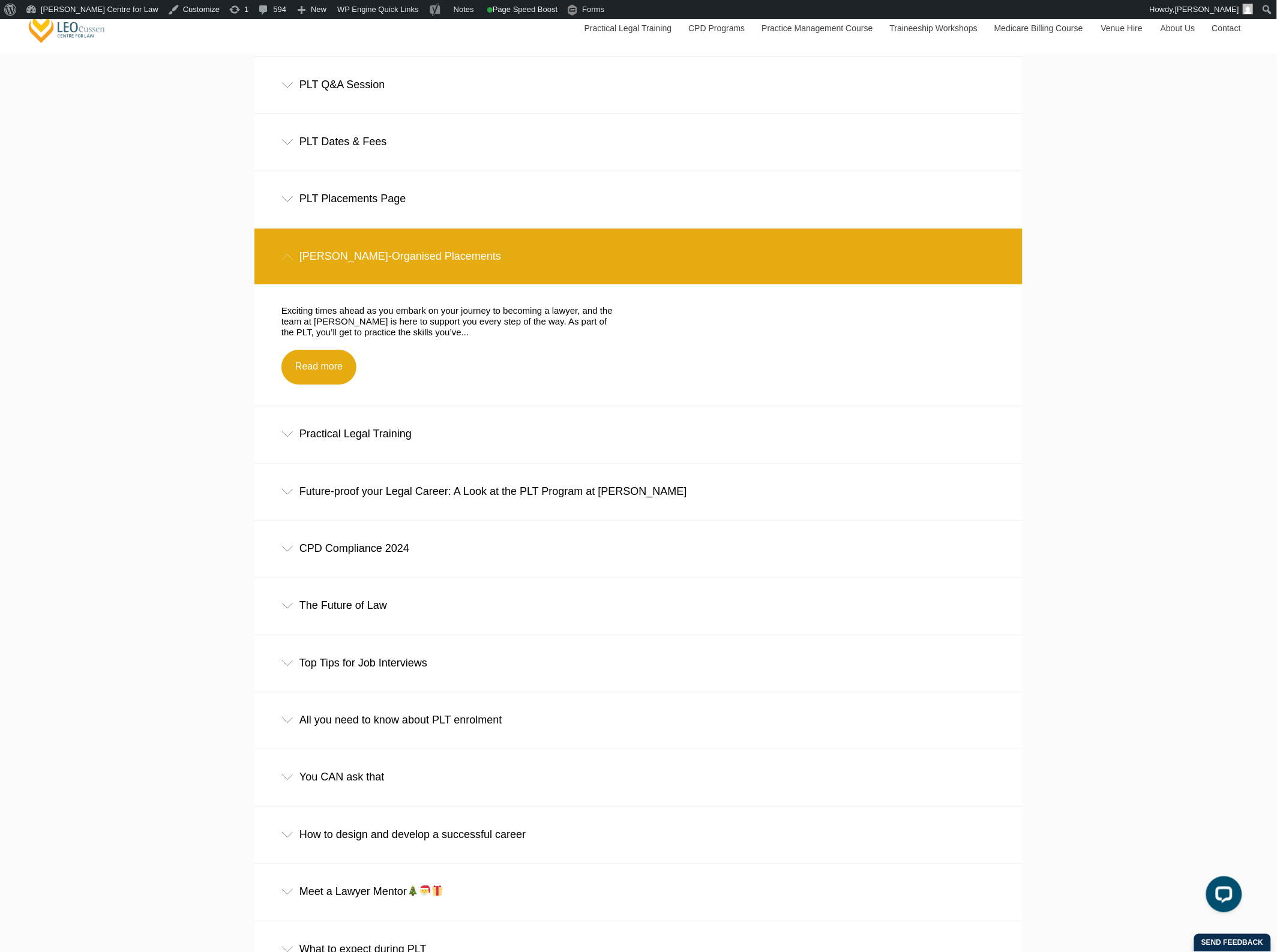
click at [485, 279] on div "Leo Cussen-Organised Placements" at bounding box center [638, 257] width 768 height 56
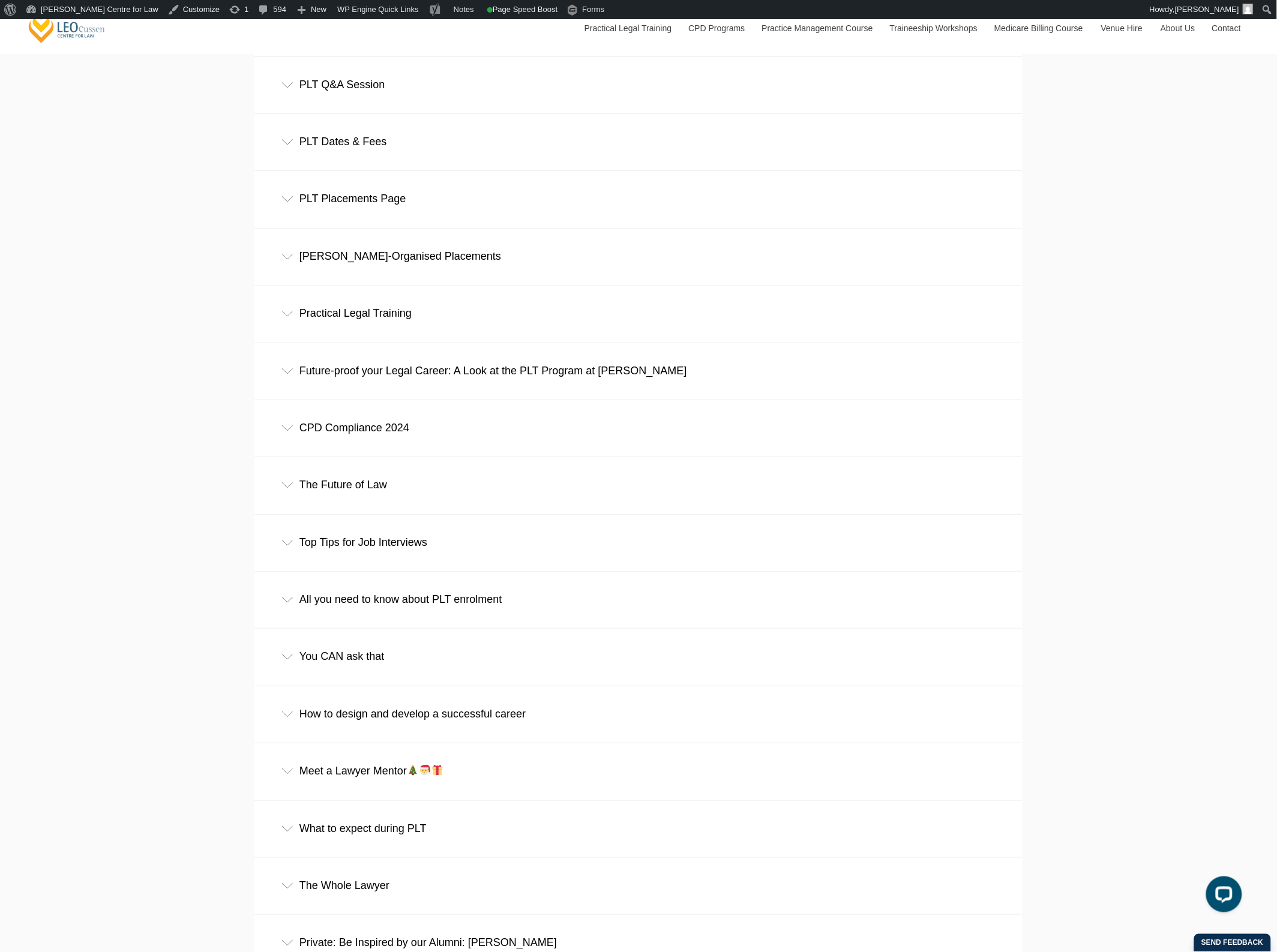
click at [414, 341] on div "Practical Legal Training" at bounding box center [638, 314] width 768 height 56
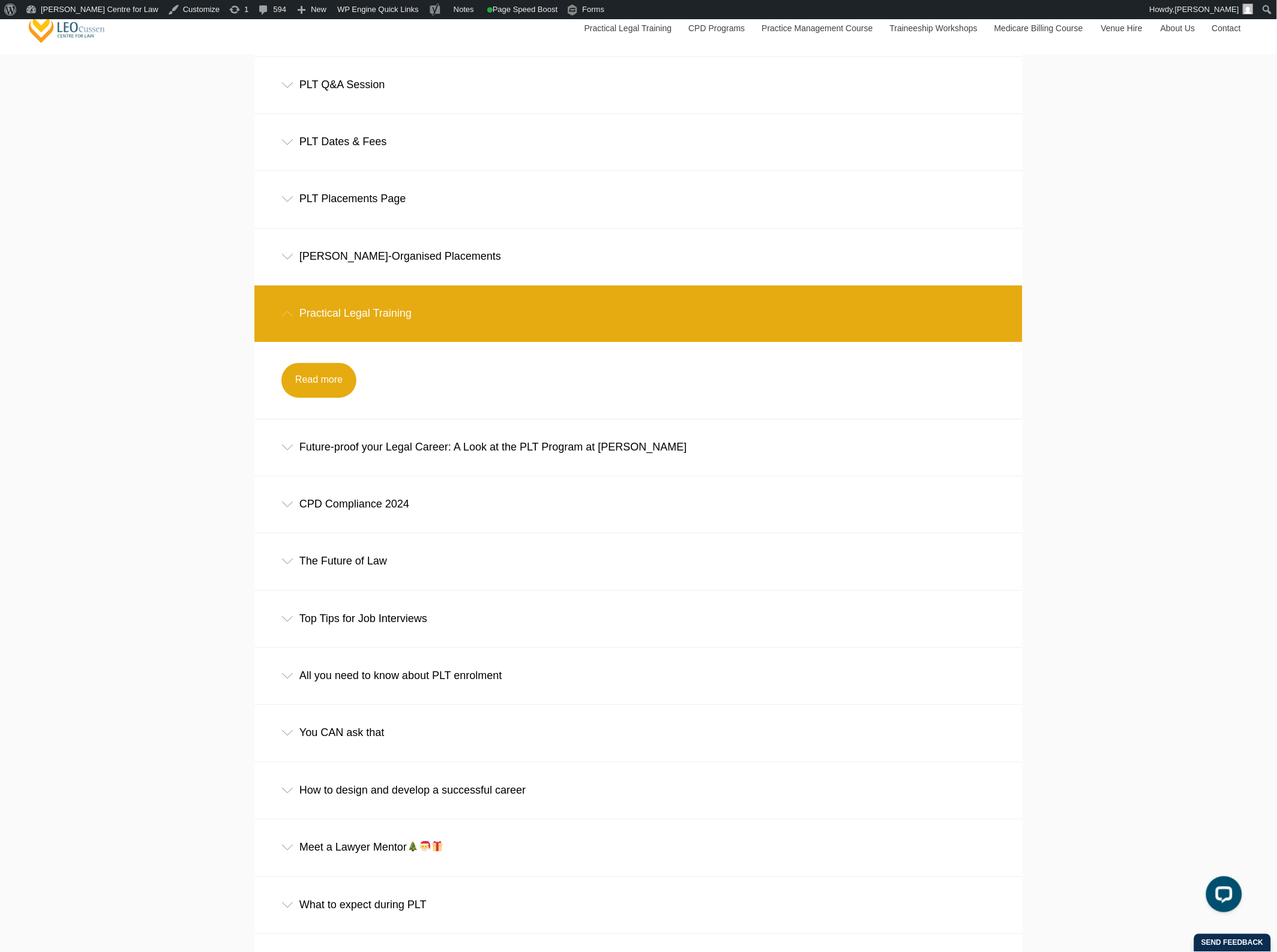
click at [411, 338] on div "Practical Legal Training" at bounding box center [638, 314] width 768 height 56
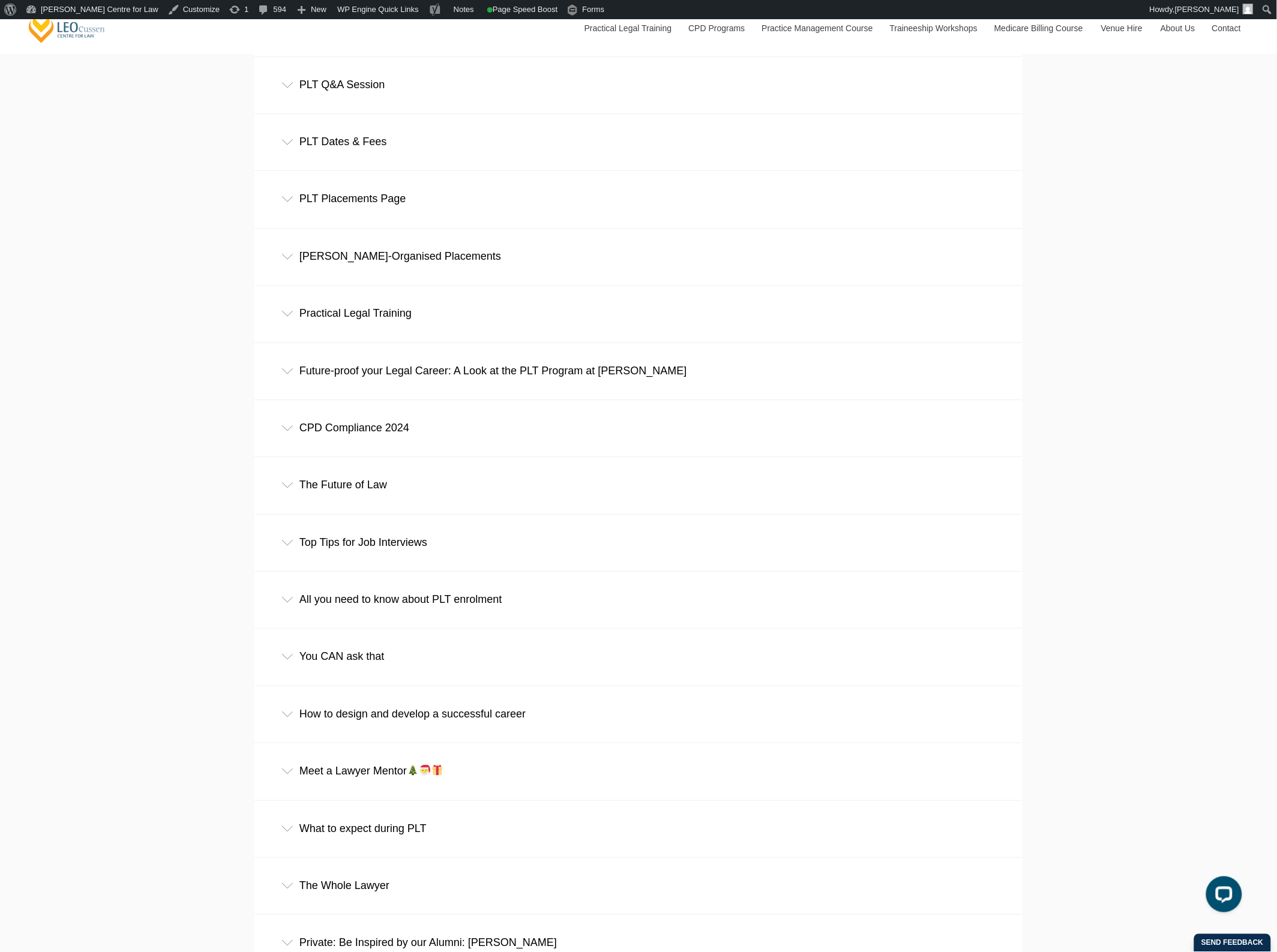
click at [405, 391] on div "Future-proof your Legal Career: A Look at the PLT Program at Leo Cussen" at bounding box center [638, 371] width 768 height 56
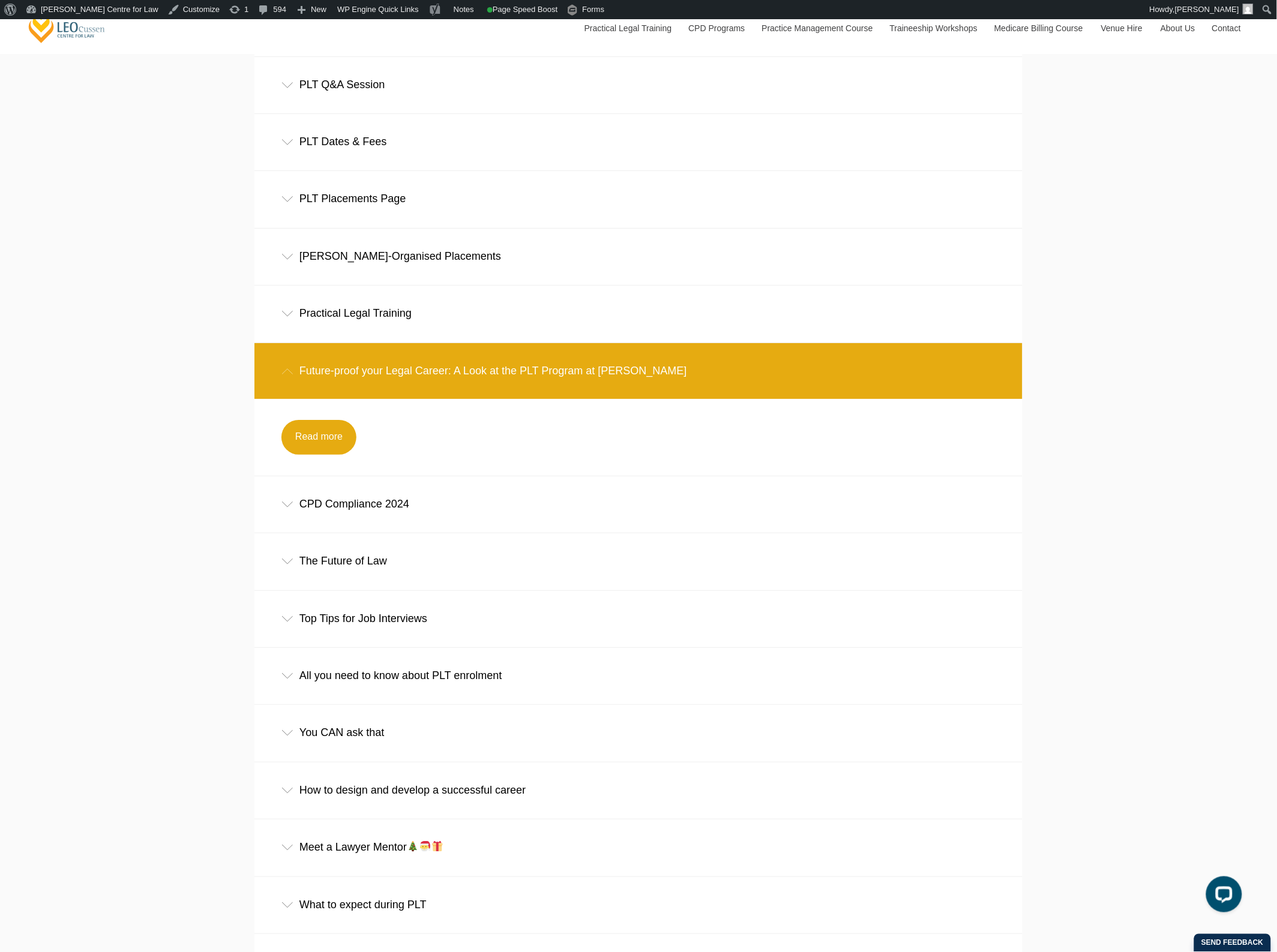
click at [405, 393] on div "Future-proof your Legal Career: A Look at the PLT Program at Leo Cussen" at bounding box center [638, 371] width 768 height 56
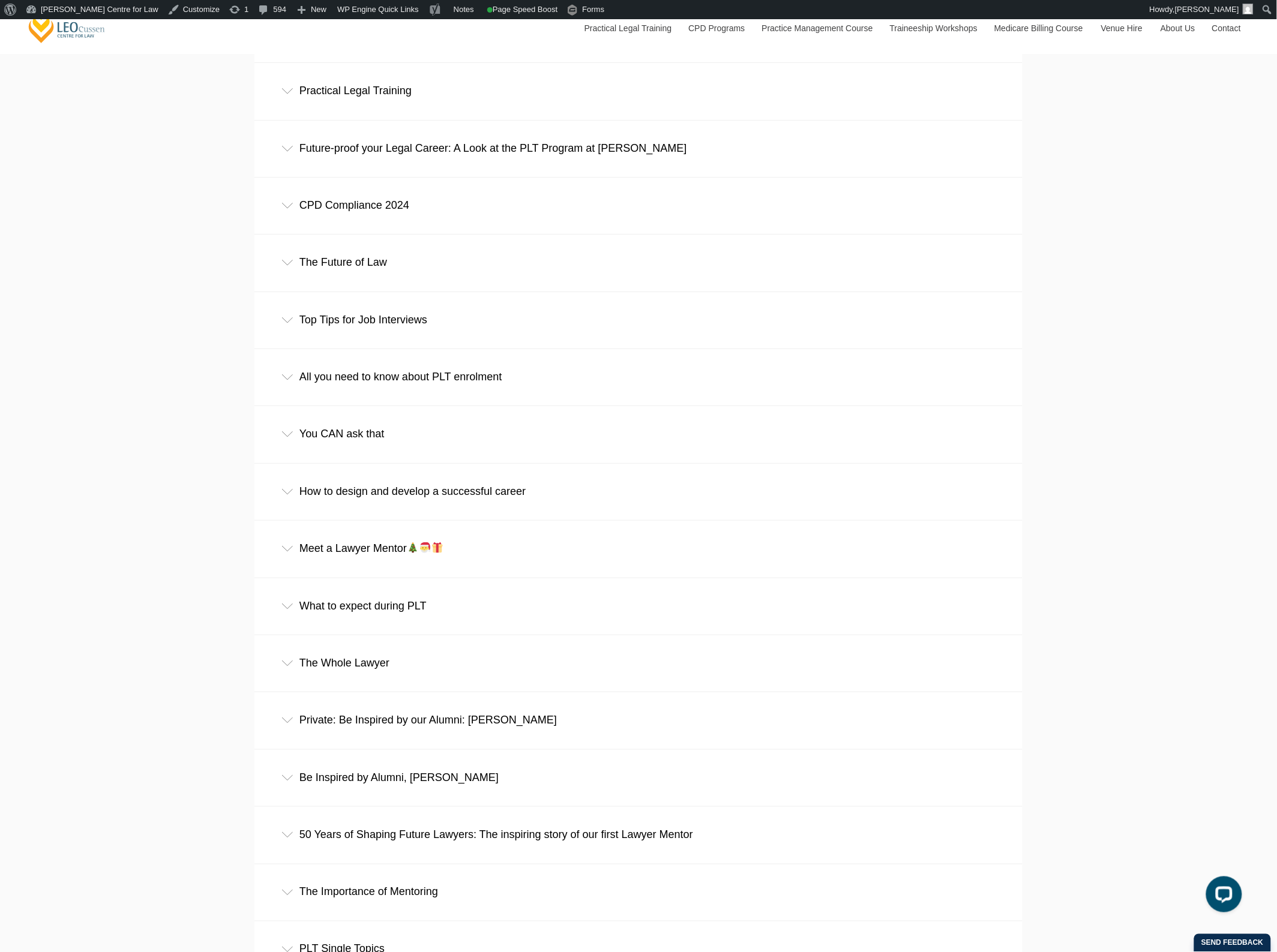
scroll to position [6826, 0]
click at [356, 162] on div "Future-proof your Legal Career: A Look at the PLT Program at Leo Cussen" at bounding box center [638, 146] width 768 height 56
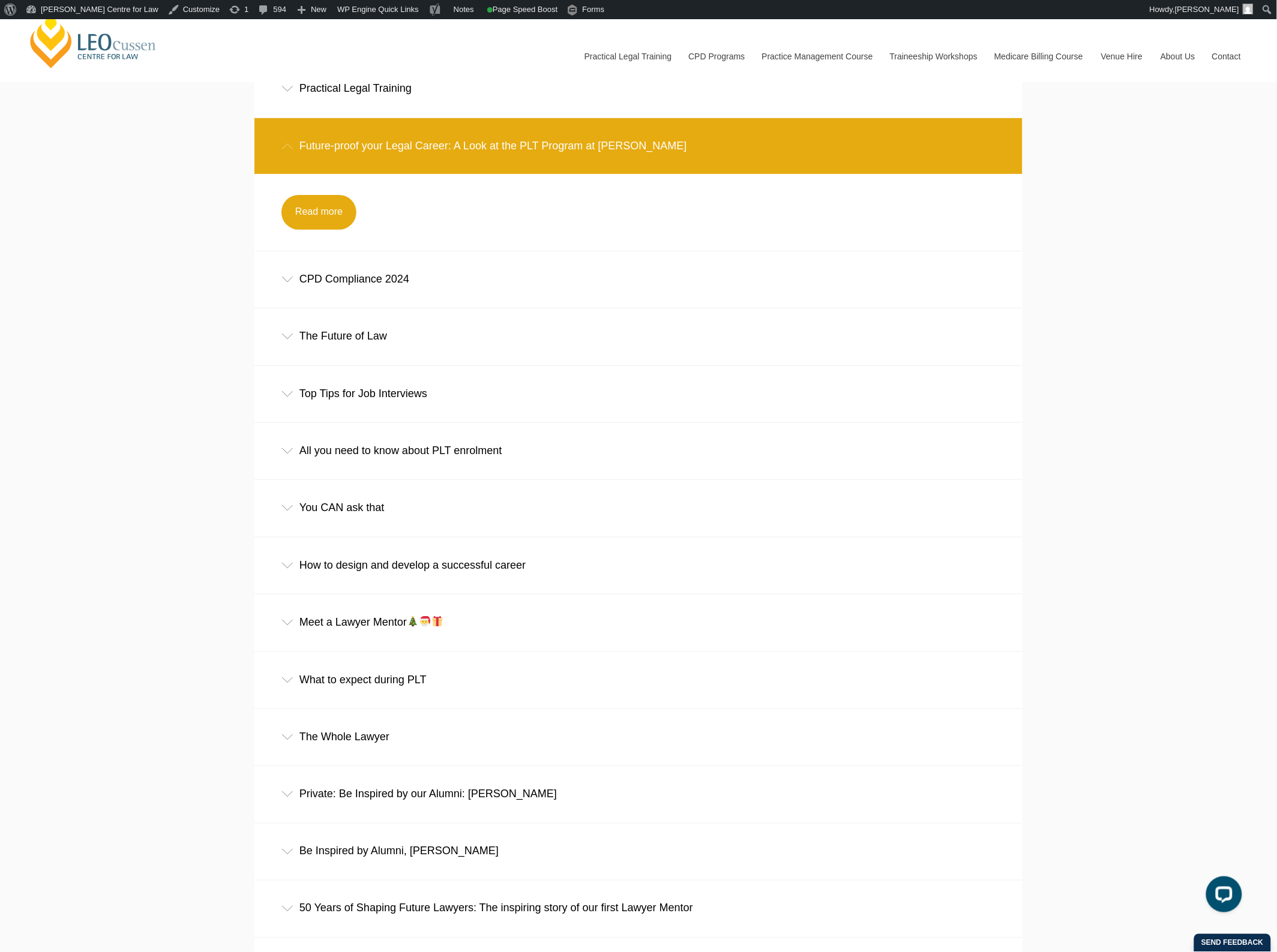
click at [443, 307] on div "CPD Compliance 2024" at bounding box center [638, 279] width 768 height 56
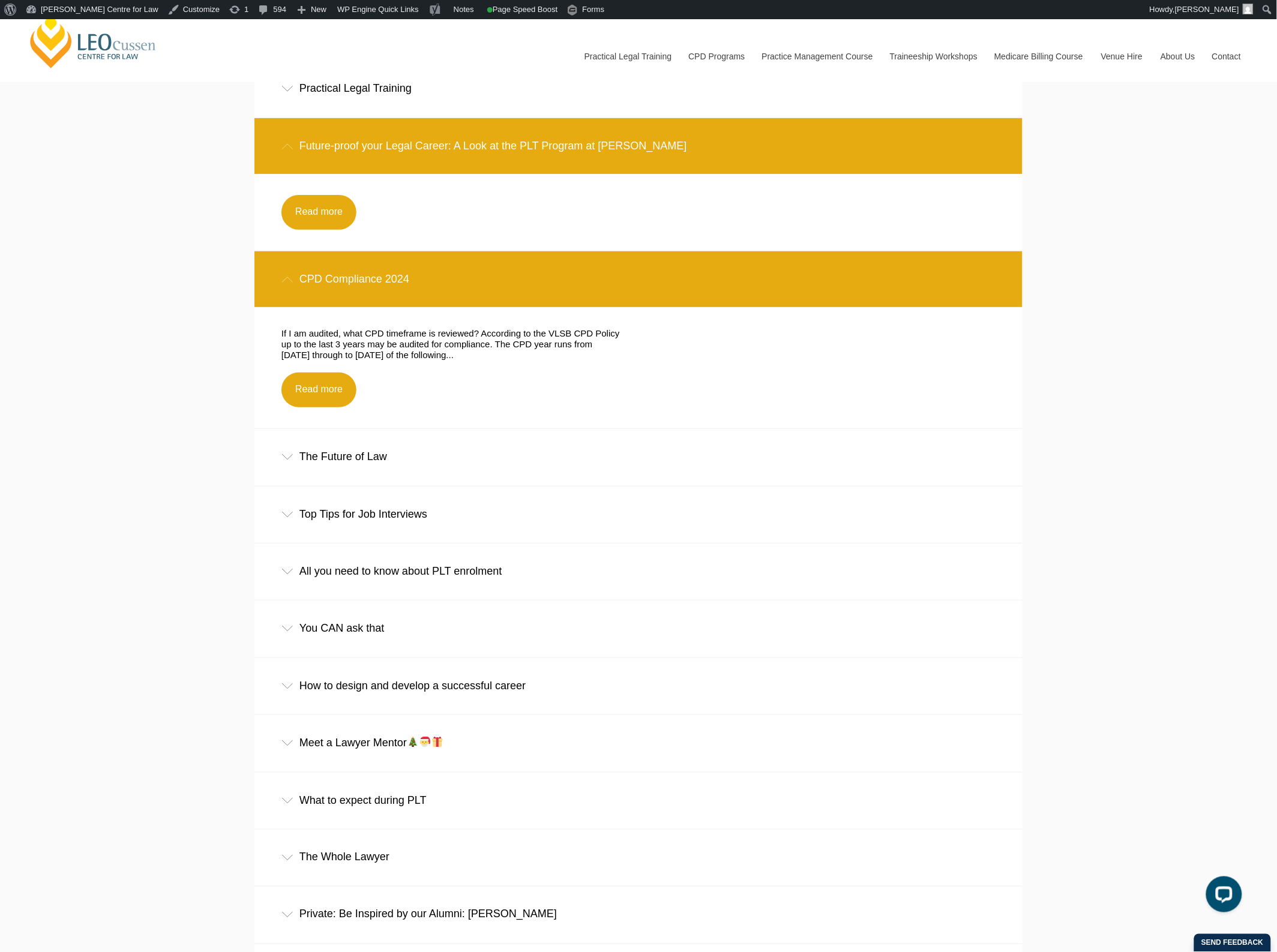
click at [447, 295] on div "CPD Compliance 2024" at bounding box center [638, 279] width 768 height 56
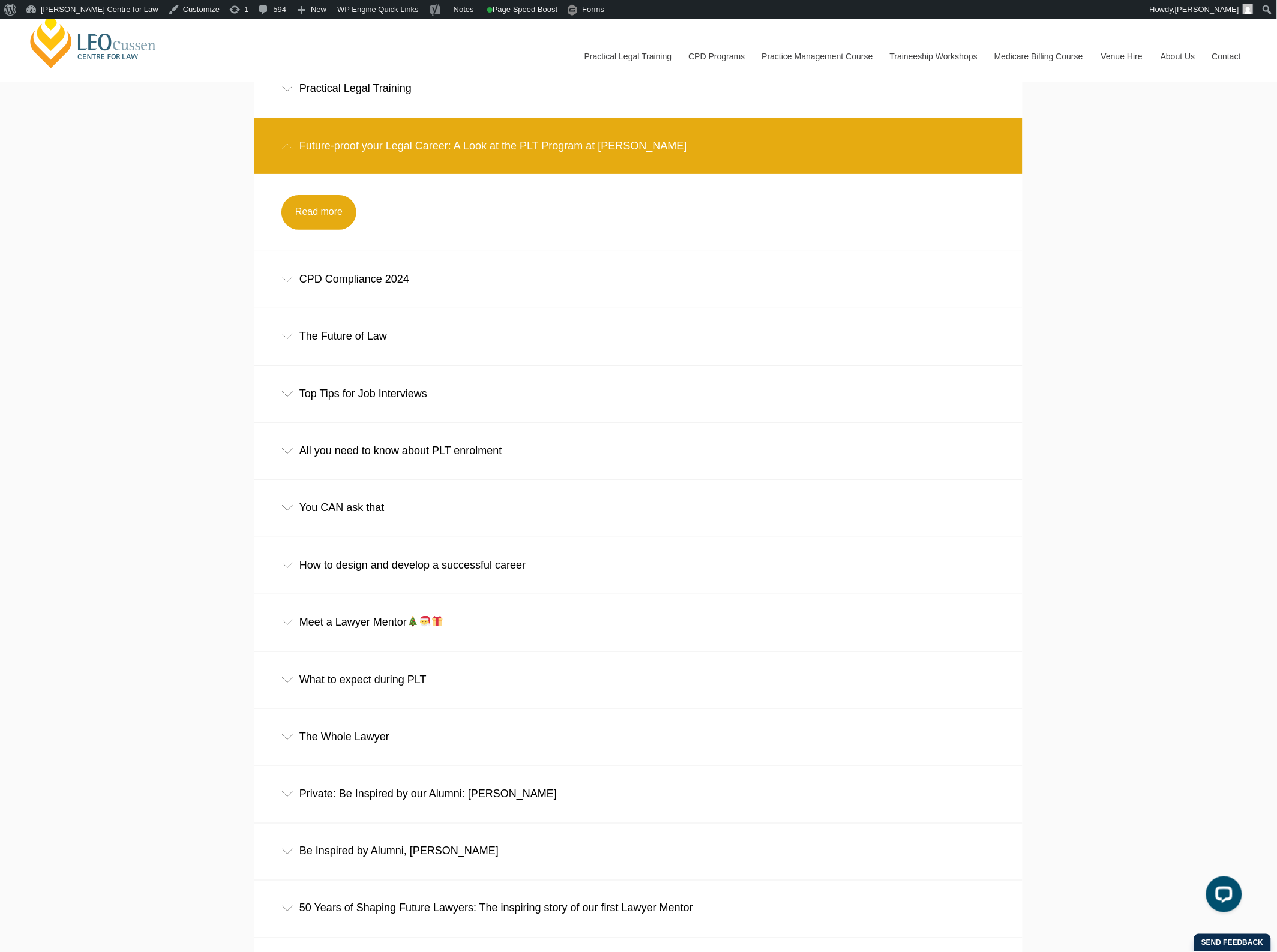
click at [441, 354] on div "The Future of Law" at bounding box center [638, 337] width 768 height 56
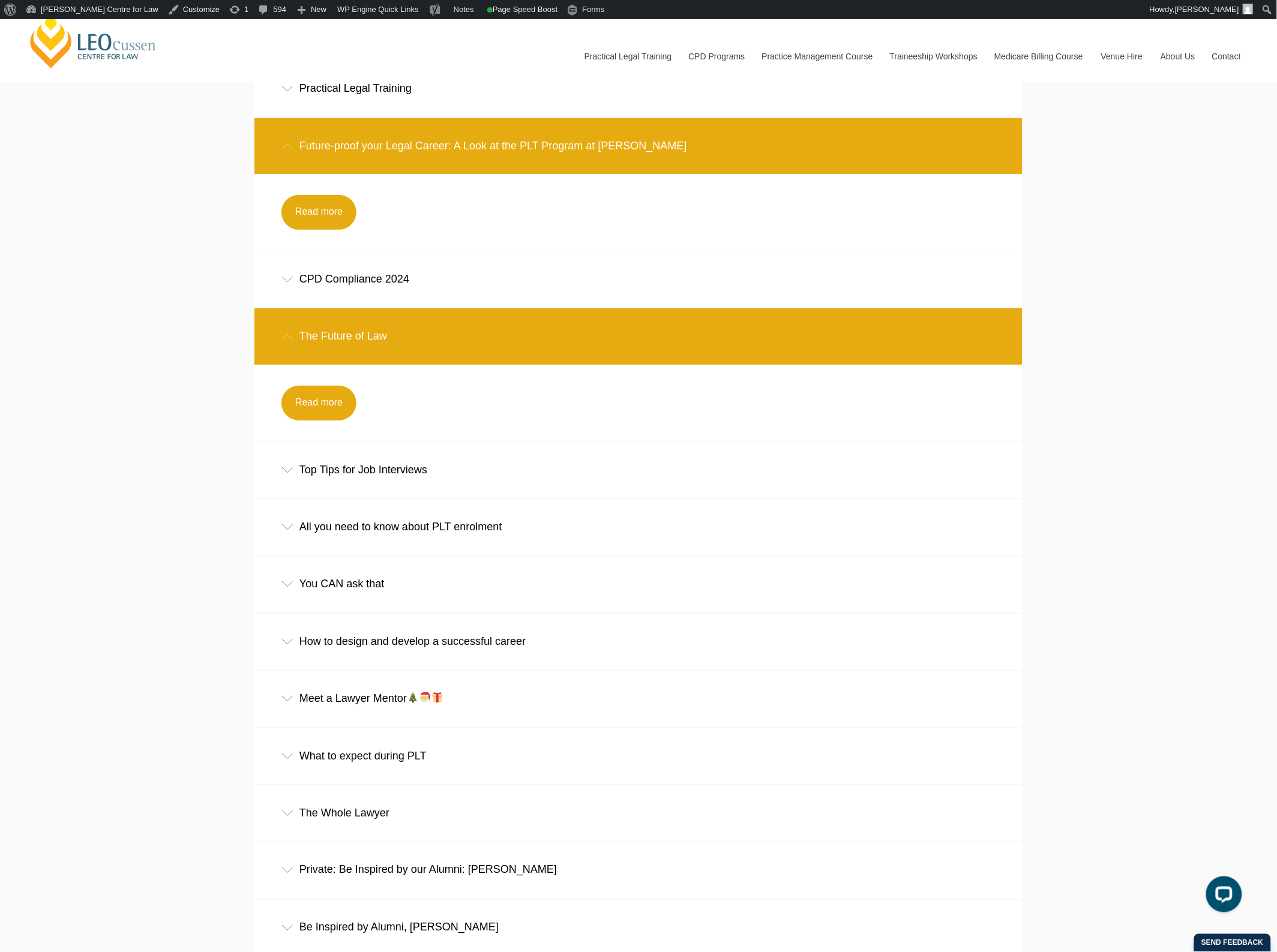
click at [441, 354] on div "The Future of Law" at bounding box center [638, 337] width 768 height 56
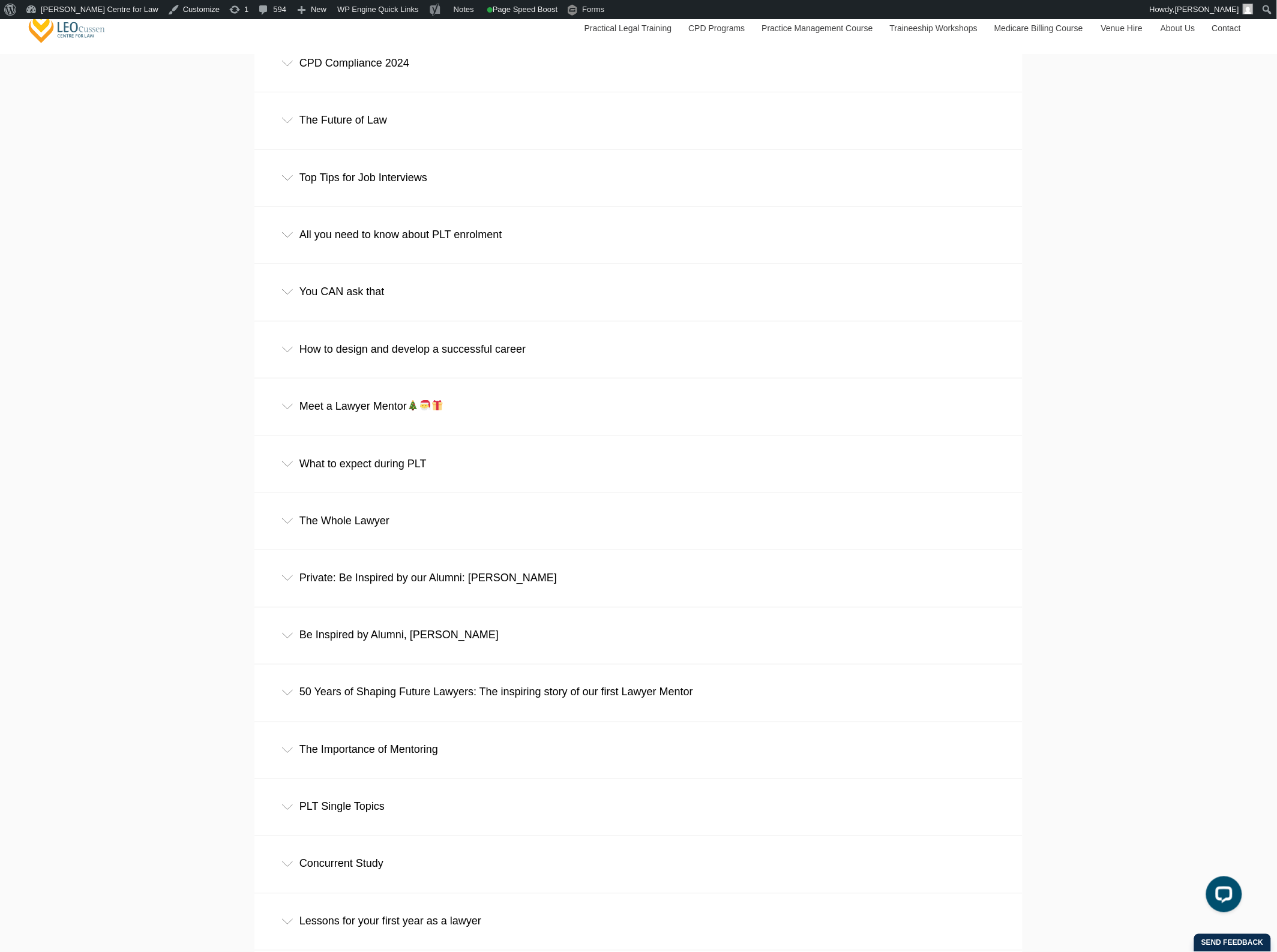
scroll to position [7051, 0]
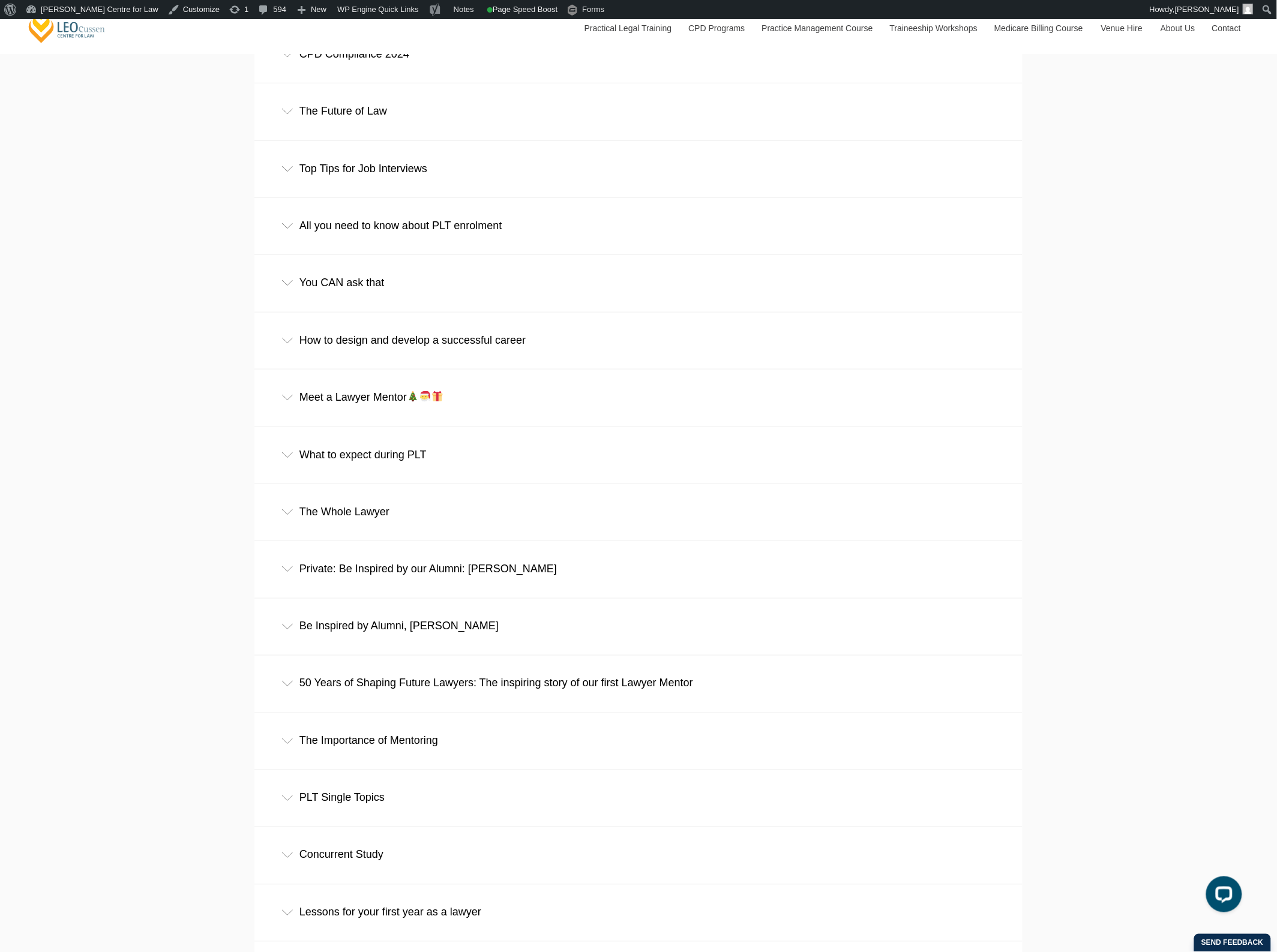
click at [400, 311] on div "You CAN ask that" at bounding box center [638, 283] width 768 height 56
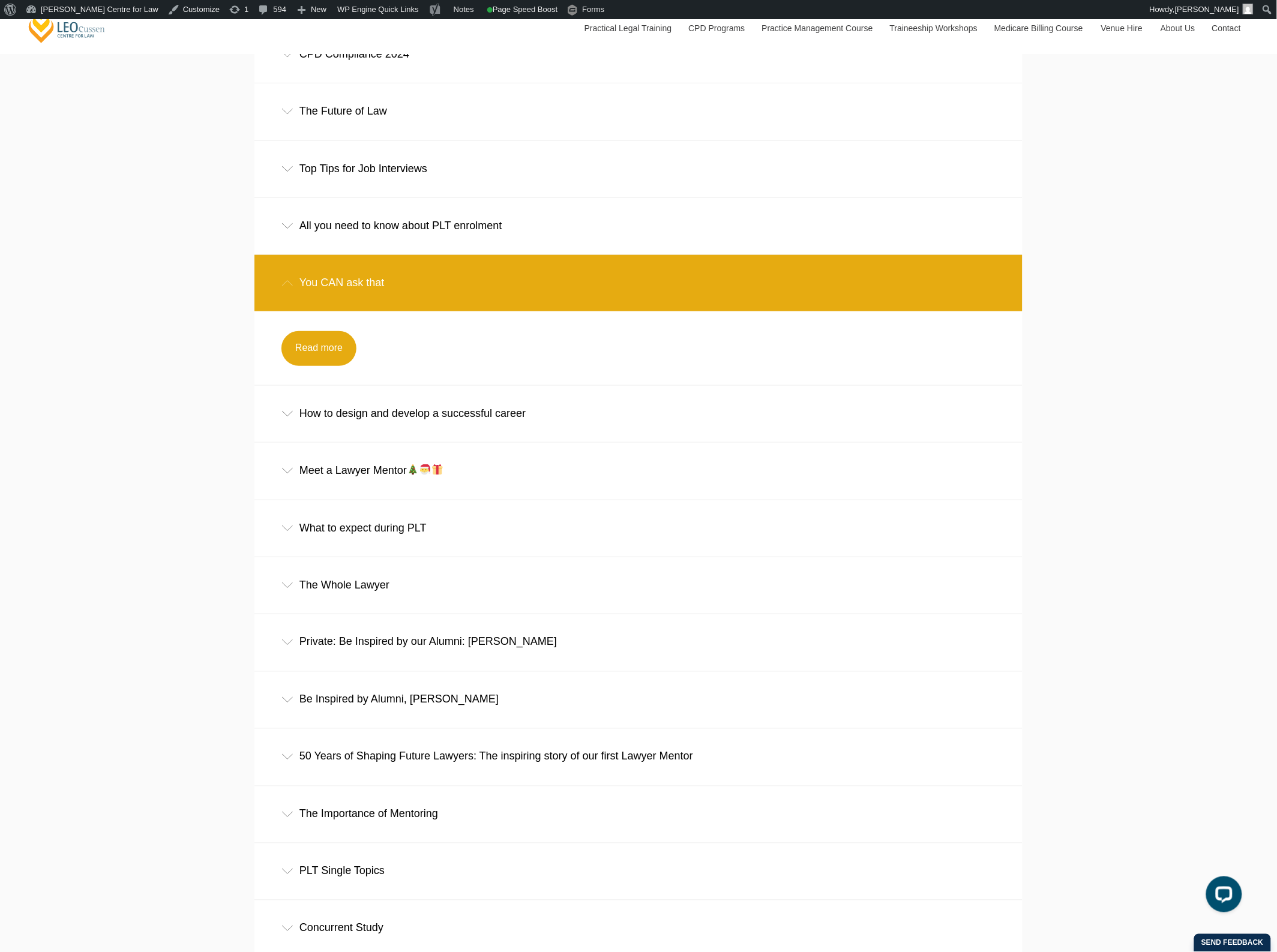
click at [400, 311] on div "You CAN ask that" at bounding box center [638, 283] width 768 height 56
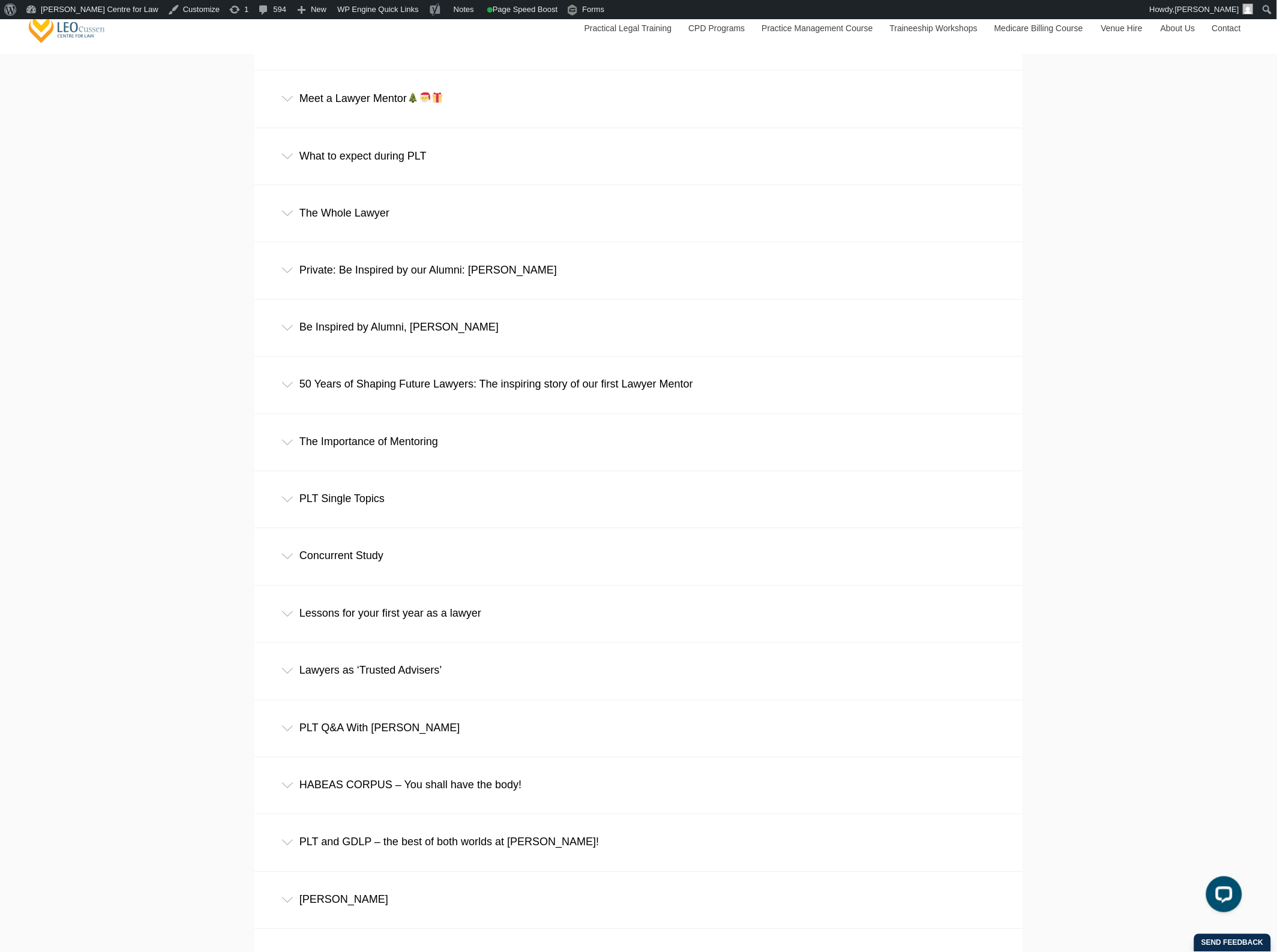
scroll to position [7351, 0]
click at [396, 150] on div "What to expect during PLT" at bounding box center [638, 155] width 768 height 56
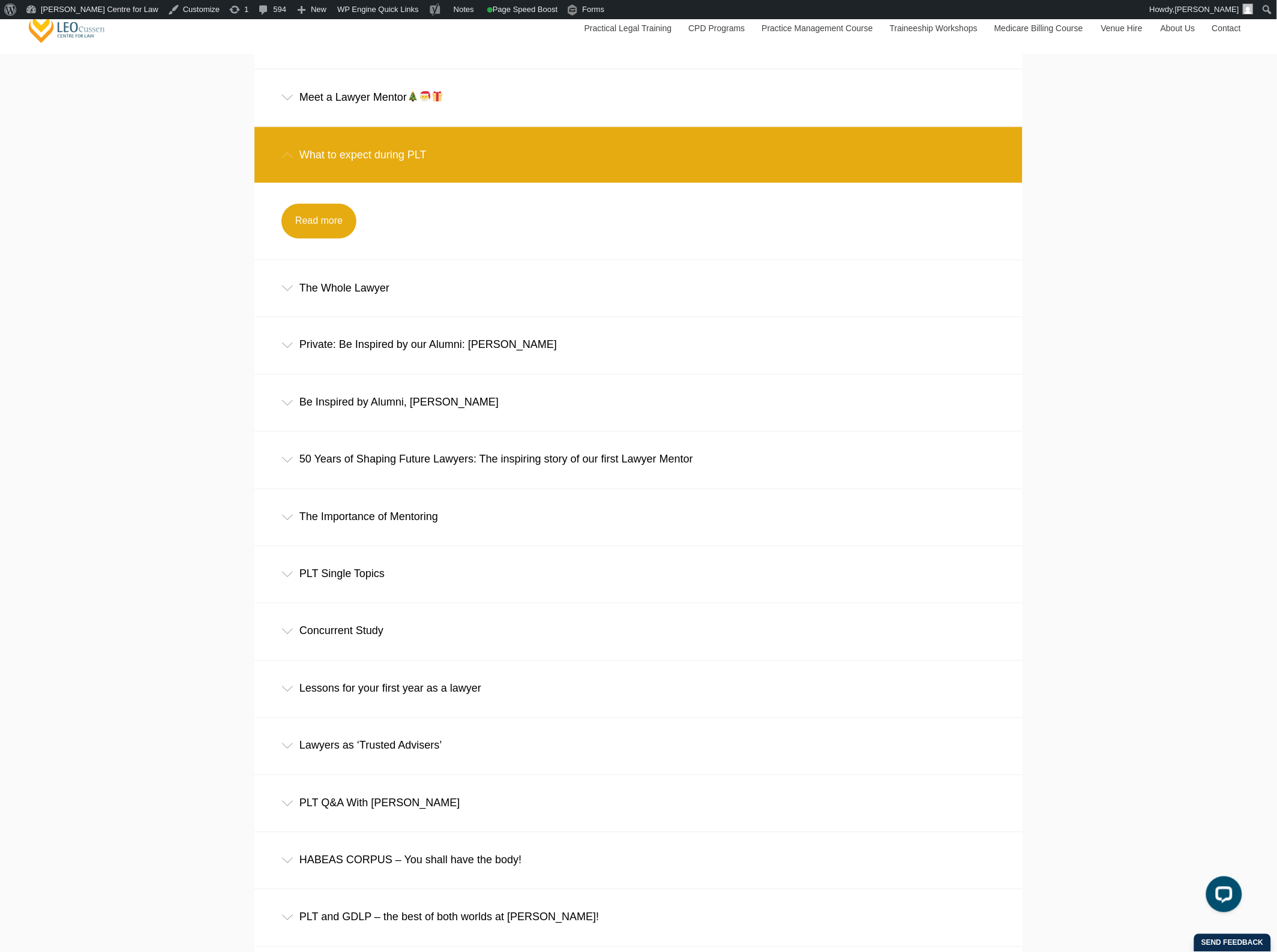
click at [394, 183] on div "What to expect during PLT" at bounding box center [638, 155] width 768 height 56
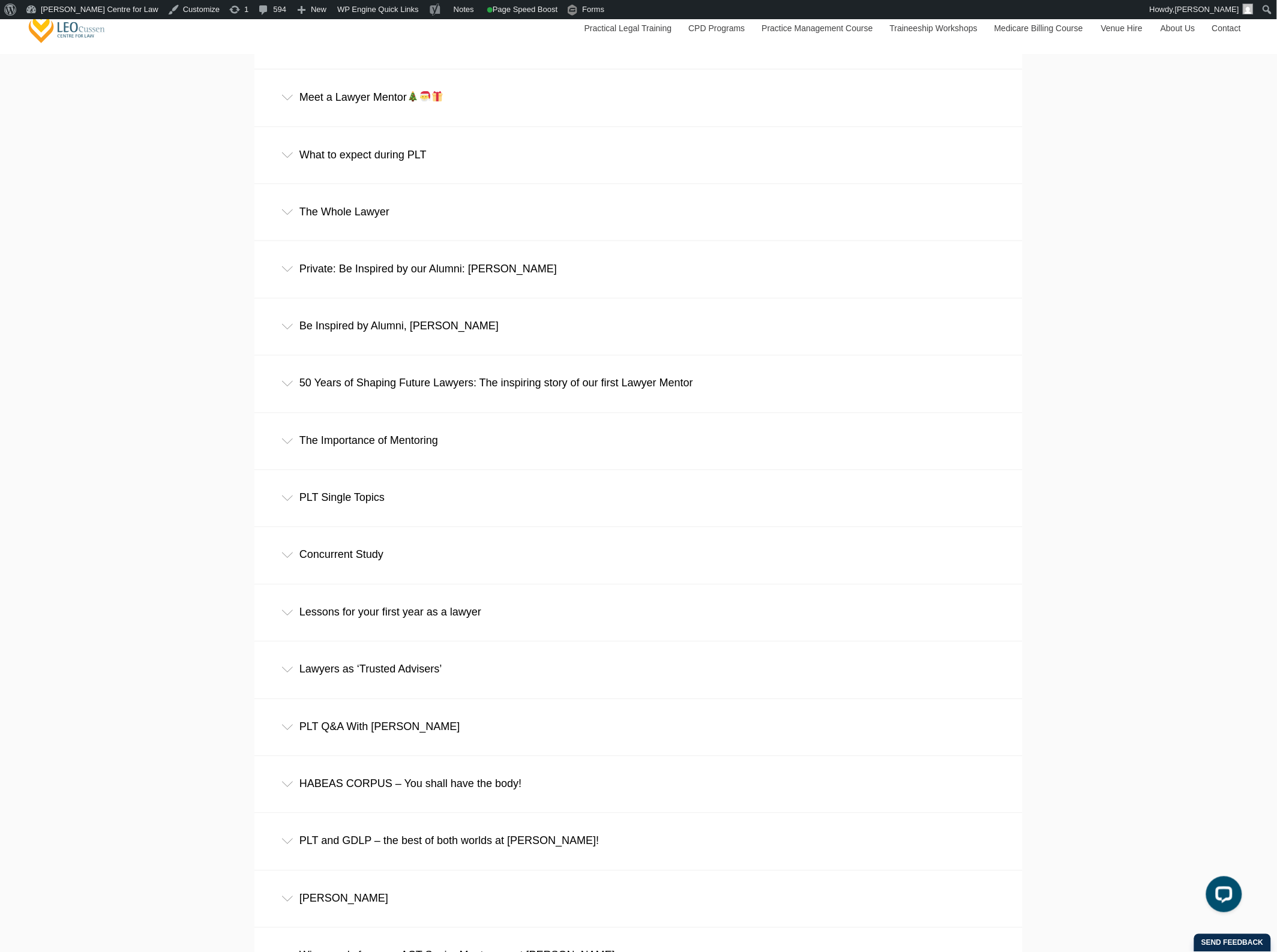
click at [331, 447] on div "The Importance of Mentoring" at bounding box center [638, 442] width 768 height 56
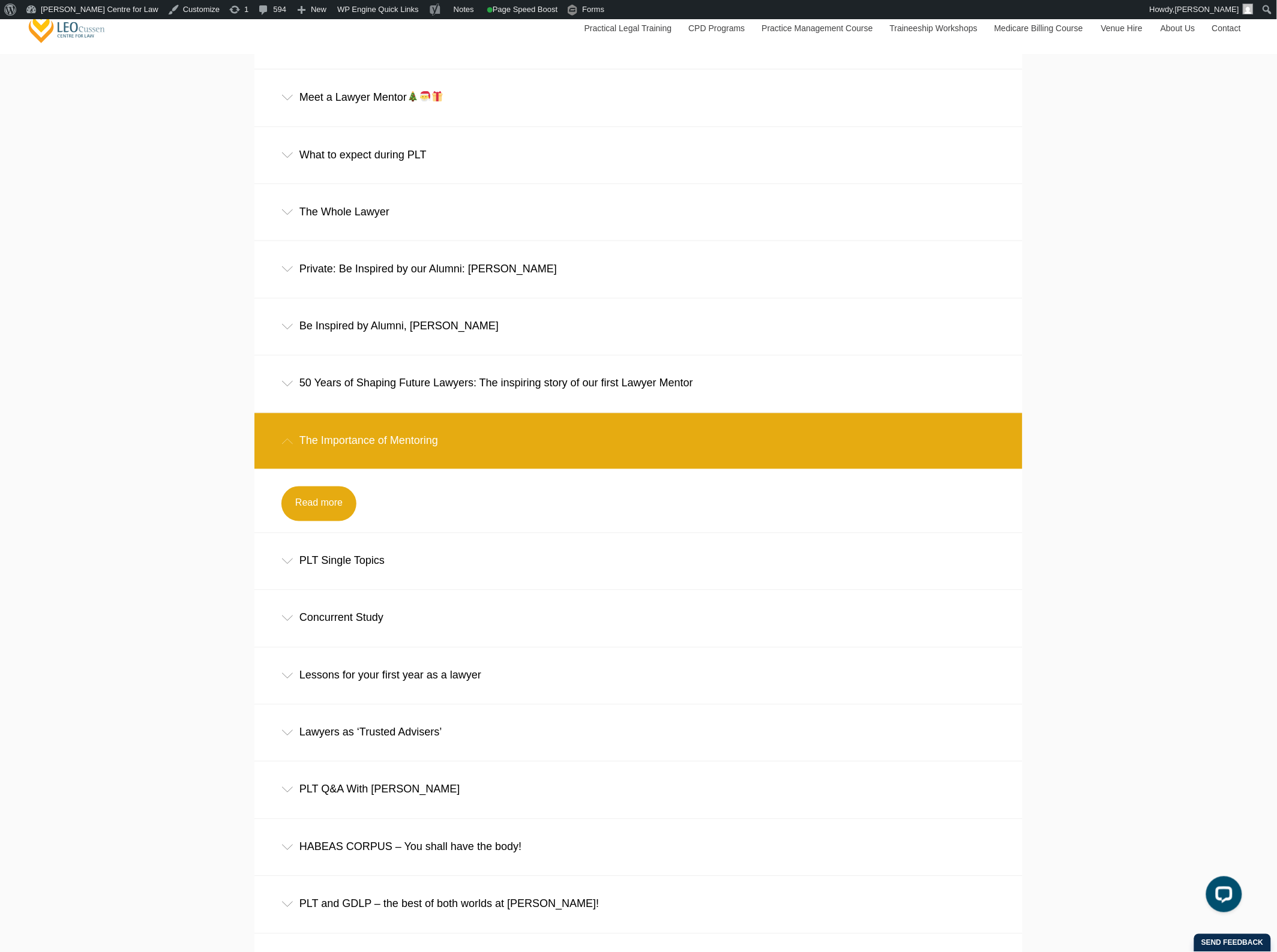
click at [332, 451] on div "The Importance of Mentoring" at bounding box center [638, 442] width 768 height 56
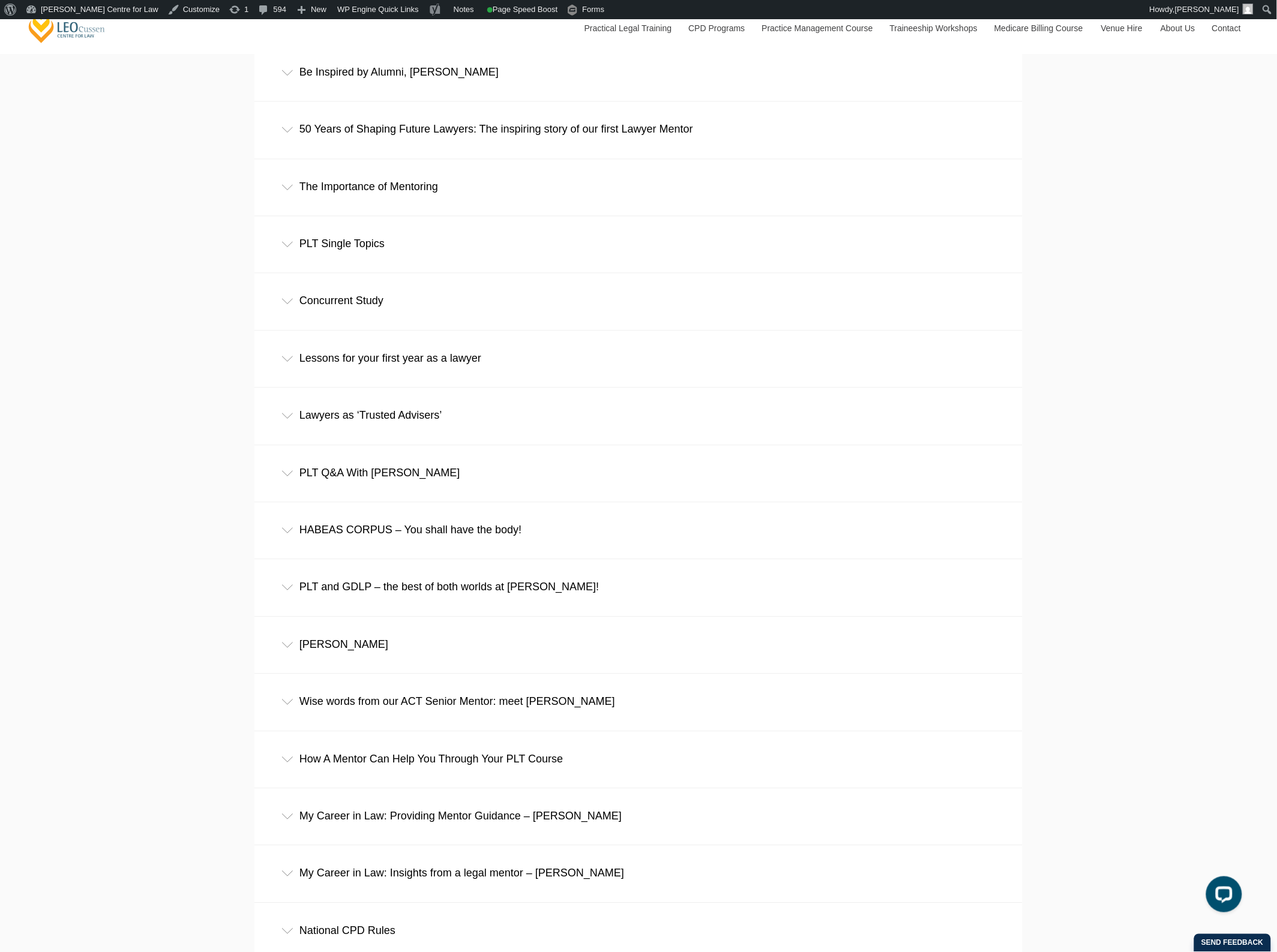
scroll to position [7651, 0]
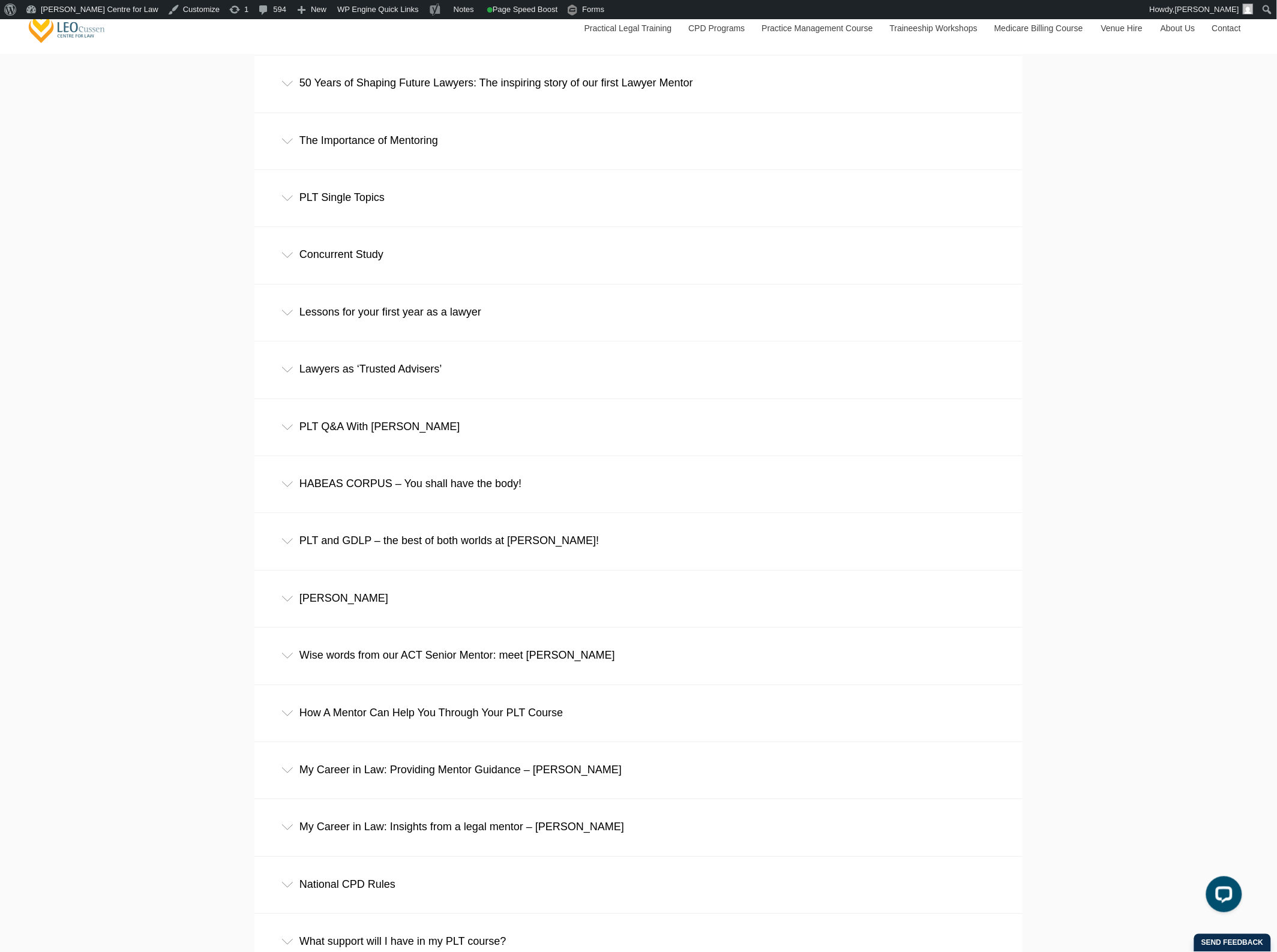
click at [388, 227] on div "Are you an overseas qualified lawyer or a requalifying lawyer wanting to practi…" at bounding box center [638, 226] width 768 height 1
click at [391, 226] on div "PLT Single Topics" at bounding box center [638, 199] width 768 height 56
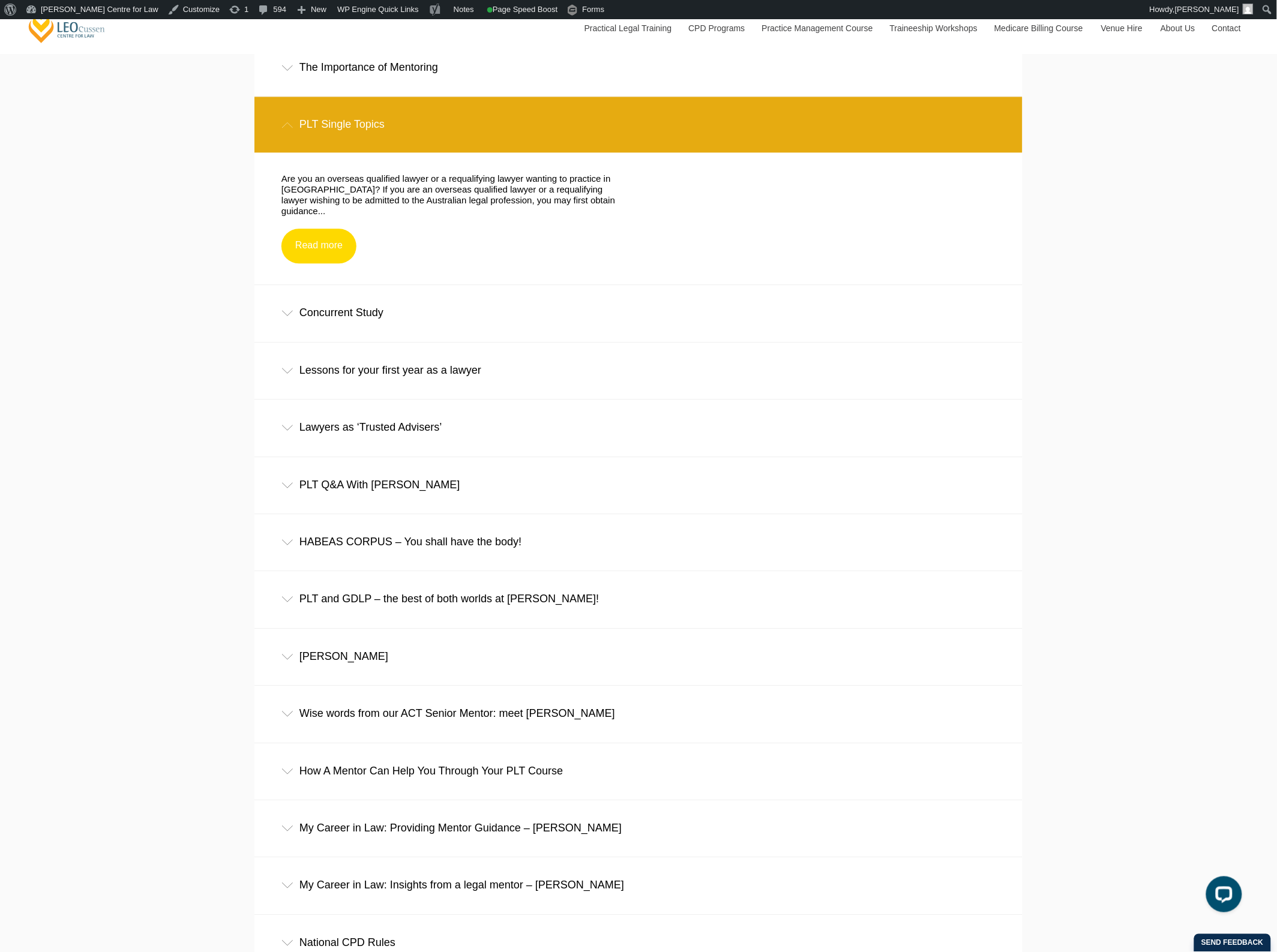
scroll to position [7726, 0]
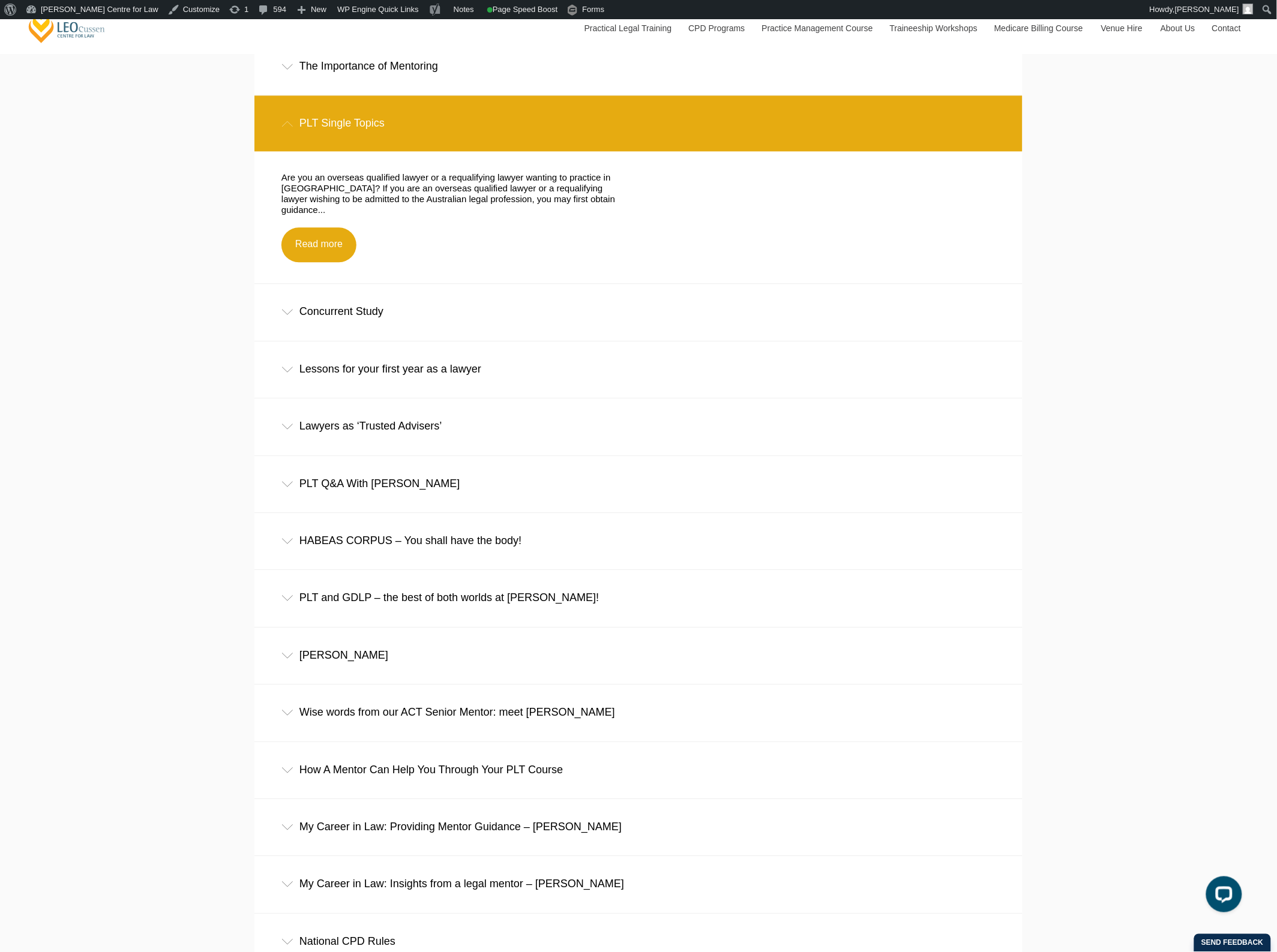
click at [513, 394] on div "Lessons for your first year as a lawyer" at bounding box center [638, 369] width 768 height 56
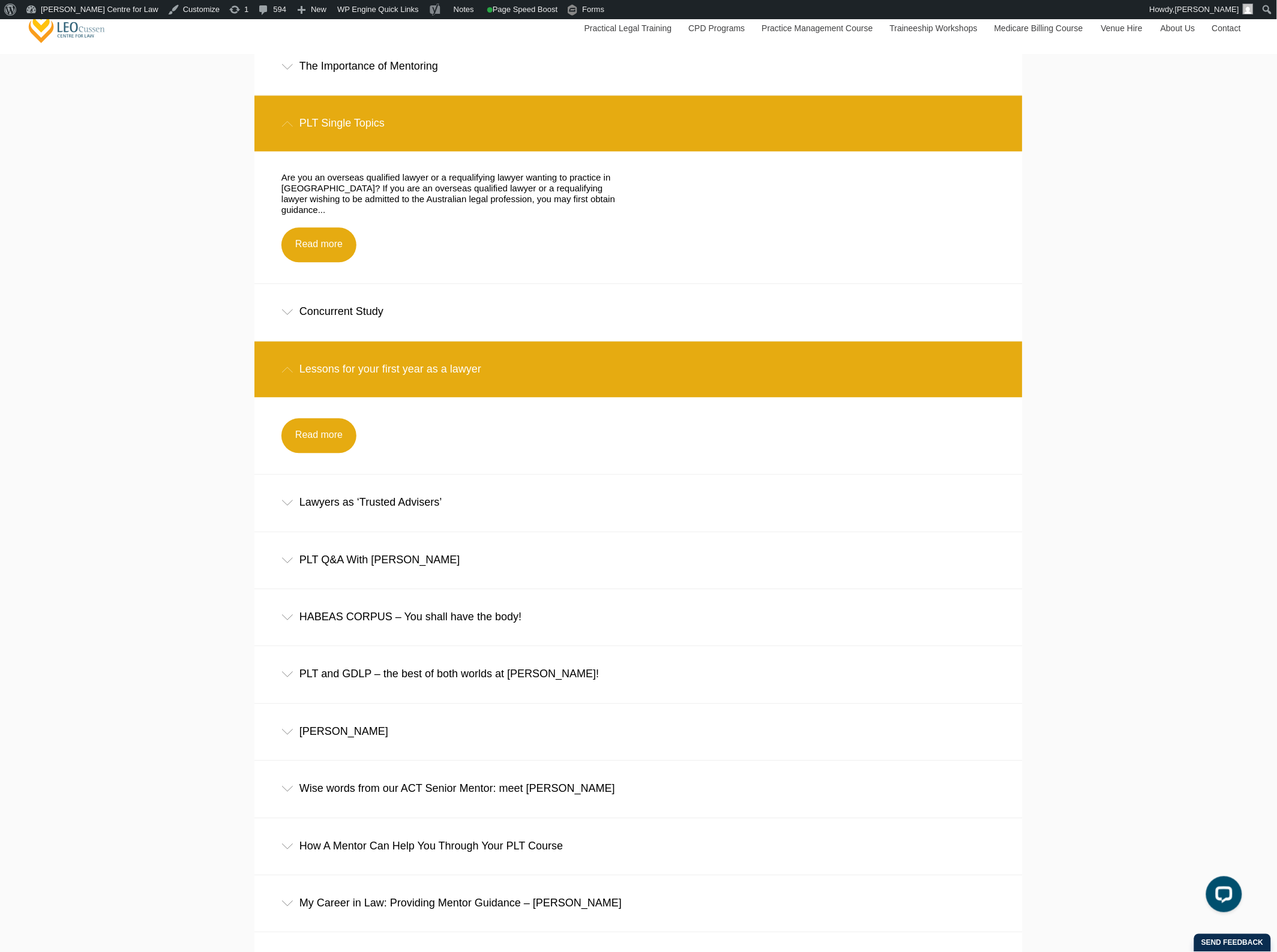
click at [514, 384] on div "Lessons for your first year as a lawyer" at bounding box center [638, 369] width 768 height 56
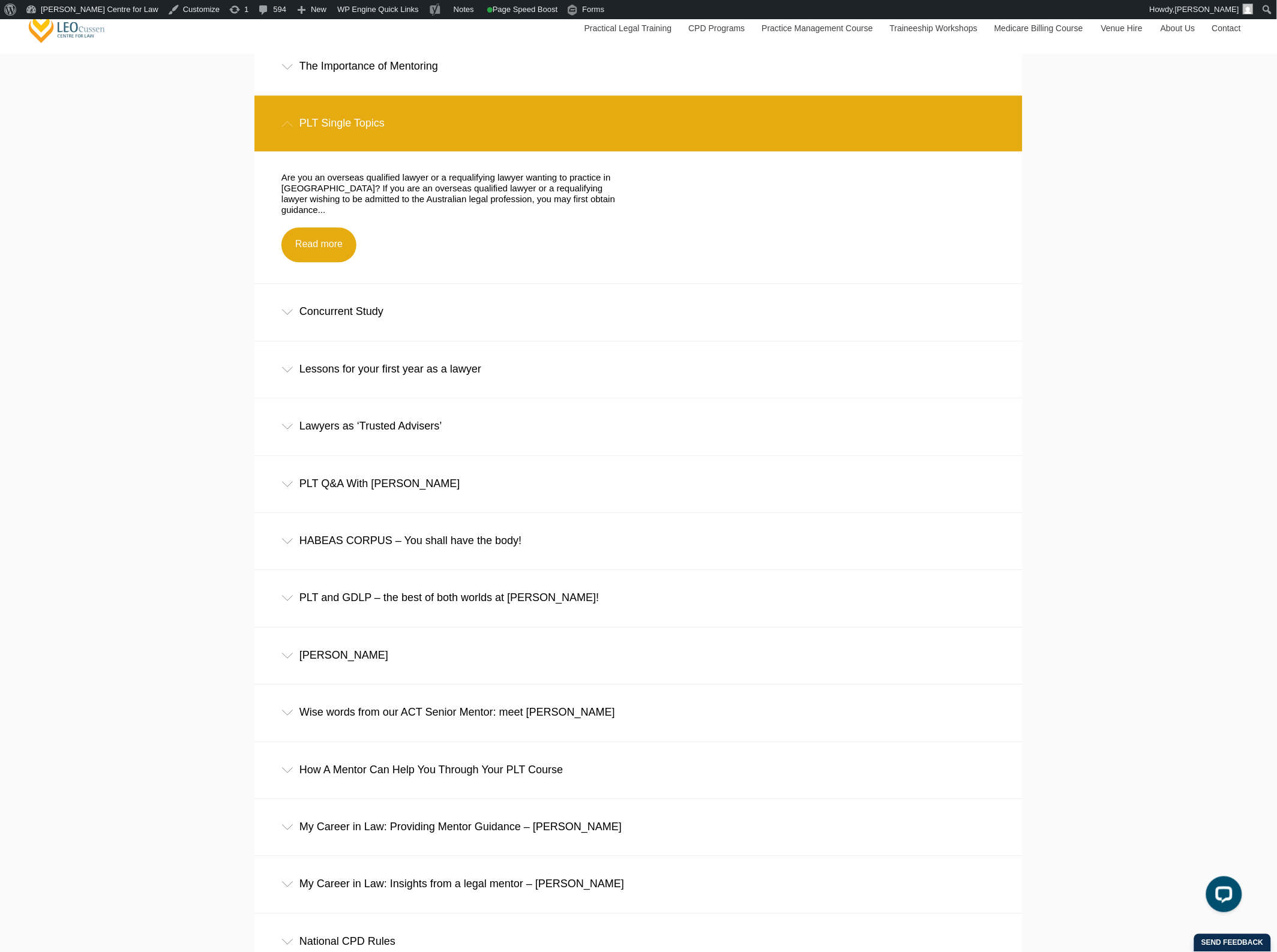
click at [510, 552] on div "HABEAS CORPUS – You shall have the body!" at bounding box center [638, 541] width 768 height 56
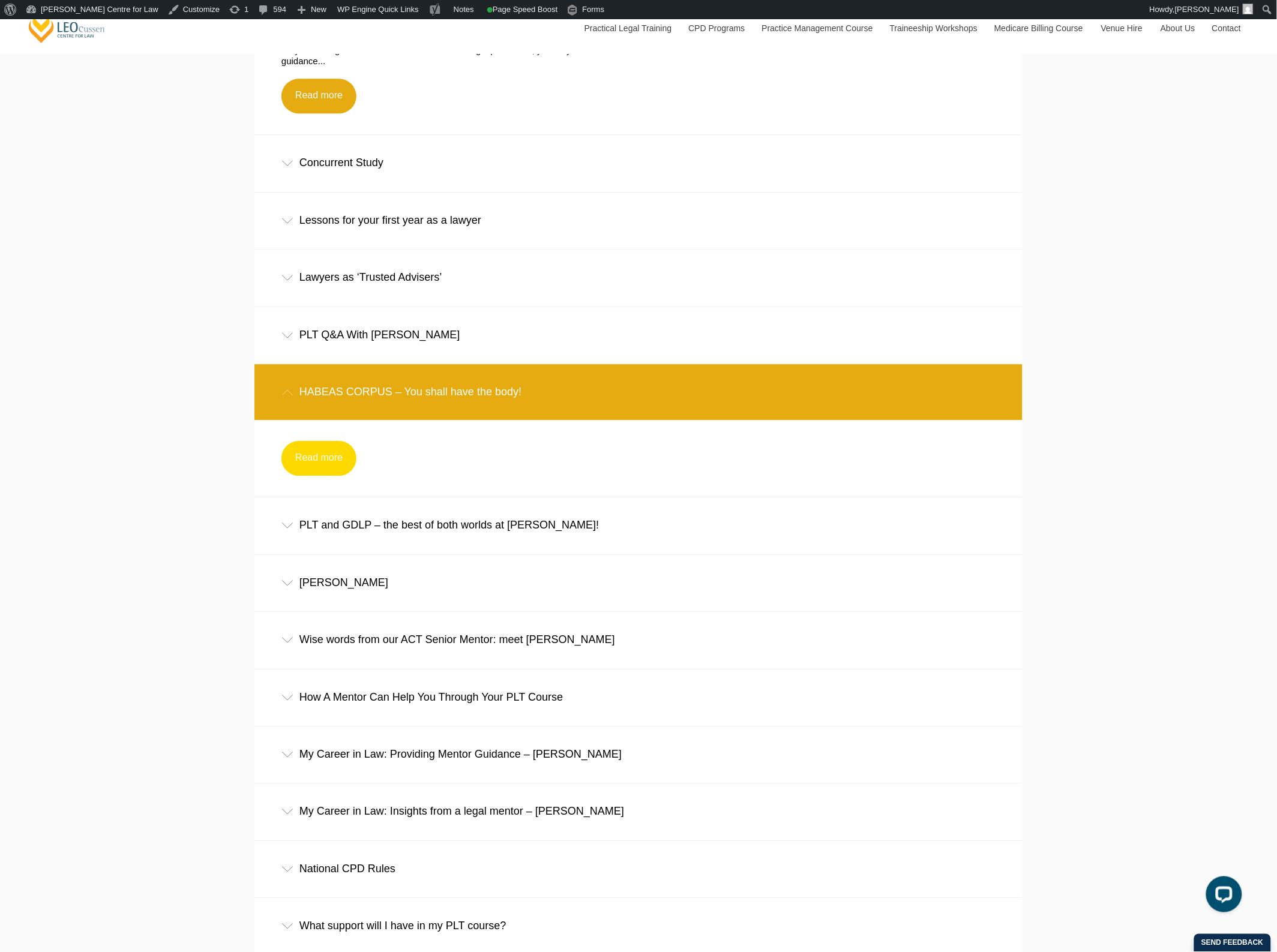
scroll to position [7876, 0]
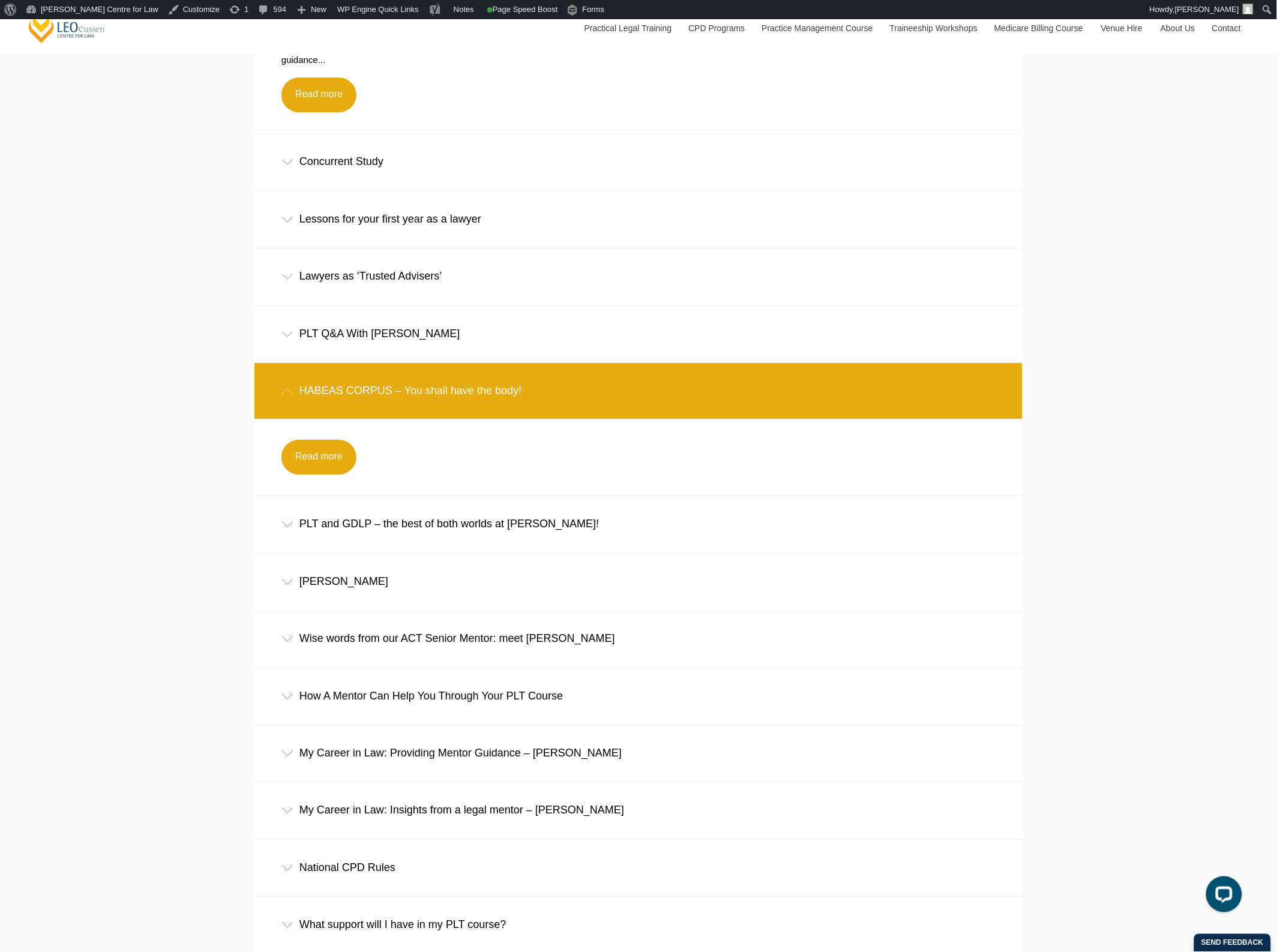
click at [394, 397] on div "HABEAS CORPUS – You shall have the body!" at bounding box center [638, 391] width 768 height 56
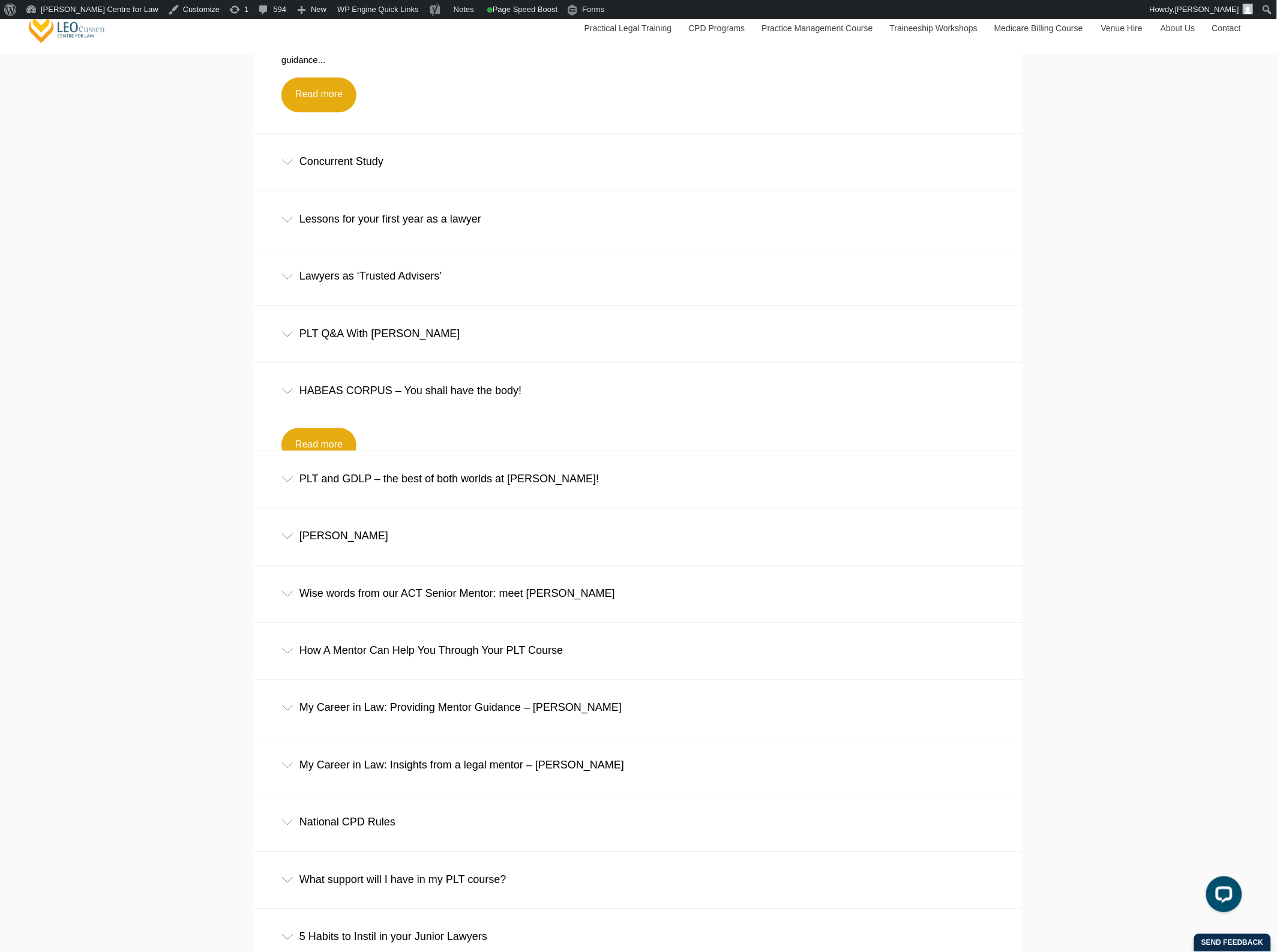
click at [412, 359] on div "PLT Q&A With Sophia" at bounding box center [638, 334] width 768 height 56
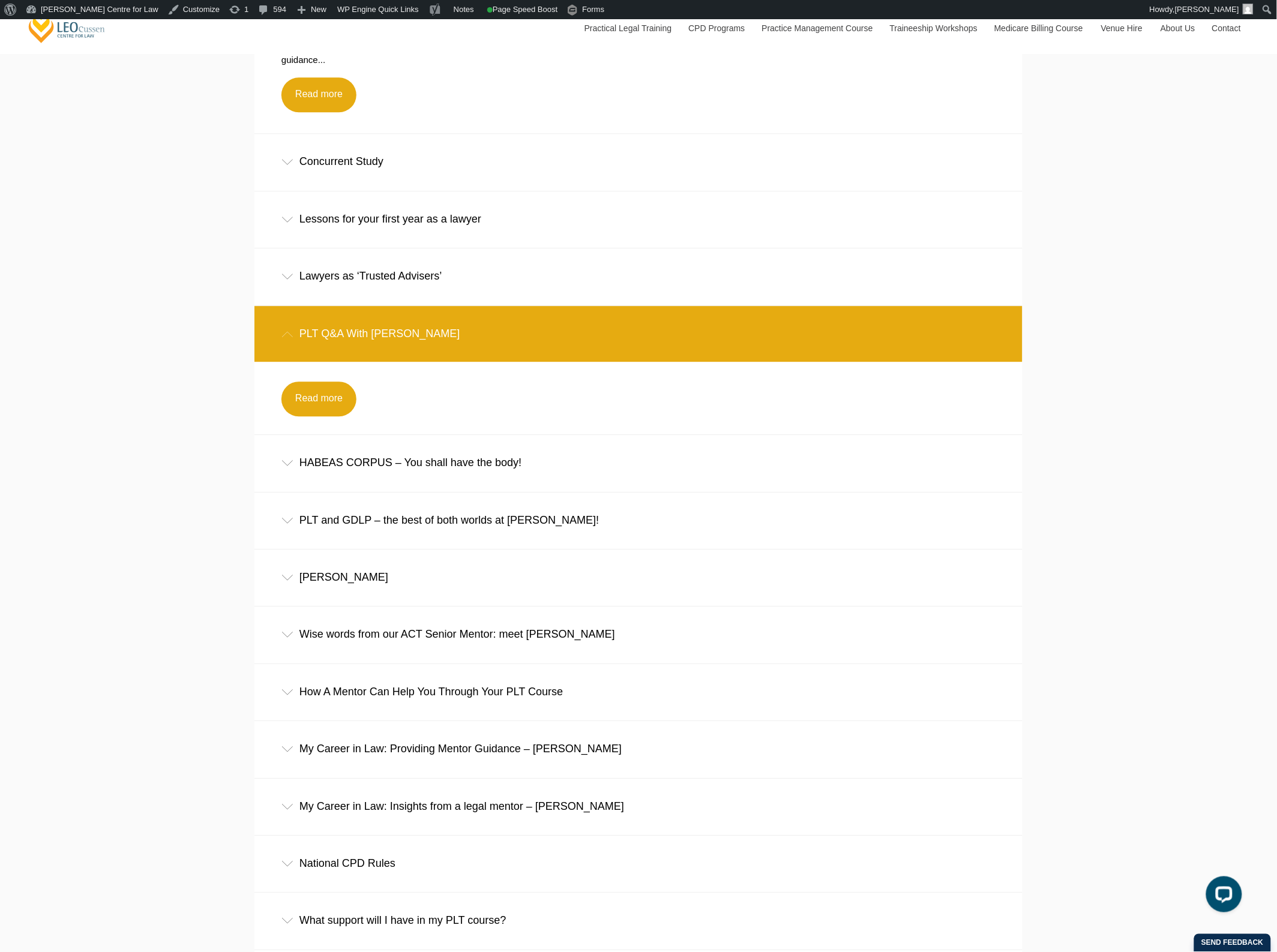
click at [425, 343] on div "PLT Q&A With Sophia" at bounding box center [638, 334] width 768 height 56
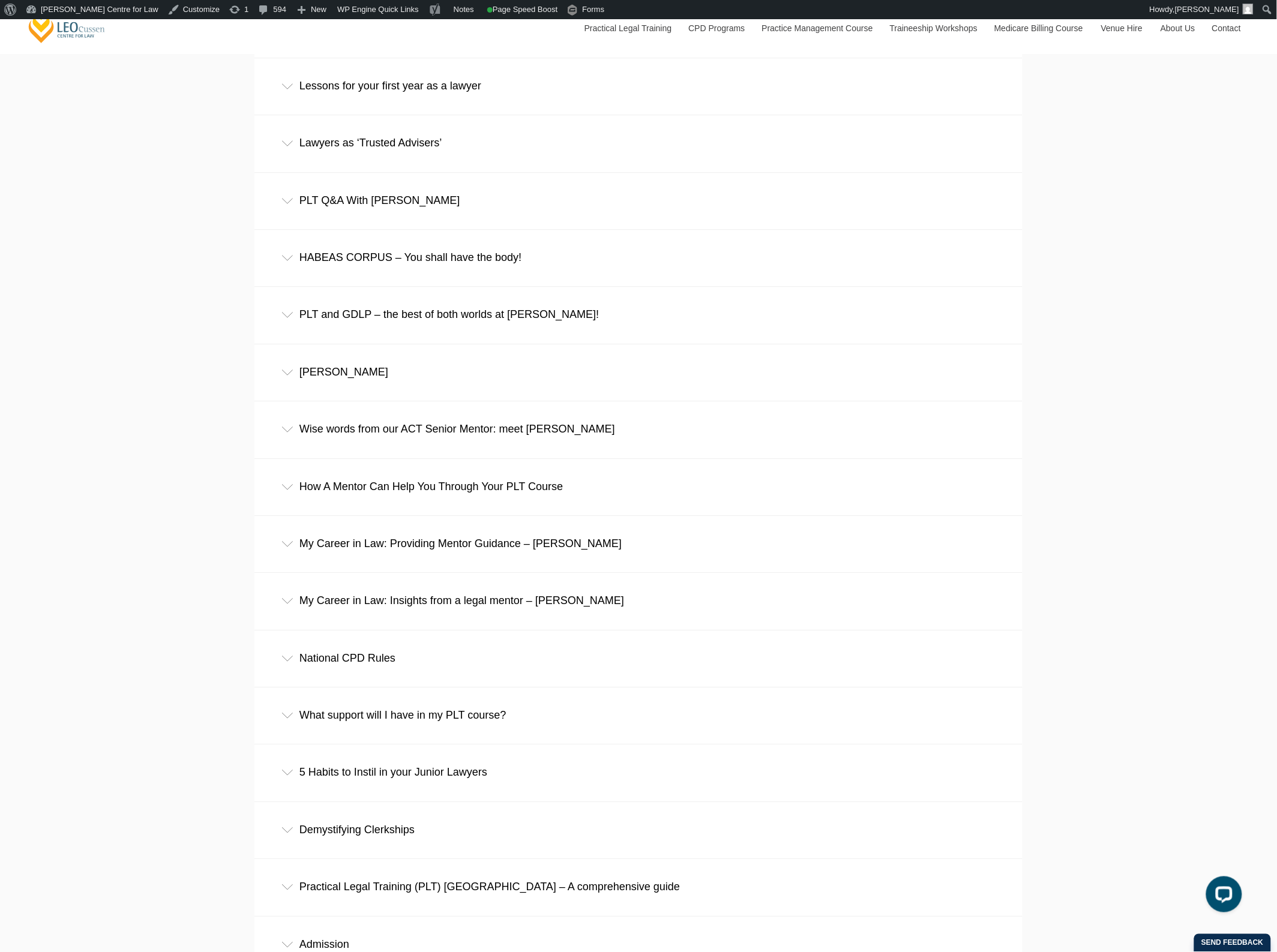
scroll to position [8026, 0]
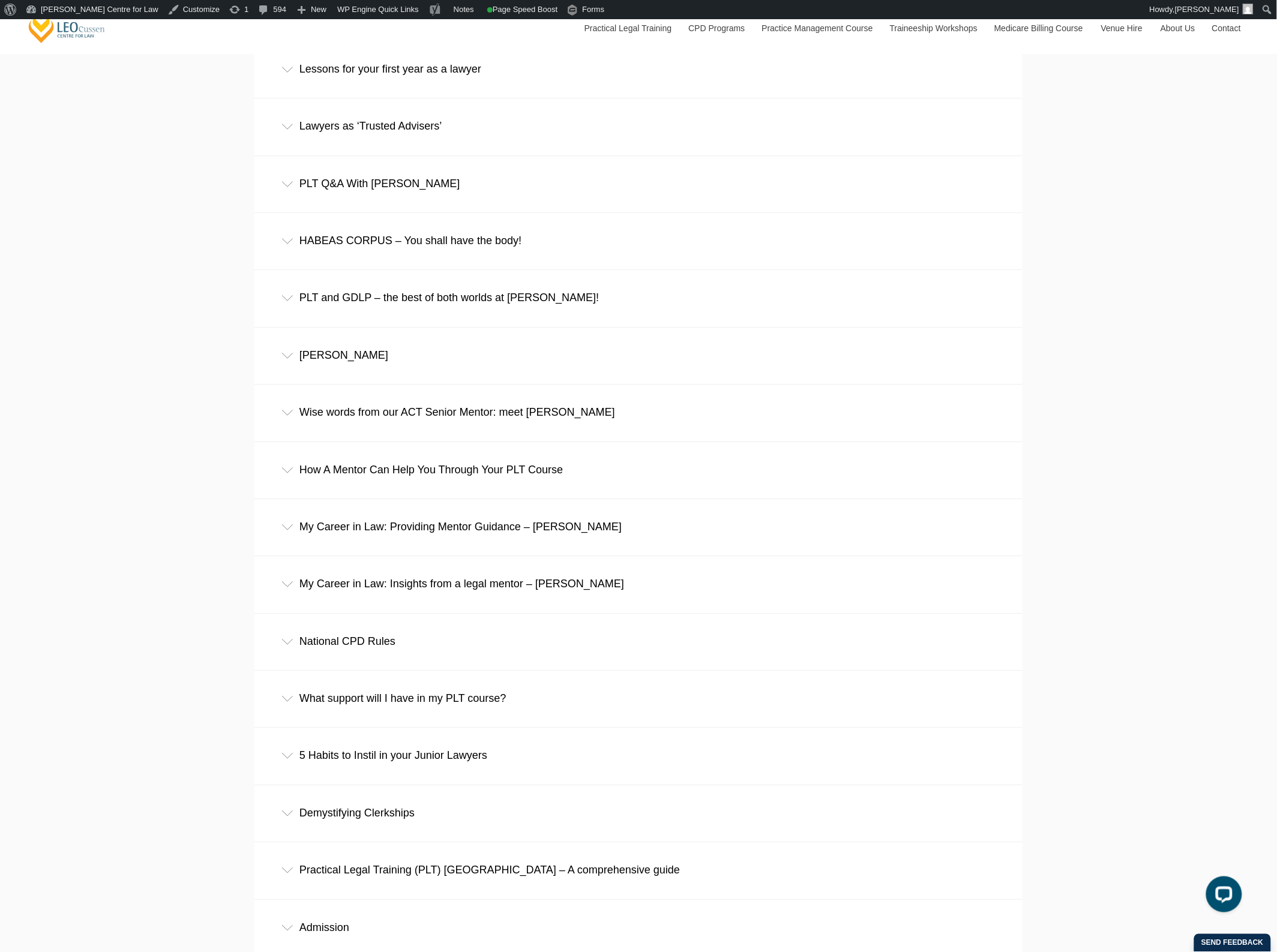
click at [495, 304] on div "PLT and GDLP – the best of both worlds at Leo Cussen!" at bounding box center [638, 298] width 768 height 56
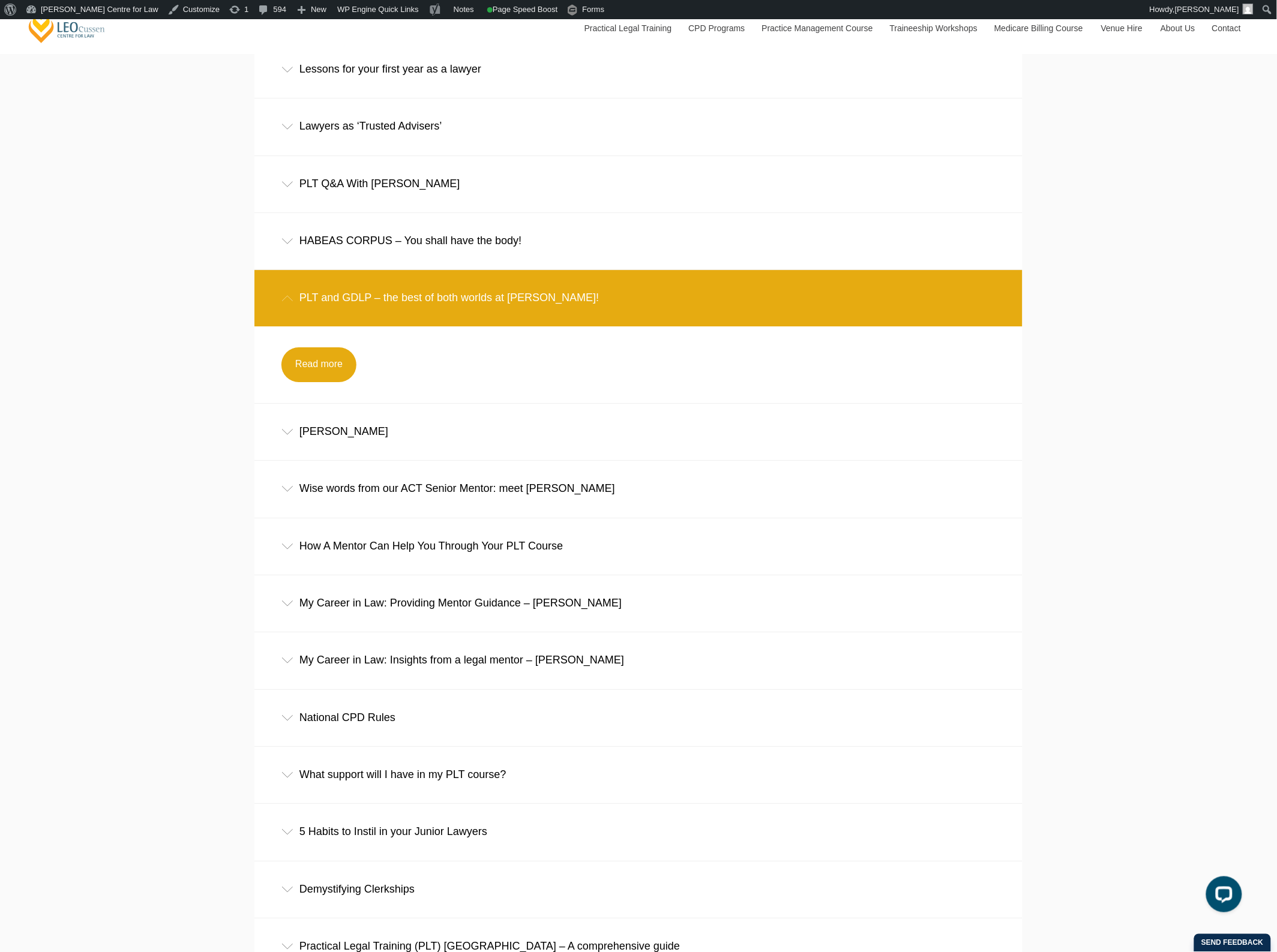
click at [495, 304] on div "PLT and GDLP – the best of both worlds at Leo Cussen!" at bounding box center [638, 298] width 768 height 56
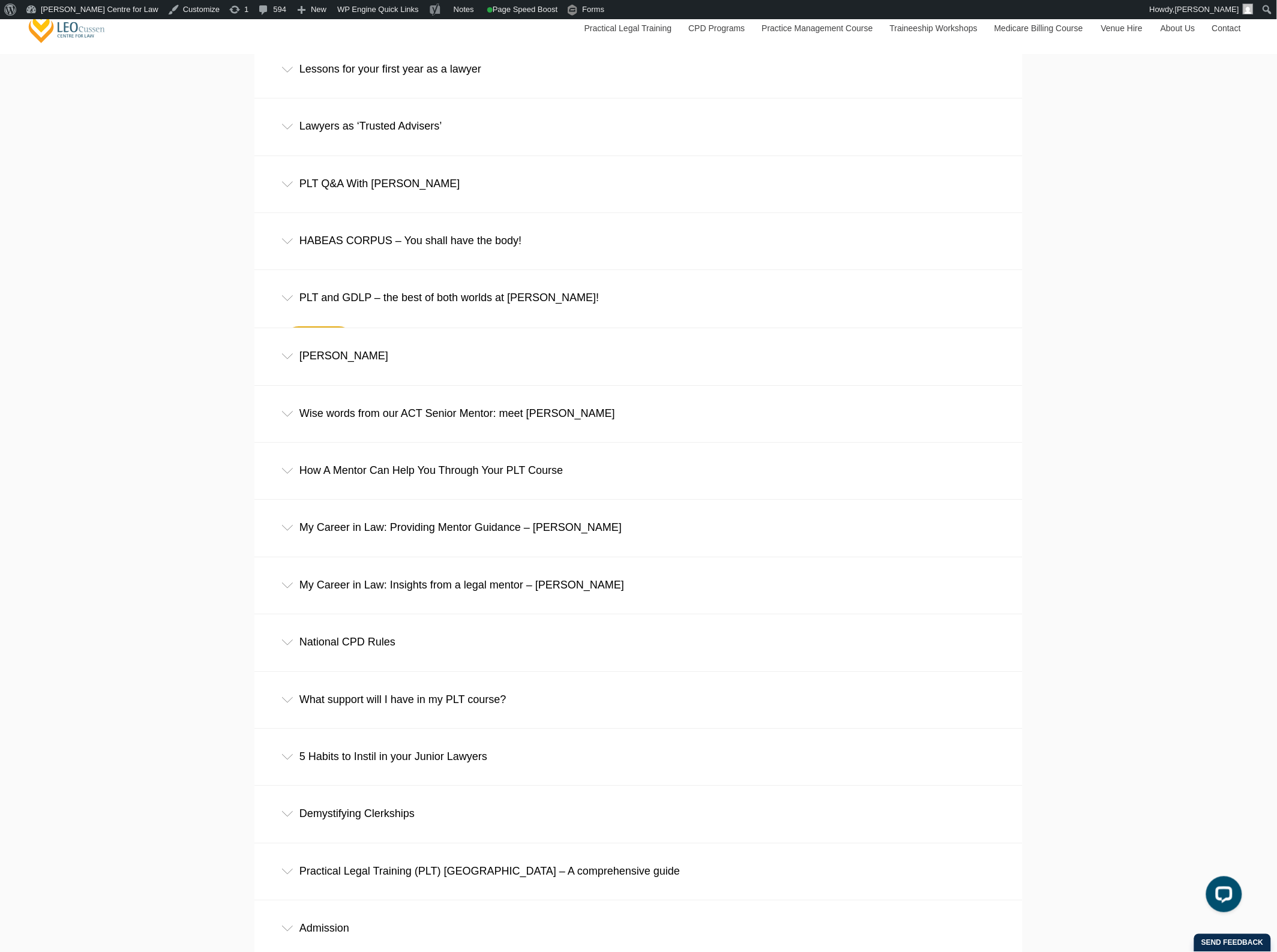
click at [452, 370] on div "[PERSON_NAME]" at bounding box center [638, 356] width 768 height 56
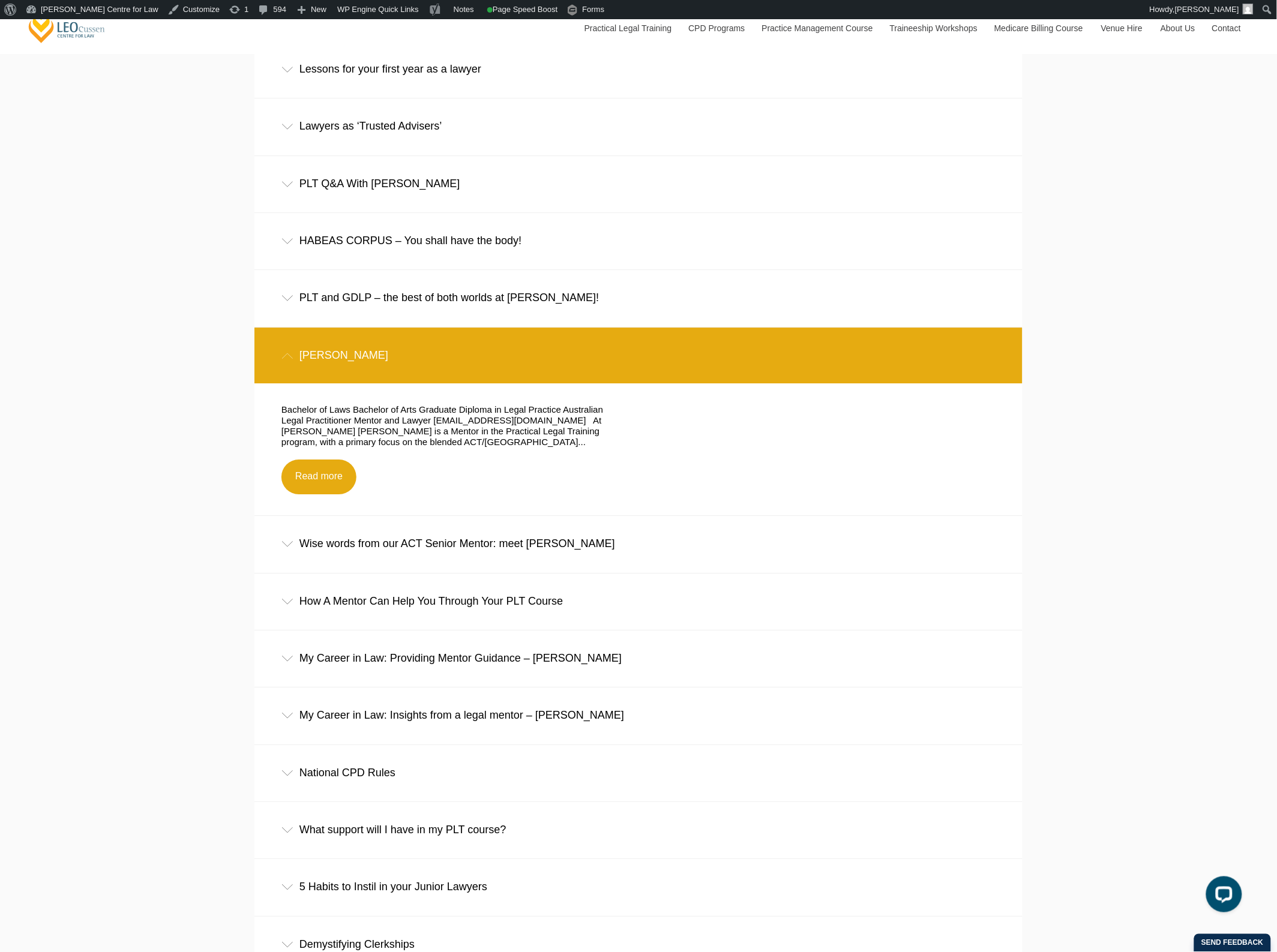
click at [452, 370] on div "[PERSON_NAME]" at bounding box center [638, 356] width 768 height 56
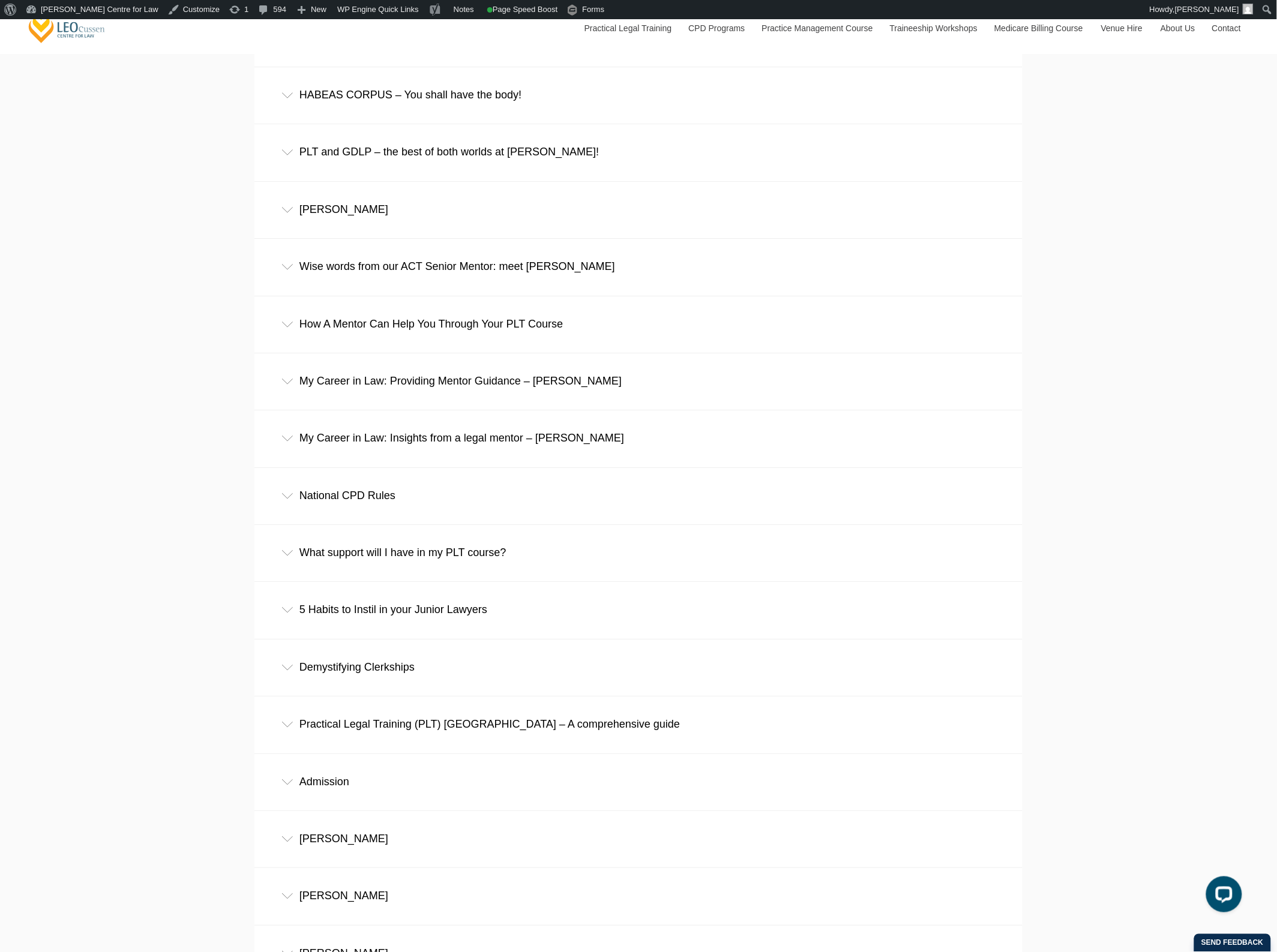
scroll to position [8176, 0]
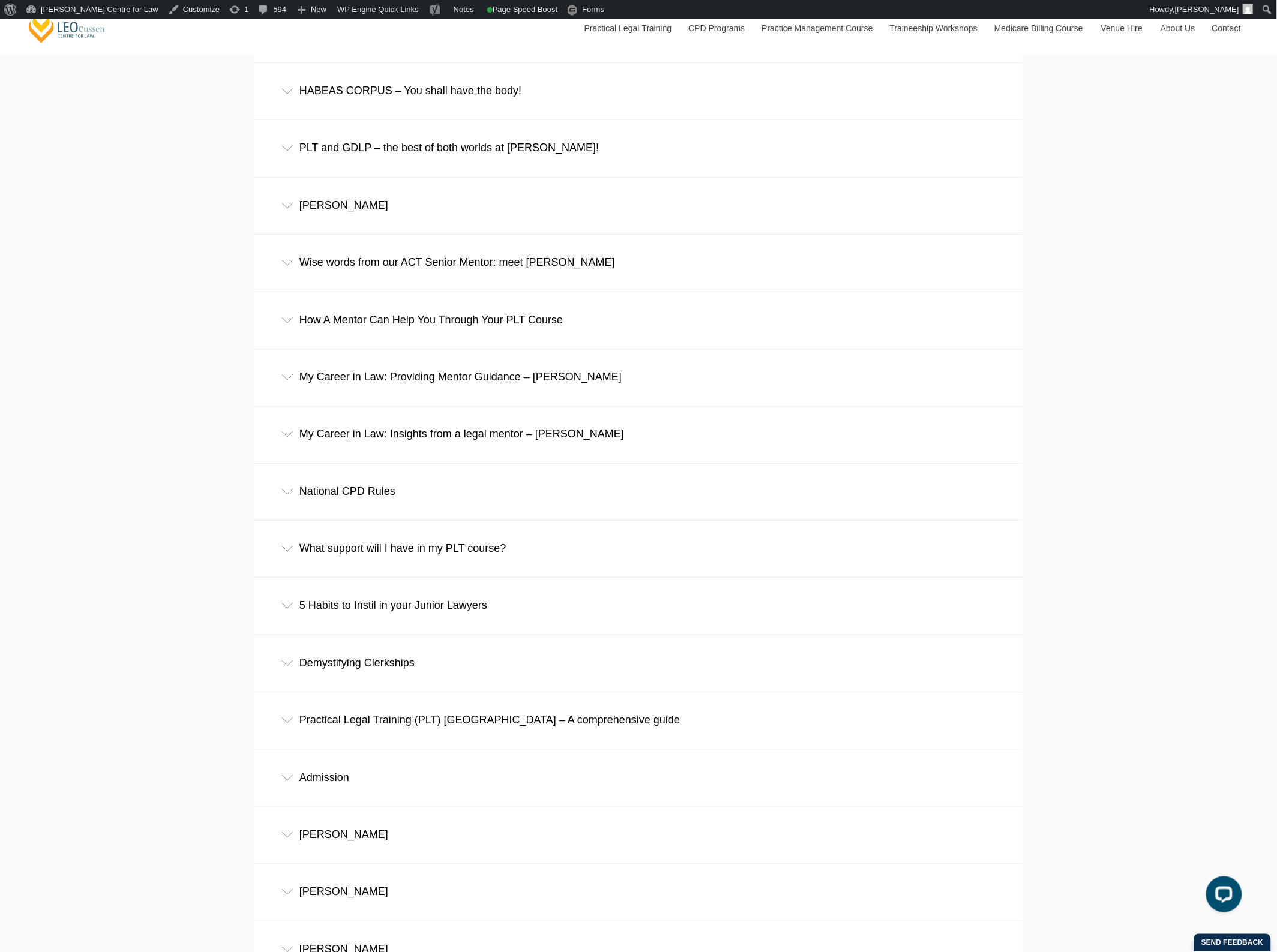
click at [442, 346] on div "How A Mentor Can Help You Through Your PLT Course" at bounding box center [638, 321] width 768 height 56
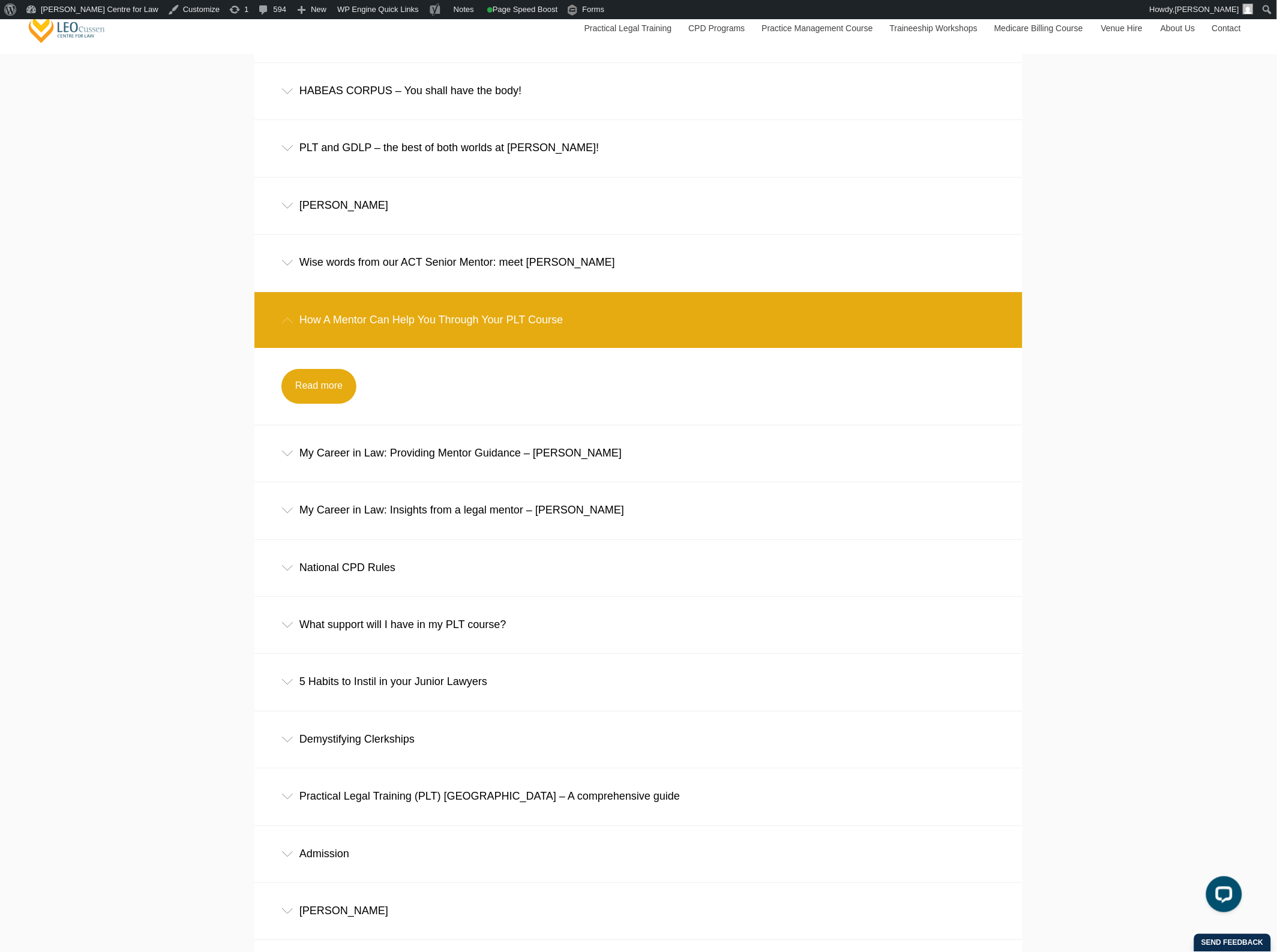
click at [445, 338] on div "How A Mentor Can Help You Through Your PLT Course" at bounding box center [638, 321] width 768 height 56
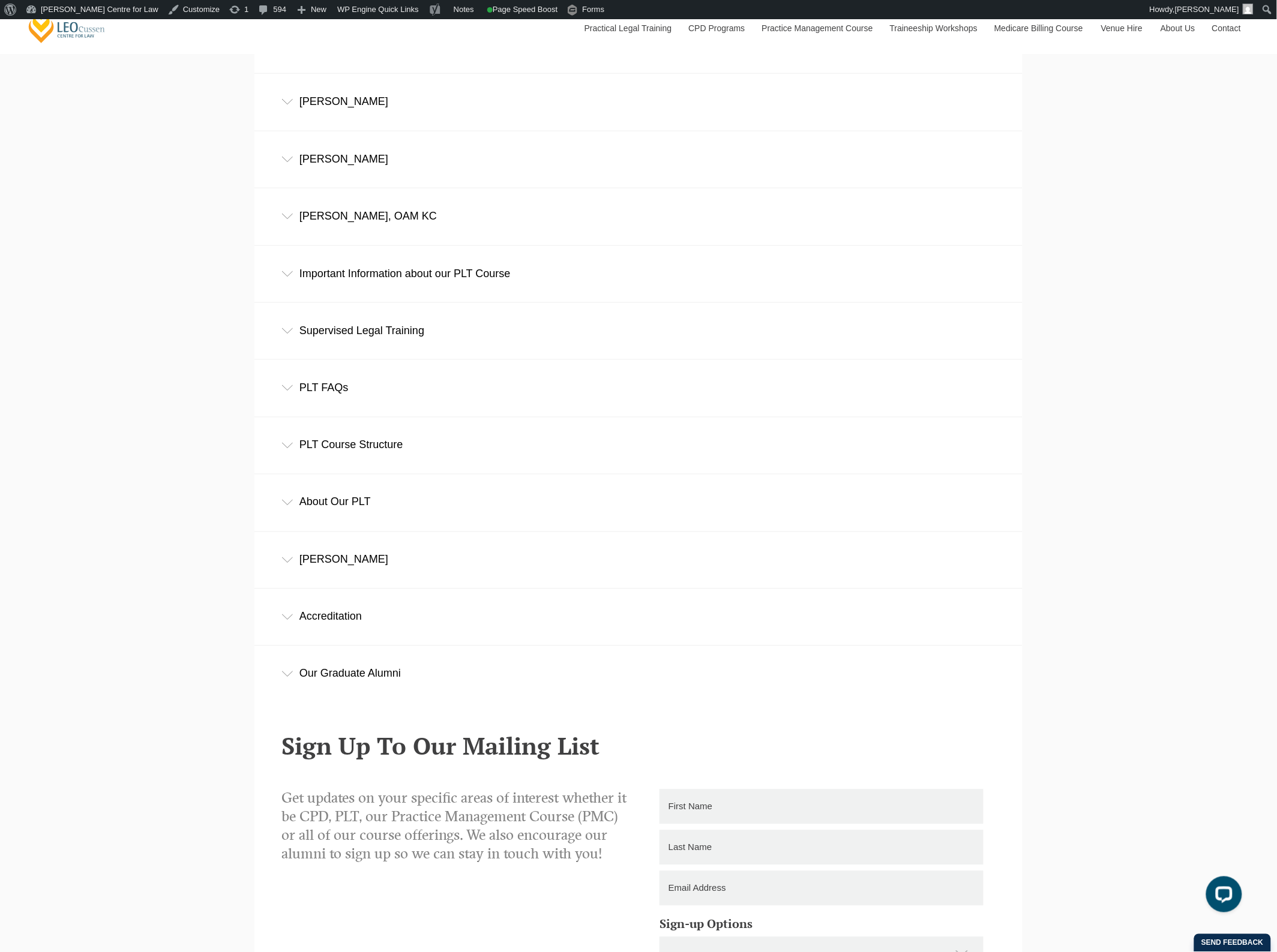
scroll to position [9001, 0]
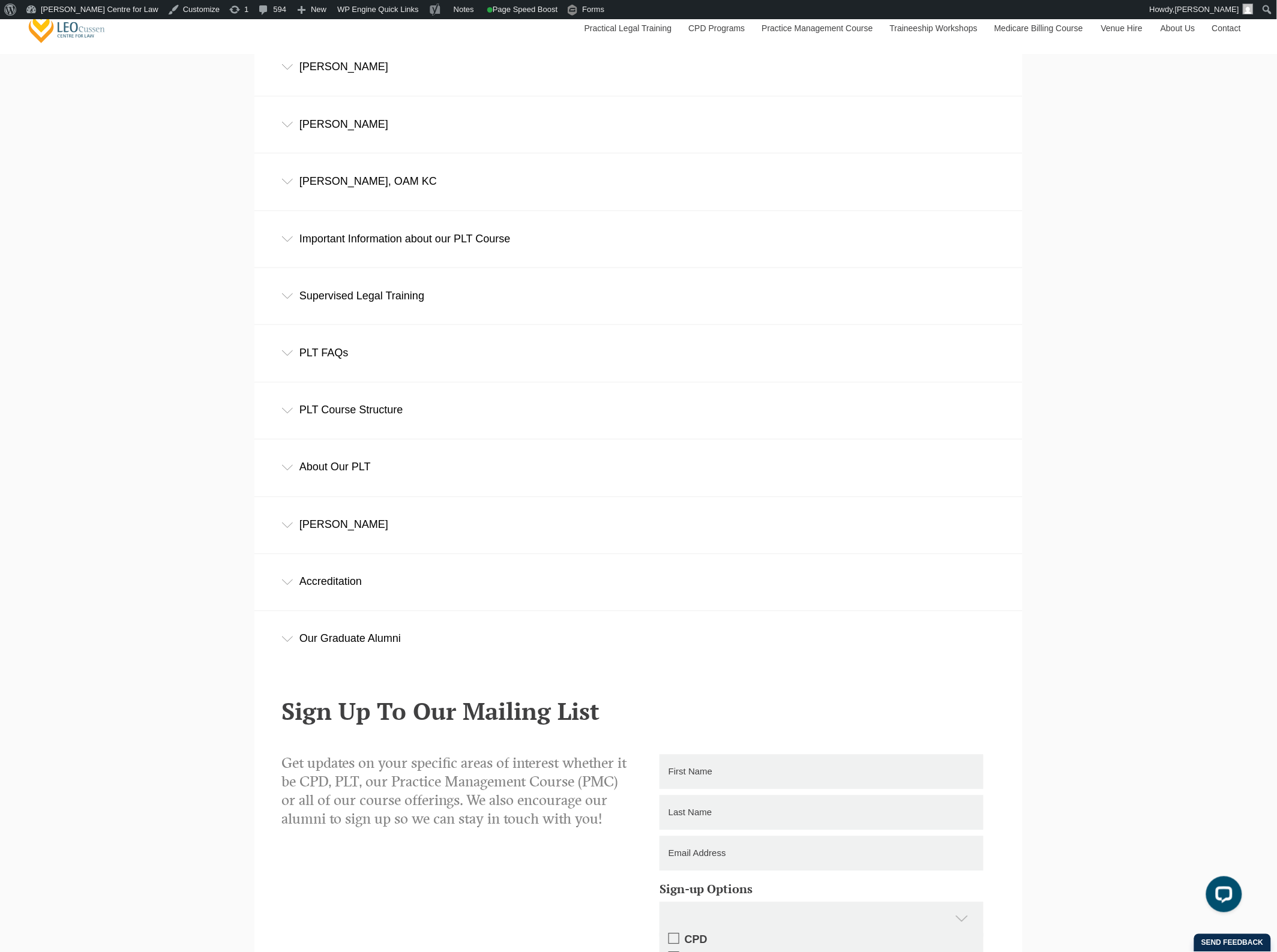
click at [418, 365] on div "PLT FAQs" at bounding box center [638, 353] width 768 height 56
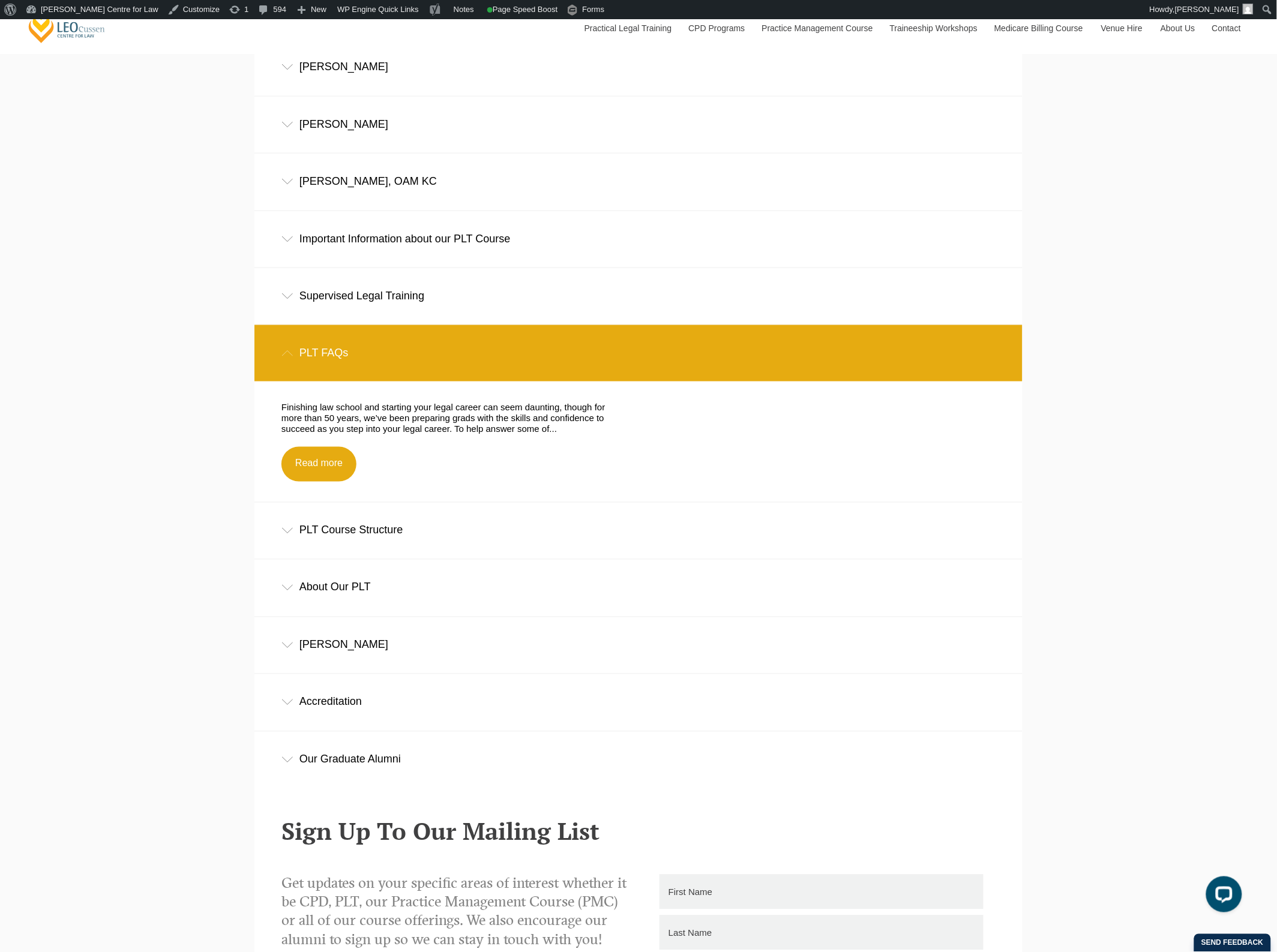
click at [418, 365] on div "PLT FAQs" at bounding box center [638, 353] width 768 height 56
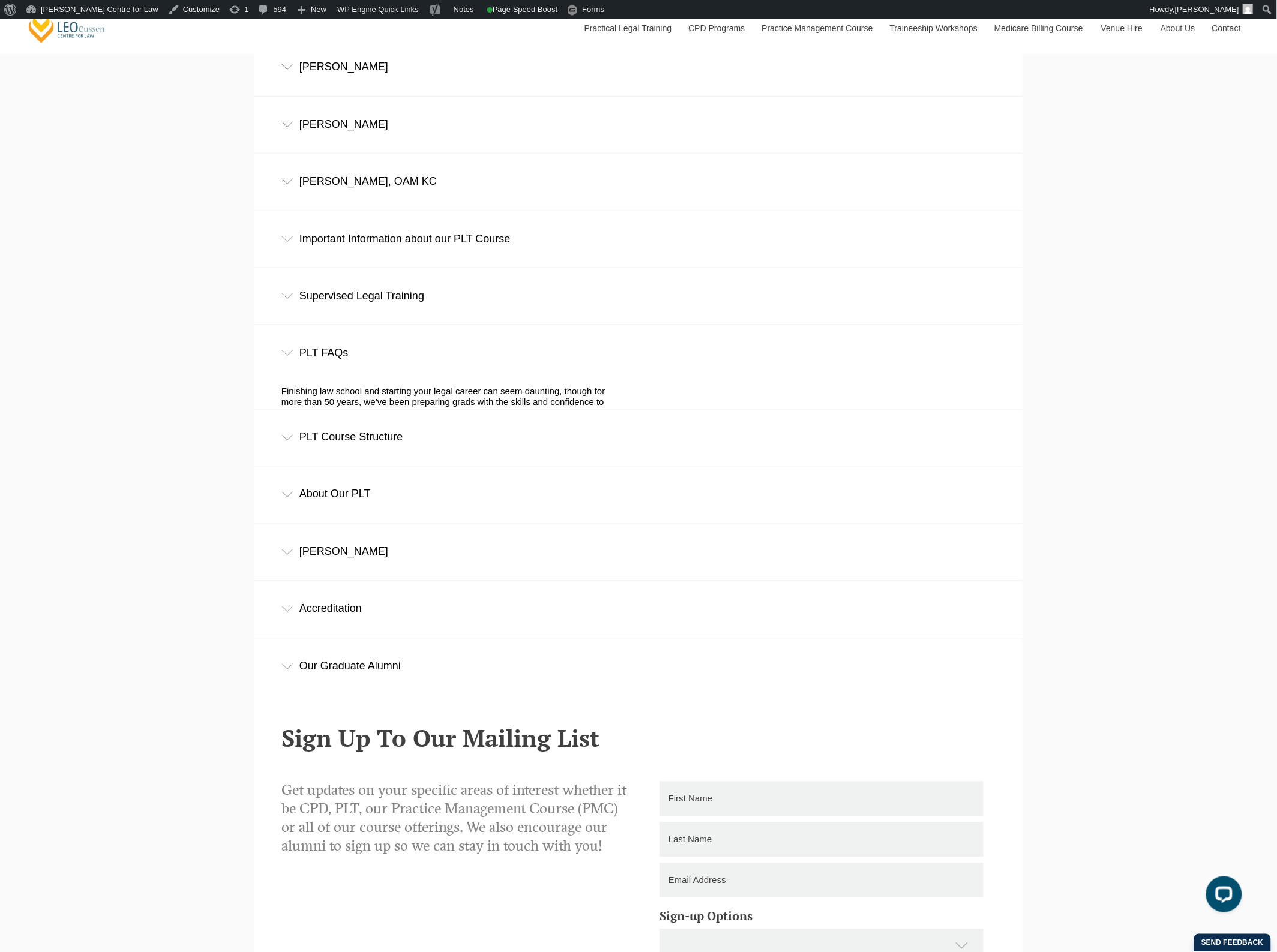
click at [417, 318] on div "Supervised Legal Training" at bounding box center [638, 296] width 768 height 56
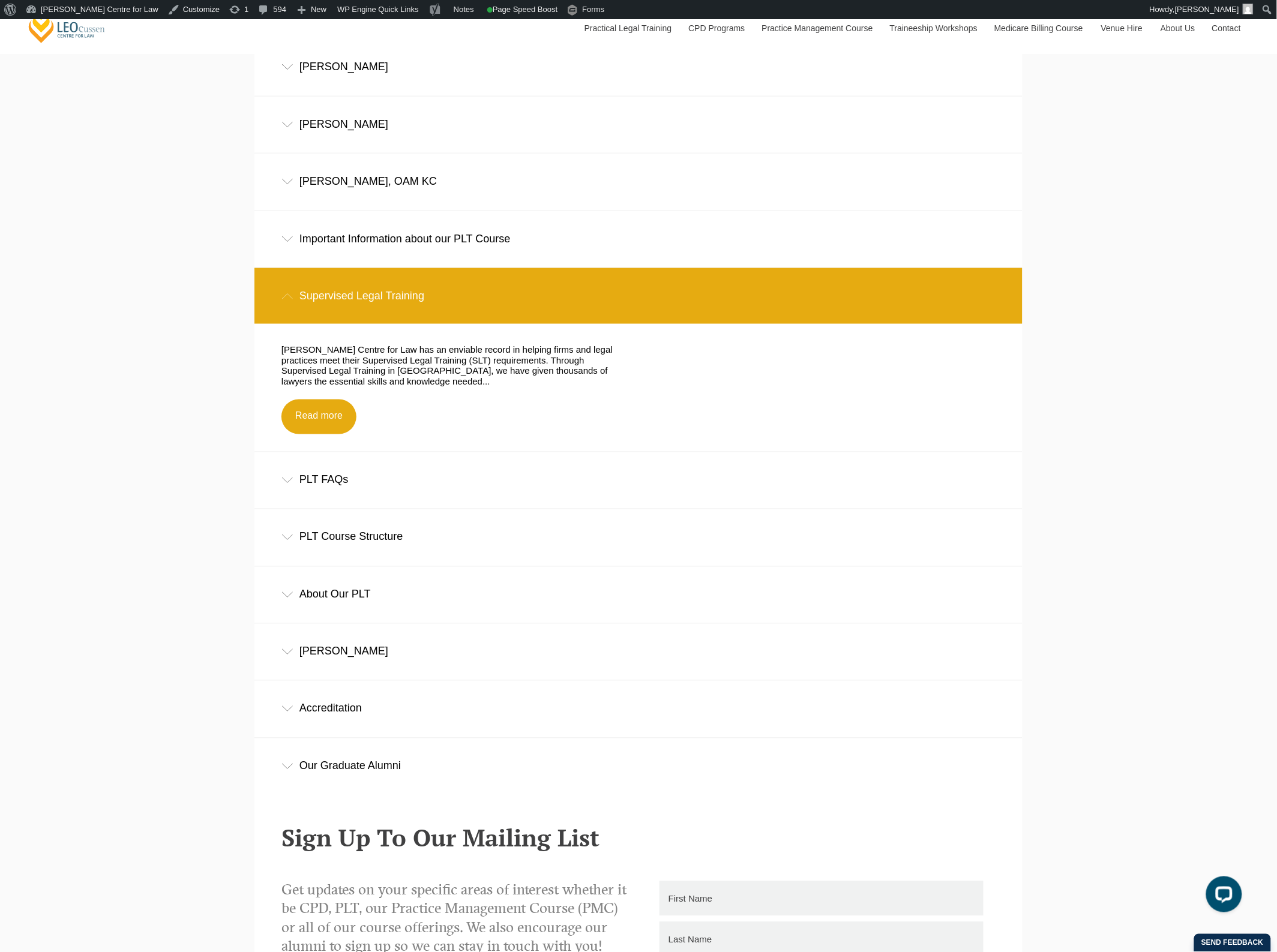
click at [417, 318] on div "Supervised Legal Training" at bounding box center [638, 296] width 768 height 56
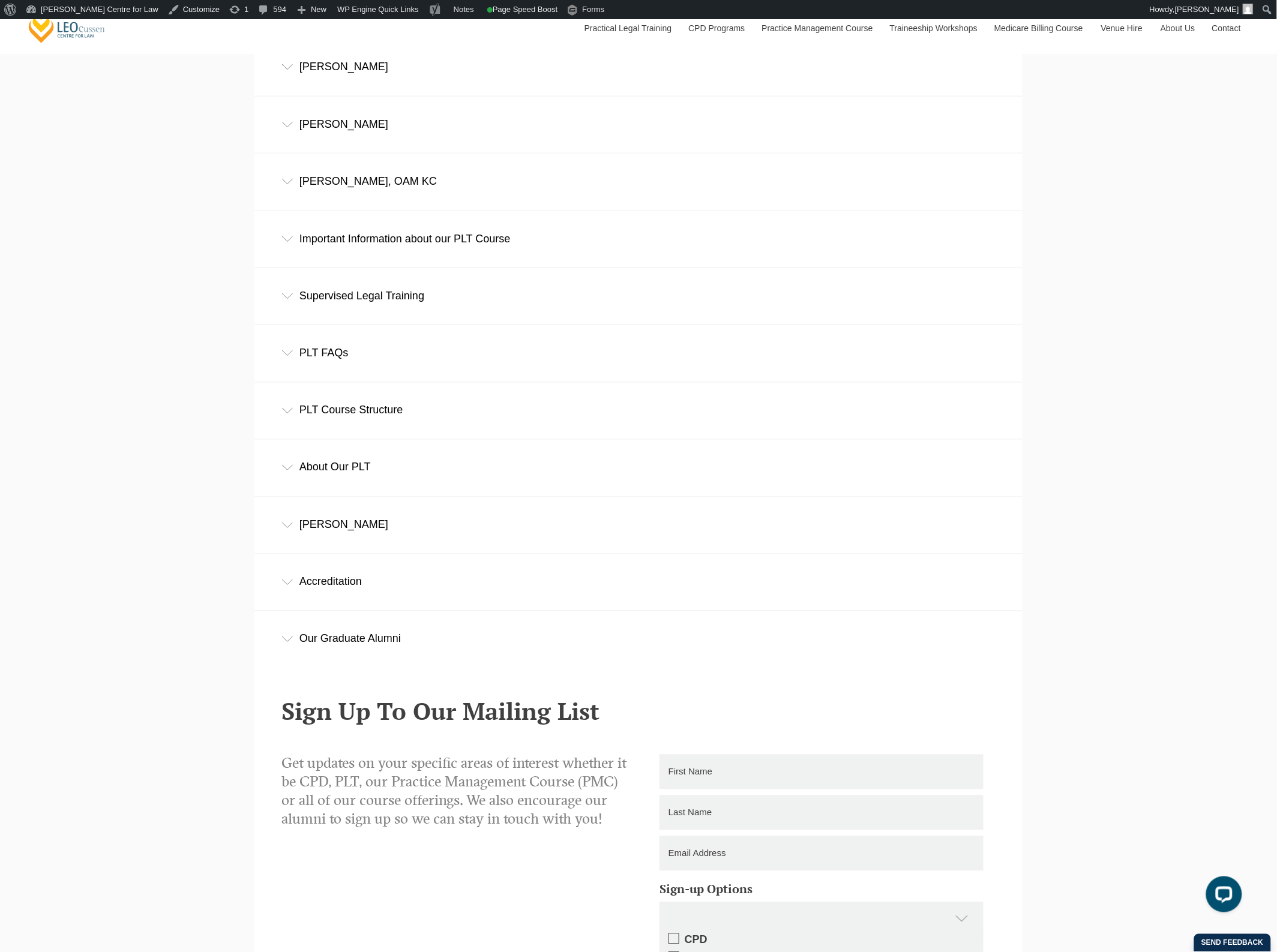
click at [411, 434] on div "PLT Course Structure" at bounding box center [638, 411] width 768 height 56
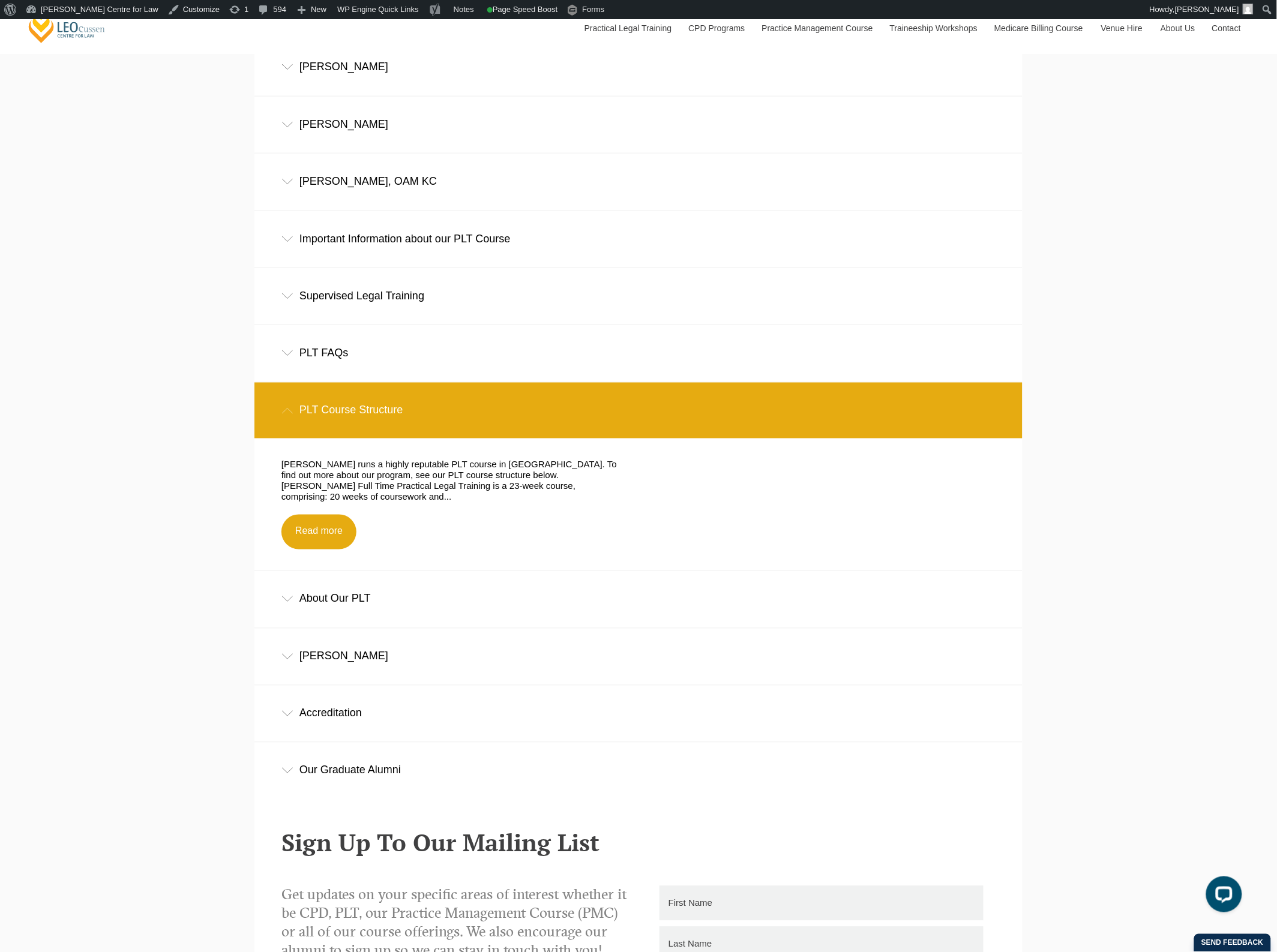
click at [408, 435] on div "PLT Course Structure" at bounding box center [638, 411] width 768 height 56
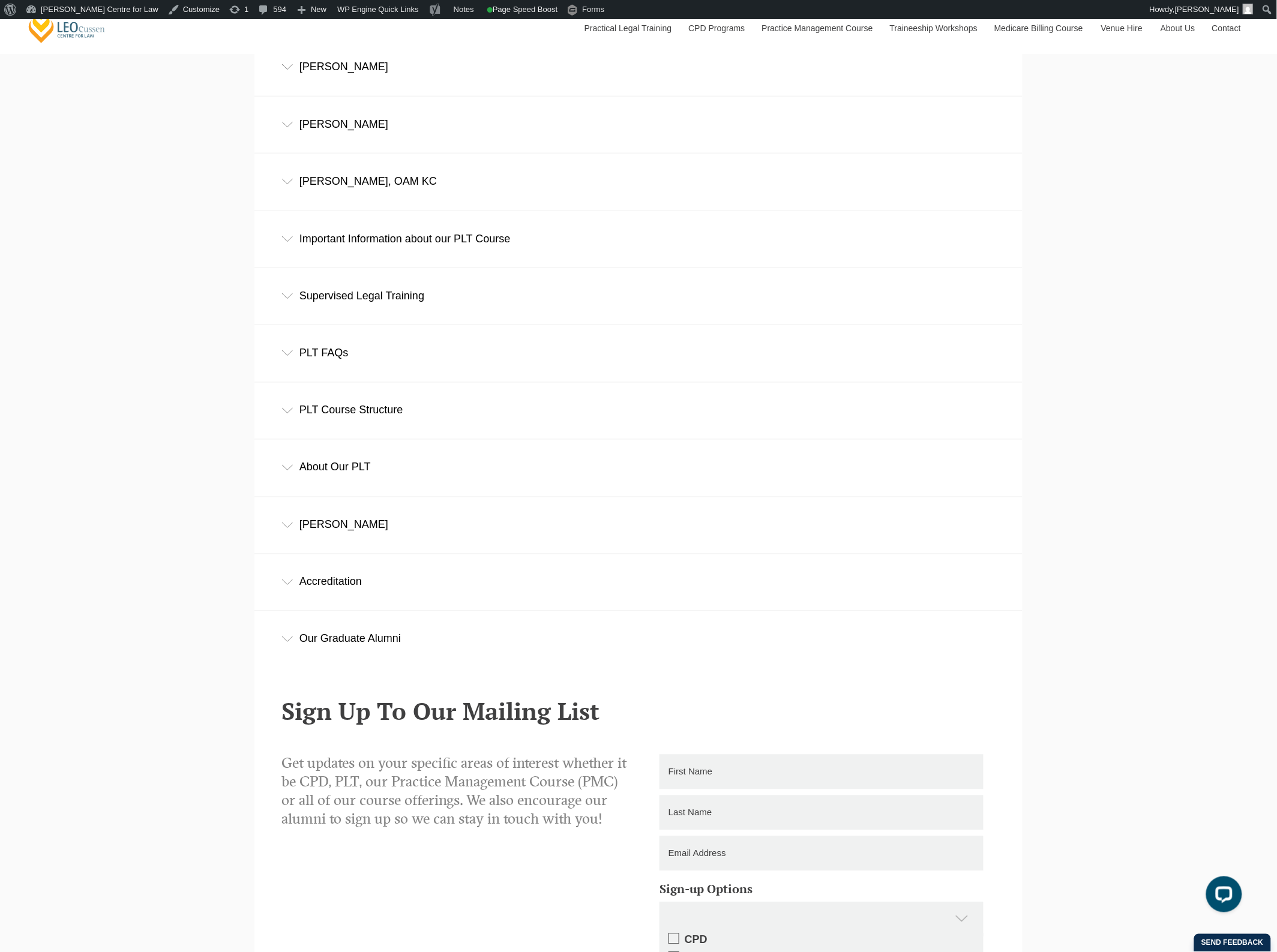
click at [408, 423] on div "PLT Course Structure" at bounding box center [638, 411] width 768 height 56
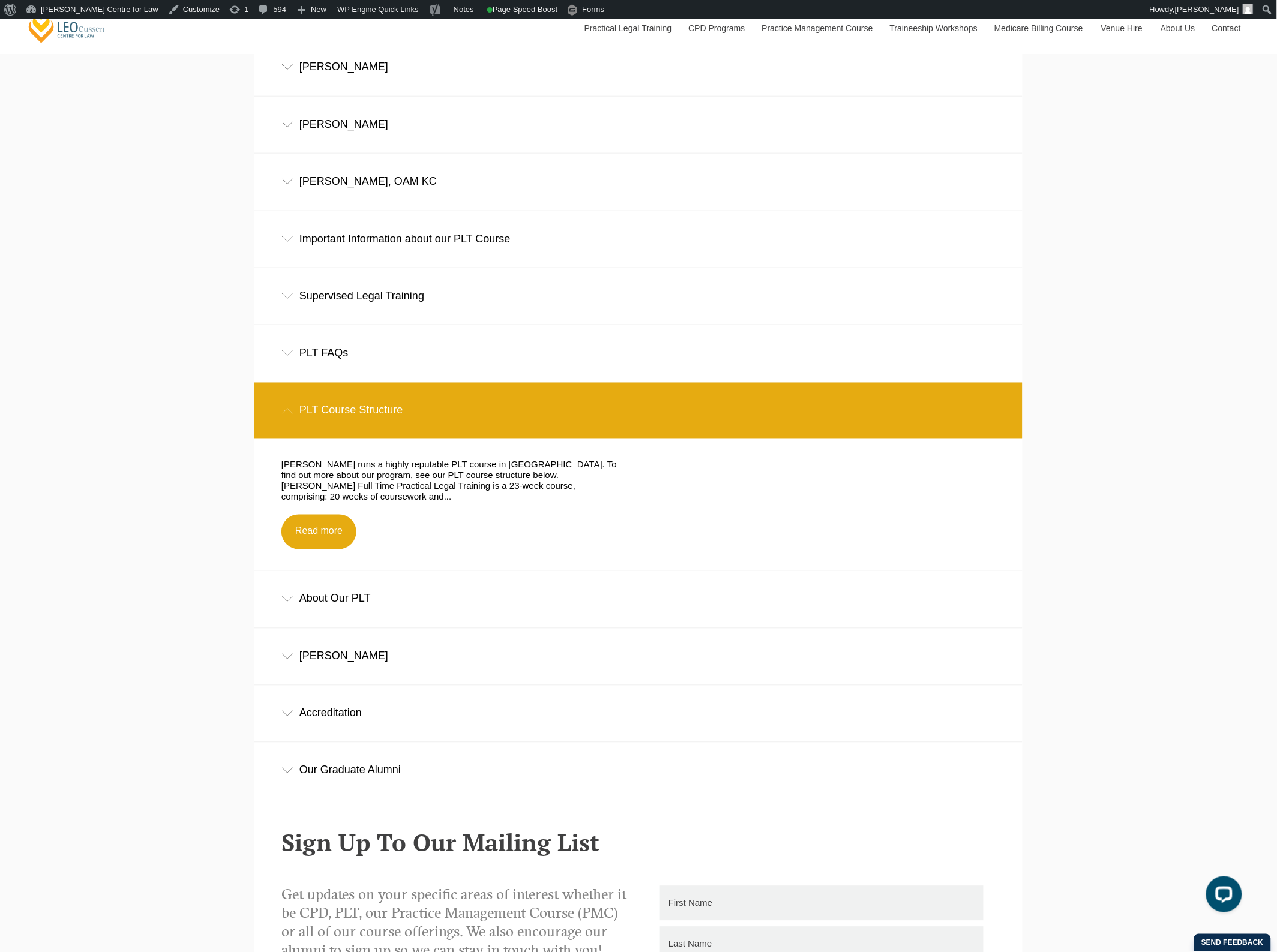
click at [363, 604] on div "About Our PLT" at bounding box center [638, 599] width 768 height 56
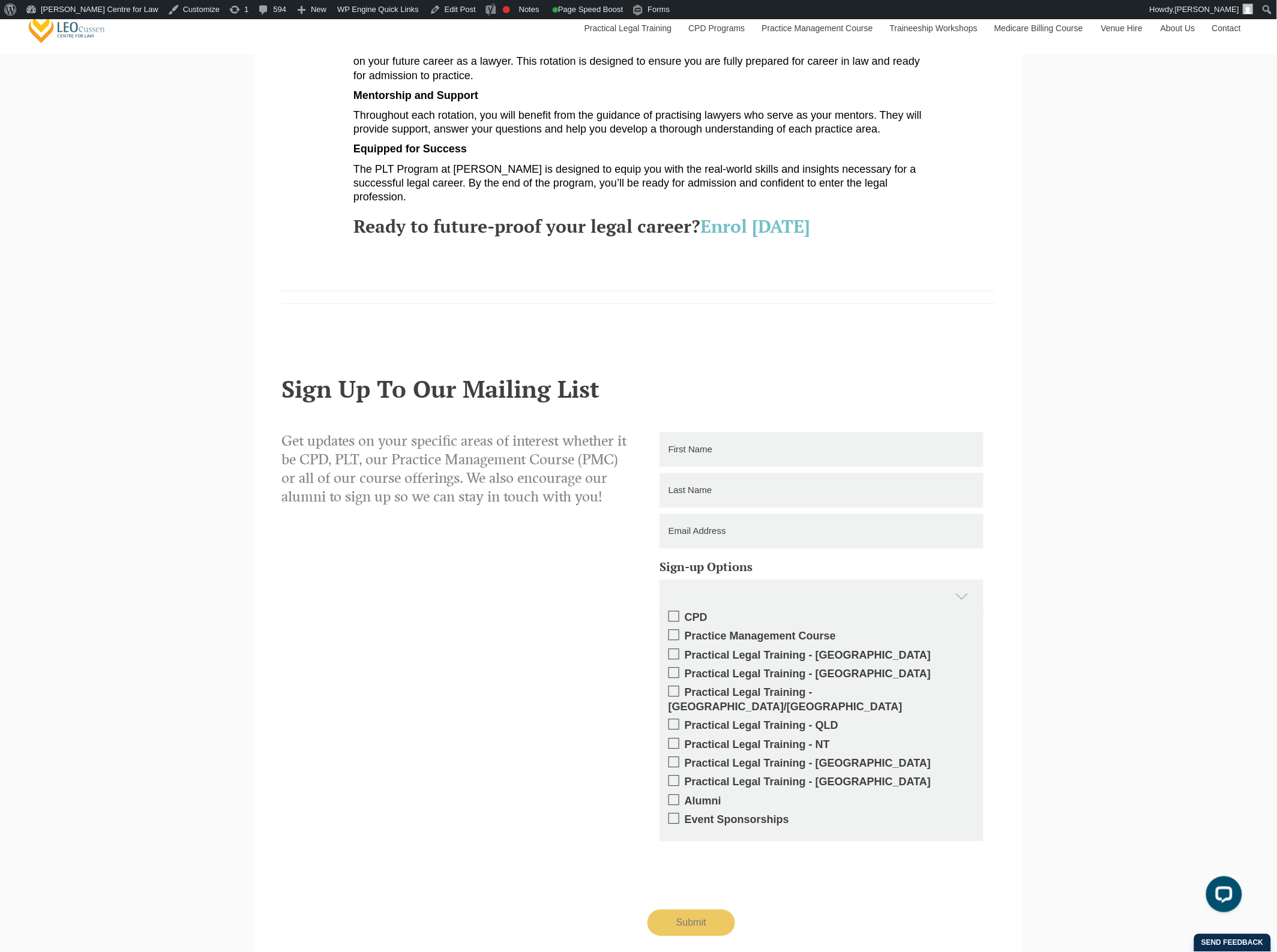
scroll to position [750, 0]
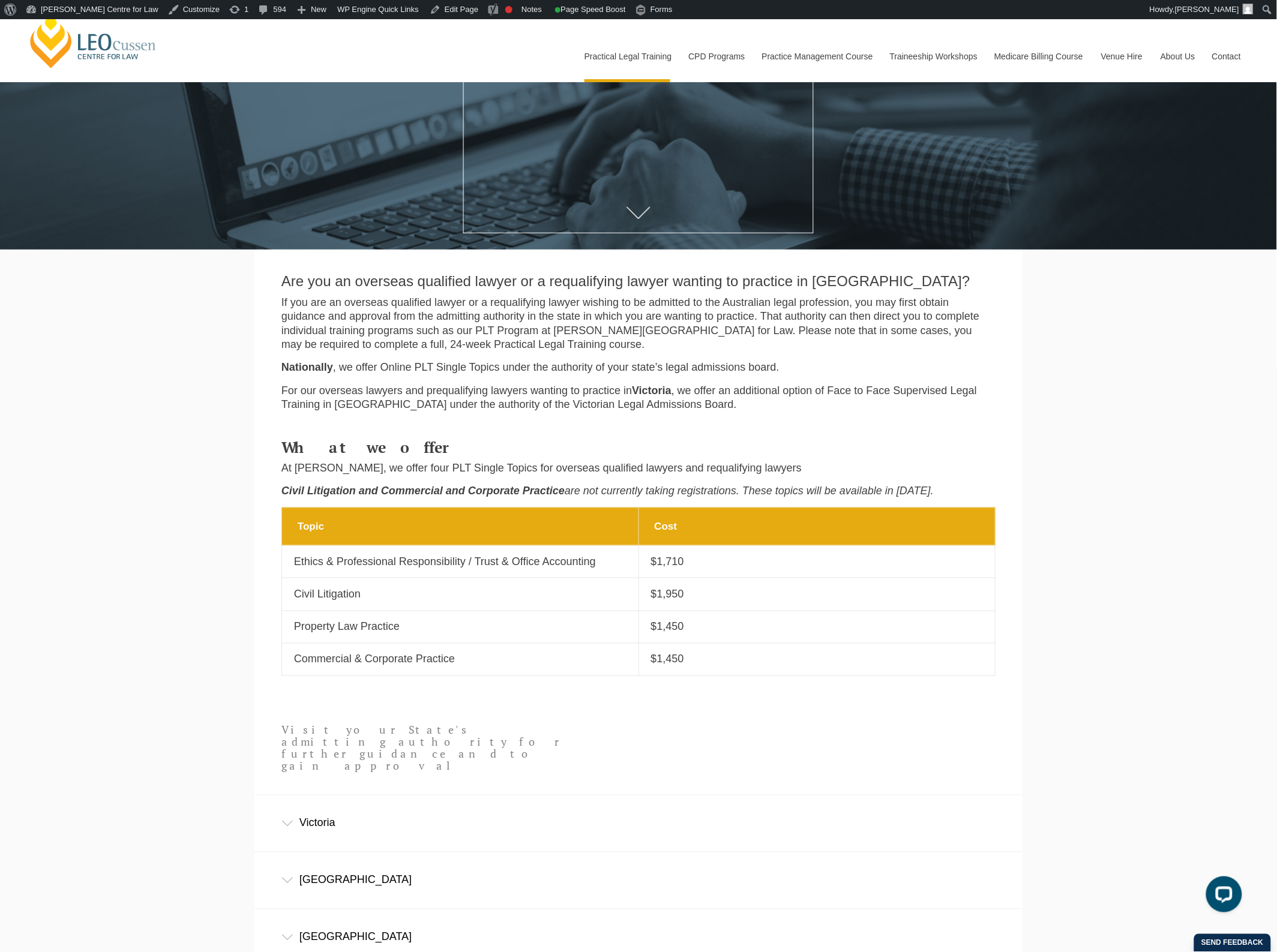
scroll to position [300, 0]
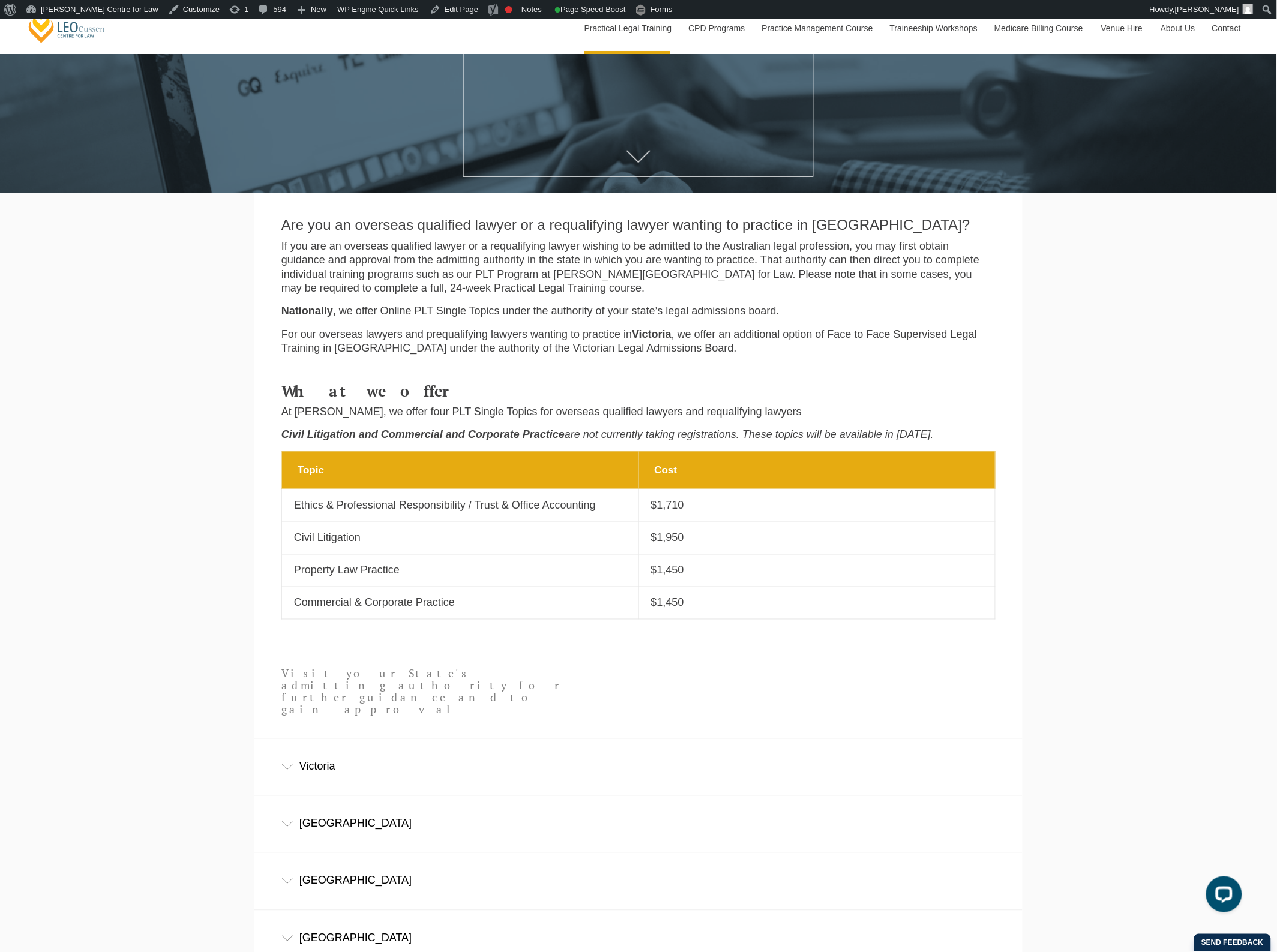
click at [183, 457] on div "[PERSON_NAME] Centre for Law Search here Practical Legal Training Our Practical…" at bounding box center [638, 486] width 1277 height 1534
click at [231, 364] on div "[PERSON_NAME] Centre for Law Search here Practical Legal Training Our Practical…" at bounding box center [638, 486] width 1277 height 1534
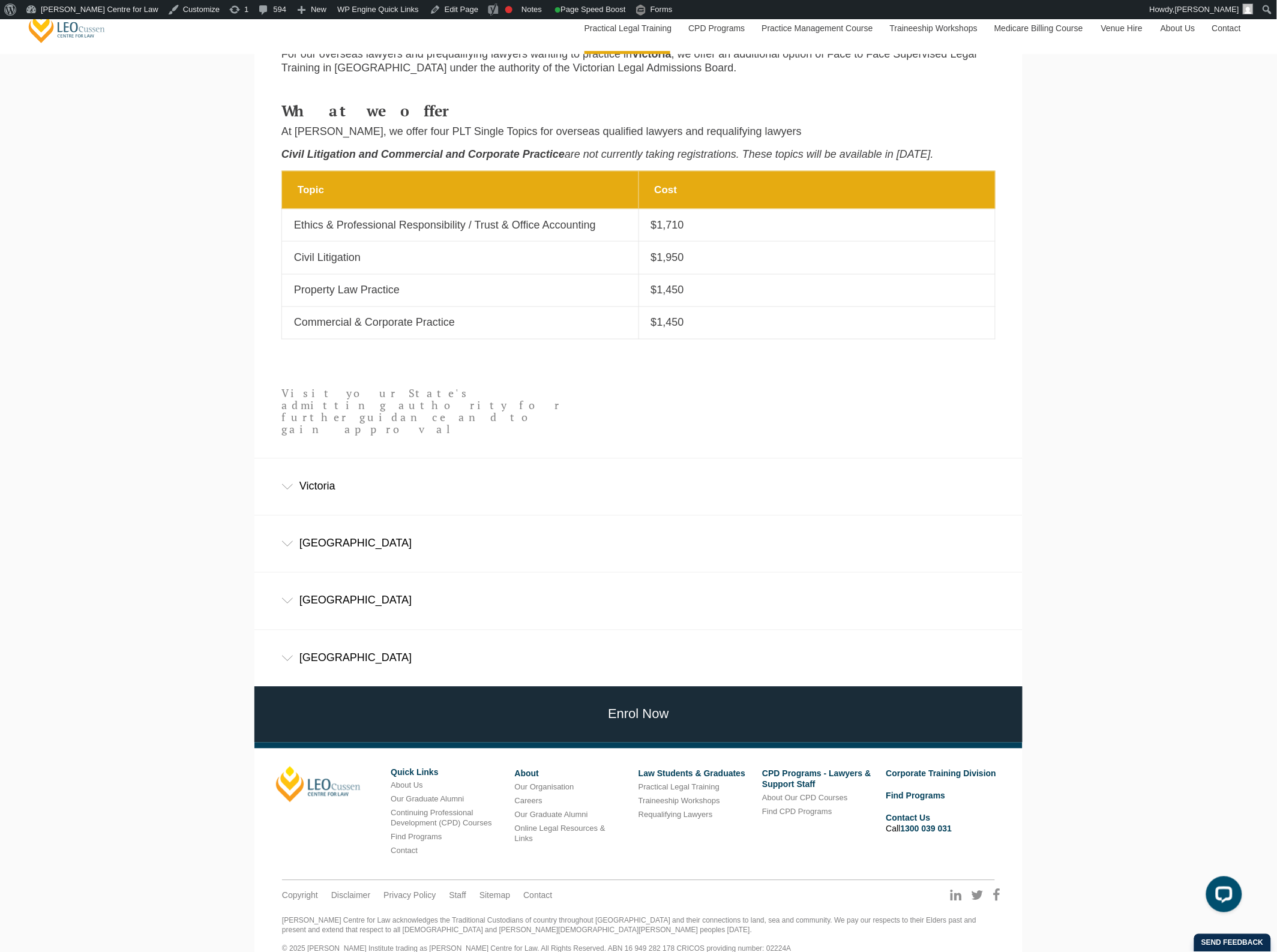
scroll to position [581, 0]
click at [390, 516] on div "New South Wales" at bounding box center [638, 544] width 768 height 56
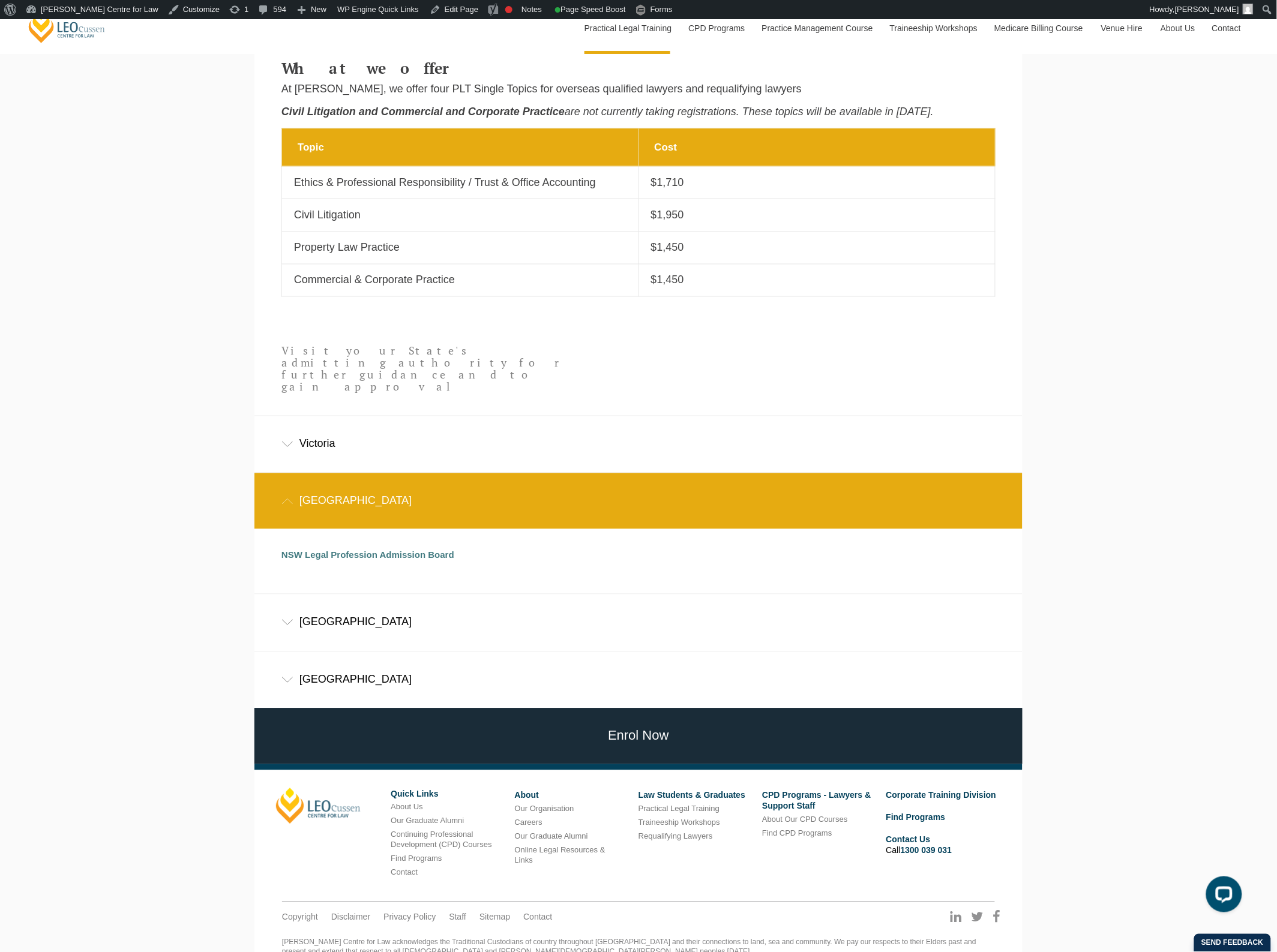
scroll to position [645, 0]
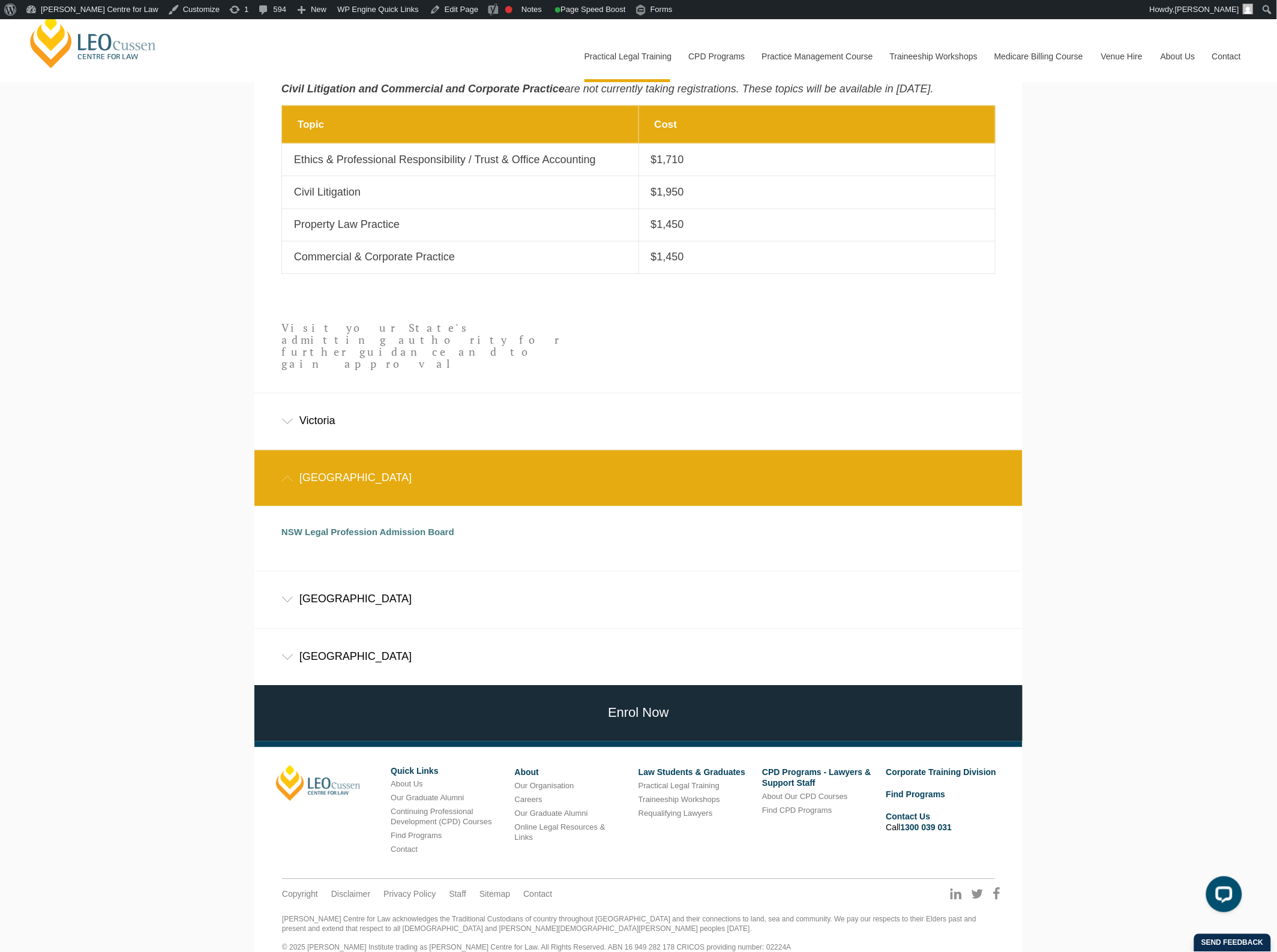
click at [404, 404] on div "Victoria" at bounding box center [638, 422] width 768 height 56
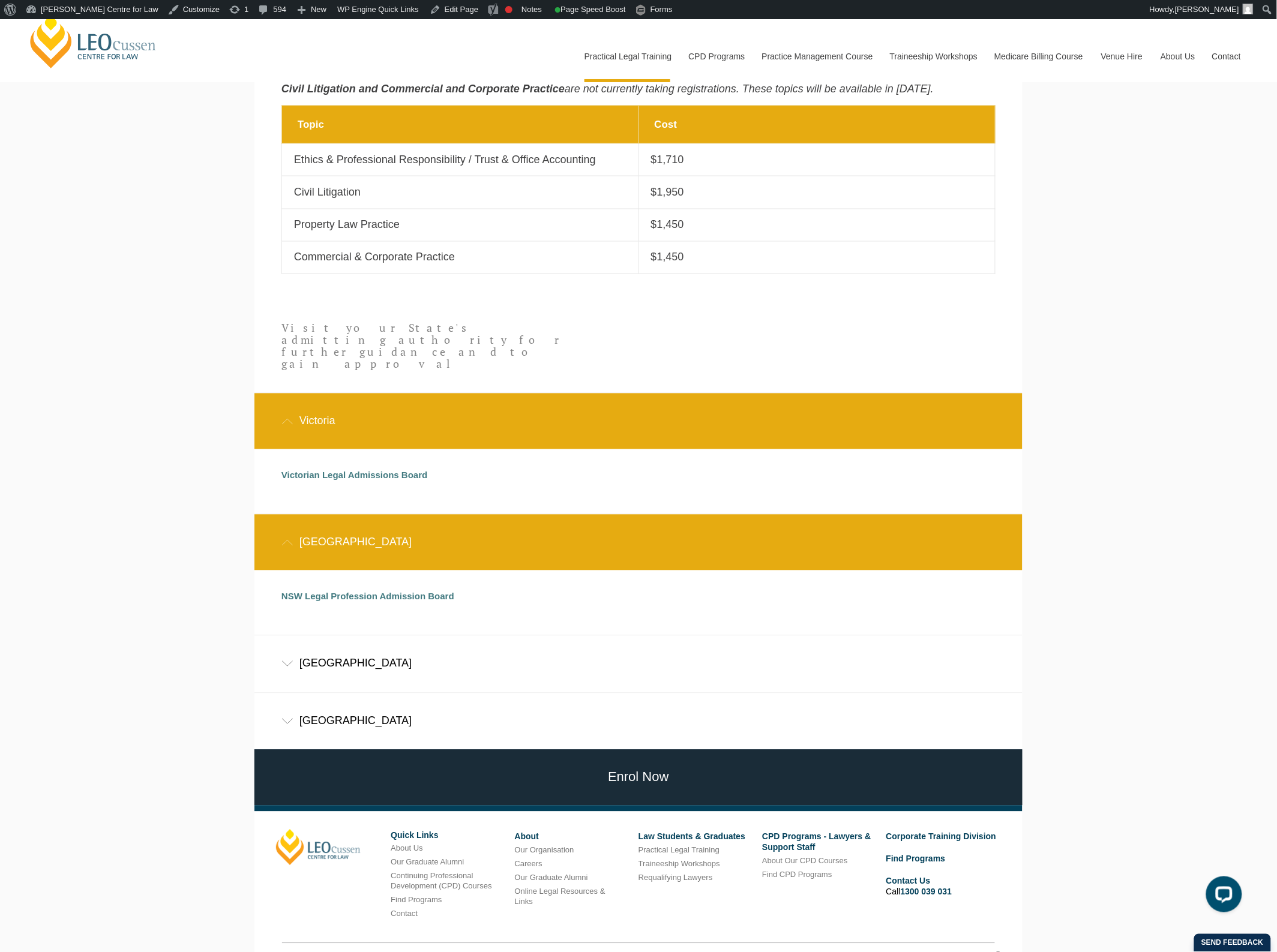
click at [404, 404] on div "Victoria" at bounding box center [638, 422] width 768 height 56
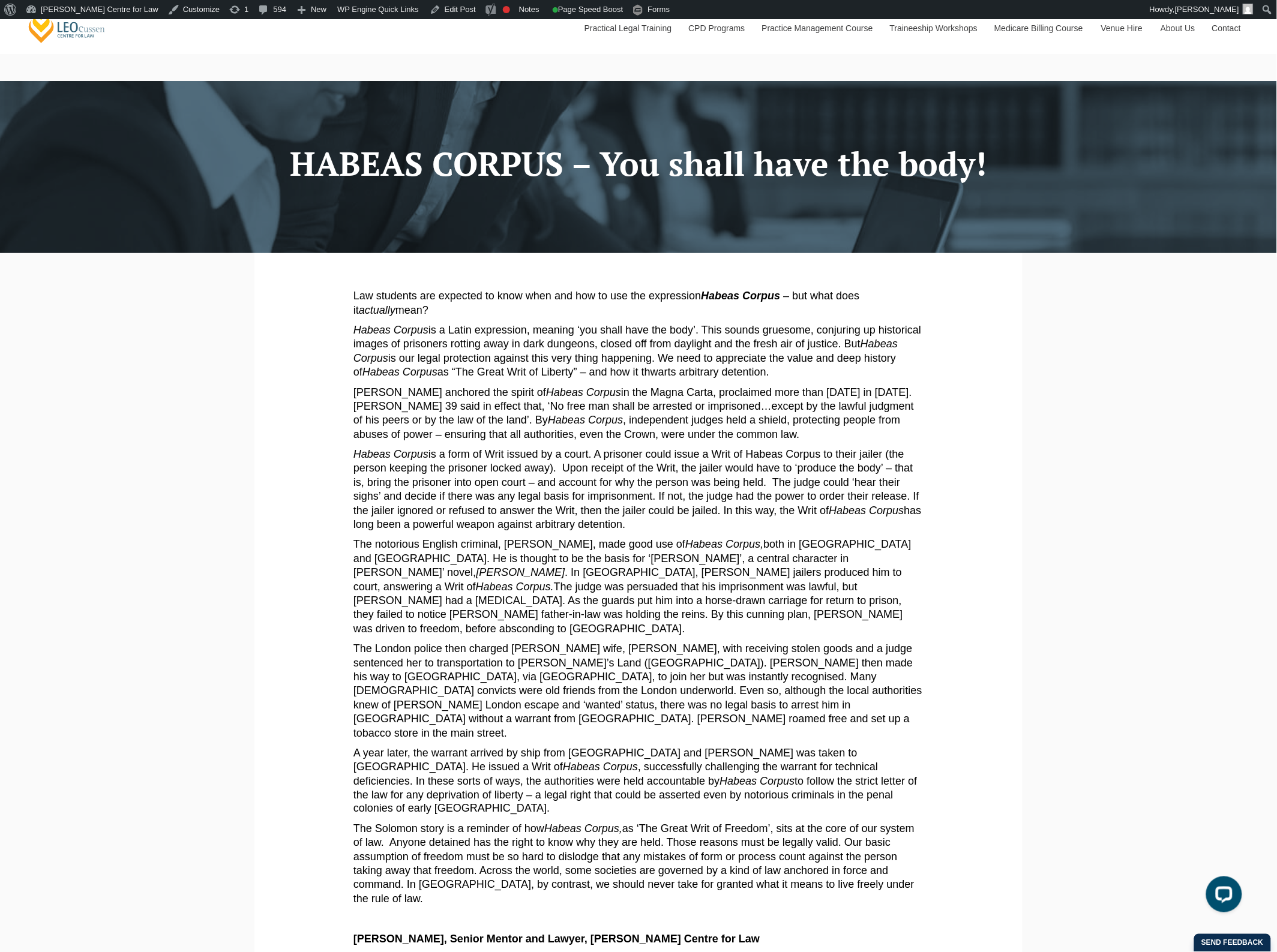
scroll to position [75, 0]
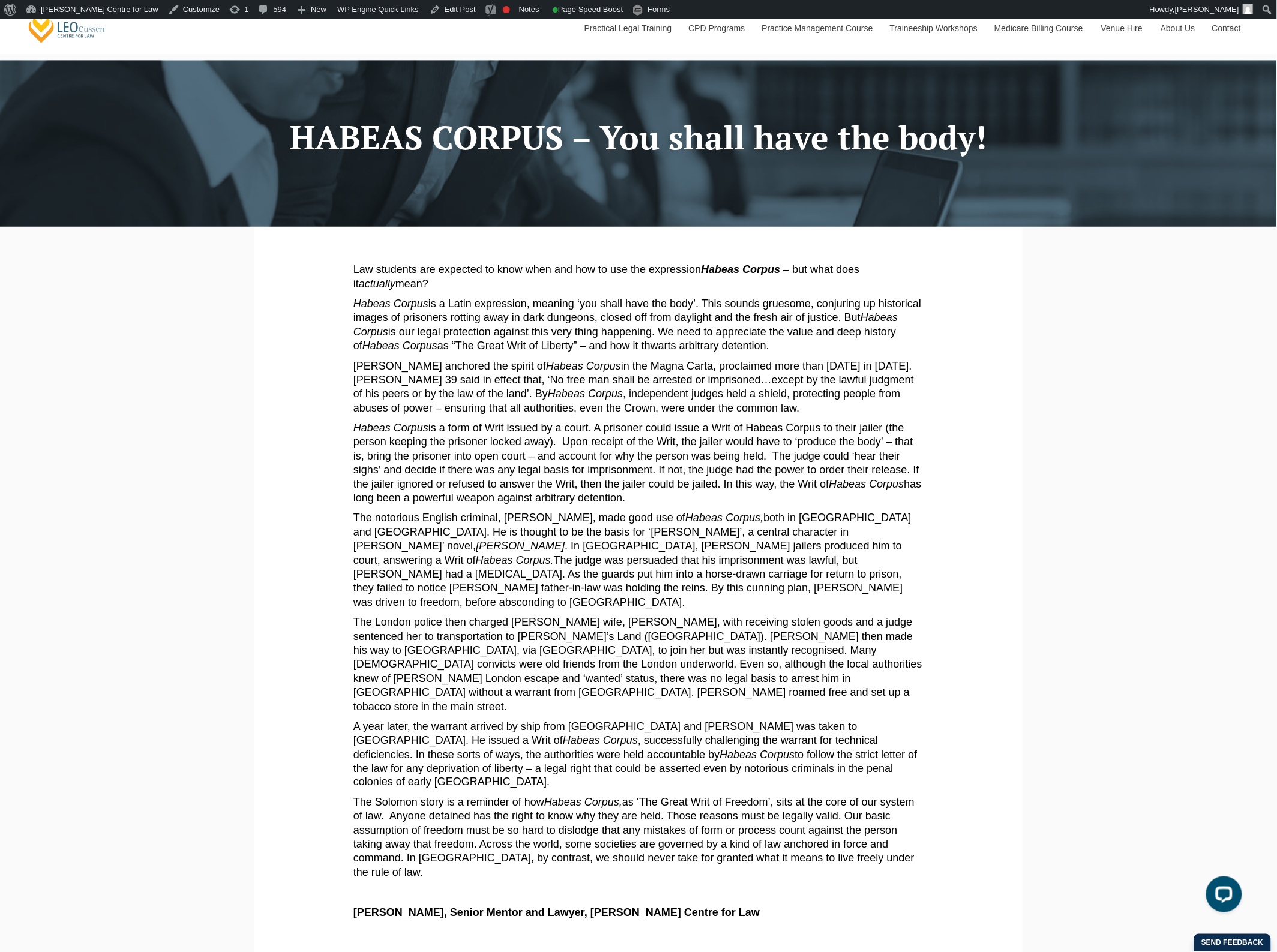
click at [869, 280] on p "Law students are expected to know when and how to use the expression Habeas Cor…" at bounding box center [639, 277] width 570 height 28
click at [917, 281] on p "Law students are expected to know when and how to use the expression Habeas Cor…" at bounding box center [639, 277] width 570 height 28
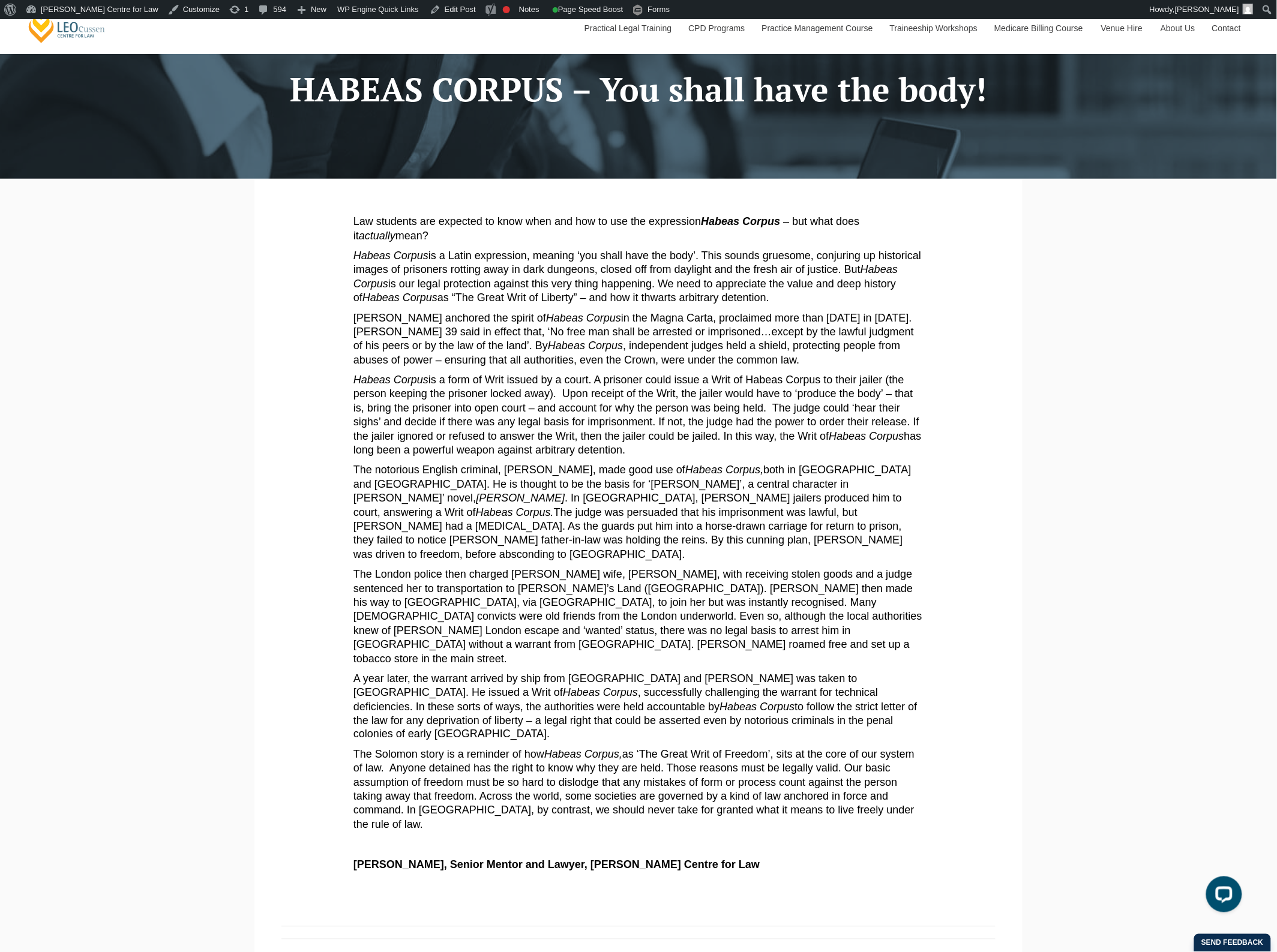
scroll to position [150, 0]
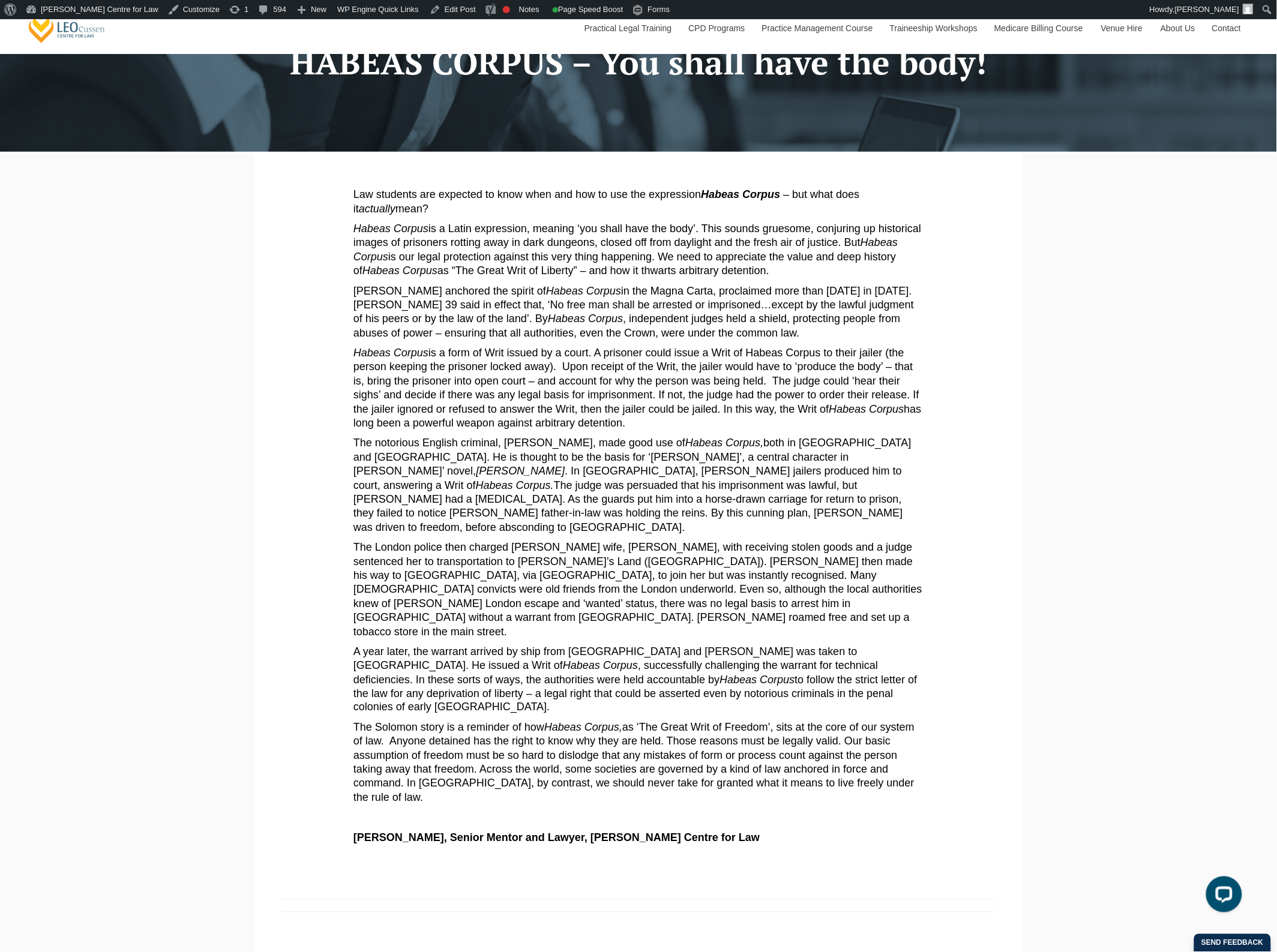
click at [918, 277] on p "Habeas Corpus is a Latin expression, meaning ‘you shall have the body’. This so…" at bounding box center [639, 250] width 570 height 56
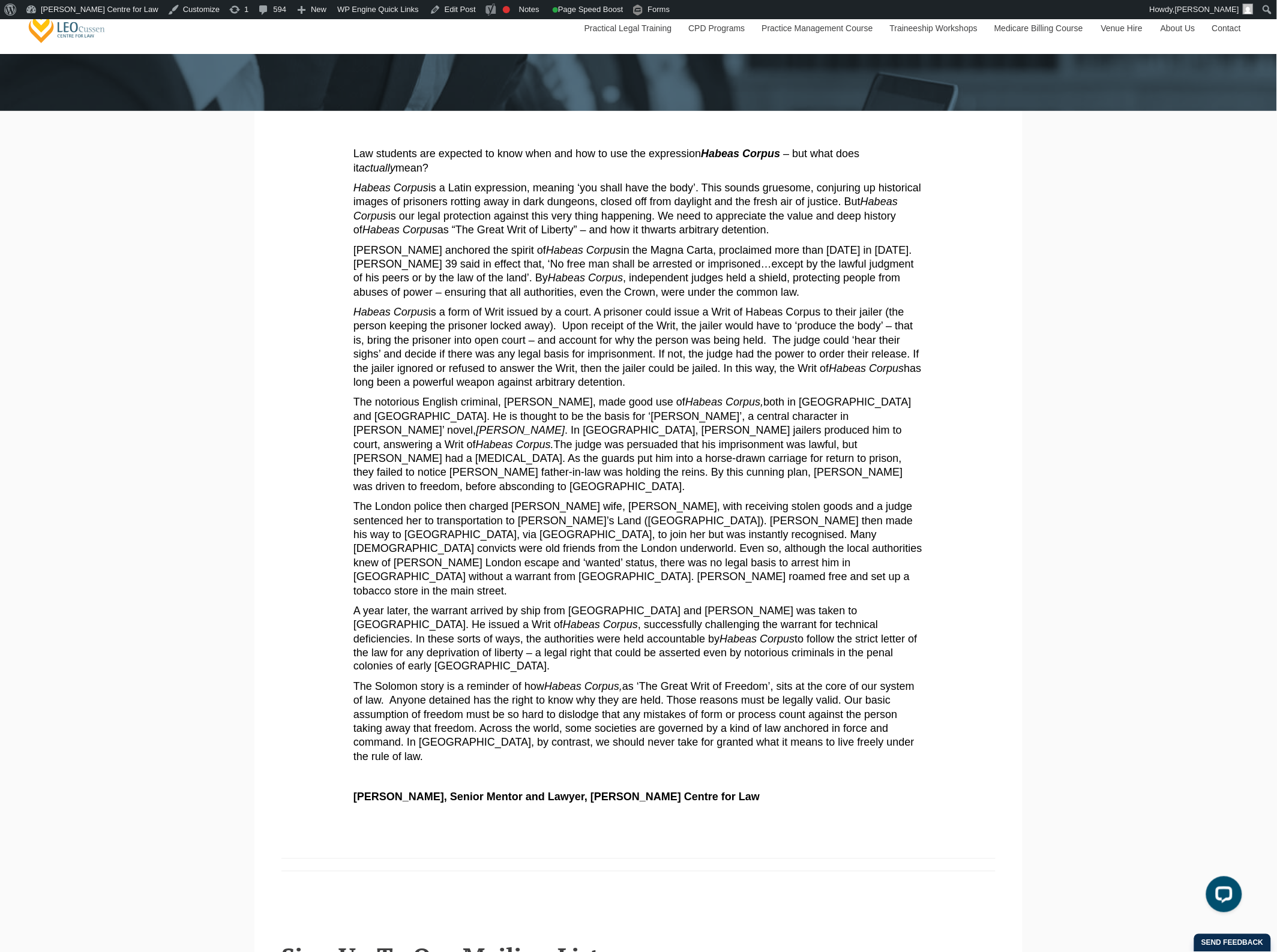
scroll to position [225, 0]
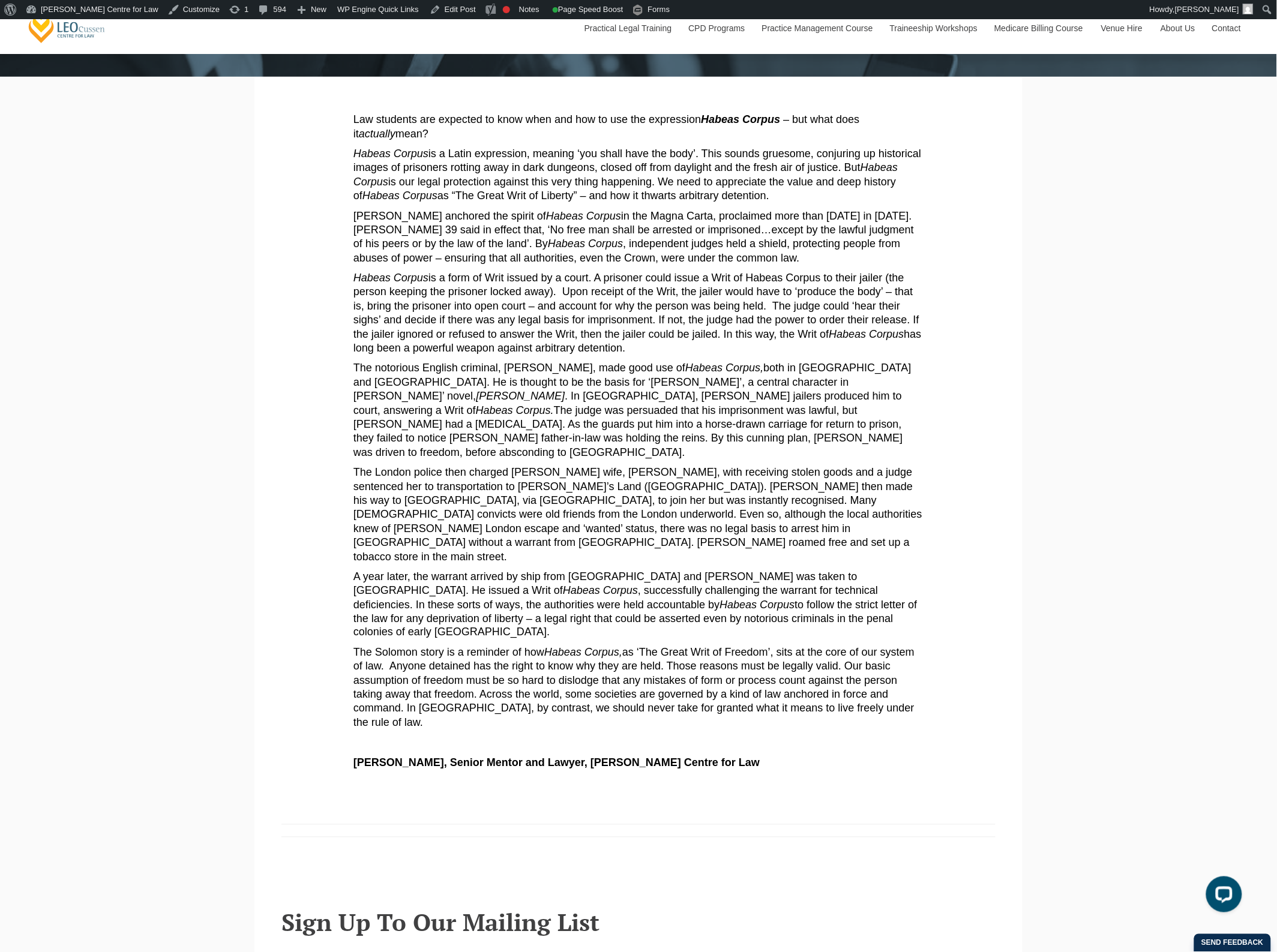
click at [918, 277] on p "Habeas Corpus is a form of Writ issued by a court. A prisoner could issue a Wri…" at bounding box center [639, 313] width 570 height 84
click at [808, 250] on p "[PERSON_NAME] anchored the spirit of Habeas Corpus in the Magna Carta, proclaim…" at bounding box center [639, 238] width 570 height 56
drag, startPoint x: 649, startPoint y: 217, endPoint x: 712, endPoint y: 219, distance: 63.0
click at [712, 219] on p "[PERSON_NAME] anchored the spirit of Habeas Corpus in the Magna Carta, proclaim…" at bounding box center [639, 238] width 570 height 56
copy p "Magna Carta"
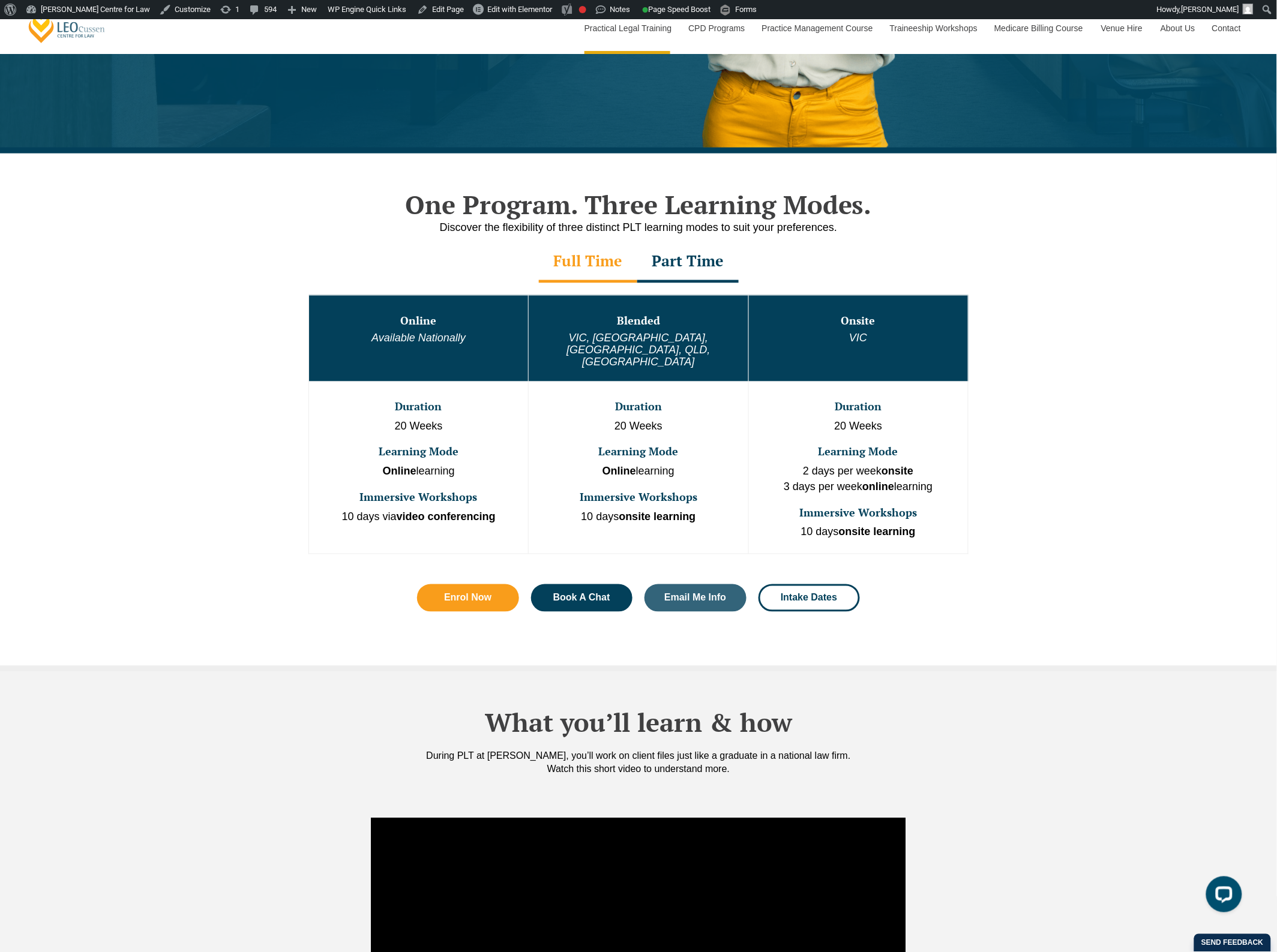
scroll to position [450, 0]
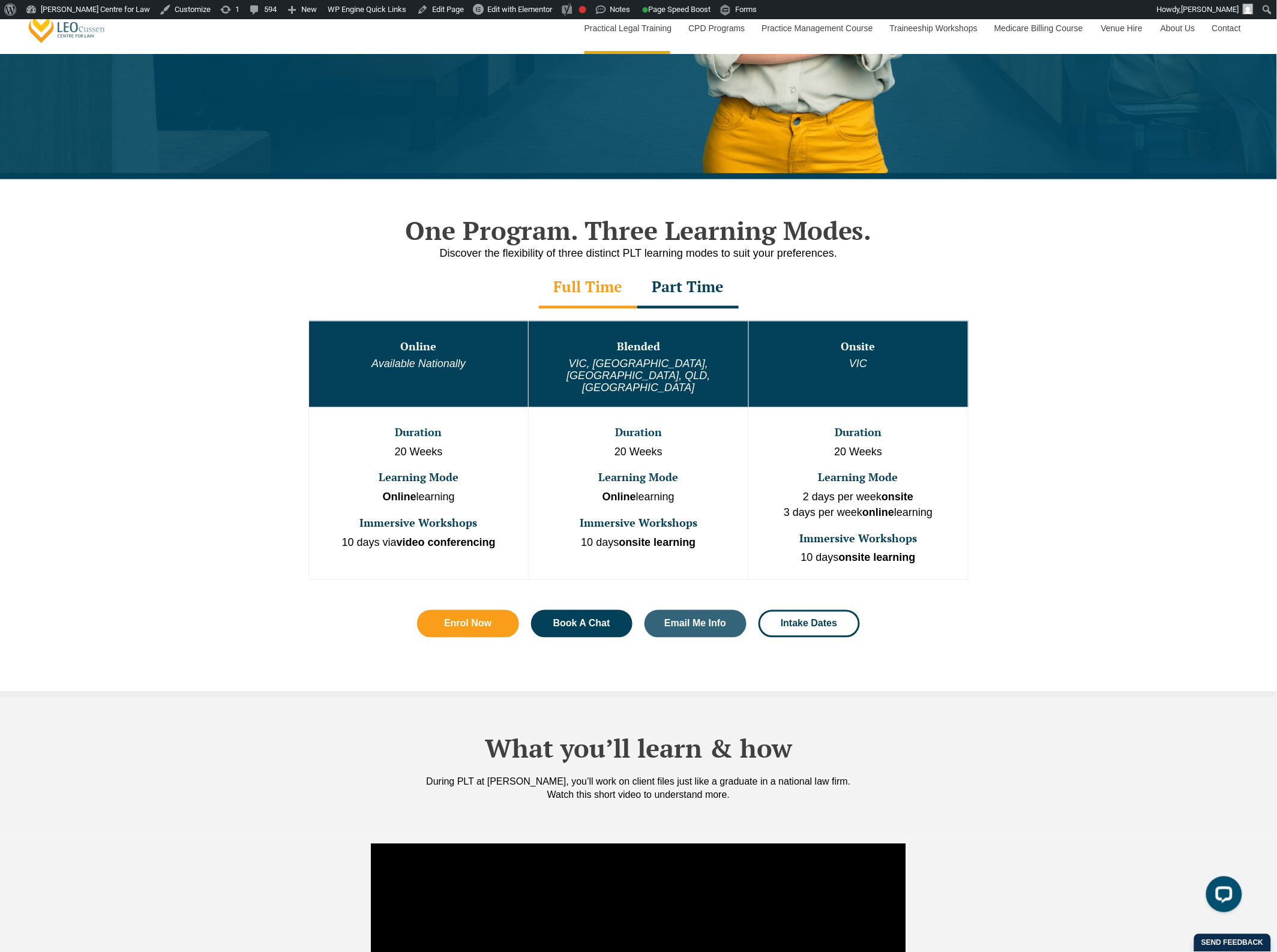
click at [696, 284] on div "Part Time" at bounding box center [688, 288] width 101 height 42
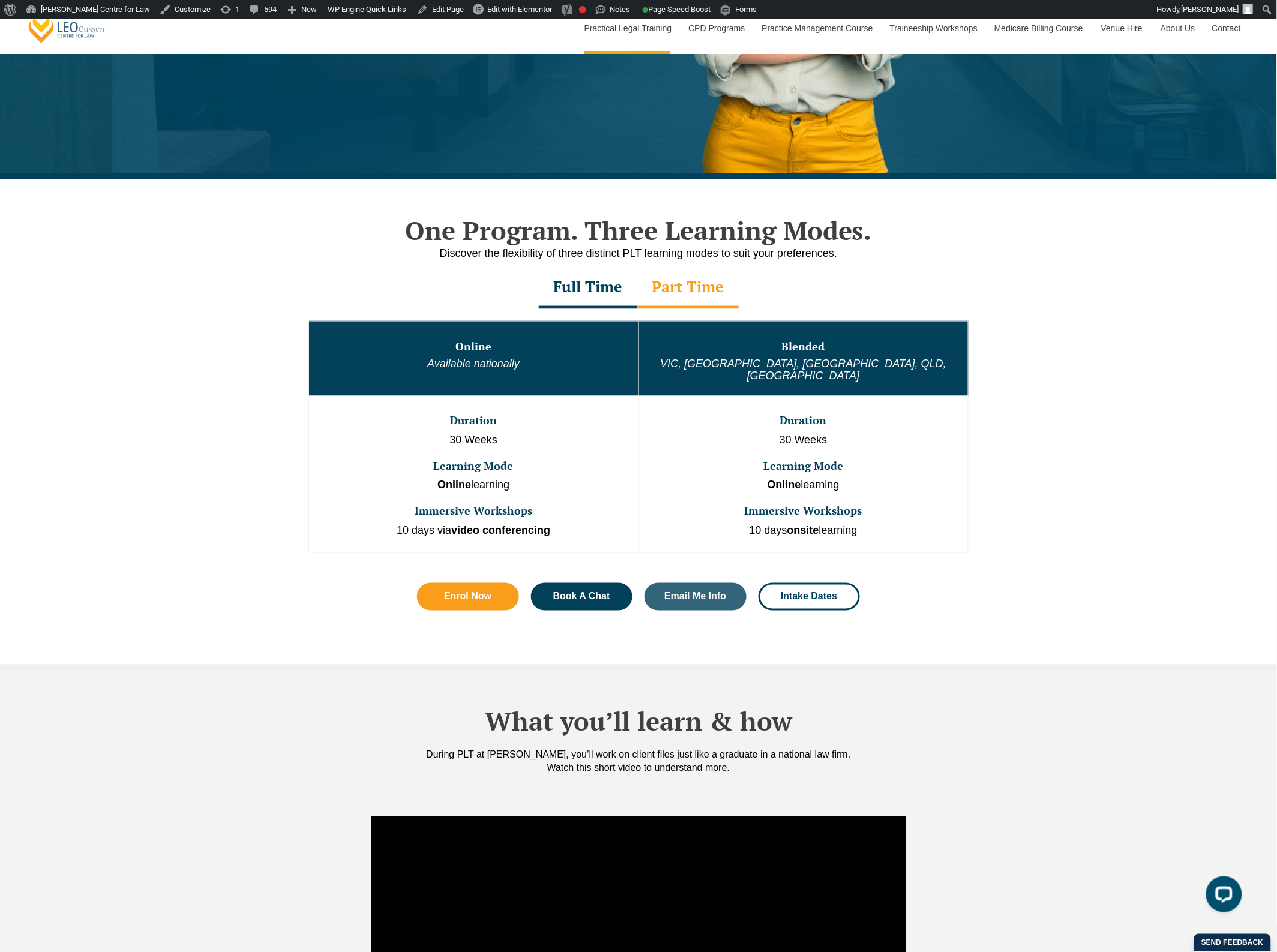
click at [584, 287] on div "Full Time" at bounding box center [588, 288] width 98 height 42
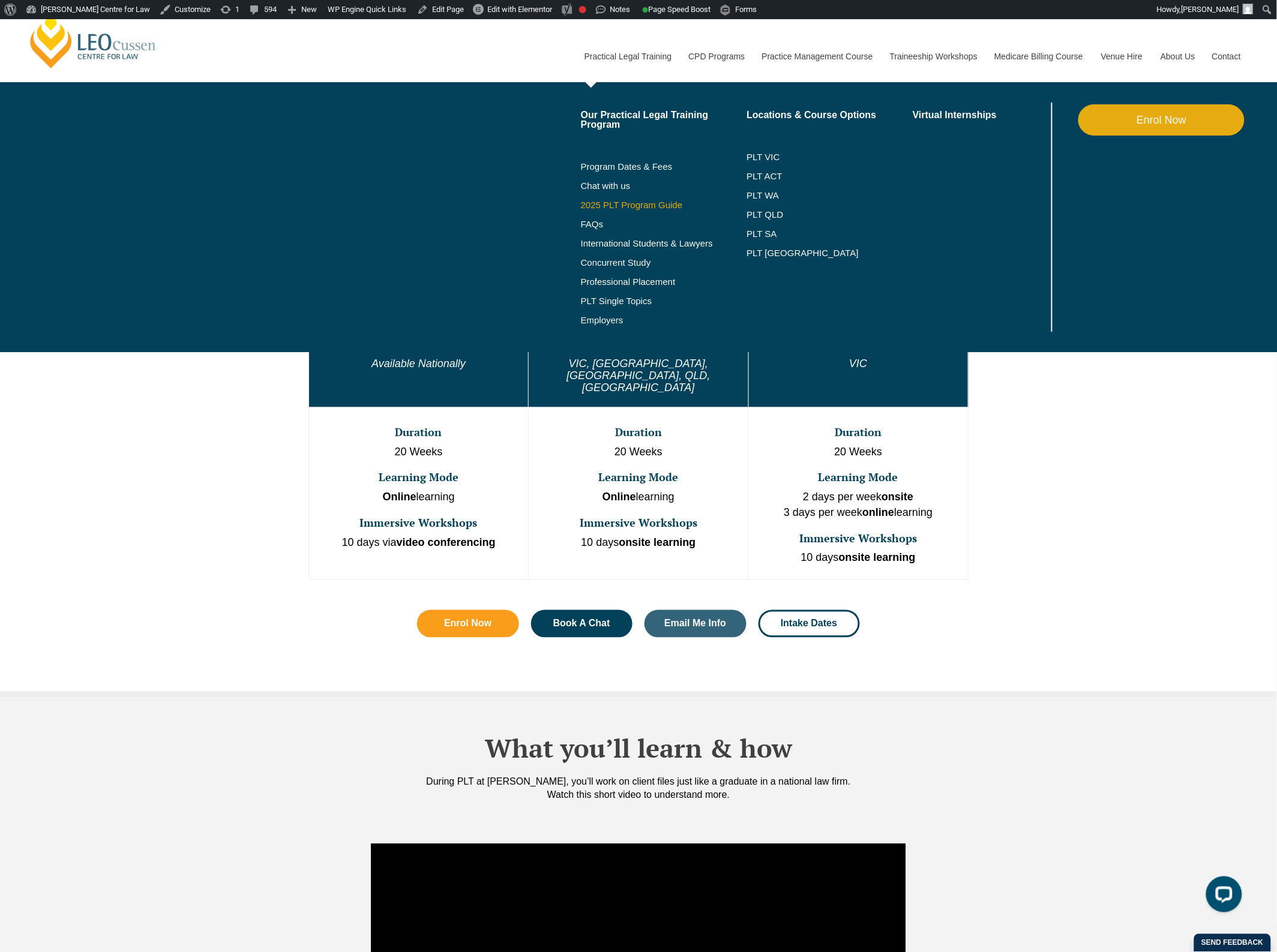
click at [610, 205] on link "2025 PLT Program Guide" at bounding box center [648, 205] width 136 height 10
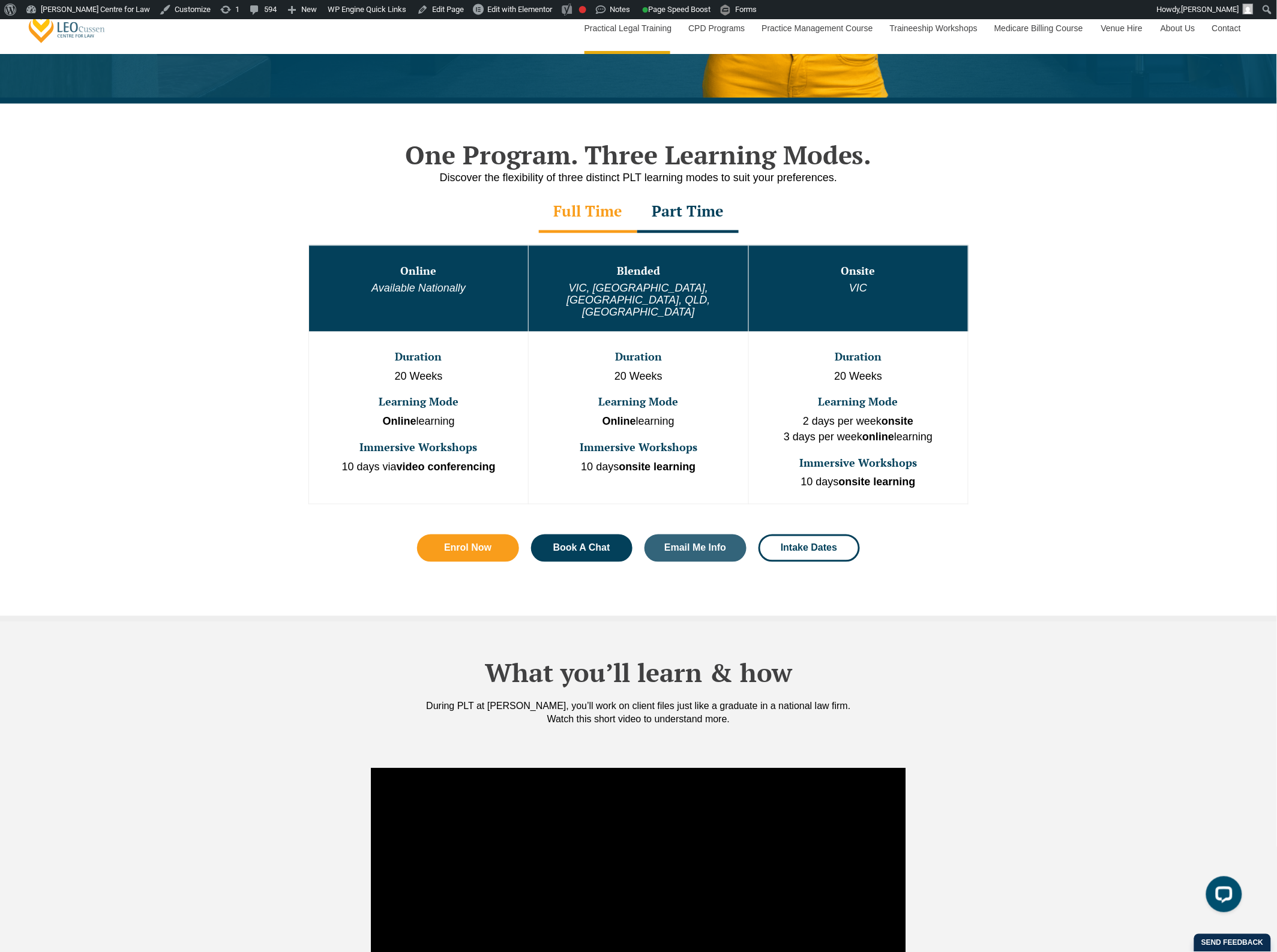
scroll to position [525, 0]
click at [677, 227] on div "Part Time" at bounding box center [688, 213] width 101 height 42
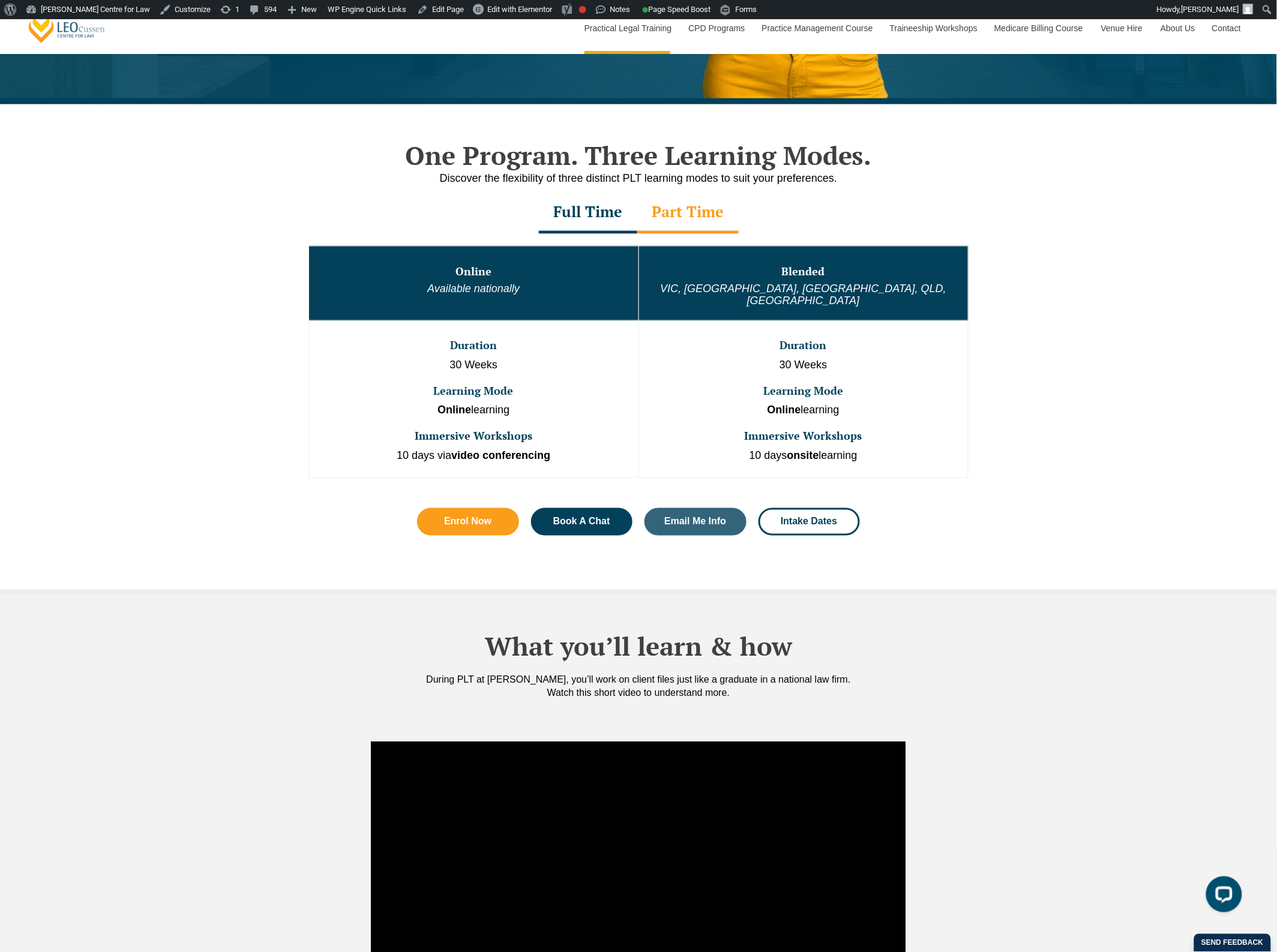
click at [616, 215] on div "Full Time" at bounding box center [588, 213] width 98 height 42
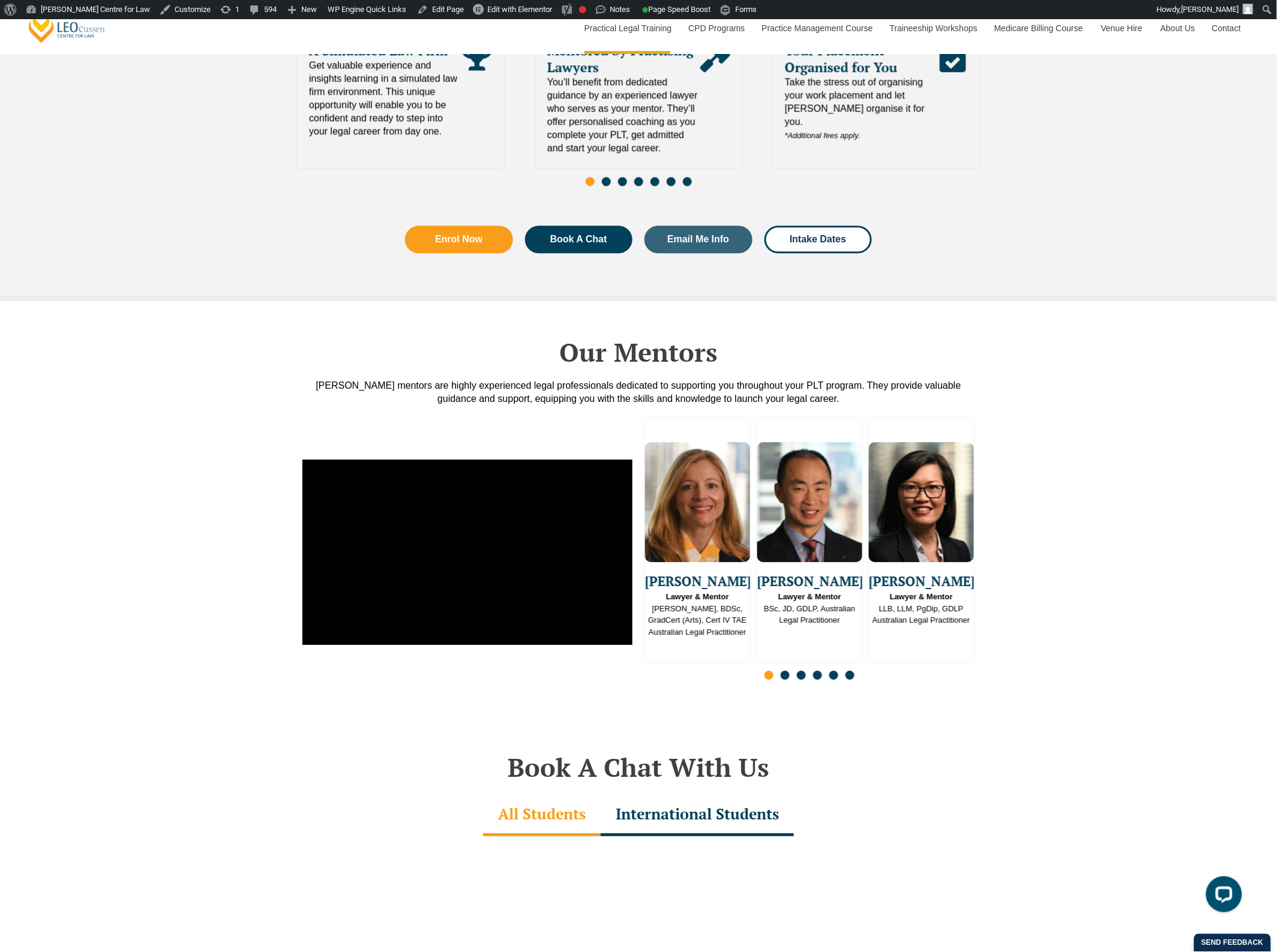
scroll to position [2850, 0]
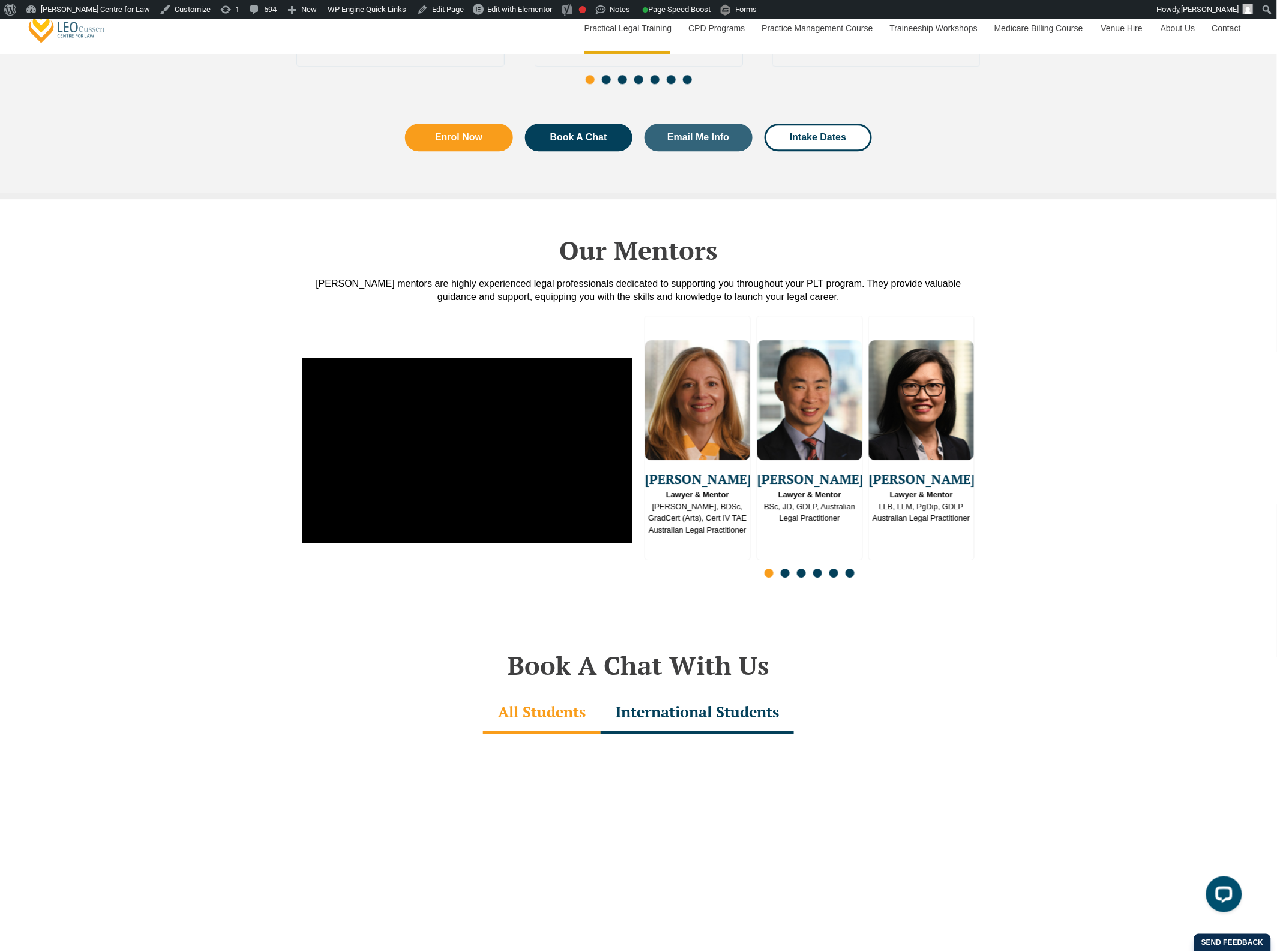
click at [785, 569] on span "Go to slide 2" at bounding box center [785, 573] width 9 height 9
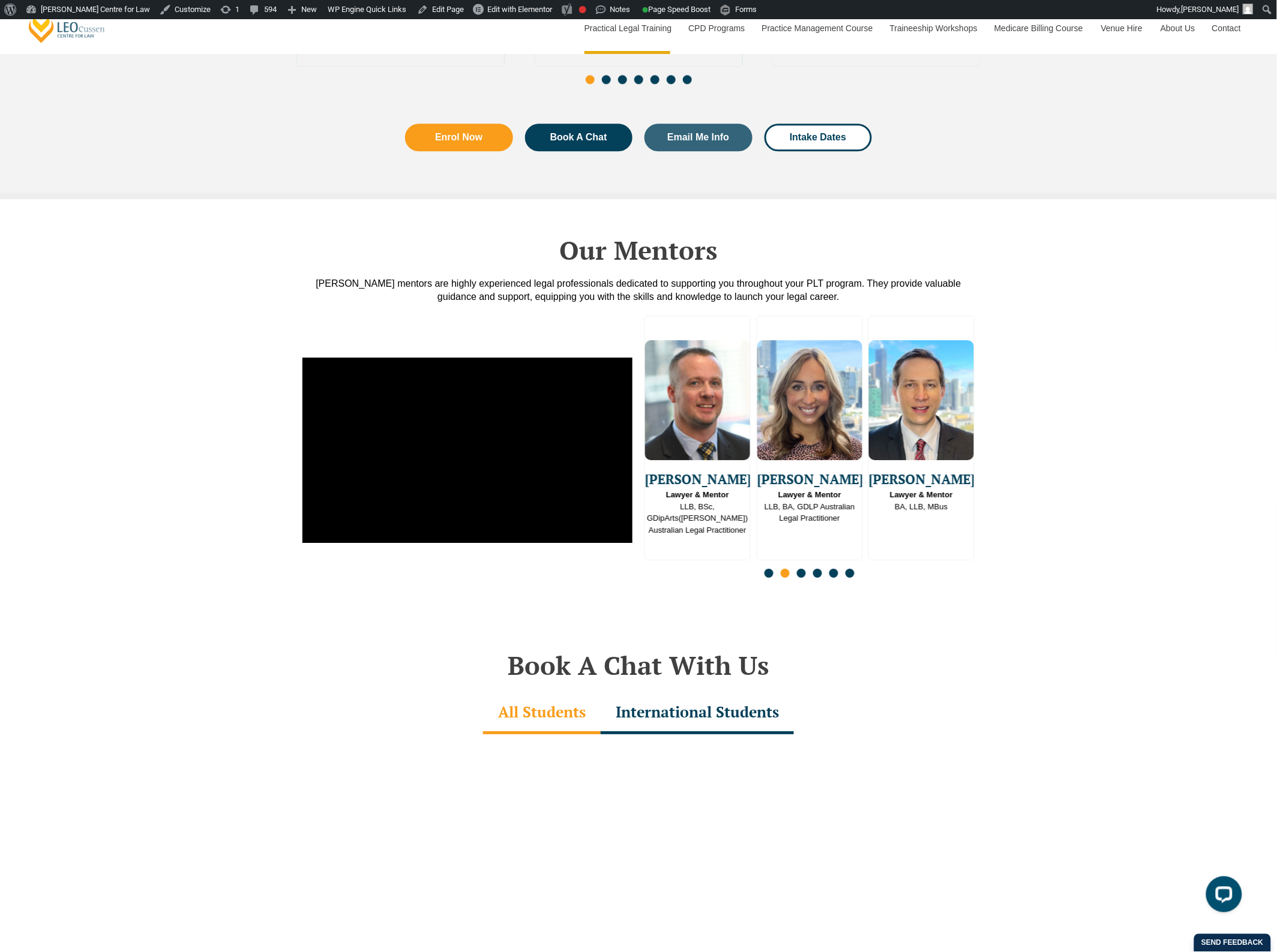
click at [795, 568] on div "Slides" at bounding box center [809, 575] width 330 height 14
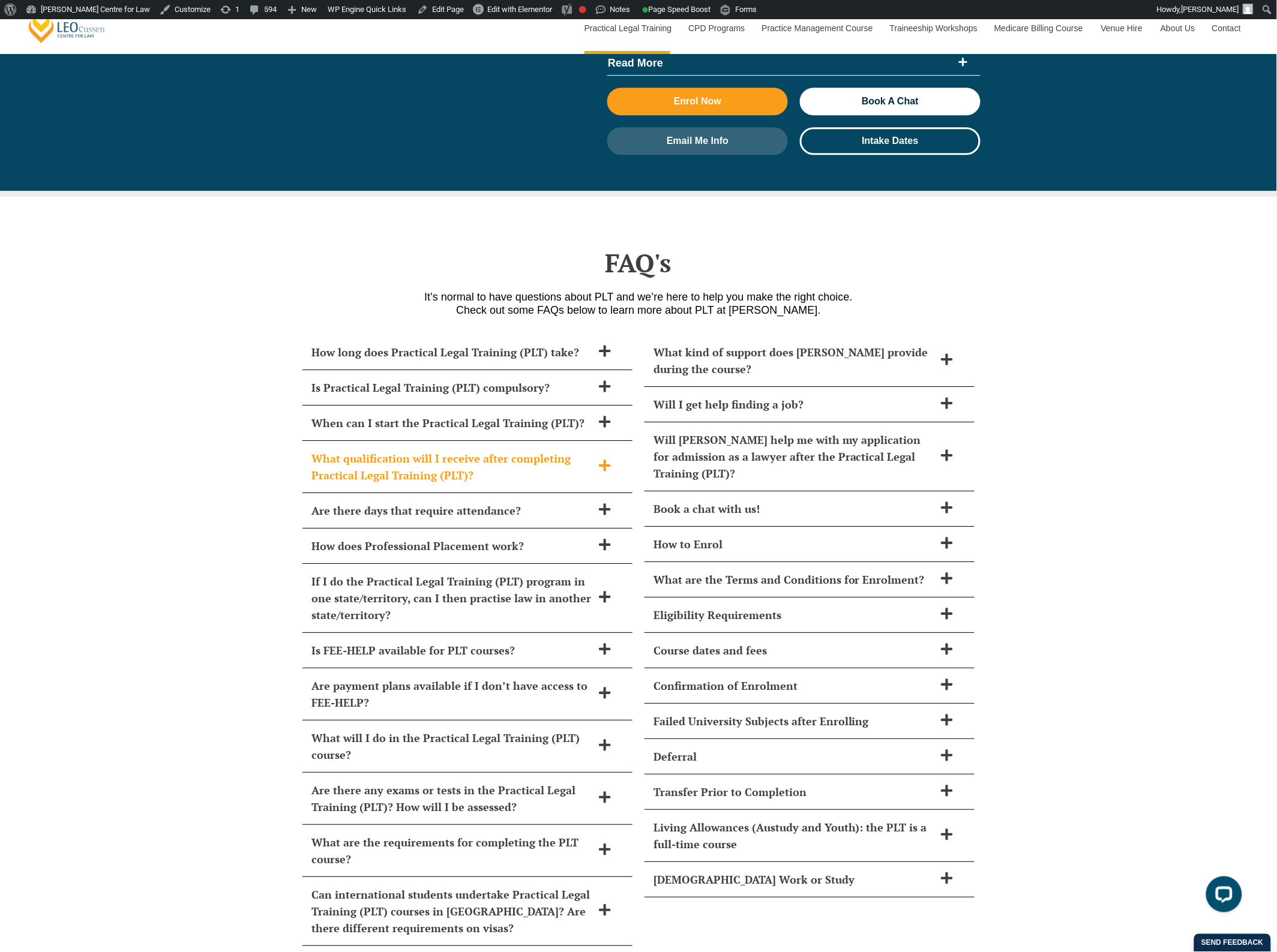
scroll to position [4725, 0]
